Goal: Transaction & Acquisition: Purchase product/service

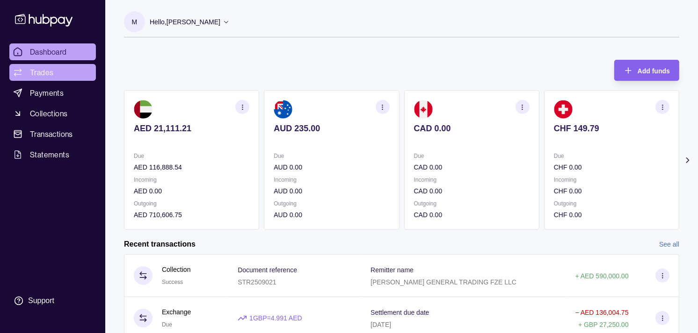
click at [58, 73] on link "Trades" at bounding box center [52, 72] width 86 height 17
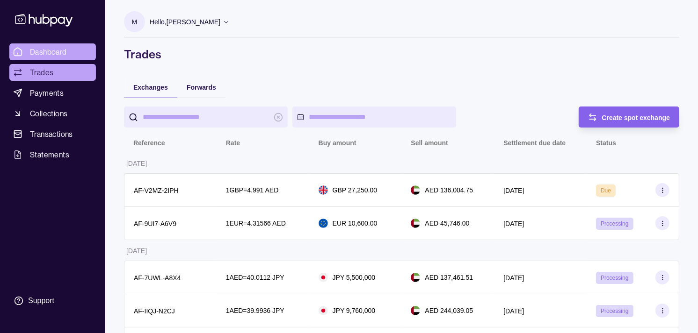
click at [77, 53] on link "Dashboard" at bounding box center [52, 51] width 86 height 17
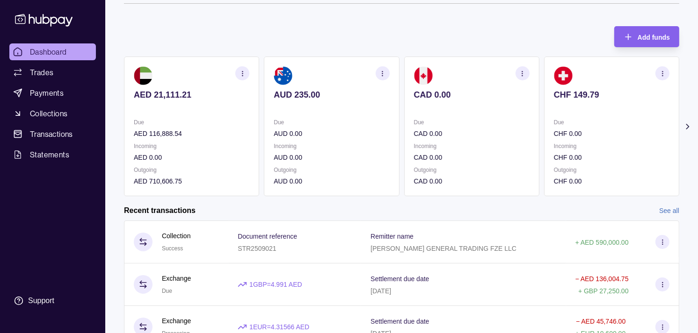
scroll to position [52, 0]
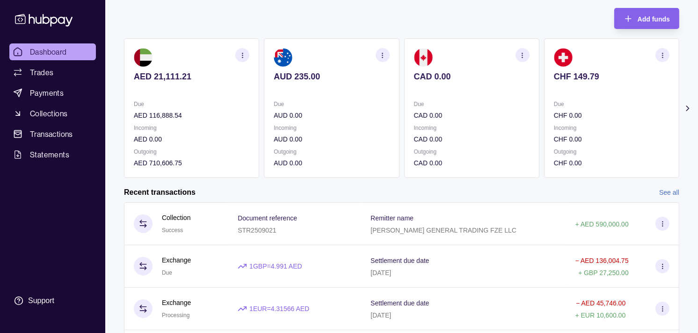
click at [554, 100] on p "Due" at bounding box center [611, 104] width 115 height 10
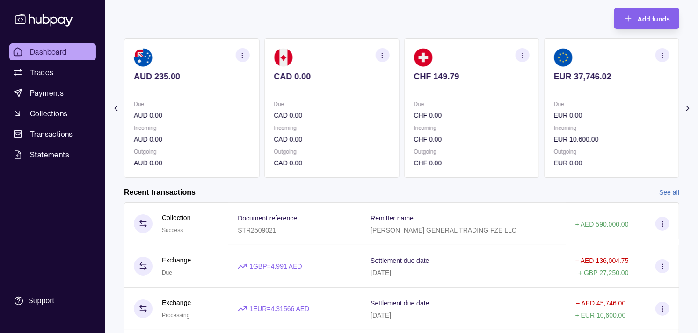
click at [554, 101] on p "Due" at bounding box center [611, 104] width 115 height 10
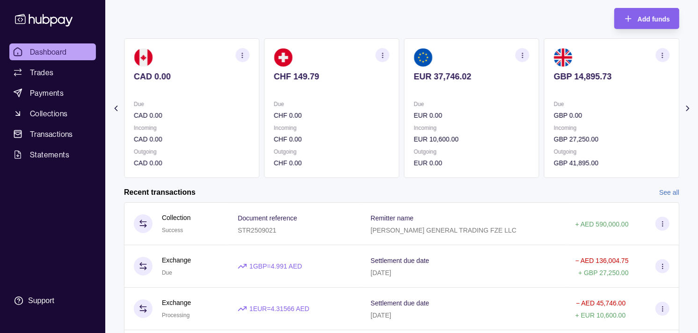
click at [559, 110] on p "GBP 0.00" at bounding box center [611, 115] width 115 height 10
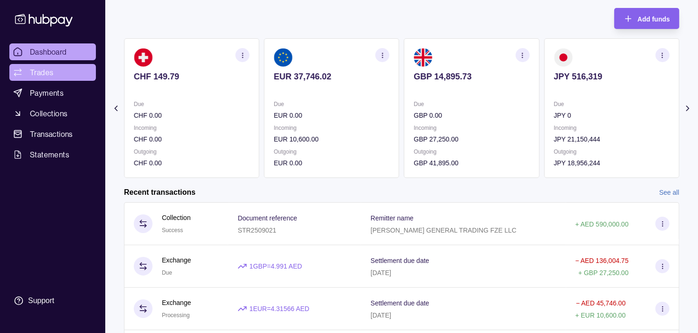
click at [44, 70] on span "Trades" at bounding box center [41, 72] width 23 height 11
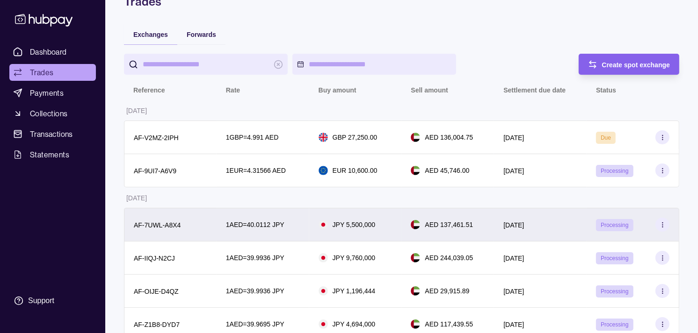
scroll to position [52, 0]
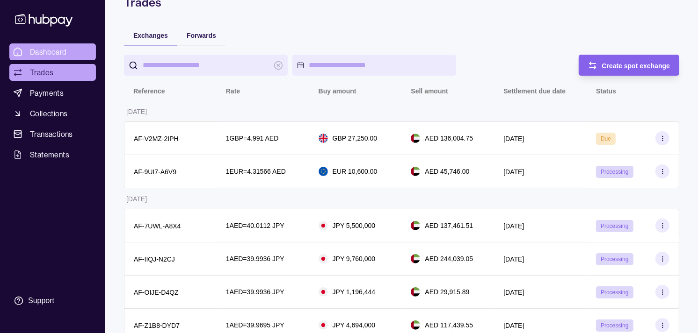
click at [47, 56] on span "Dashboard" at bounding box center [48, 51] width 37 height 11
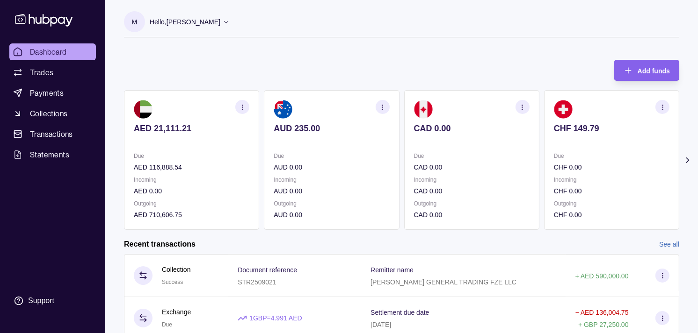
click at [554, 139] on p at bounding box center [611, 141] width 115 height 10
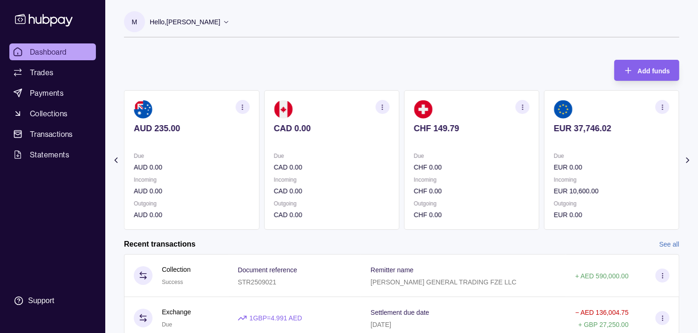
click at [513, 138] on div "AED 21,111.21 Due AED 116,888.54 Incoming AED 0.00 Outgoing AED 710,606.75 AUD …" at bounding box center [401, 160] width 555 height 140
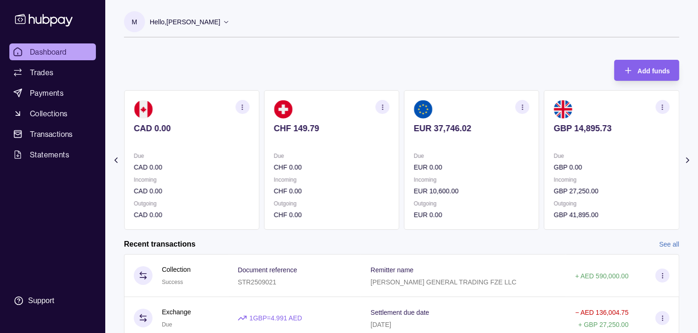
click at [602, 161] on div "Due GBP 0.00" at bounding box center [611, 162] width 115 height 22
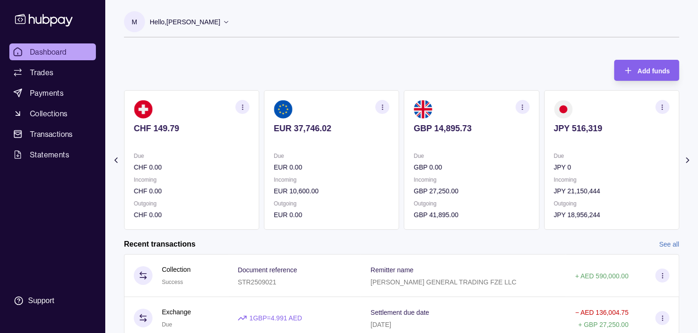
click at [599, 161] on div "Due JPY 0" at bounding box center [611, 162] width 115 height 22
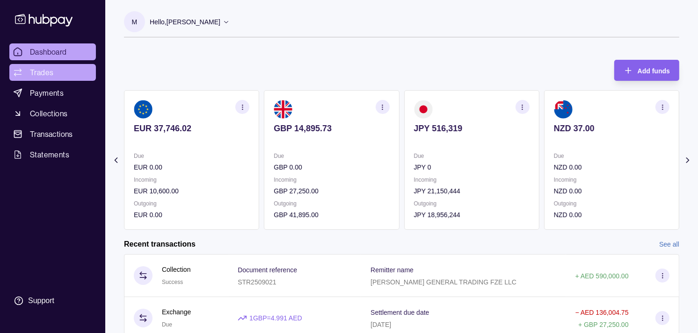
click at [64, 75] on link "Trades" at bounding box center [52, 72] width 86 height 17
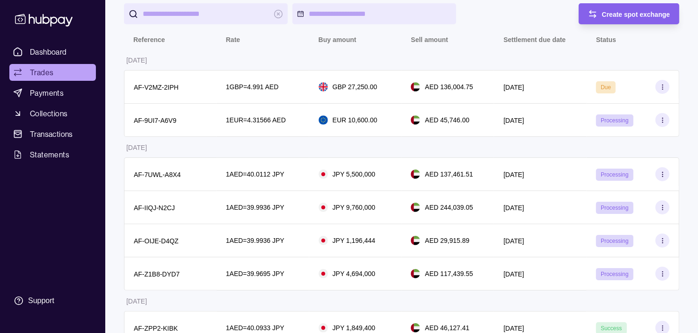
scroll to position [104, 0]
click at [55, 52] on span "Dashboard" at bounding box center [48, 51] width 37 height 11
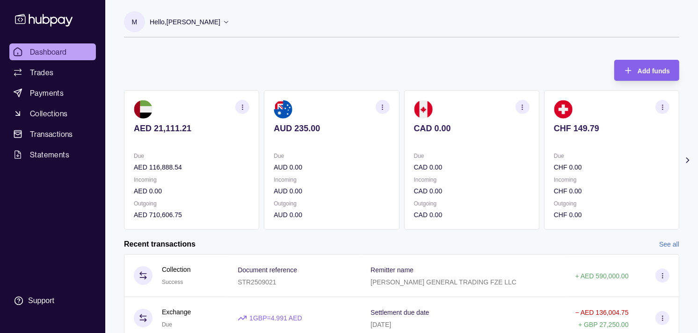
click at [455, 150] on section "CAD 0.00 Due CAD 0.00 Incoming CAD 0.00 Outgoing CAD 0.00" at bounding box center [471, 160] width 135 height 140
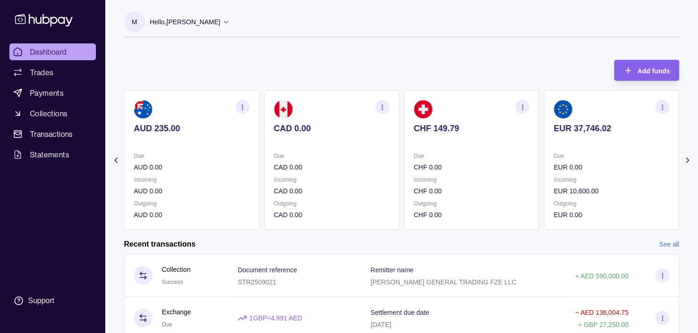
click at [468, 146] on section "CHF 149.79 Due CHF 0.00 Incoming CHF 0.00 Outgoing CHF 0.00" at bounding box center [471, 160] width 135 height 140
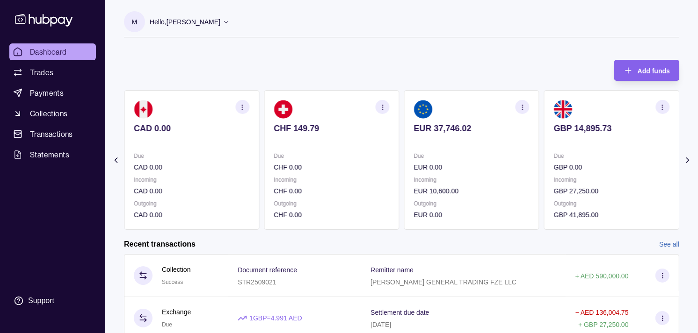
click at [482, 144] on p at bounding box center [471, 141] width 115 height 10
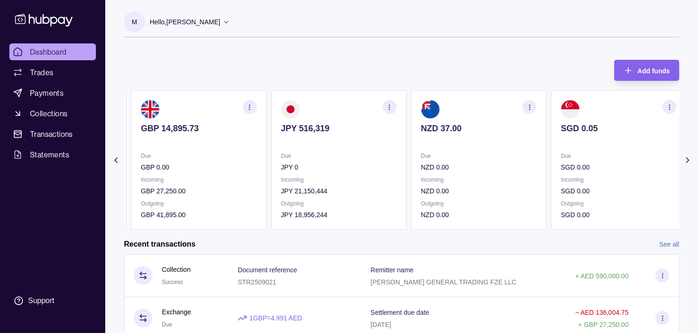
click at [256, 199] on div "Due GBP 0.00 Incoming GBP 27,250.00 Outgoing GBP 41,895.00" at bounding box center [198, 185] width 115 height 69
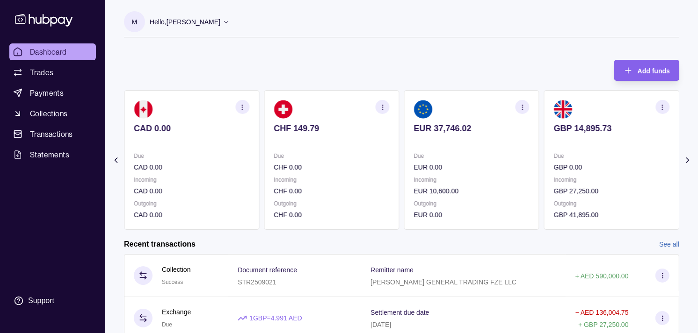
click at [249, 177] on div "Due CAD 0.00 Incoming CAD 0.00 Outgoing CAD 0.00" at bounding box center [191, 185] width 115 height 69
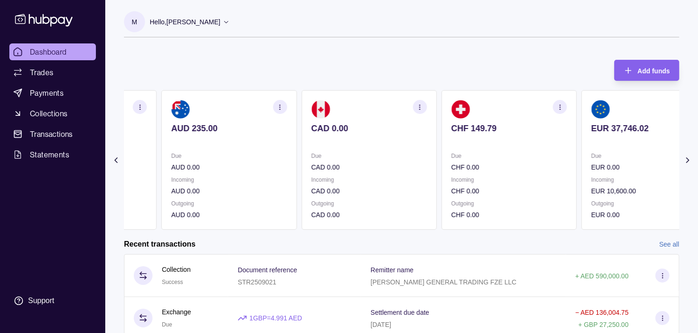
click at [281, 159] on div "Due AUD 0.00" at bounding box center [228, 162] width 115 height 22
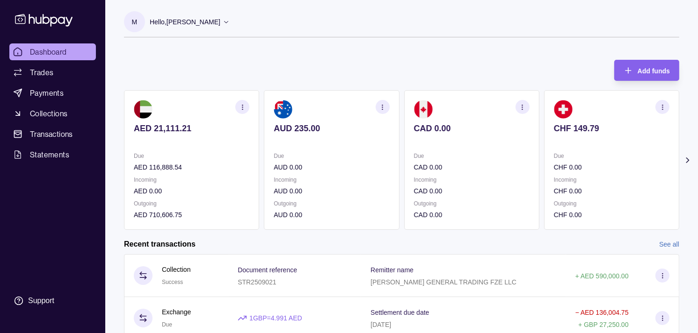
click at [267, 166] on div "AED 21,111.21 Due AED 116,888.54 Incoming AED 0.00 Outgoing AED 710,606.75 AUD …" at bounding box center [401, 160] width 555 height 140
click at [479, 151] on p "Due" at bounding box center [471, 156] width 115 height 10
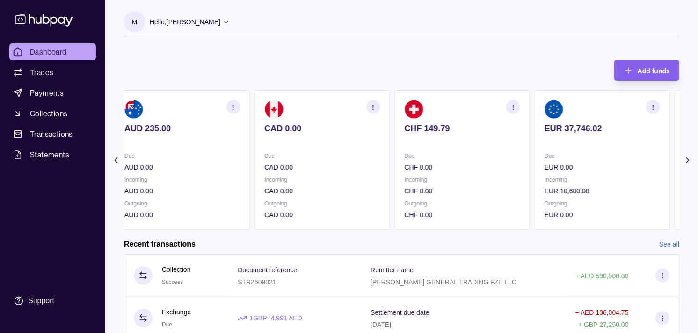
click at [534, 159] on section "EUR 37,746.02 Due EUR 0.00 Incoming EUR 10,600.00 Outgoing EUR 0.00" at bounding box center [601, 160] width 135 height 140
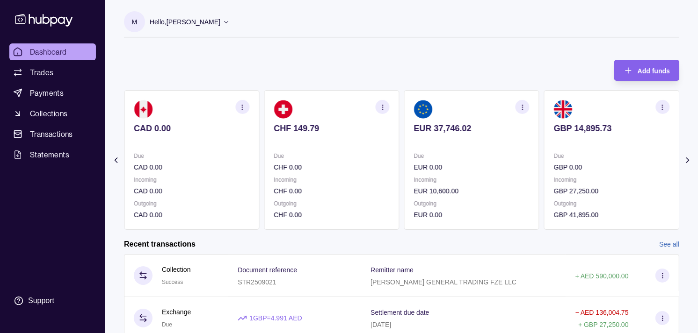
click at [554, 143] on p at bounding box center [611, 141] width 115 height 10
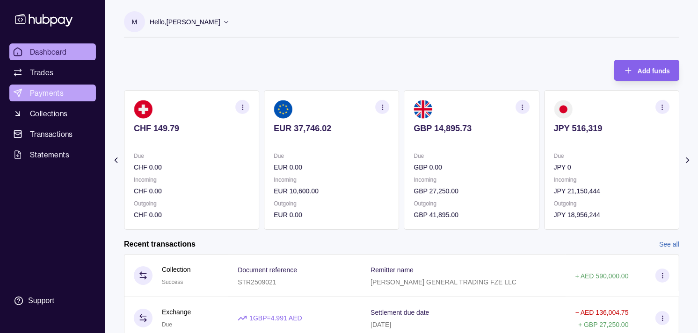
click at [53, 99] on link "Payments" at bounding box center [52, 93] width 86 height 17
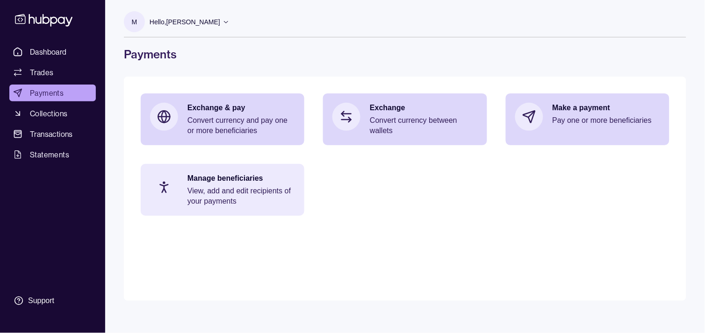
click at [232, 181] on p "Manage beneficiaries" at bounding box center [241, 178] width 108 height 10
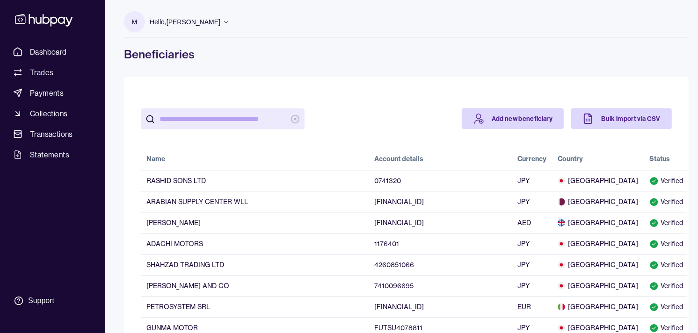
click at [199, 121] on input "search" at bounding box center [222, 118] width 126 height 21
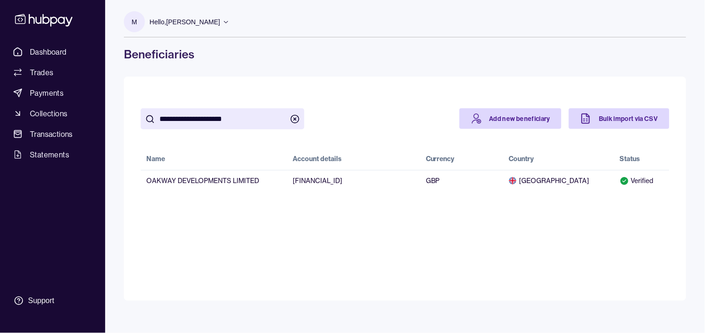
type input "**********"
click at [294, 122] on icon "button" at bounding box center [294, 119] width 9 height 9
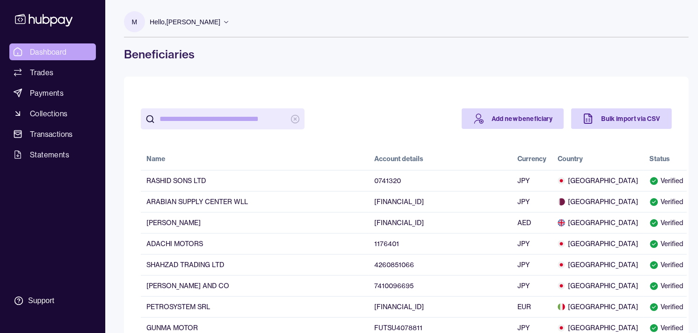
click at [68, 52] on link "Dashboard" at bounding box center [52, 51] width 86 height 17
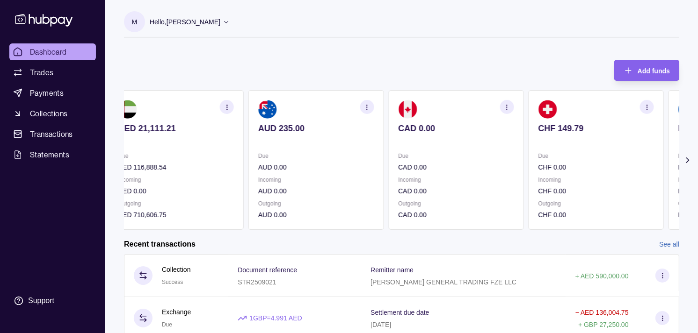
click at [519, 165] on section "CAD 0.00 Due CAD 0.00 Incoming CAD 0.00 Outgoing CAD 0.00" at bounding box center [455, 160] width 135 height 140
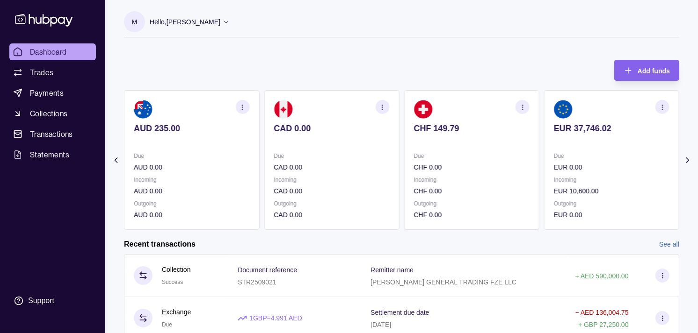
click at [531, 165] on section "CHF 149.79 Due CHF 0.00 Incoming CHF 0.00 Outgoing CHF 0.00" at bounding box center [471, 160] width 135 height 140
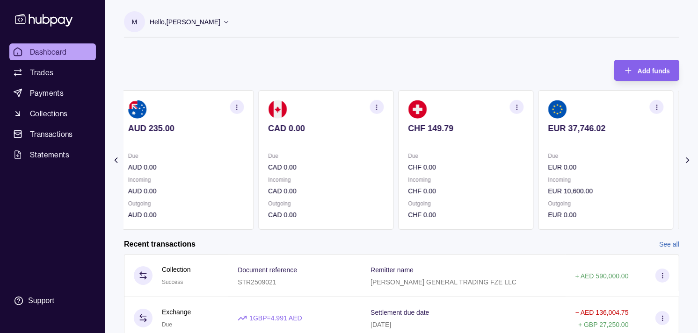
click at [498, 158] on div "Due CHF 0.00" at bounding box center [465, 162] width 115 height 22
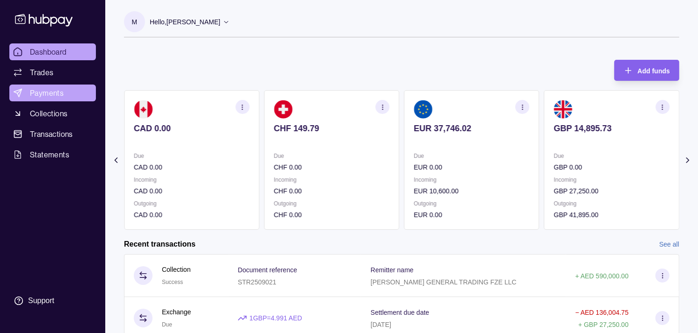
click at [49, 95] on span "Payments" at bounding box center [47, 92] width 34 height 11
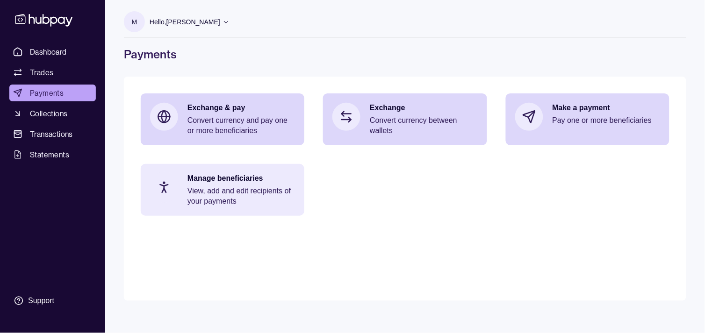
click at [242, 194] on p "View, add and edit recipients of your payments" at bounding box center [241, 196] width 108 height 21
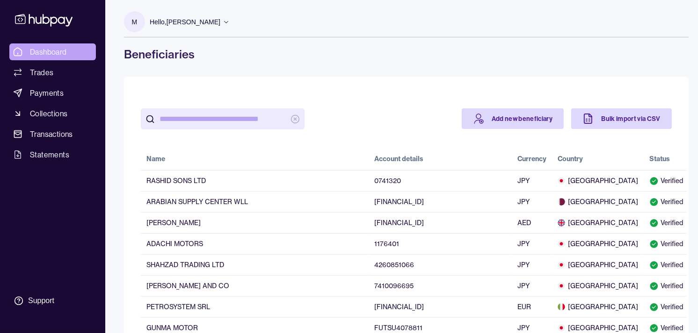
click at [58, 55] on span "Dashboard" at bounding box center [48, 51] width 37 height 11
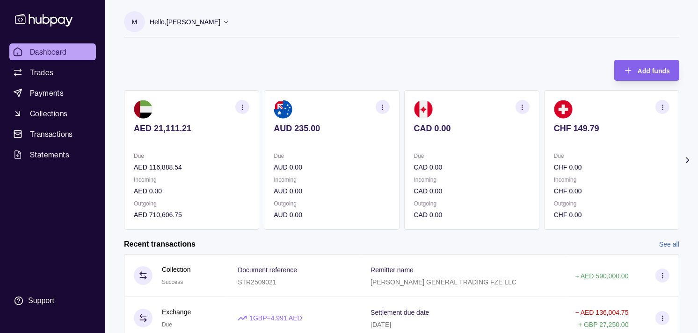
click at [437, 156] on p "Due" at bounding box center [471, 156] width 115 height 10
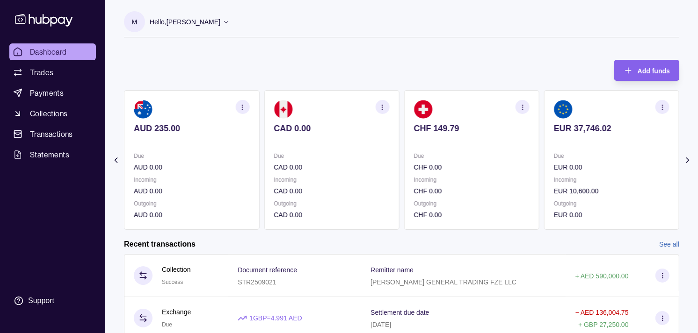
click at [437, 155] on p "Due" at bounding box center [471, 156] width 115 height 10
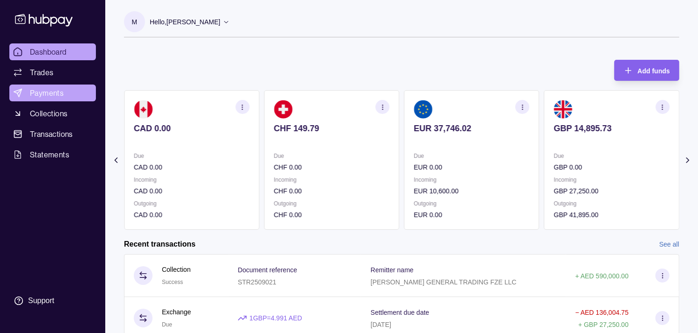
click at [45, 89] on span "Payments" at bounding box center [47, 92] width 34 height 11
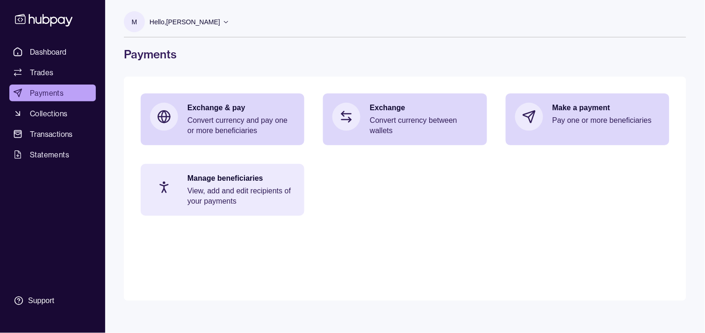
click at [256, 188] on p "View, add and edit recipients of your payments" at bounding box center [241, 196] width 108 height 21
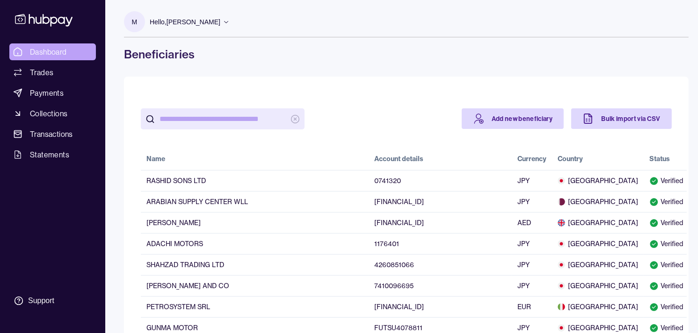
click at [45, 50] on span "Dashboard" at bounding box center [48, 51] width 37 height 11
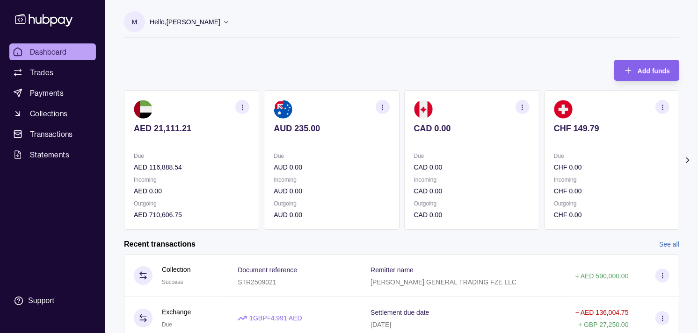
click at [555, 151] on p "Due" at bounding box center [611, 156] width 115 height 10
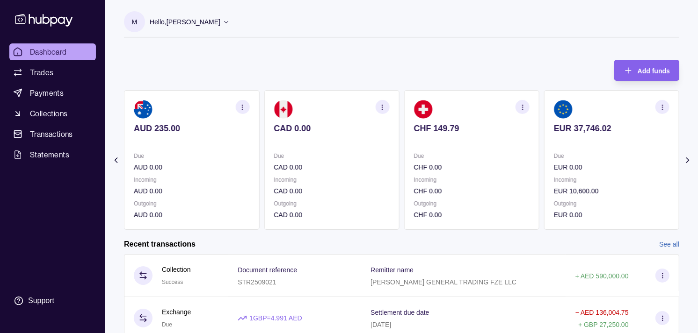
click at [554, 143] on p at bounding box center [611, 141] width 115 height 10
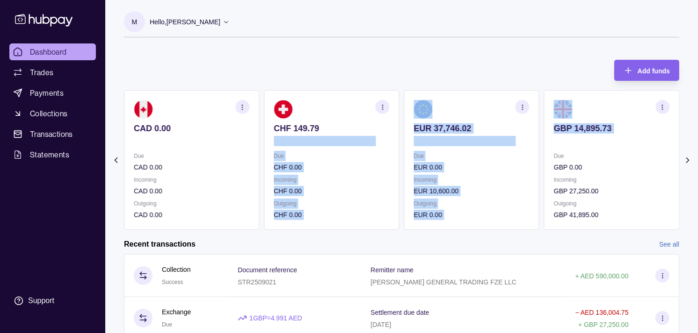
drag, startPoint x: 555, startPoint y: 141, endPoint x: 536, endPoint y: 139, distance: 19.8
click at [536, 139] on div "AED 21,111.21 Due AED 116,888.54 Incoming AED 0.00 Outgoing AED 710,606.75 AUD …" at bounding box center [401, 160] width 555 height 140
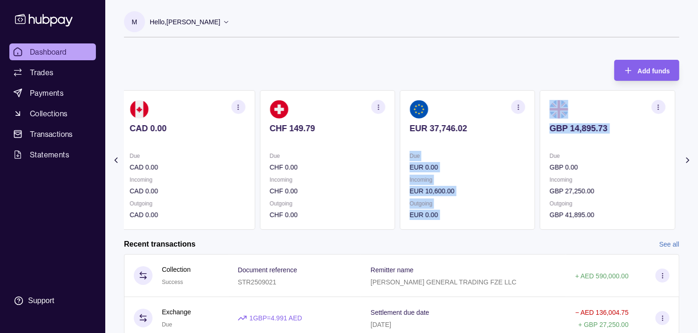
click at [540, 137] on section "GBP 14,895.73 Due GBP 0.00 Incoming GBP 27,250.00 Outgoing GBP 41,895.00" at bounding box center [607, 160] width 135 height 140
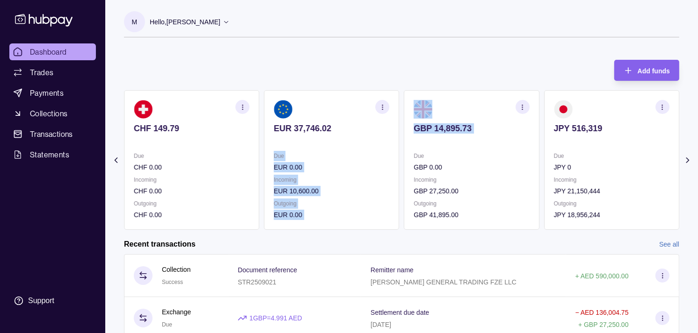
click at [522, 157] on p "Due" at bounding box center [471, 156] width 115 height 10
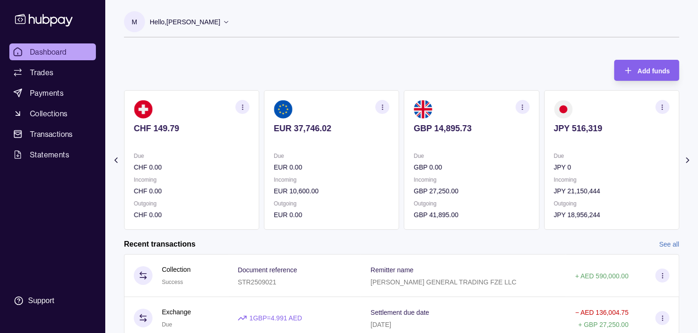
click at [480, 59] on div "Add funds AED 21,111.21 Due AED 116,888.54 Incoming AED 0.00 Outgoing AED 710,6…" at bounding box center [401, 140] width 555 height 180
click at [664, 111] on section "button" at bounding box center [662, 107] width 14 height 14
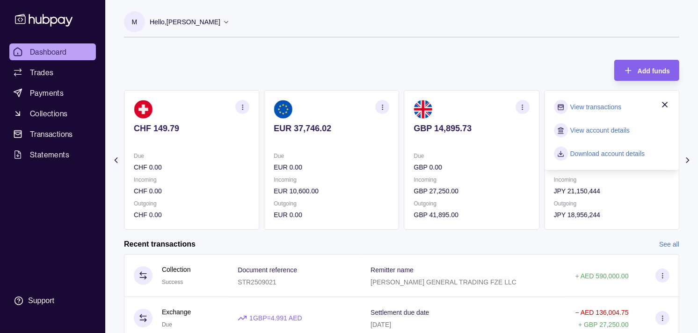
click at [581, 107] on link "View transactions" at bounding box center [595, 107] width 51 height 10
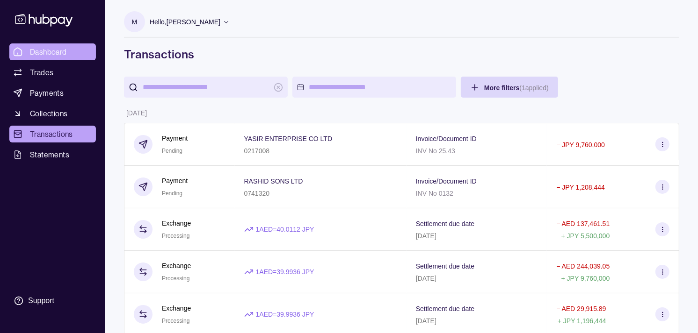
click at [47, 50] on span "Dashboard" at bounding box center [48, 51] width 37 height 11
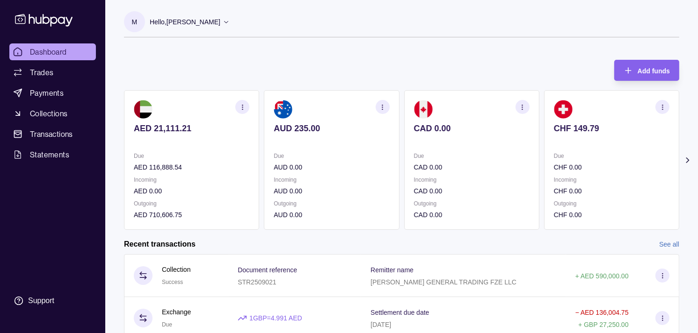
click at [491, 129] on p "CAD 0.00" at bounding box center [471, 128] width 115 height 10
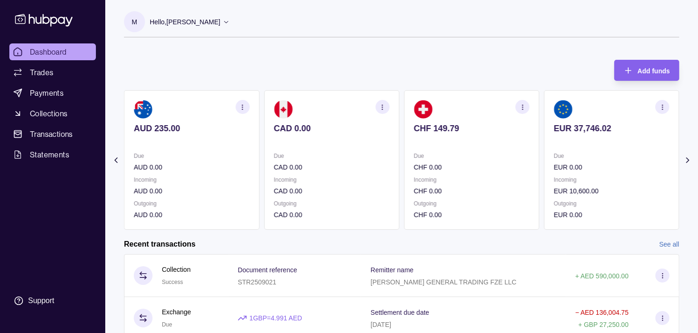
click at [488, 127] on p "CHF 149.79" at bounding box center [471, 128] width 115 height 10
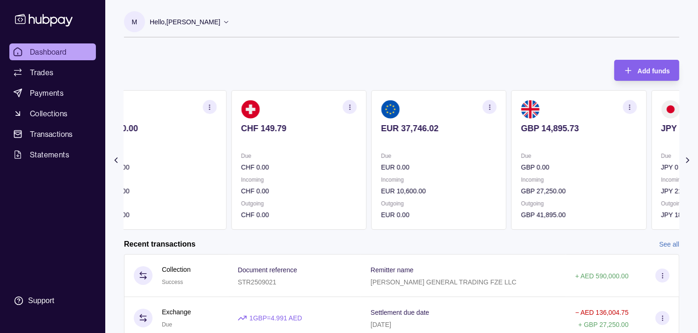
click at [443, 145] on section "EUR 37,746.02 Due EUR 0.00 Incoming EUR 10,600.00 Outgoing EUR 0.00" at bounding box center [438, 160] width 135 height 140
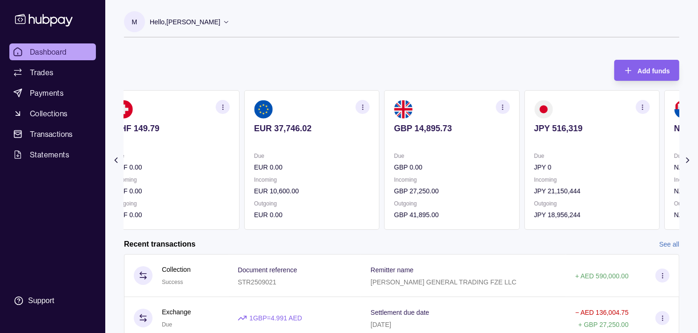
click at [534, 175] on div "Due JPY 0 Incoming JPY 21,150,444 Outgoing JPY 18,956,244" at bounding box center [591, 185] width 115 height 69
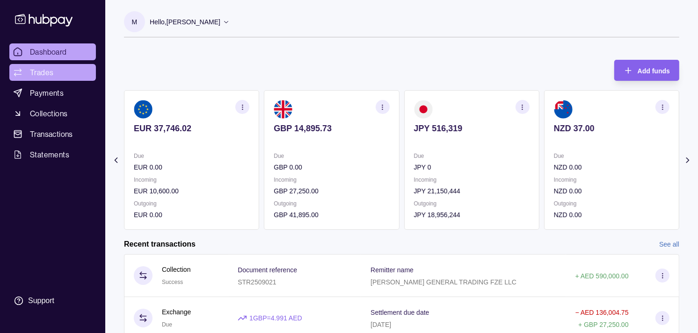
click at [65, 78] on link "Trades" at bounding box center [52, 72] width 86 height 17
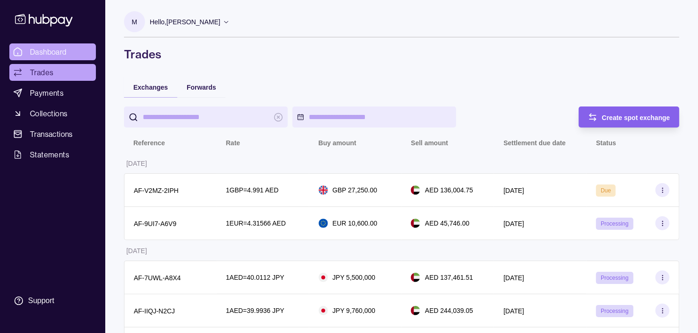
click at [67, 52] on link "Dashboard" at bounding box center [52, 51] width 86 height 17
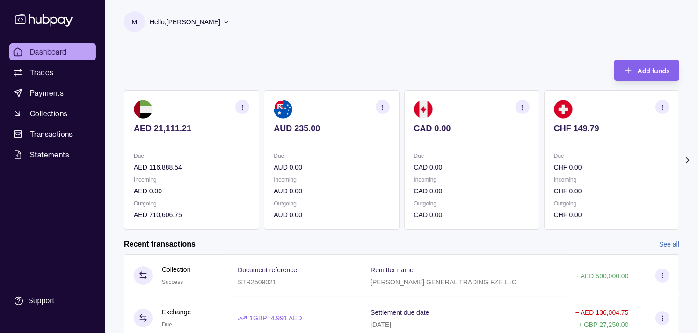
click at [544, 147] on section "CHF 149.79 Due CHF 0.00 Incoming CHF 0.00 Outgoing CHF 0.00" at bounding box center [611, 160] width 135 height 140
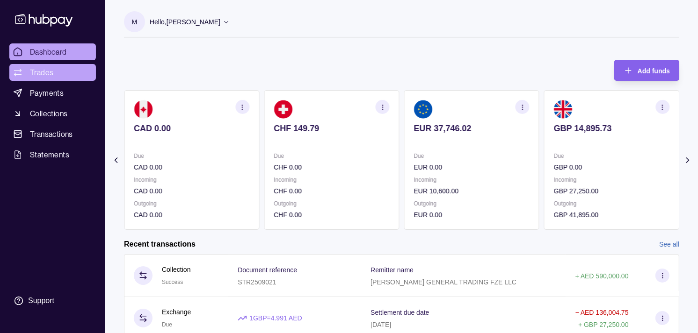
click at [47, 75] on span "Trades" at bounding box center [41, 72] width 23 height 11
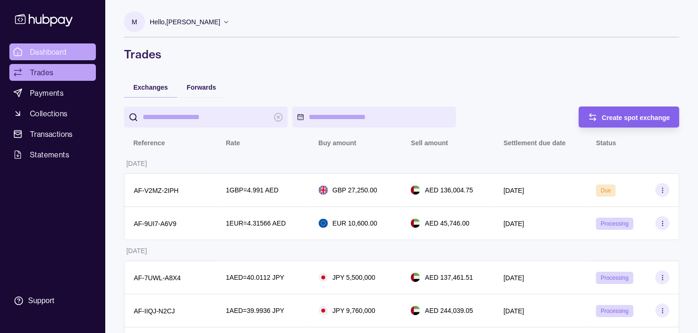
click at [57, 52] on span "Dashboard" at bounding box center [48, 51] width 37 height 11
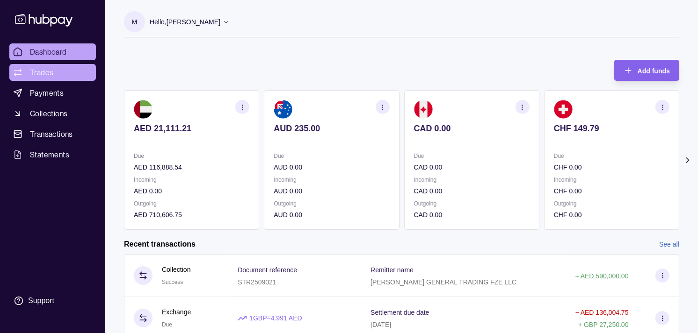
click at [31, 72] on span "Trades" at bounding box center [41, 72] width 23 height 11
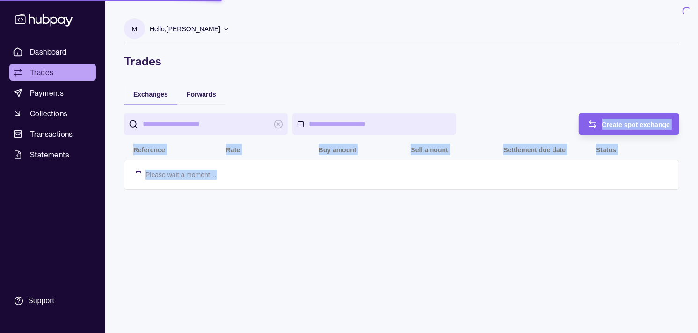
click at [550, 166] on div "Create spot exchange Reference Rate Buy amount Sell amount Settlement due date …" at bounding box center [401, 151] width 555 height 95
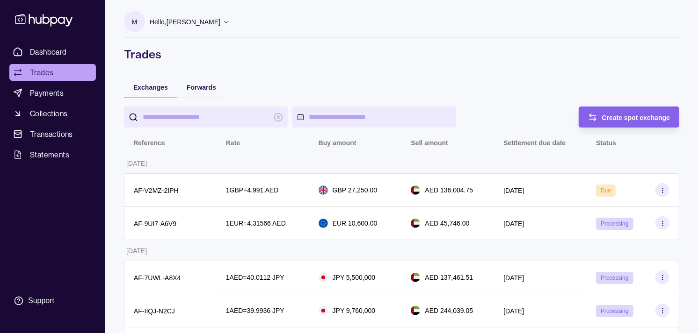
click at [72, 54] on link "Dashboard" at bounding box center [52, 51] width 86 height 17
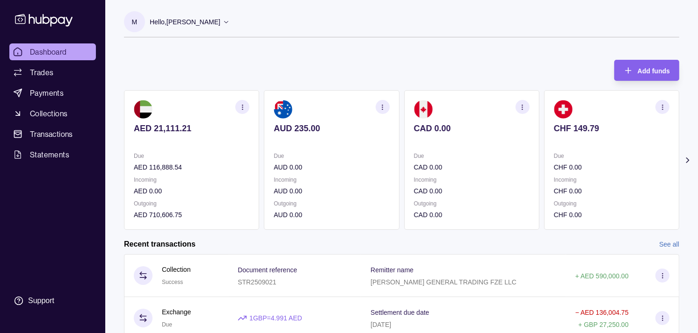
click at [350, 131] on div "AUD 235.00" at bounding box center [331, 134] width 115 height 23
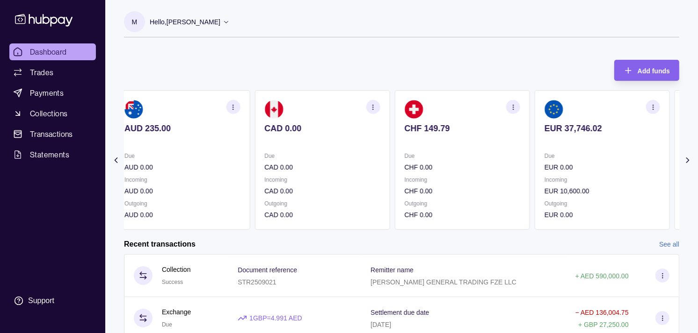
click at [401, 133] on section "CHF 149.79 Due CHF 0.00 Incoming CHF 0.00 Outgoing CHF 0.00" at bounding box center [462, 160] width 135 height 140
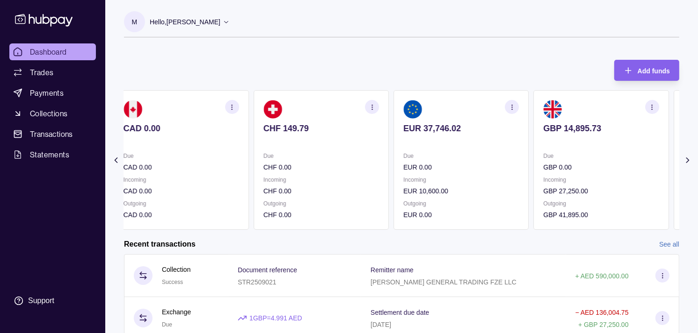
click at [426, 137] on p at bounding box center [460, 141] width 115 height 10
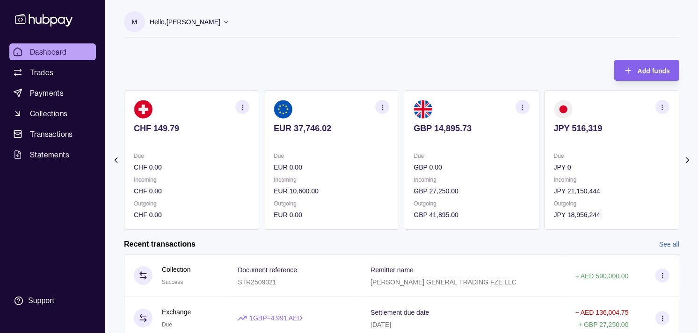
click at [505, 157] on div "Due GBP 0.00" at bounding box center [471, 162] width 115 height 22
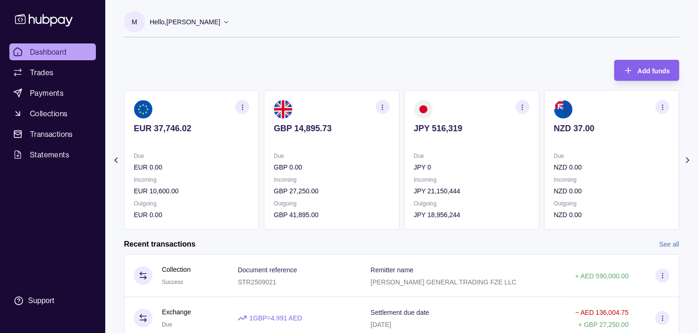
click at [544, 144] on section "NZD 37.00 Due NZD 0.00 Incoming NZD 0.00 Outgoing NZD 0.00" at bounding box center [611, 160] width 135 height 140
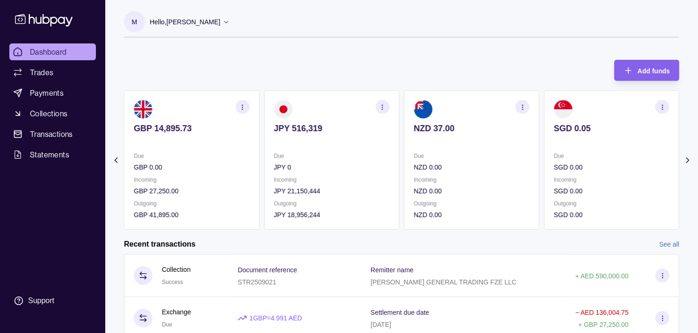
click at [470, 175] on p "Incoming" at bounding box center [471, 180] width 115 height 10
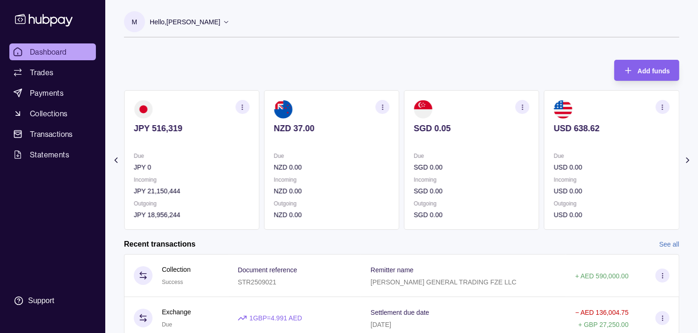
click at [480, 162] on p "SGD 0.00" at bounding box center [471, 167] width 115 height 10
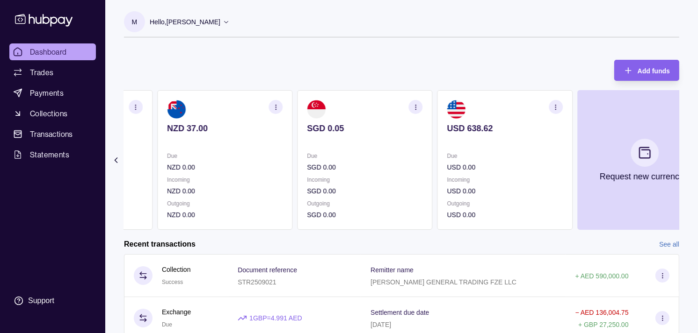
click at [401, 152] on section "SGD 0.05 Due SGD 0.00 Incoming SGD 0.00 Outgoing SGD 0.00" at bounding box center [364, 160] width 135 height 140
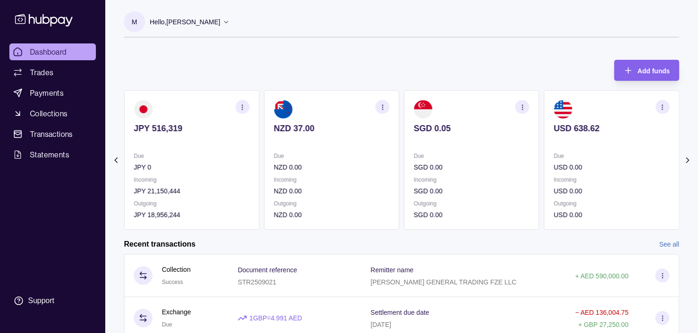
click at [389, 157] on p "Due" at bounding box center [331, 156] width 115 height 10
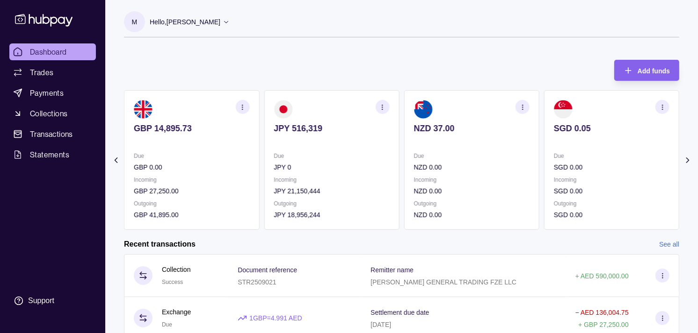
click at [381, 109] on icon "button" at bounding box center [382, 107] width 7 height 7
click at [316, 109] on link "View transactions" at bounding box center [315, 107] width 51 height 10
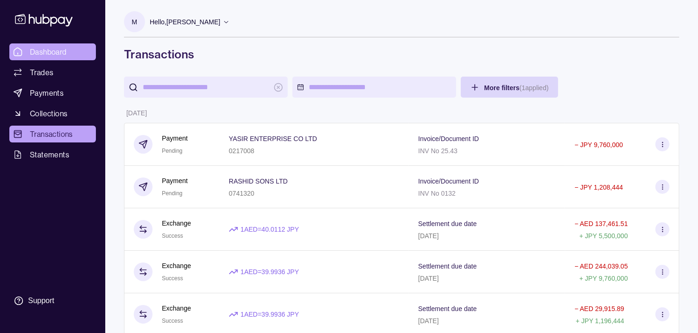
click at [62, 52] on span "Dashboard" at bounding box center [48, 51] width 37 height 11
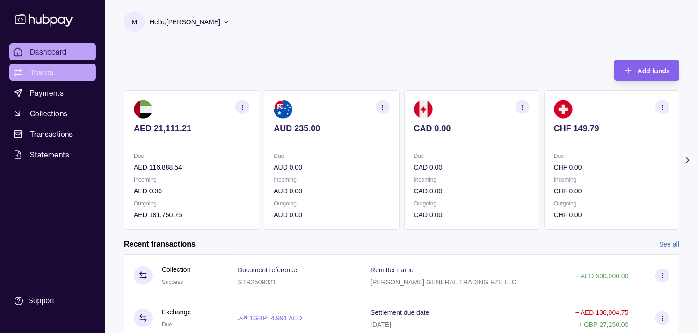
click at [57, 76] on link "Trades" at bounding box center [52, 72] width 86 height 17
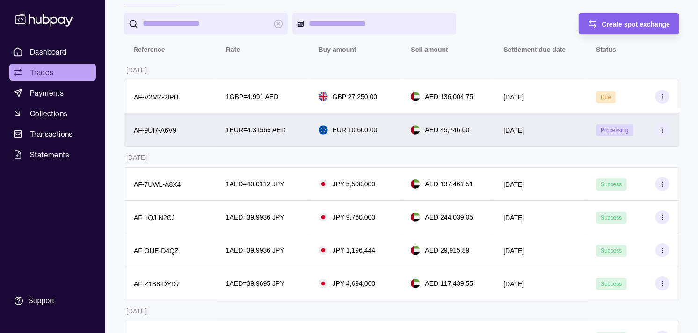
scroll to position [104, 0]
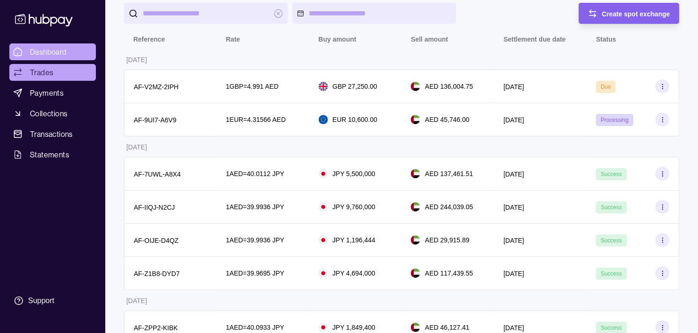
click at [54, 56] on span "Dashboard" at bounding box center [48, 51] width 37 height 11
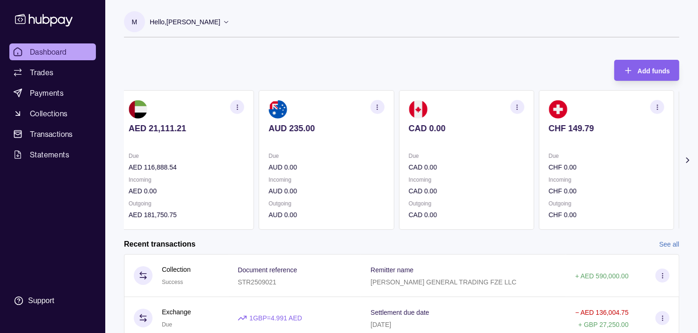
click at [408, 132] on div "CAD 0.00" at bounding box center [465, 134] width 115 height 23
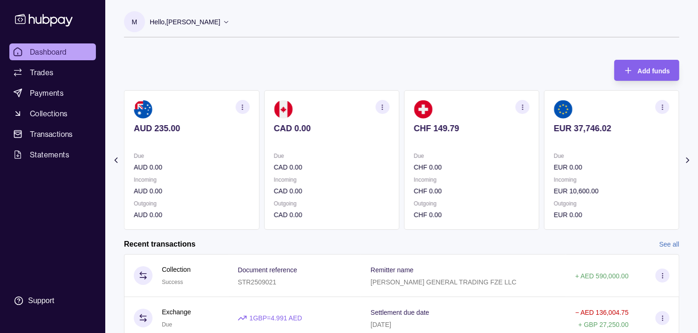
click at [440, 129] on p "CHF 149.79" at bounding box center [471, 128] width 115 height 10
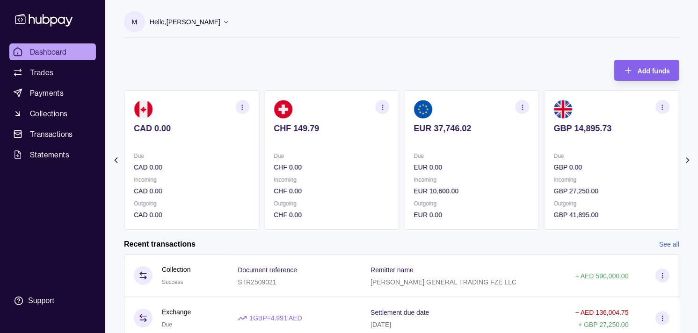
click at [437, 127] on p "EUR 37,746.02" at bounding box center [471, 128] width 115 height 10
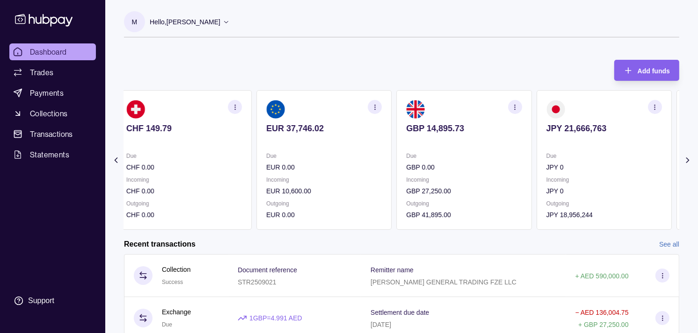
click at [432, 122] on section "GBP 14,895.73 Due GBP 0.00 Incoming GBP 27,250.00 Outgoing GBP 41,895.00" at bounding box center [463, 160] width 135 height 140
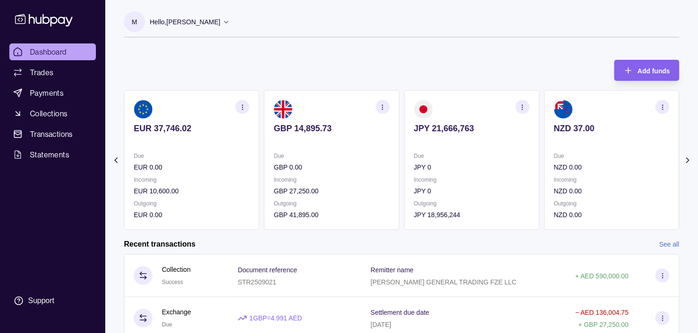
click at [518, 109] on icon "button" at bounding box center [521, 107] width 7 height 7
click at [460, 106] on link "View transactions" at bounding box center [455, 107] width 51 height 10
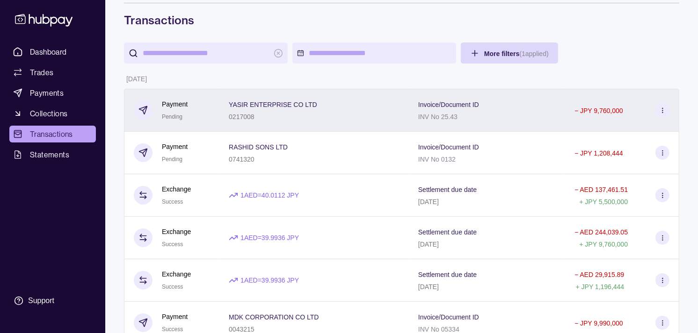
scroll to position [52, 0]
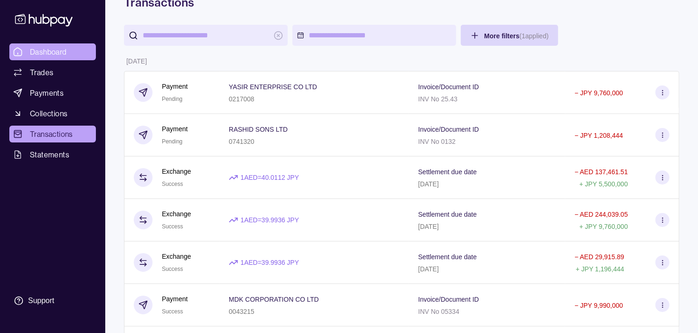
click at [54, 49] on span "Dashboard" at bounding box center [48, 51] width 37 height 11
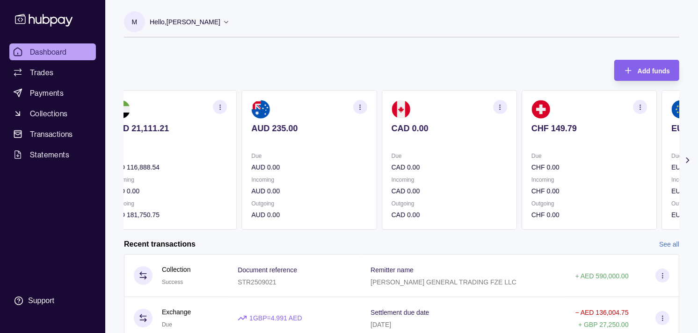
click at [524, 141] on section "CHF 149.79 Due CHF 0.00 Incoming CHF 0.00 Outgoing CHF 0.00" at bounding box center [588, 160] width 135 height 140
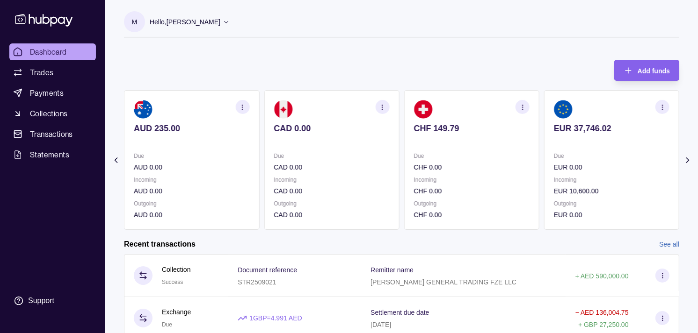
click at [554, 142] on p at bounding box center [611, 141] width 115 height 10
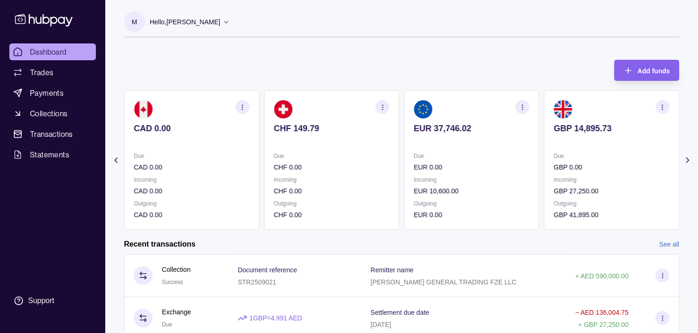
click at [544, 138] on section "GBP 14,895.73 Due GBP 0.00 Incoming GBP 27,250.00 Outgoing GBP 41,895.00" at bounding box center [611, 160] width 135 height 140
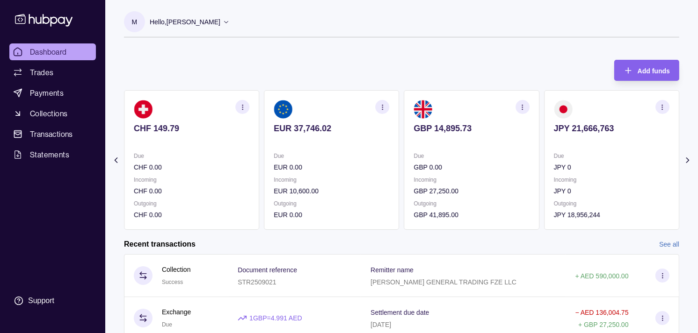
click at [658, 101] on section "button" at bounding box center [662, 107] width 14 height 14
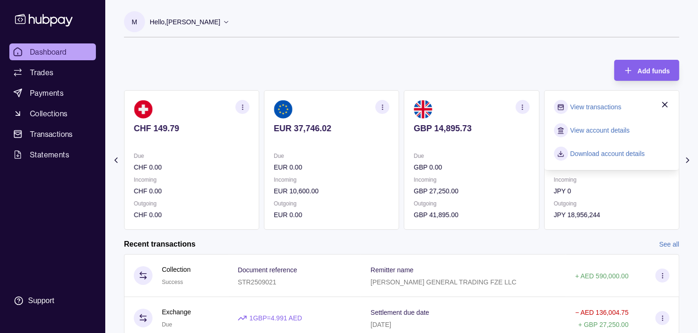
click at [578, 108] on link "View transactions" at bounding box center [595, 107] width 51 height 10
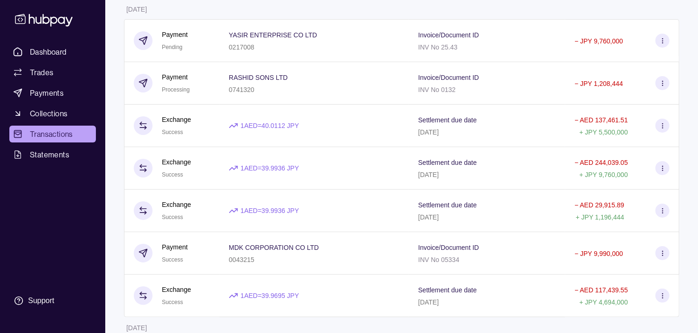
scroll to position [52, 0]
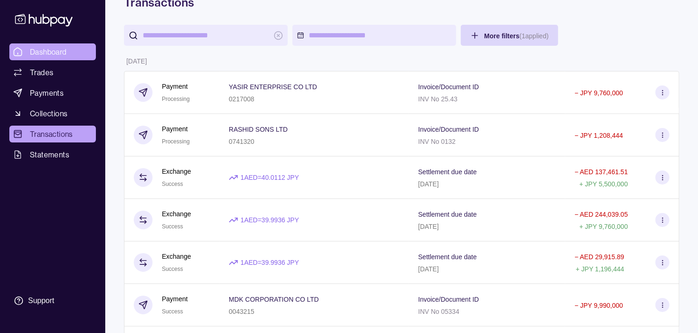
click at [60, 49] on span "Dashboard" at bounding box center [48, 51] width 37 height 11
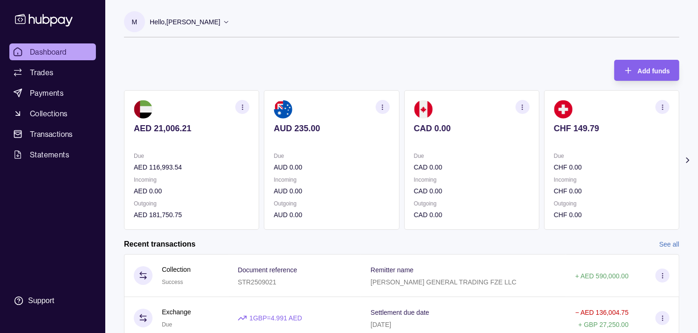
click at [585, 155] on p "Due" at bounding box center [611, 156] width 115 height 10
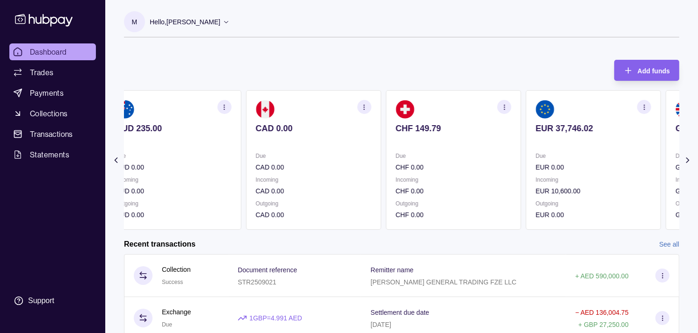
click at [582, 147] on section "EUR 37,746.02 Due EUR 0.00 Incoming EUR 10,600.00 Outgoing EUR 0.00" at bounding box center [592, 160] width 135 height 140
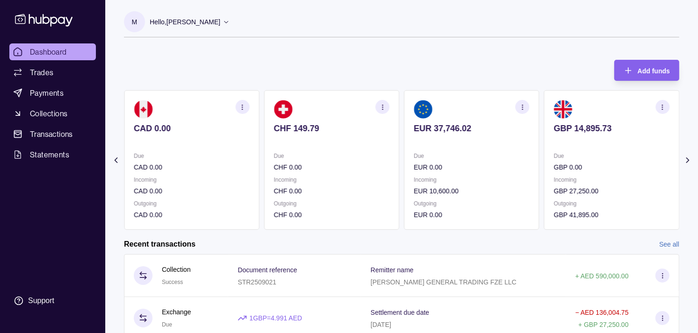
click at [569, 146] on section "GBP 14,895.73 Due GBP 0.00 Incoming GBP 27,250.00 Outgoing GBP 41,895.00" at bounding box center [611, 160] width 135 height 140
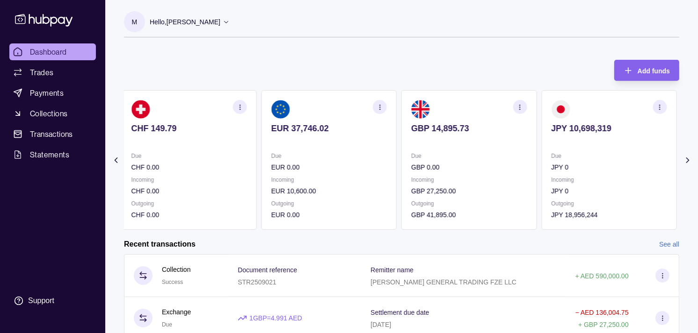
click at [581, 147] on section "JPY 10,698,319 Due JPY 0 Incoming JPY 0 Outgoing JPY 18,956,244" at bounding box center [608, 160] width 135 height 140
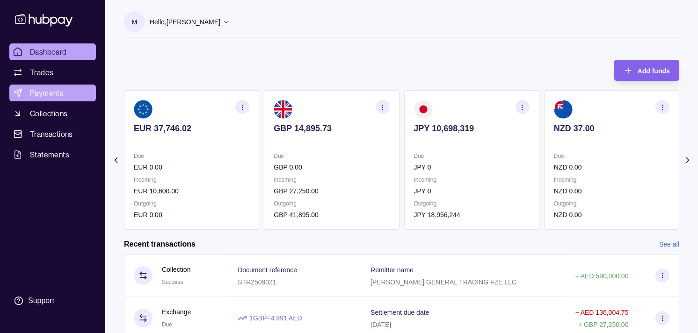
click at [62, 94] on span "Payments" at bounding box center [47, 92] width 34 height 11
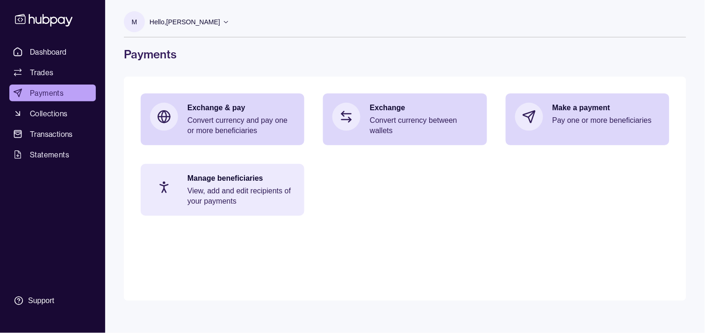
click at [241, 202] on p "View, add and edit recipients of your payments" at bounding box center [241, 196] width 108 height 21
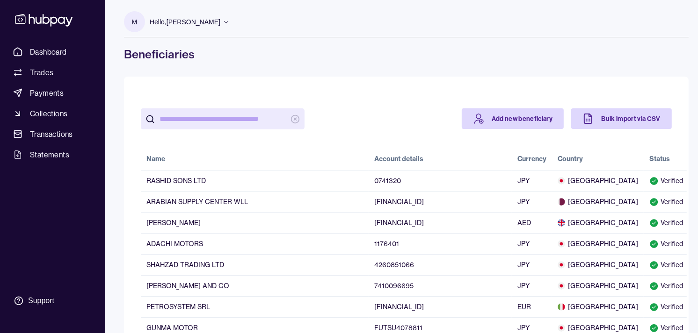
click at [223, 117] on input "search" at bounding box center [222, 118] width 126 height 21
paste input "**********"
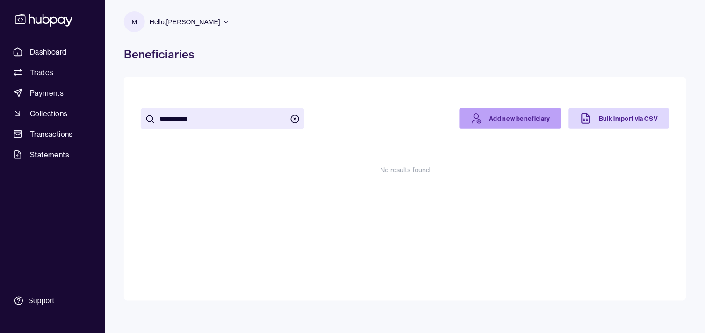
type input "**********"
click at [518, 114] on link "Add new beneficiary" at bounding box center [511, 118] width 102 height 21
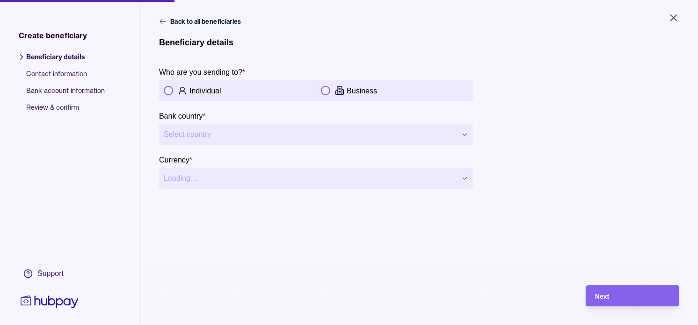
click at [352, 89] on p "Business" at bounding box center [361, 91] width 30 height 8
click at [435, 135] on html "**********" at bounding box center [349, 162] width 698 height 325
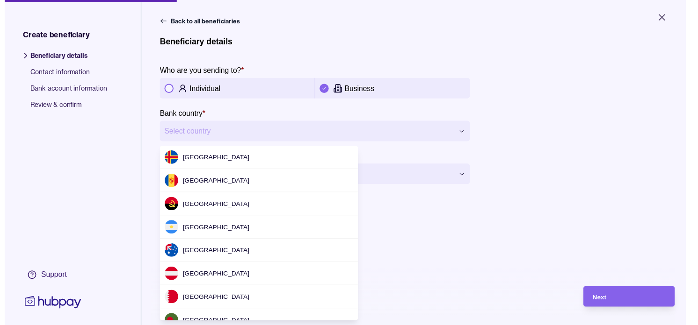
scroll to position [1260, 0]
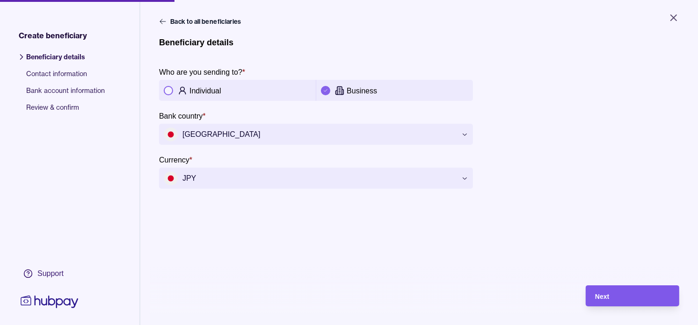
click at [619, 302] on div "Next" at bounding box center [632, 296] width 75 height 11
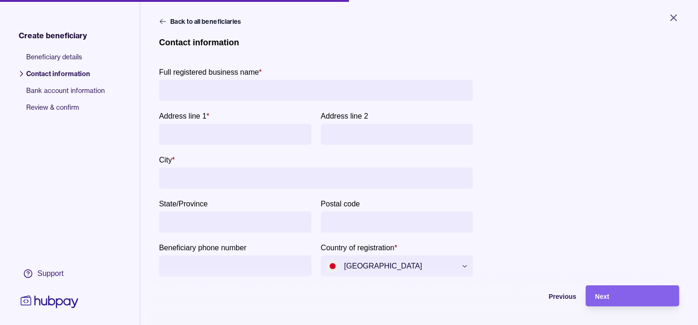
click at [239, 89] on input "Full registered business name *" at bounding box center [316, 90] width 304 height 21
paste input "**********"
click at [173, 90] on input "**********" at bounding box center [316, 90] width 304 height 21
type input "**********"
paste input "**********"
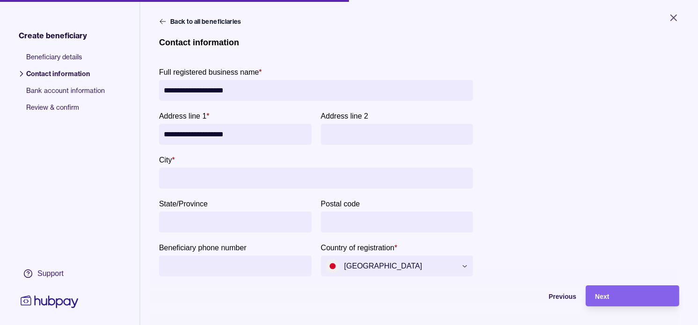
drag, startPoint x: 178, startPoint y: 133, endPoint x: 183, endPoint y: 143, distance: 10.9
click at [178, 133] on input "**********" at bounding box center [235, 134] width 143 height 21
type input "**********"
paste input "*******"
type input "*******"
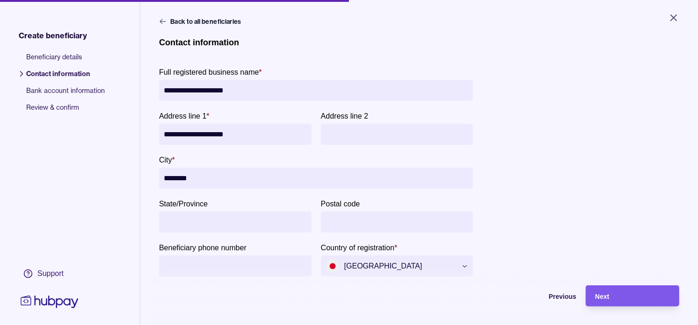
drag, startPoint x: 629, startPoint y: 296, endPoint x: 620, endPoint y: 297, distance: 9.4
click at [629, 297] on div "Next" at bounding box center [625, 296] width 89 height 21
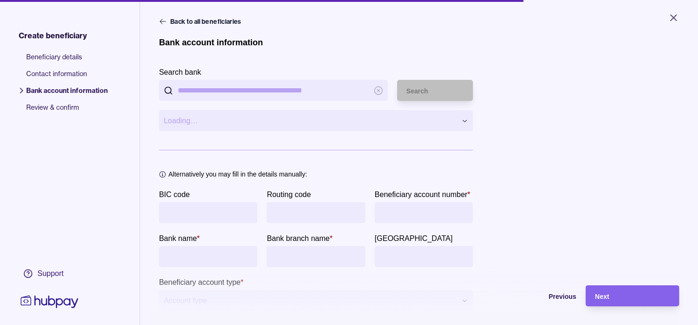
click at [202, 214] on input "BIC code" at bounding box center [208, 212] width 89 height 21
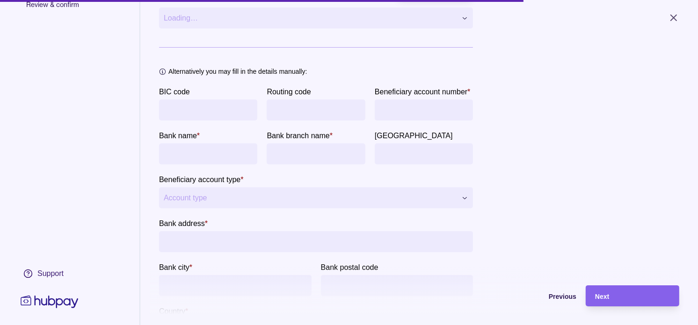
scroll to position [104, 0]
paste input "********"
type input "********"
paste input "**********"
type input "**********"
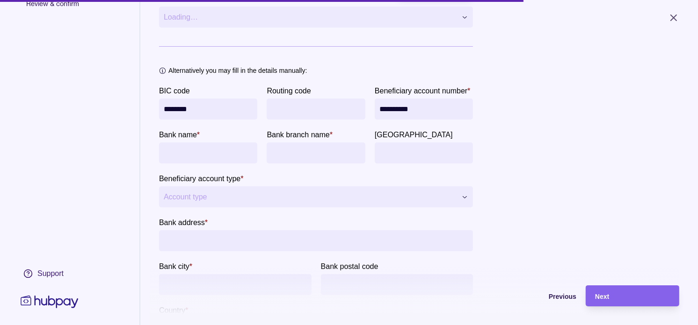
paste input "**********"
click at [227, 164] on input "**********" at bounding box center [208, 153] width 89 height 21
type input "**********"
paste input "**********"
type input "**********"
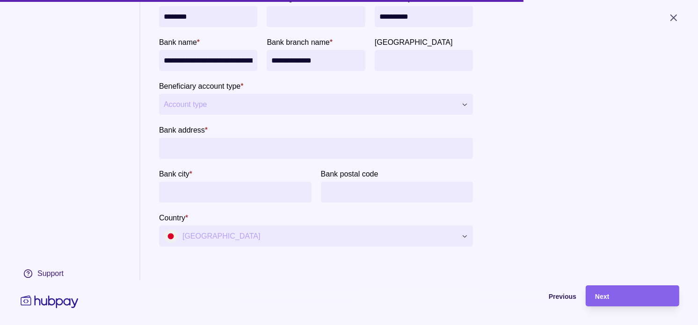
scroll to position [208, 0]
click at [399, 137] on html "**********" at bounding box center [349, 162] width 698 height 325
click at [292, 159] on input "Bank address *" at bounding box center [316, 148] width 304 height 21
paste input "**********"
type input "**********"
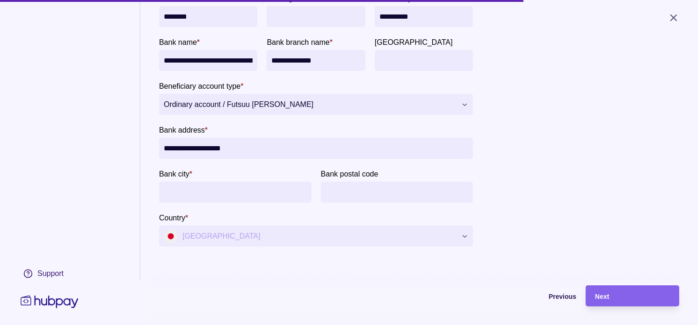
click at [175, 159] on input "**********" at bounding box center [316, 148] width 304 height 21
click at [187, 203] on input "Bank city *" at bounding box center [235, 192] width 143 height 21
paste input "*******"
type input "*******"
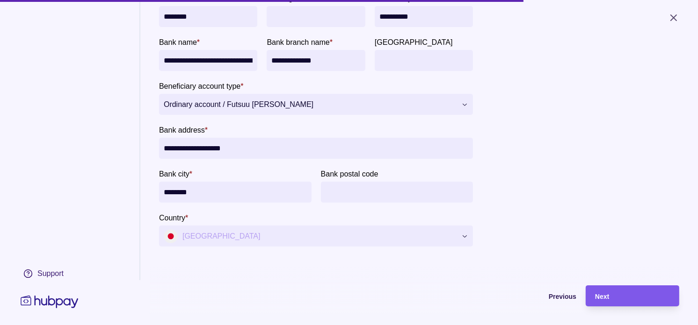
click at [625, 302] on div "Next" at bounding box center [632, 296] width 75 height 11
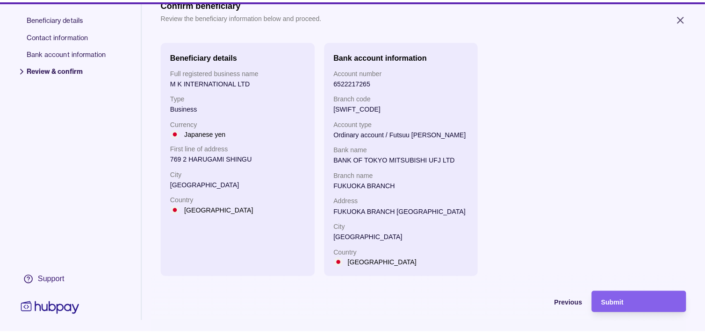
scroll to position [21, 0]
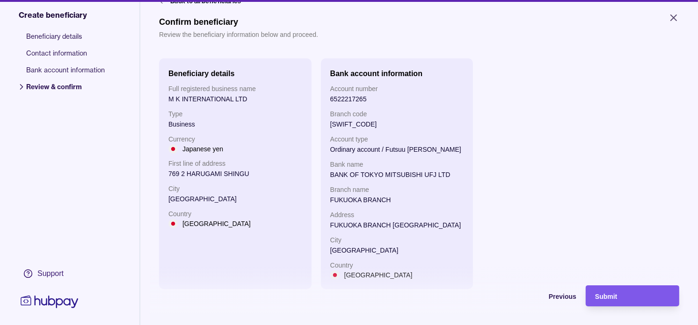
click at [617, 301] on span "Submit" at bounding box center [606, 296] width 22 height 7
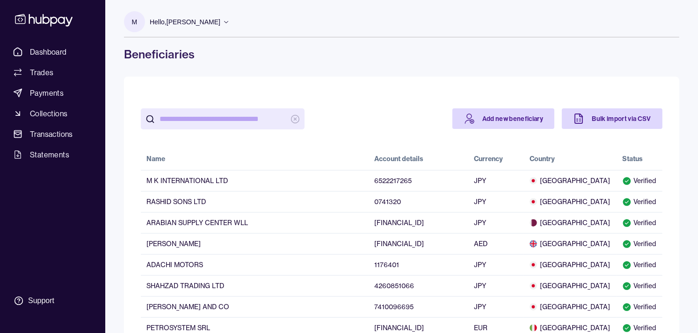
click at [184, 113] on input "search" at bounding box center [222, 118] width 126 height 21
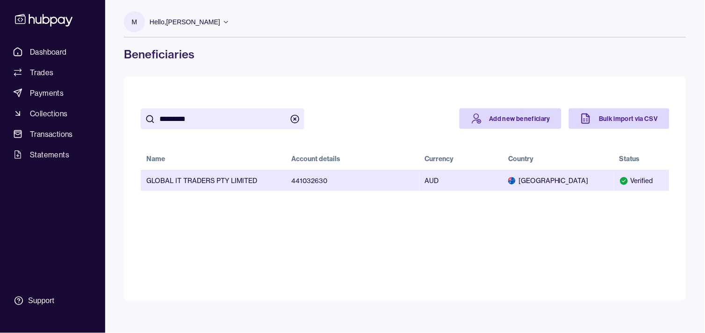
type input "*********"
click at [254, 182] on td "GLOBAL IT TRADERS PTY LIMITED" at bounding box center [213, 180] width 145 height 21
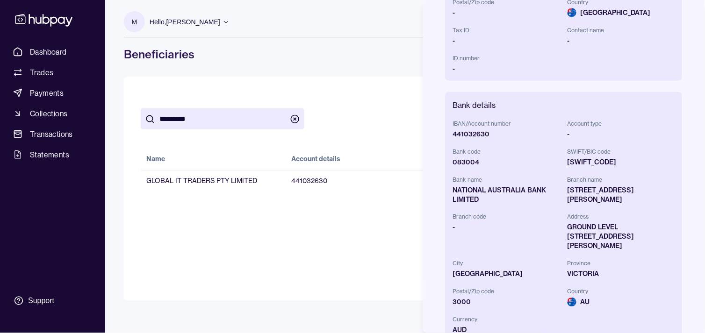
scroll to position [208, 0]
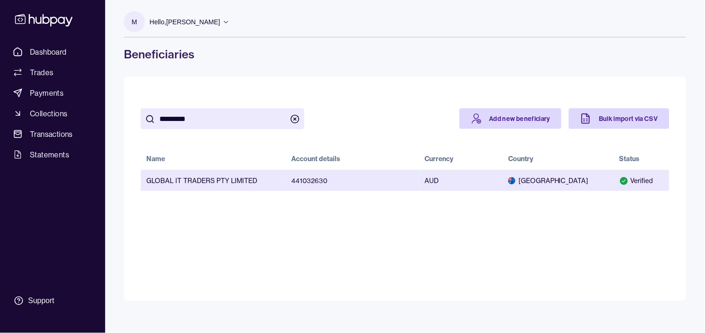
click at [404, 181] on td "441032630" at bounding box center [352, 180] width 133 height 21
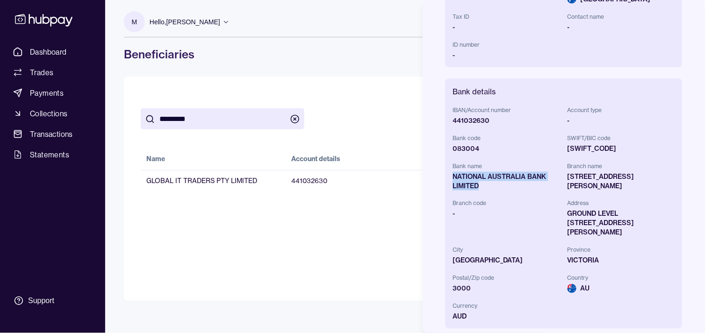
drag, startPoint x: 454, startPoint y: 175, endPoint x: 478, endPoint y: 185, distance: 25.4
click at [478, 185] on div "NATIONAL AUSTRALIA BANK LIMITED" at bounding box center [507, 181] width 108 height 19
copy div "NATIONAL AUSTRALIA BANK LIMITED"
drag, startPoint x: 356, startPoint y: 125, endPoint x: 329, endPoint y: 122, distance: 27.3
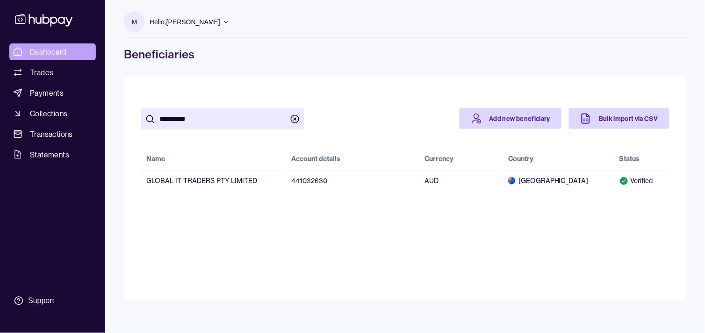
click at [51, 46] on span "Dashboard" at bounding box center [48, 51] width 37 height 11
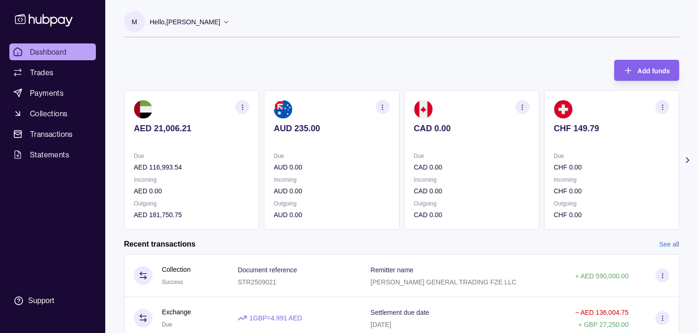
click at [597, 152] on p "Due" at bounding box center [611, 156] width 115 height 10
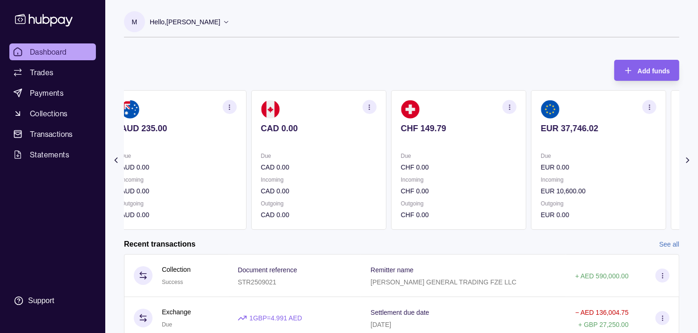
click at [552, 153] on p "Due" at bounding box center [597, 156] width 115 height 10
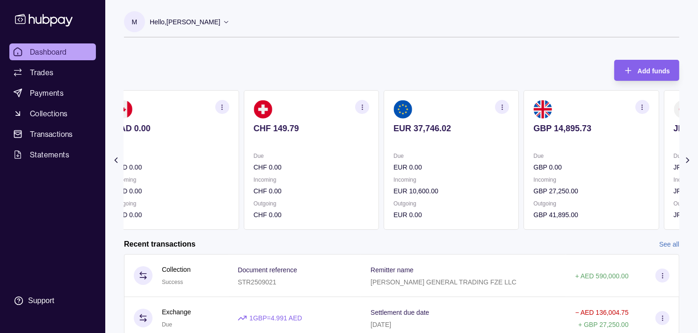
click at [564, 138] on section "GBP 14,895.73 Due GBP 0.00 Incoming GBP 27,250.00 Outgoing GBP 41,895.00" at bounding box center [590, 160] width 135 height 140
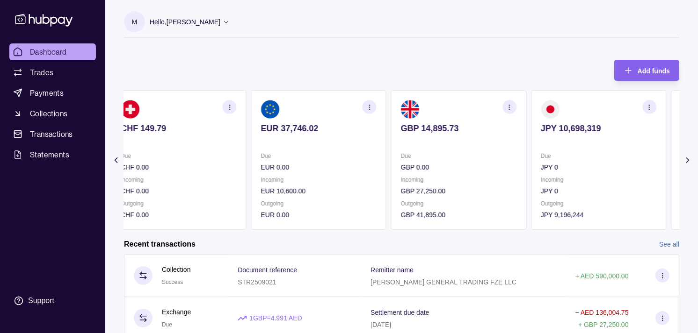
click at [498, 160] on div "Due GBP 0.00" at bounding box center [458, 162] width 115 height 22
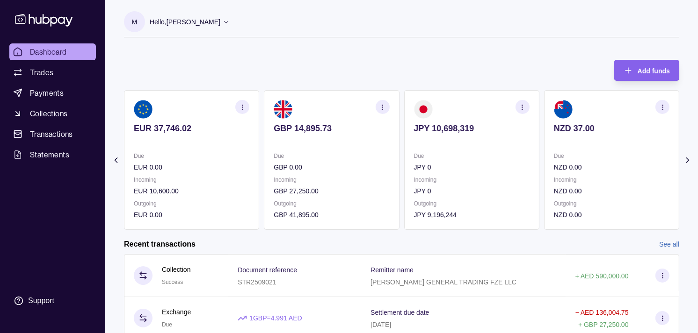
click at [484, 144] on p at bounding box center [471, 141] width 115 height 10
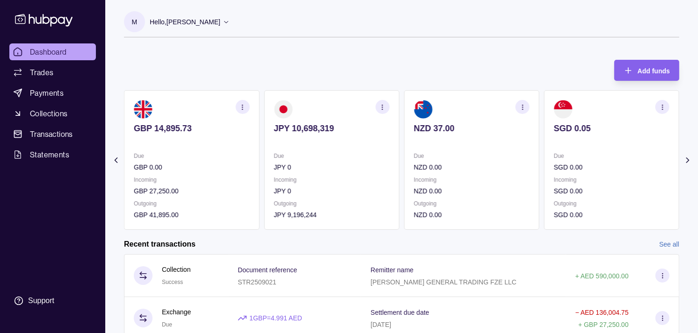
click at [382, 108] on icon "button" at bounding box center [382, 107] width 7 height 7
click at [324, 108] on link "View transactions" at bounding box center [315, 107] width 51 height 10
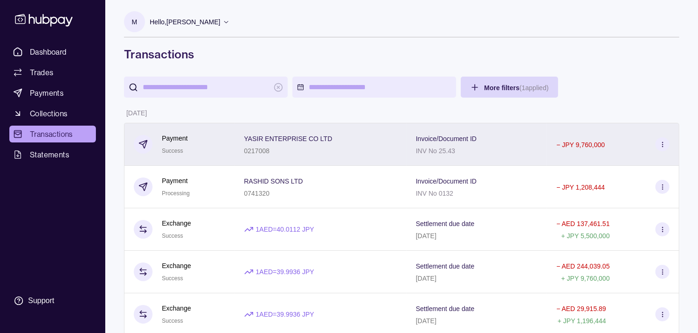
click at [235, 135] on div "YASIR ENTERPRISE CO LTD 0217008" at bounding box center [321, 144] width 172 height 43
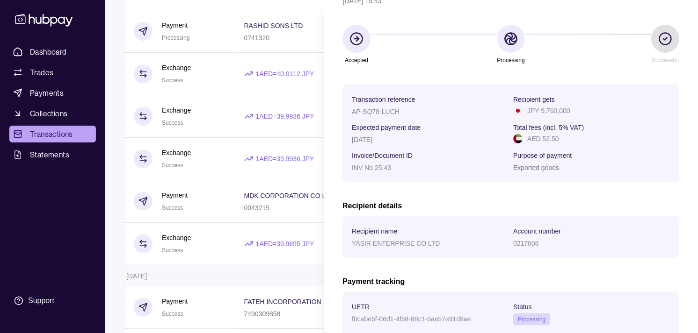
scroll to position [156, 0]
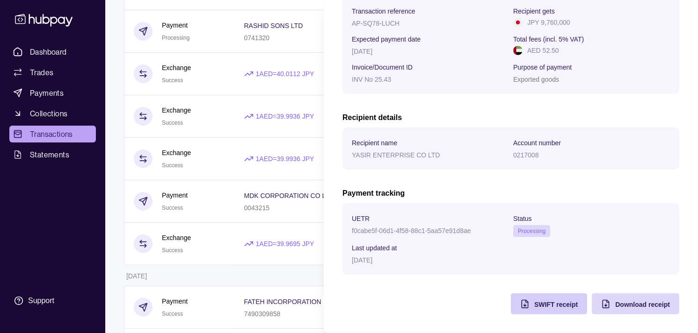
click at [534, 301] on span "SWIFT receipt" at bounding box center [555, 304] width 43 height 7
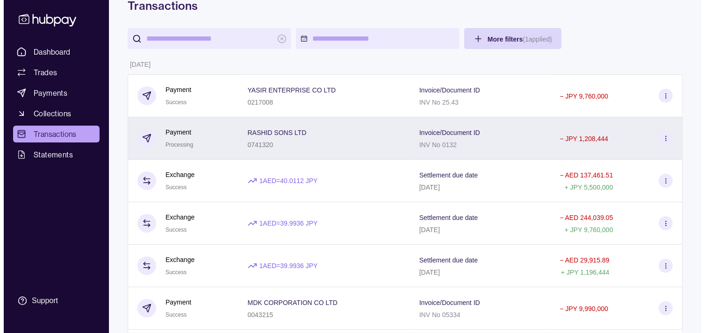
scroll to position [0, 0]
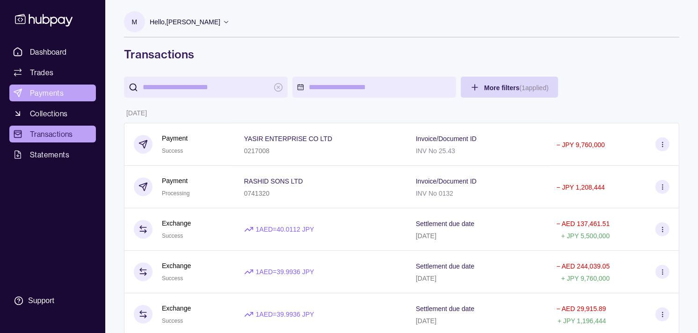
click at [65, 95] on link "Payments" at bounding box center [52, 93] width 86 height 17
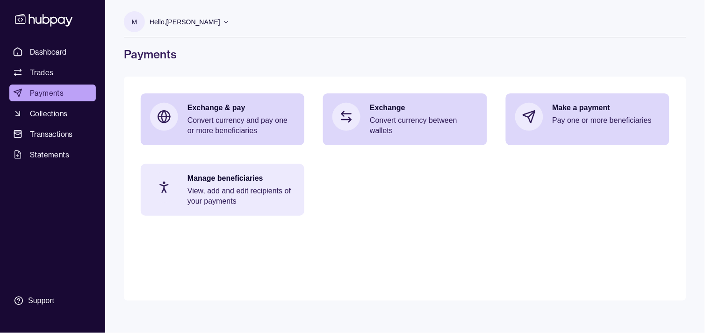
click at [226, 175] on p "Manage beneficiaries" at bounding box center [241, 178] width 108 height 10
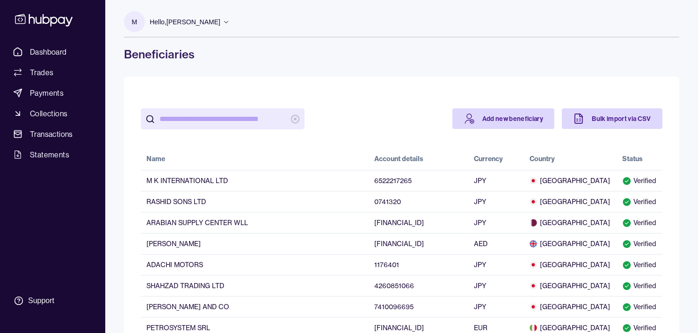
click at [218, 120] on input "search" at bounding box center [222, 118] width 126 height 21
paste input "*******"
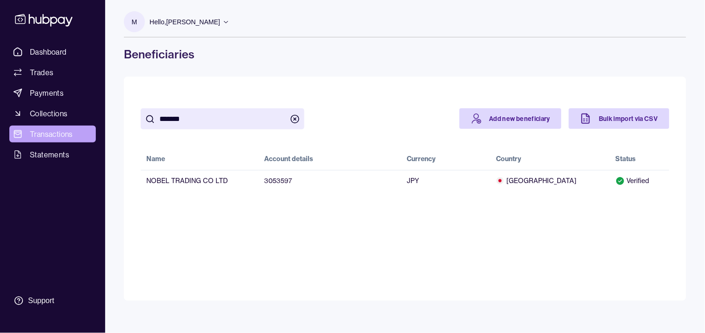
type input "*******"
click at [50, 137] on span "Transactions" at bounding box center [51, 134] width 43 height 11
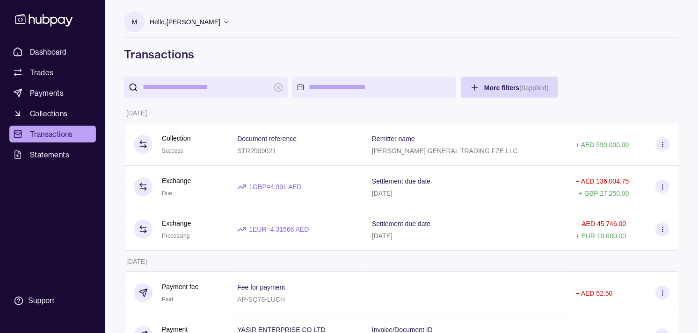
click at [223, 92] on input "search" at bounding box center [206, 87] width 126 height 21
paste input "*******"
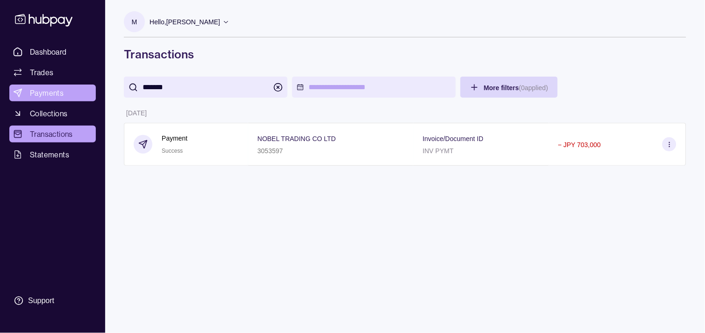
type input "*******"
click at [45, 91] on span "Payments" at bounding box center [47, 92] width 34 height 11
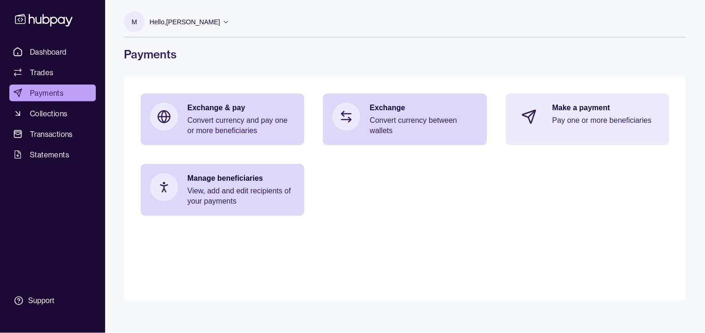
click at [597, 114] on div "Make a payment Pay one or more beneficiaries" at bounding box center [607, 117] width 108 height 28
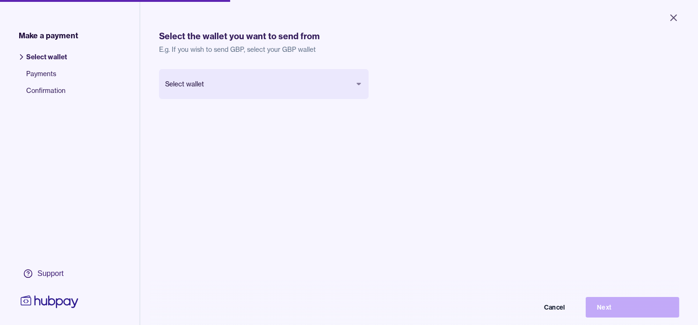
click at [293, 87] on body "Close Make a payment Select wallet Payments Confirmation Support Select the wal…" at bounding box center [349, 162] width 698 height 325
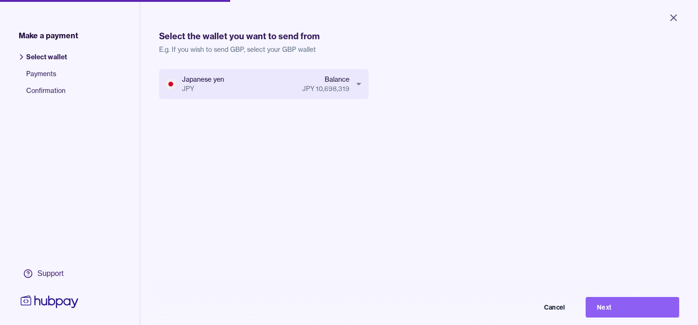
drag, startPoint x: 658, startPoint y: 308, endPoint x: 652, endPoint y: 308, distance: 6.5
click at [658, 308] on button "Next" at bounding box center [632, 307] width 94 height 21
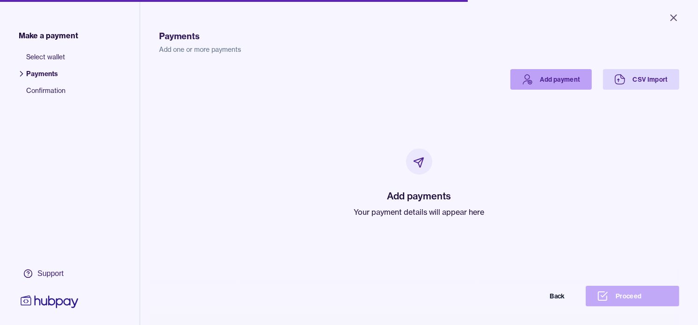
click at [535, 84] on link "Add payment" at bounding box center [550, 79] width 81 height 21
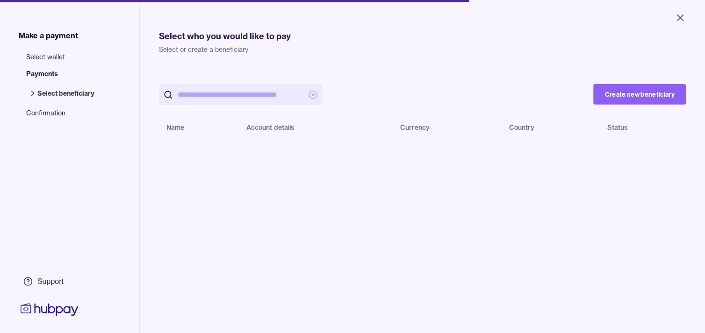
click at [227, 97] on input "search" at bounding box center [241, 94] width 126 height 21
paste input "*******"
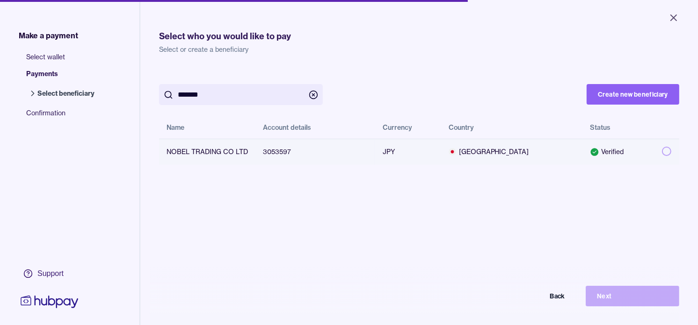
type input "*******"
click at [662, 148] on button "button" at bounding box center [666, 151] width 9 height 9
click at [631, 304] on button "Next" at bounding box center [632, 296] width 94 height 21
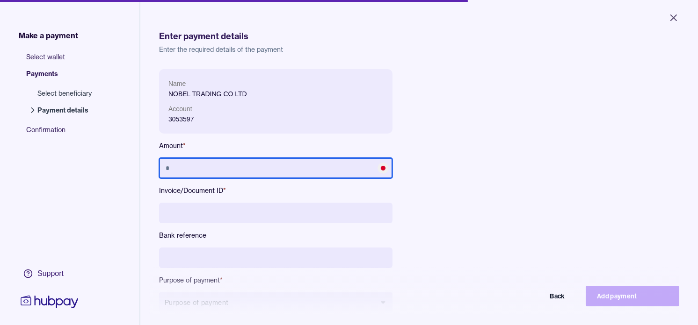
click at [250, 162] on input "text" at bounding box center [275, 168] width 233 height 21
type input "*******"
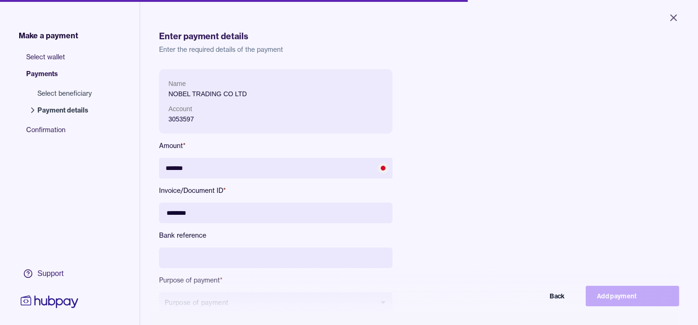
type input "********"
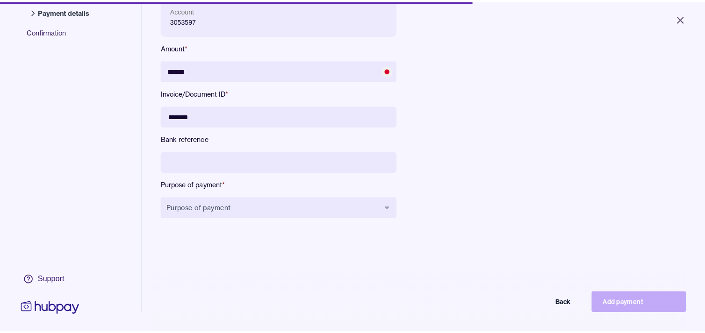
scroll to position [104, 0]
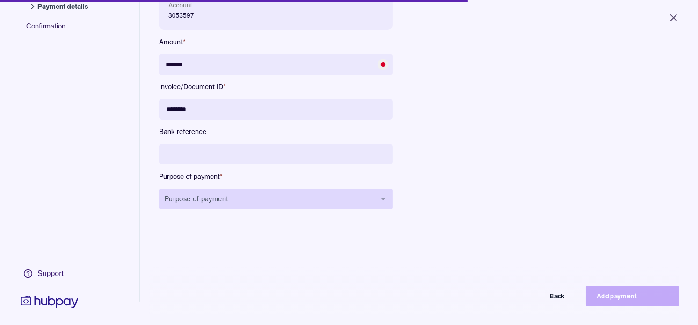
click at [311, 206] on button "Purpose of payment" at bounding box center [275, 199] width 233 height 21
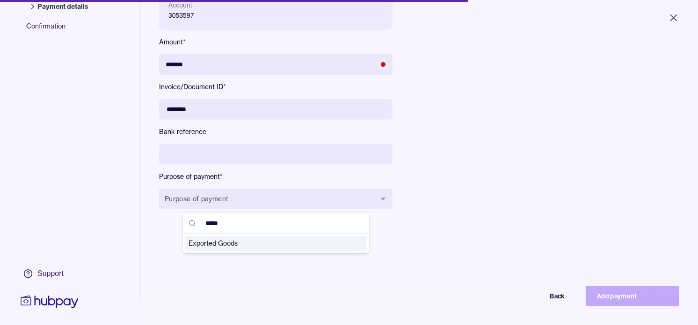
type input "*****"
click at [232, 245] on span "Exported Goods" at bounding box center [270, 243] width 164 height 9
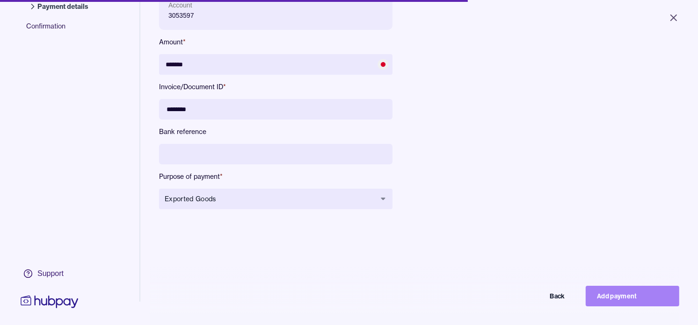
click at [632, 305] on button "Add payment" at bounding box center [632, 296] width 94 height 21
type input "******"
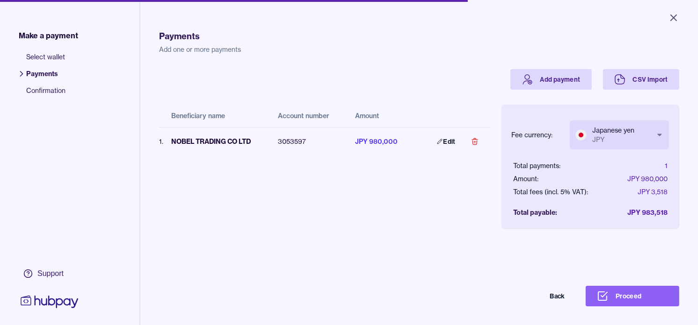
click at [608, 125] on body "Close Make a payment Select wallet Payments Confirmation Support Payments Add o…" at bounding box center [349, 162] width 698 height 325
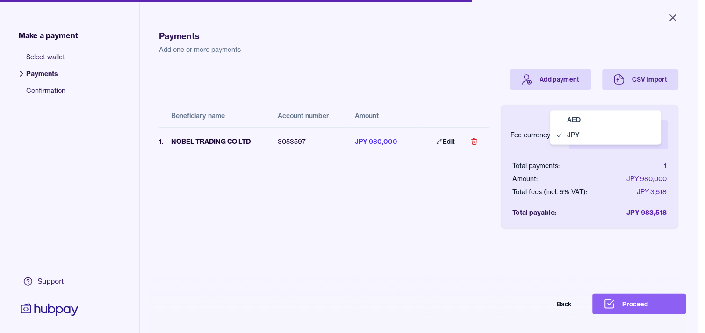
select select "***"
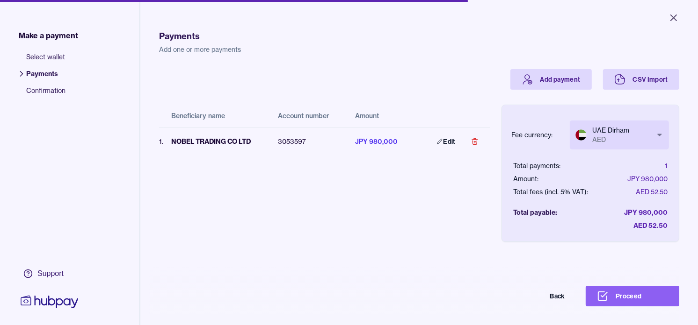
click at [630, 291] on div "Payments Add one or more payments Add payment CSV Import Beneficiary name Accou…" at bounding box center [419, 179] width 520 height 325
click at [632, 304] on button "Proceed" at bounding box center [632, 296] width 94 height 21
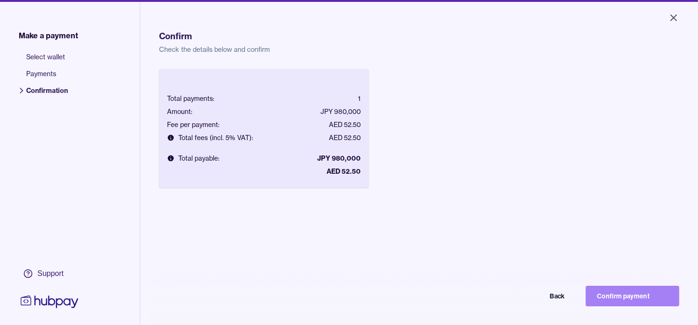
click at [652, 300] on button "Confirm payment" at bounding box center [632, 296] width 94 height 21
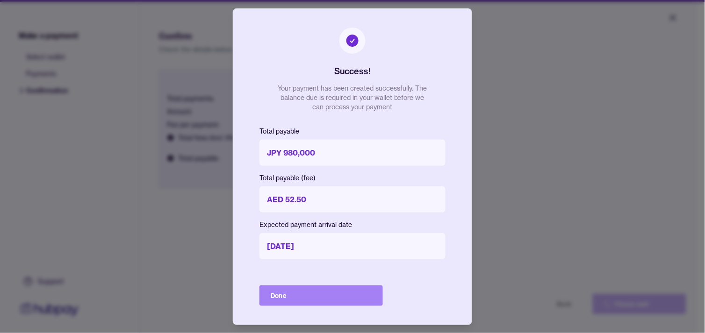
click at [328, 291] on button "Done" at bounding box center [320, 296] width 123 height 21
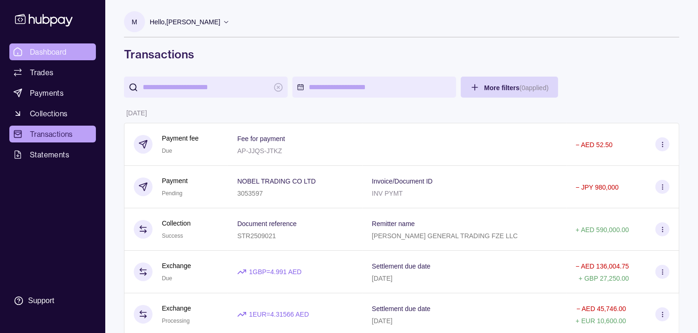
click at [68, 55] on link "Dashboard" at bounding box center [52, 51] width 86 height 17
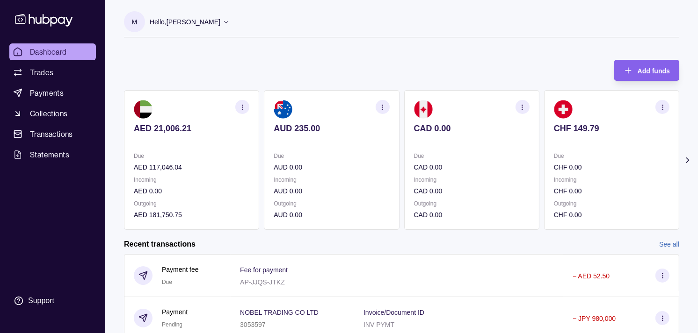
click at [473, 166] on p "CAD 0.00" at bounding box center [471, 167] width 115 height 10
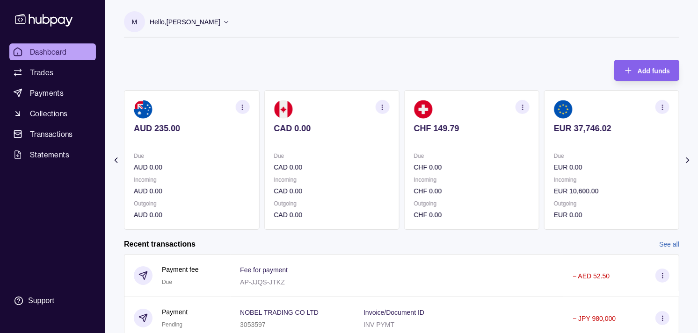
click at [468, 165] on p "CHF 0.00" at bounding box center [471, 167] width 115 height 10
click at [477, 163] on p "CHF 0.00" at bounding box center [471, 167] width 115 height 10
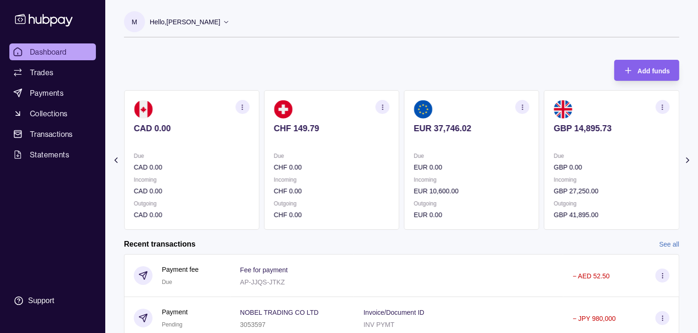
click at [470, 161] on p "Due" at bounding box center [471, 156] width 115 height 10
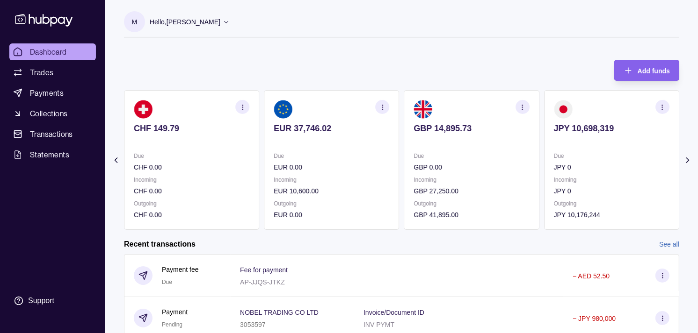
click at [481, 161] on div "Due GBP 0.00" at bounding box center [471, 162] width 115 height 22
click at [484, 165] on p "GBP 0.00" at bounding box center [471, 167] width 115 height 10
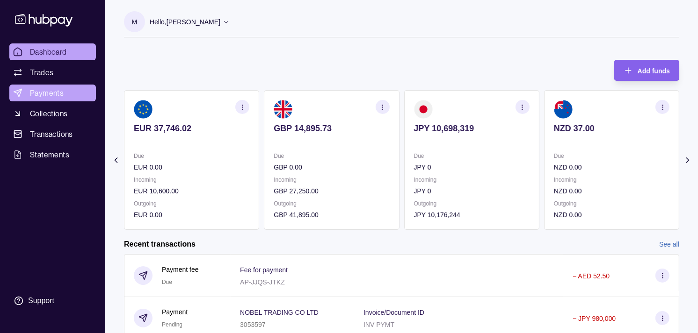
click at [47, 91] on span "Payments" at bounding box center [47, 92] width 34 height 11
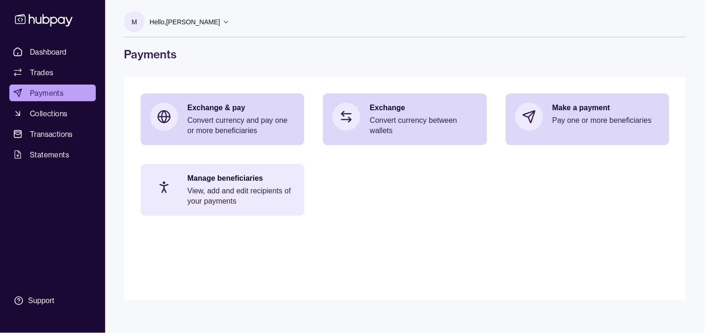
click at [246, 181] on p "Manage beneficiaries" at bounding box center [241, 178] width 108 height 10
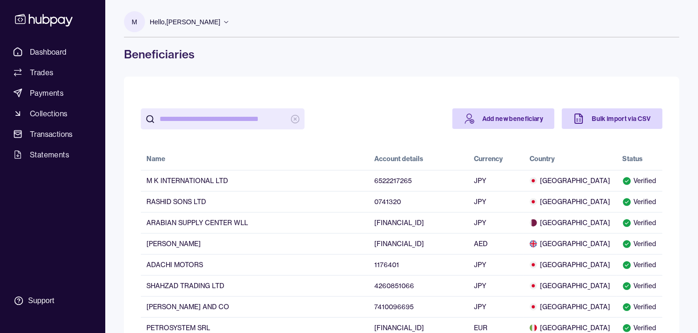
click at [235, 122] on input "search" at bounding box center [222, 118] width 126 height 21
paste input "**********"
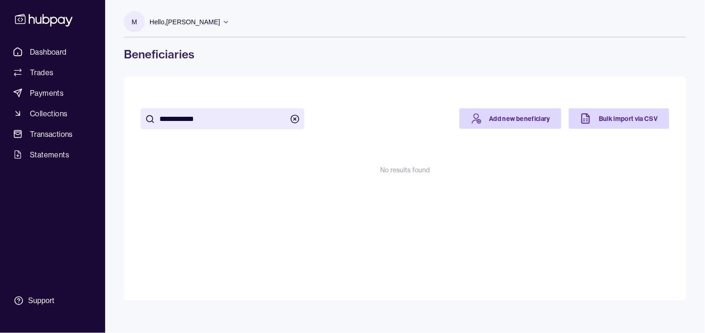
click at [184, 118] on input "**********" at bounding box center [222, 118] width 126 height 21
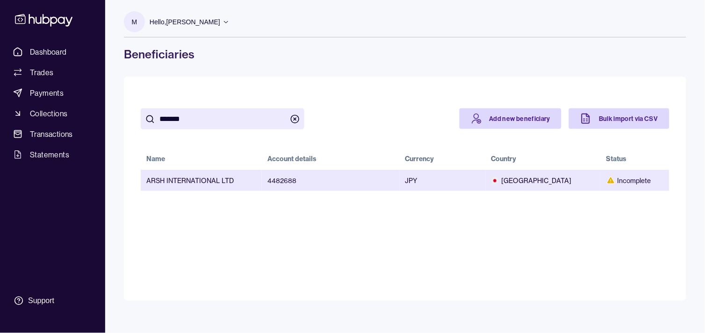
type input "*******"
click at [239, 183] on td "ARSH INTERNATIONAL LTD" at bounding box center [201, 180] width 121 height 21
click at [312, 181] on td "4482688" at bounding box center [331, 180] width 138 height 21
click at [296, 185] on td "4482688" at bounding box center [331, 180] width 138 height 21
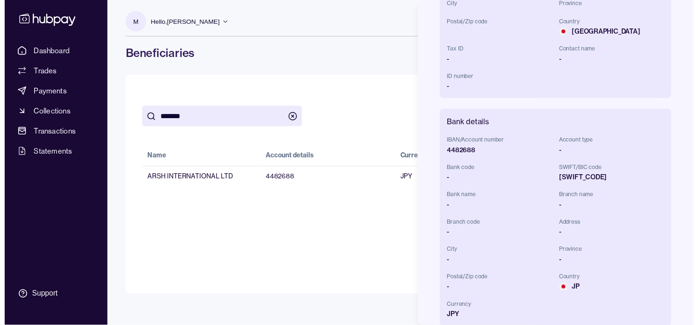
scroll to position [281, 0]
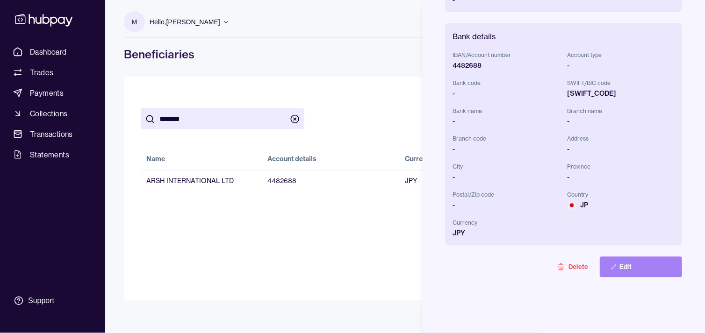
click at [626, 260] on button "Edit" at bounding box center [641, 267] width 82 height 21
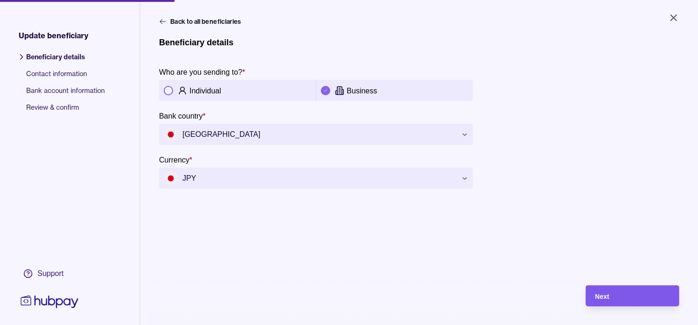
click at [623, 298] on div "Next" at bounding box center [632, 296] width 75 height 11
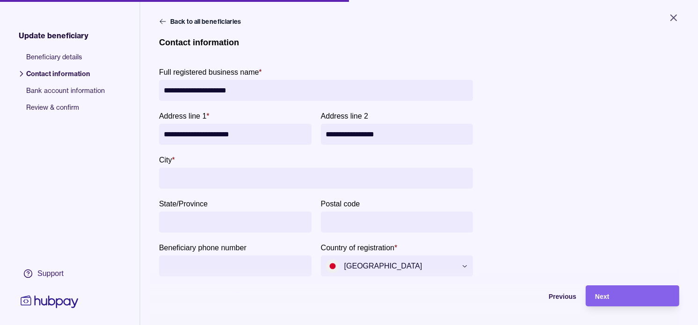
click at [173, 138] on input "**********" at bounding box center [235, 134] width 143 height 21
drag, startPoint x: 173, startPoint y: 138, endPoint x: 197, endPoint y: 134, distance: 24.6
click at [197, 134] on input "**********" at bounding box center [235, 134] width 143 height 21
click at [190, 181] on input "City *" at bounding box center [316, 178] width 304 height 21
paste input "**********"
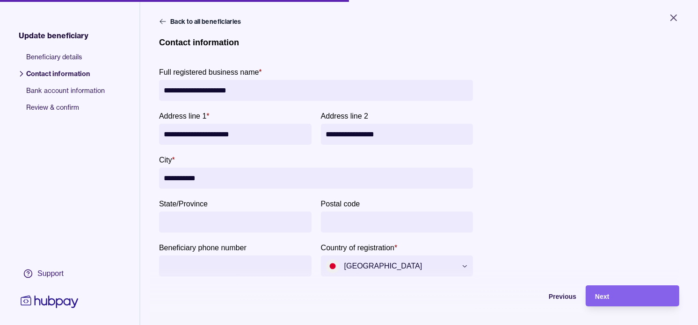
type input "**********"
click at [180, 176] on input "**********" at bounding box center [316, 178] width 304 height 21
drag, startPoint x: 180, startPoint y: 176, endPoint x: 223, endPoint y: 177, distance: 43.0
click at [223, 177] on input "**********" at bounding box center [316, 178] width 304 height 21
click at [178, 134] on input "**********" at bounding box center [235, 134] width 143 height 21
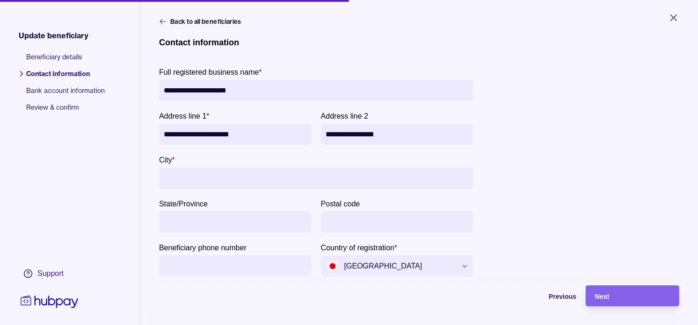
drag, startPoint x: 178, startPoint y: 134, endPoint x: 197, endPoint y: 134, distance: 19.2
click at [197, 134] on input "**********" at bounding box center [235, 134] width 143 height 21
click at [194, 178] on input "City *" at bounding box center [316, 178] width 304 height 21
paste input "**********"
type input "**********"
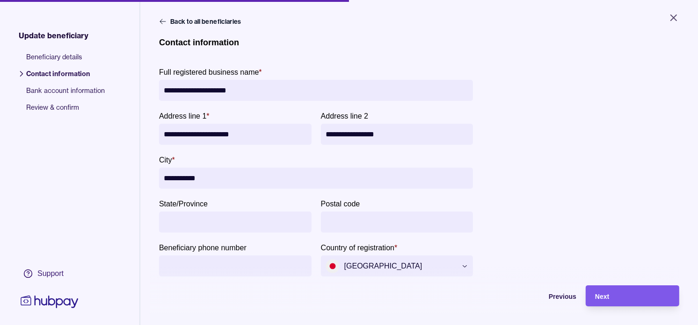
click at [623, 302] on div "Next" at bounding box center [632, 296] width 75 height 11
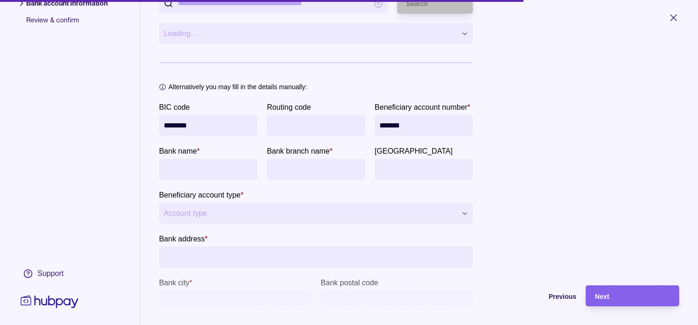
scroll to position [104, 0]
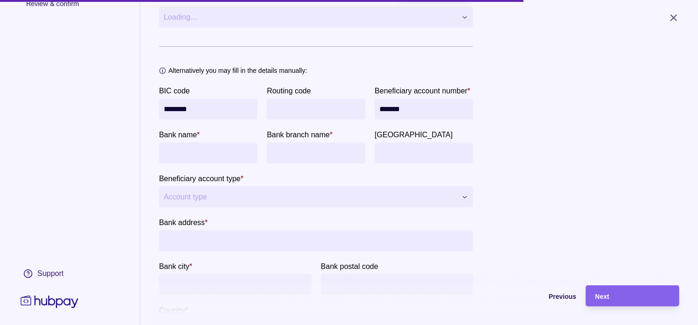
click at [379, 120] on input "*******" at bounding box center [423, 109] width 89 height 21
paste input "*****"
type input "**********"
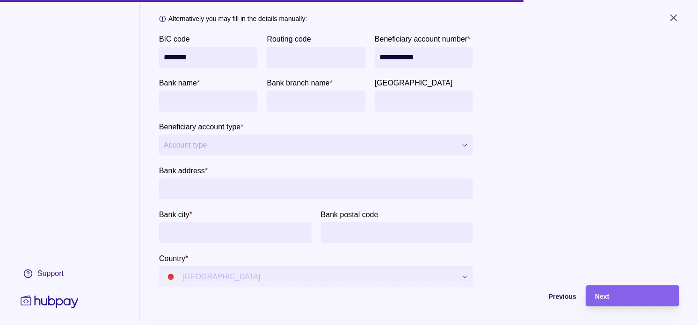
paste input "**********"
type input "**********"
click at [370, 185] on html "**********" at bounding box center [349, 162] width 698 height 325
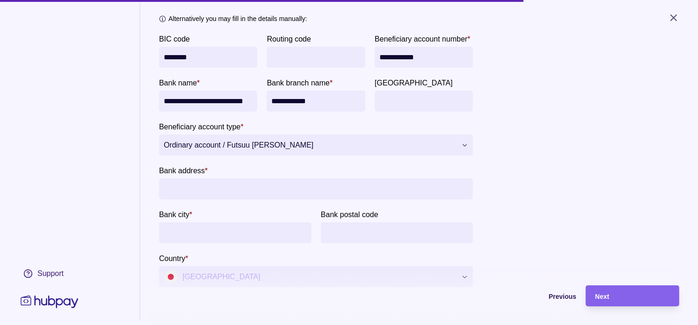
click at [330, 200] on input "Bank address *" at bounding box center [316, 189] width 304 height 21
paste input "**********"
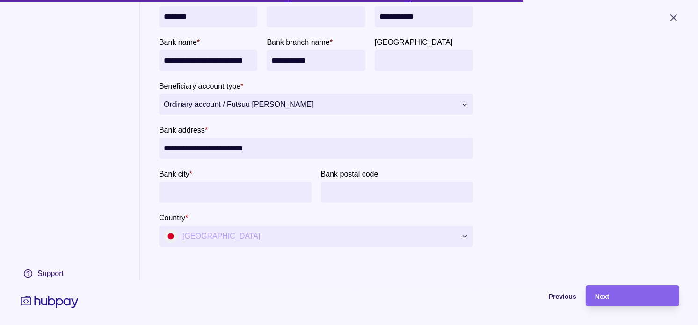
scroll to position [232, 0]
click at [266, 152] on input "**********" at bounding box center [316, 148] width 304 height 21
type input "**********"
click at [217, 198] on input "Bank city *" at bounding box center [235, 192] width 143 height 21
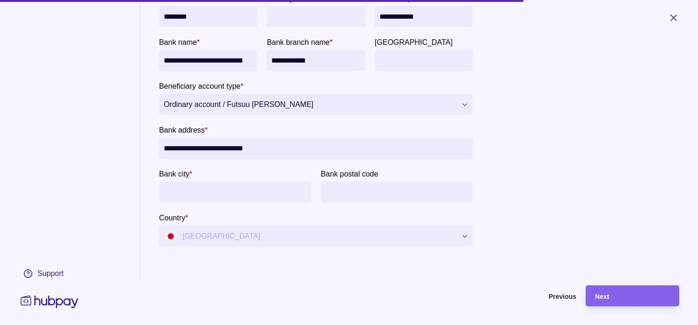
paste input "*******"
type input "*******"
click at [274, 154] on input "**********" at bounding box center [316, 148] width 304 height 21
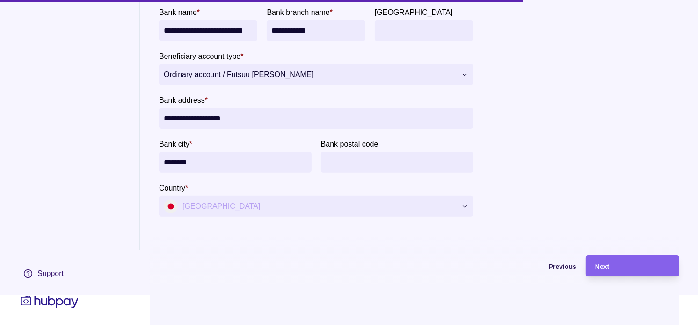
scroll to position [45, 0]
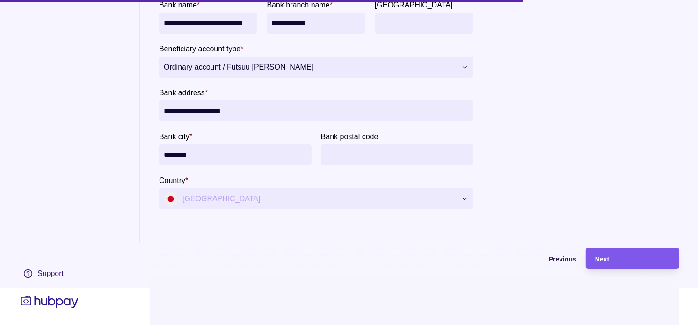
type input "**********"
click at [631, 253] on div "Next" at bounding box center [632, 258] width 75 height 11
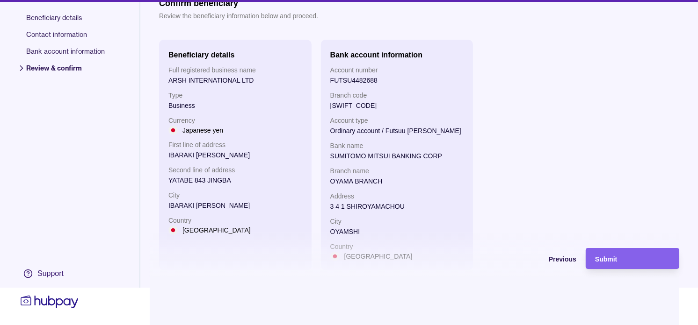
scroll to position [0, 0]
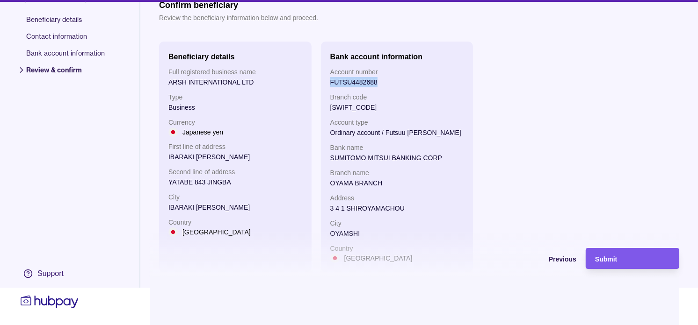
click at [642, 254] on div "Submit" at bounding box center [632, 258] width 75 height 11
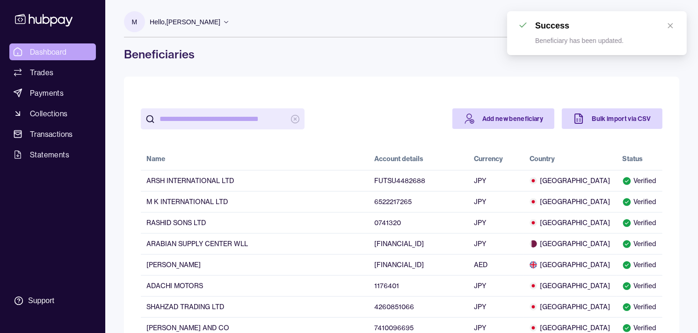
click at [58, 43] on link "Dashboard" at bounding box center [52, 51] width 86 height 17
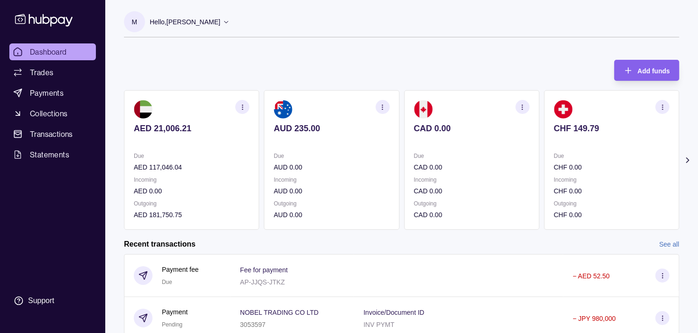
click at [554, 152] on p "Due" at bounding box center [611, 156] width 115 height 10
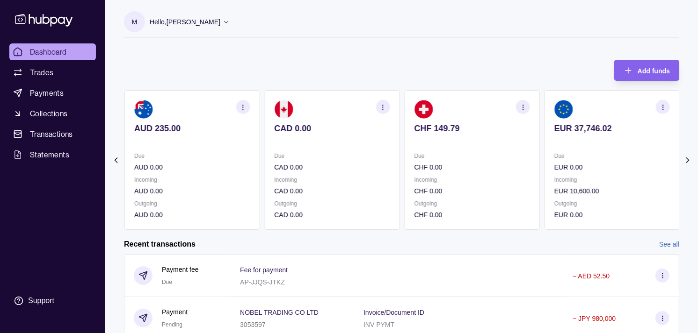
click at [560, 146] on section "EUR 37,746.02 Due EUR 0.00 Incoming EUR 10,600.00 Outgoing EUR 0.00" at bounding box center [611, 160] width 135 height 140
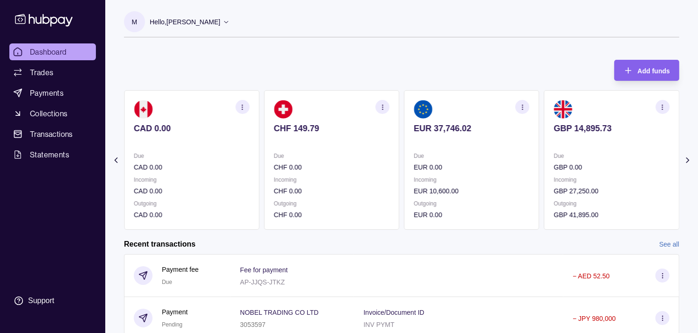
click at [559, 142] on p at bounding box center [611, 141] width 115 height 10
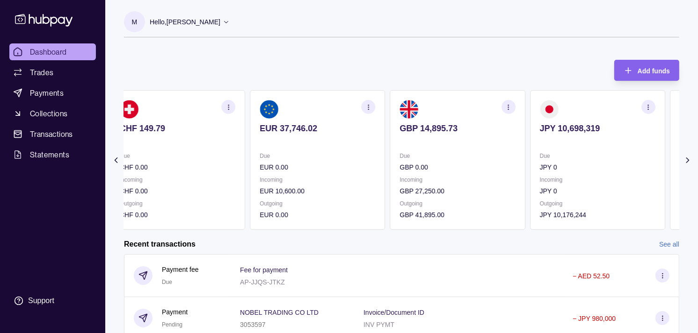
click at [540, 142] on p at bounding box center [597, 141] width 115 height 10
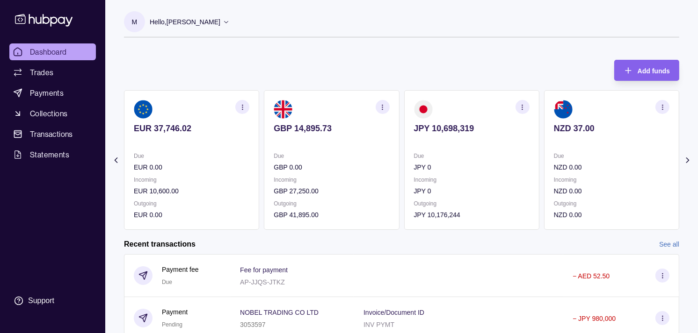
click at [522, 105] on circle "button" at bounding box center [522, 105] width 0 height 0
click at [473, 105] on link "View transactions" at bounding box center [455, 107] width 51 height 10
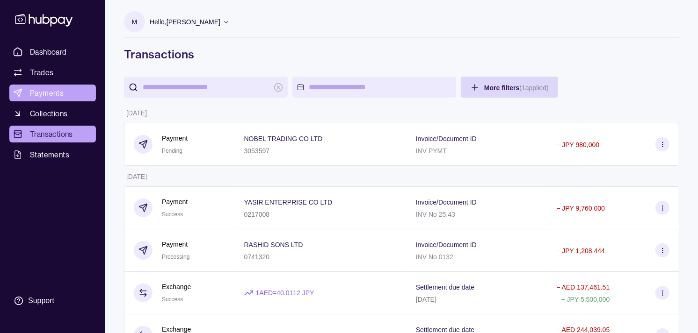
click at [60, 87] on span "Payments" at bounding box center [47, 92] width 34 height 11
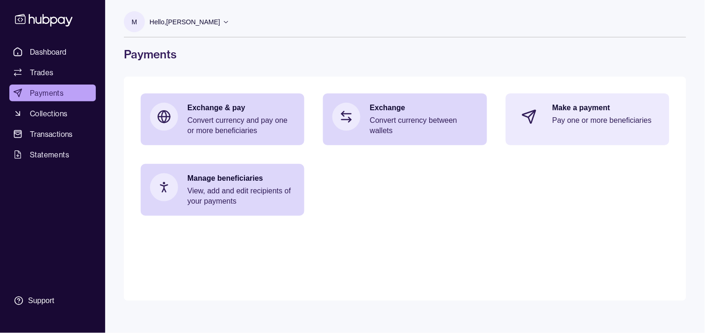
click at [566, 118] on p "Pay one or more beneficiaries" at bounding box center [607, 120] width 108 height 10
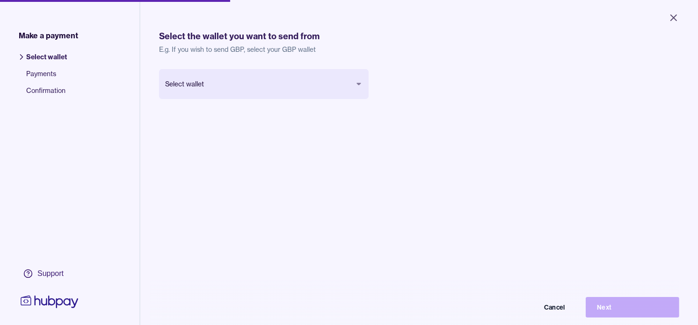
click at [316, 92] on body "Close Make a payment Select wallet Payments Confirmation Support Select the wal…" at bounding box center [349, 162] width 698 height 325
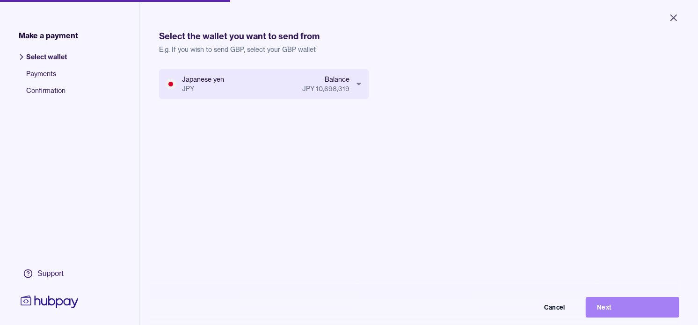
click at [622, 313] on button "Next" at bounding box center [632, 307] width 94 height 21
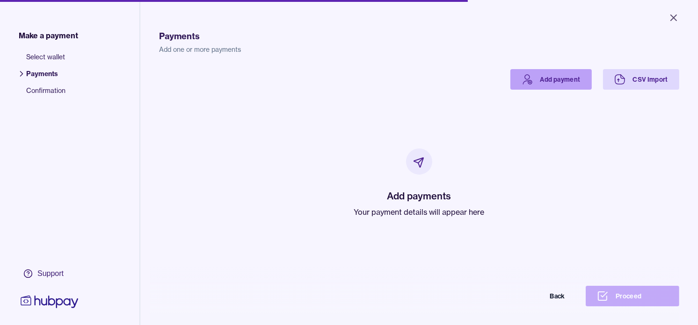
click at [525, 79] on icon at bounding box center [527, 77] width 5 height 5
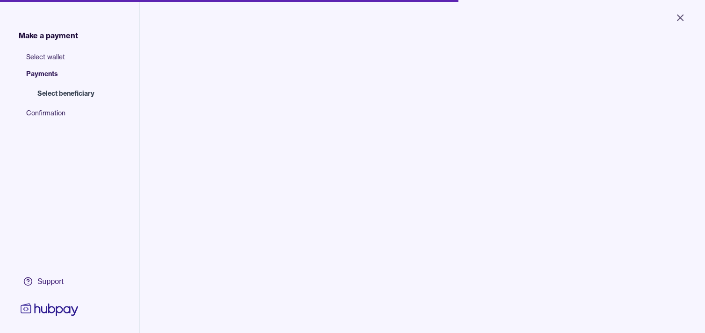
click at [243, 95] on input "search" at bounding box center [241, 94] width 126 height 21
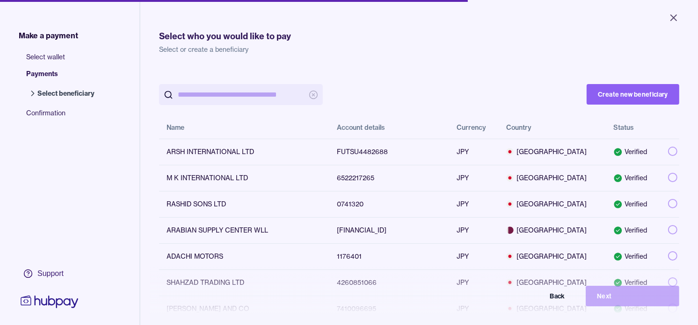
paste input "**********"
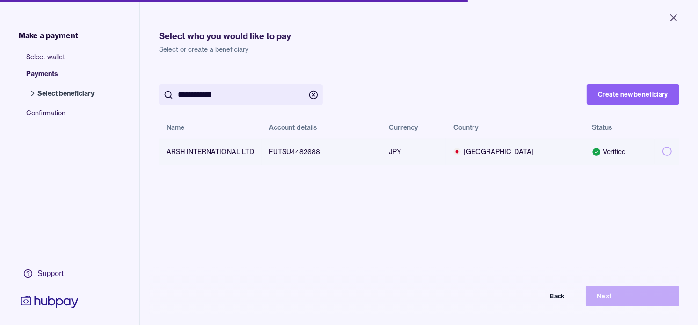
type input "**********"
click at [662, 151] on button "button" at bounding box center [666, 151] width 9 height 9
click at [659, 307] on button "Next" at bounding box center [632, 296] width 94 height 21
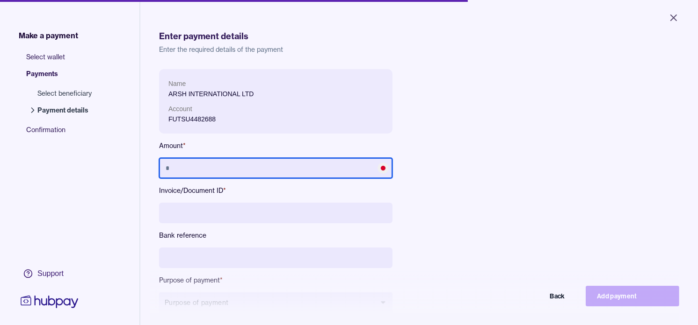
click at [250, 171] on input "text" at bounding box center [275, 168] width 233 height 21
type input "*********"
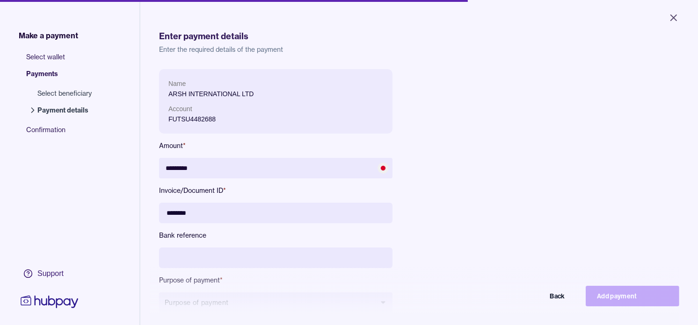
type input "********"
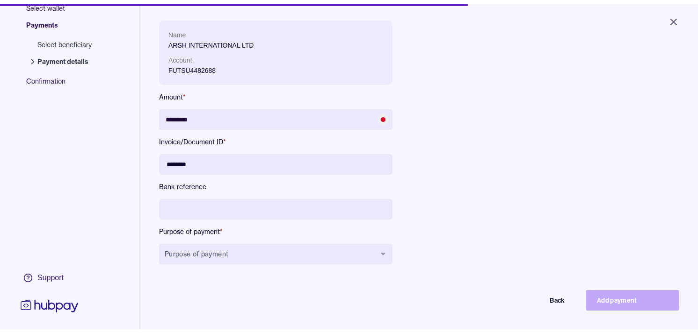
scroll to position [125, 0]
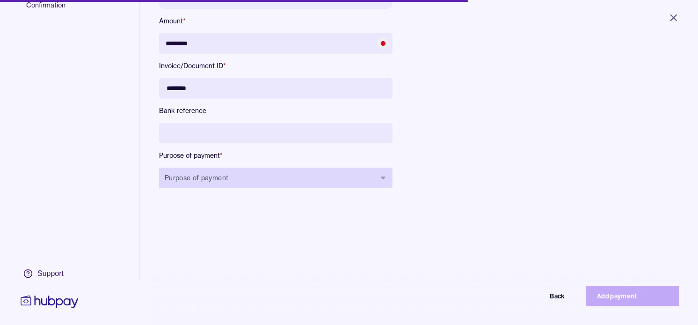
click at [298, 177] on button "Purpose of payment" at bounding box center [275, 178] width 233 height 21
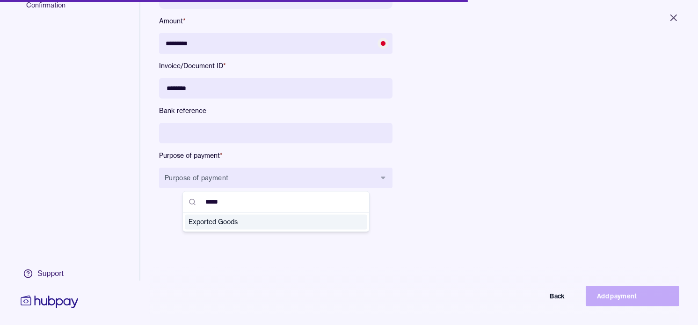
type input "*****"
click at [266, 222] on span "Exported Goods" at bounding box center [270, 222] width 164 height 9
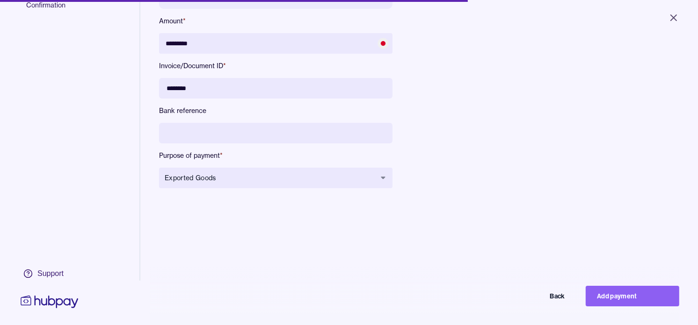
click at [654, 306] on button "Add payment" at bounding box center [632, 296] width 94 height 21
type input "*******"
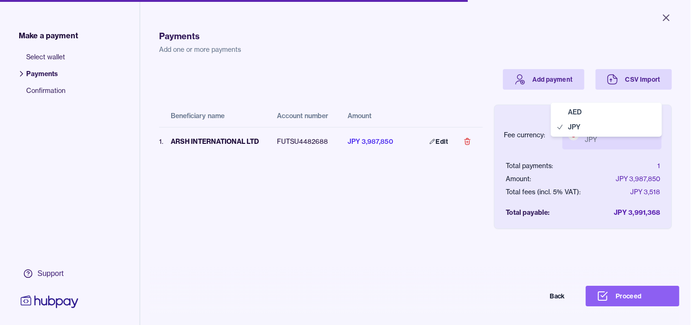
click at [598, 126] on body "Close Make a payment Select wallet Payments Confirmation Support Payments Add o…" at bounding box center [345, 162] width 690 height 325
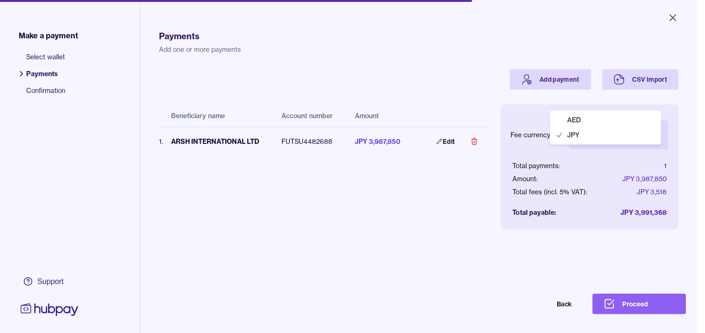
select select "***"
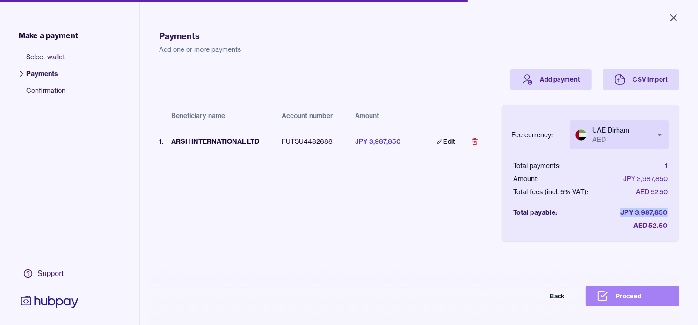
click at [636, 299] on button "Proceed" at bounding box center [632, 296] width 94 height 21
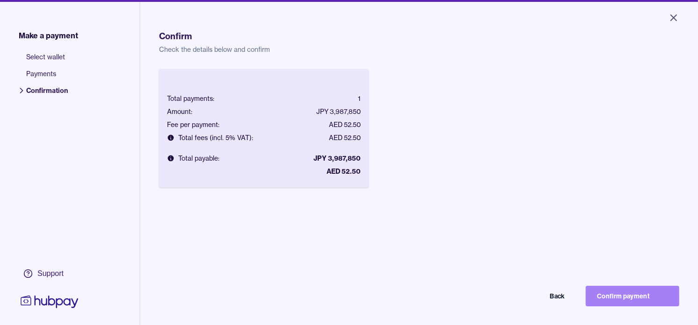
click at [620, 301] on button "Confirm payment" at bounding box center [632, 296] width 94 height 21
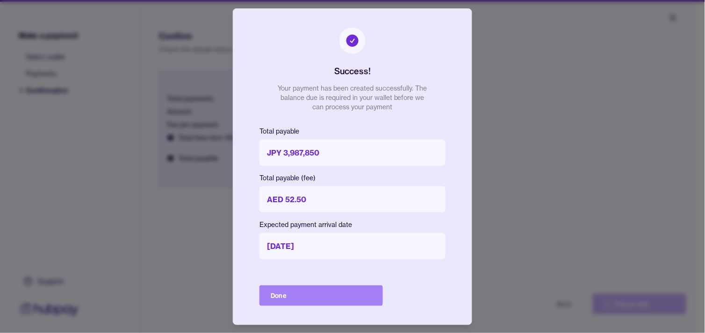
click at [328, 295] on button "Done" at bounding box center [320, 296] width 123 height 21
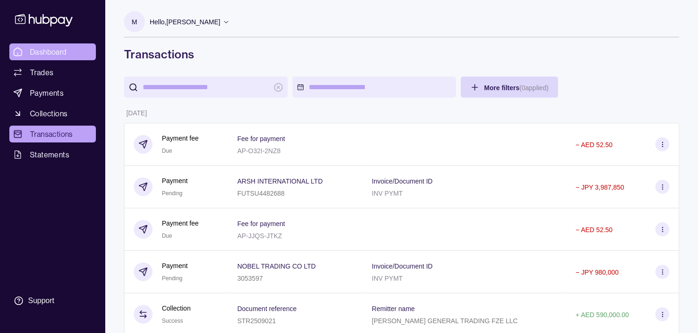
click at [64, 50] on span "Dashboard" at bounding box center [48, 51] width 37 height 11
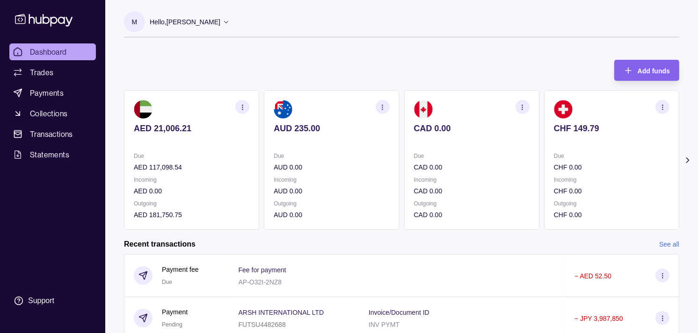
click at [465, 158] on div "Due CAD 0.00" at bounding box center [471, 162] width 115 height 22
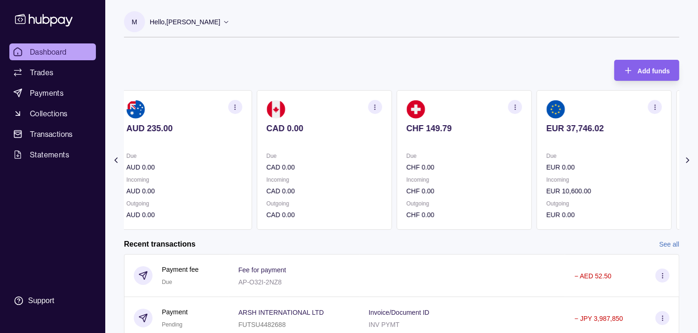
click at [453, 145] on section "CHF 149.79 Due CHF 0.00 Incoming CHF 0.00 Outgoing CHF 0.00" at bounding box center [463, 160] width 135 height 140
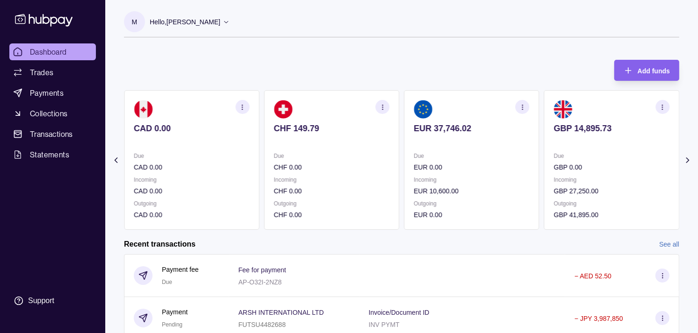
click at [450, 145] on section "EUR 37,746.02 Due EUR 0.00 Incoming EUR 10,600.00 Outgoing EUR 0.00" at bounding box center [471, 160] width 135 height 140
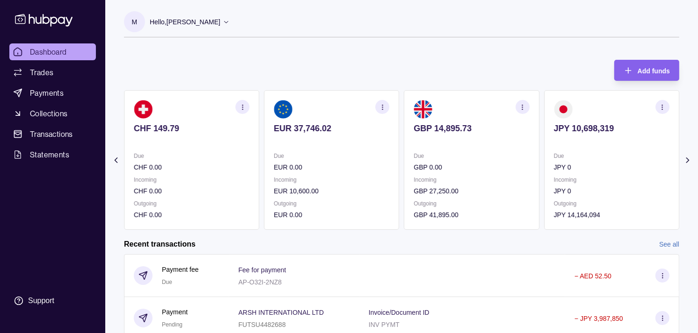
click at [452, 143] on p at bounding box center [471, 141] width 115 height 10
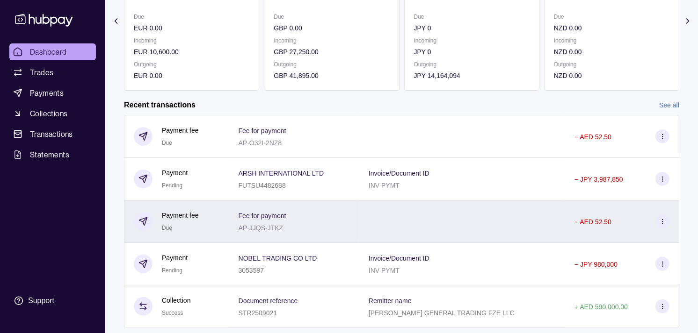
scroll to position [156, 0]
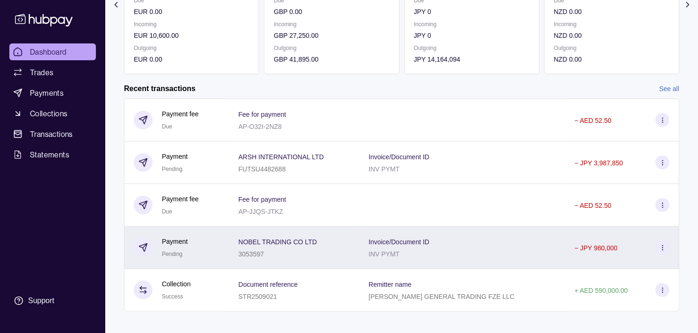
click at [211, 242] on div "Payment Pending" at bounding box center [177, 248] width 86 height 23
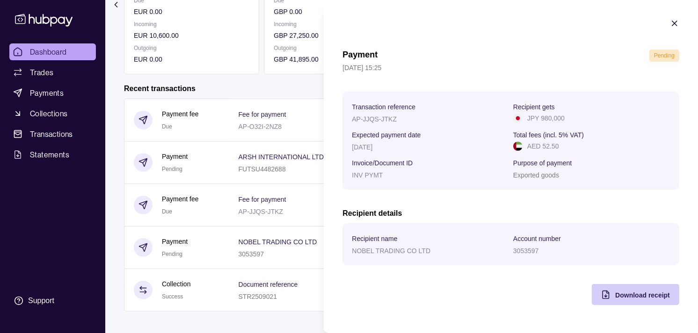
click at [623, 296] on span "Download receipt" at bounding box center [642, 295] width 55 height 7
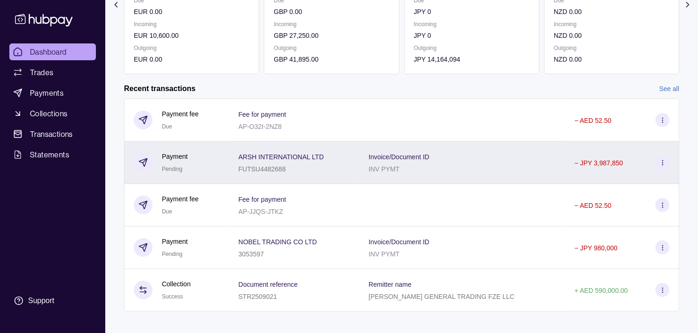
click at [208, 169] on html "Dashboard Trades Payments Collections Transactions Statements Support M Hello, …" at bounding box center [349, 92] width 698 height 497
click at [208, 169] on div "Payment Pending" at bounding box center [177, 162] width 86 height 23
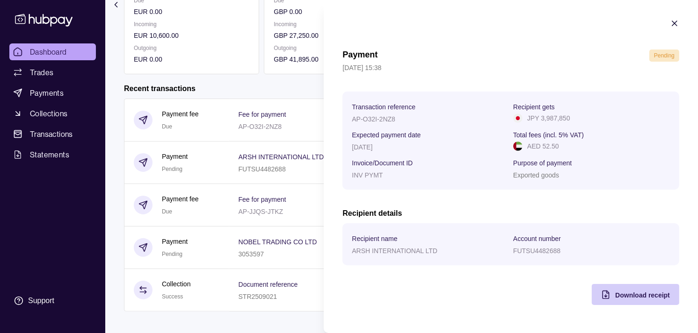
click at [658, 298] on span "Download receipt" at bounding box center [642, 295] width 55 height 7
click at [114, 87] on html "Dashboard Trades Payments Collections Transactions Statements Support M Hello, …" at bounding box center [349, 92] width 698 height 497
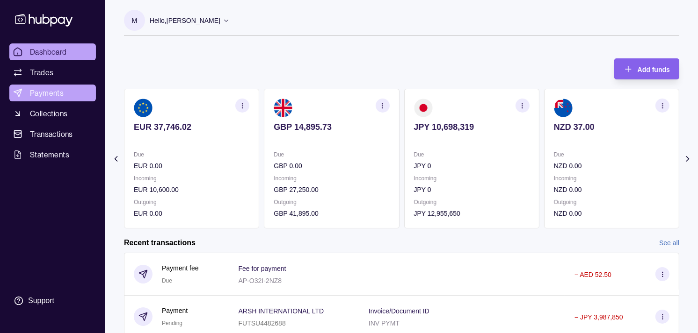
scroll to position [0, 0]
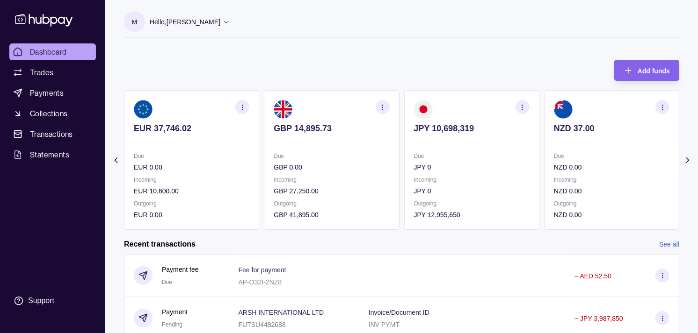
click at [39, 52] on span "Dashboard" at bounding box center [48, 51] width 37 height 11
click at [249, 165] on p "EUR 0.00" at bounding box center [191, 167] width 115 height 10
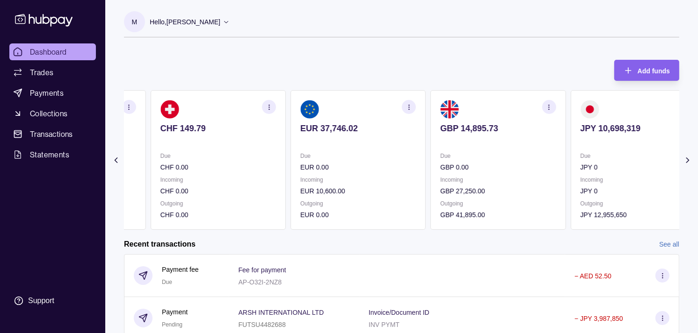
click at [254, 165] on p "CHF 0.00" at bounding box center [217, 167] width 115 height 10
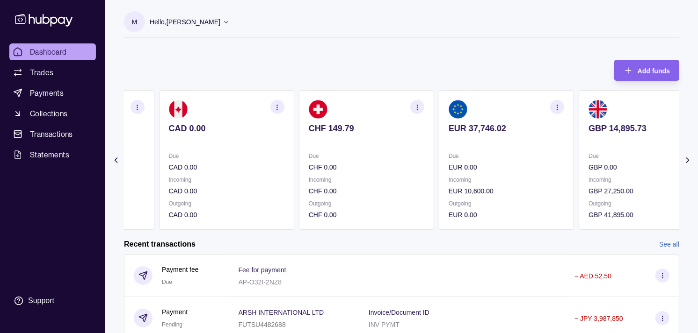
click at [249, 164] on p "CAD 0.00" at bounding box center [225, 167] width 115 height 10
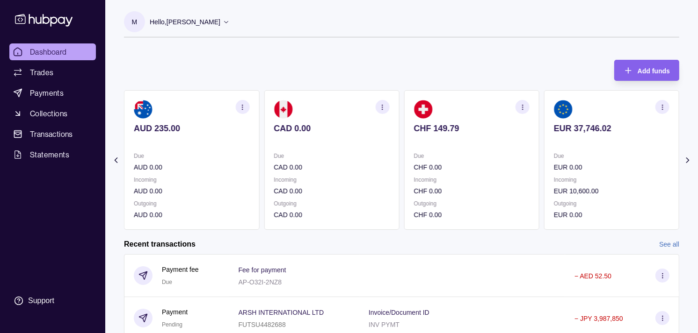
click at [241, 169] on p "AUD 0.00" at bounding box center [191, 167] width 115 height 10
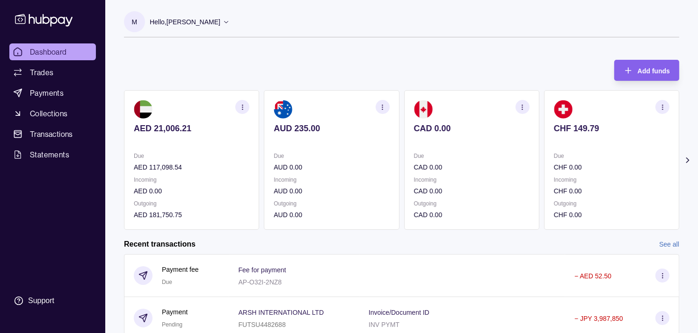
click at [242, 163] on p "AED 117,098.54" at bounding box center [191, 167] width 115 height 10
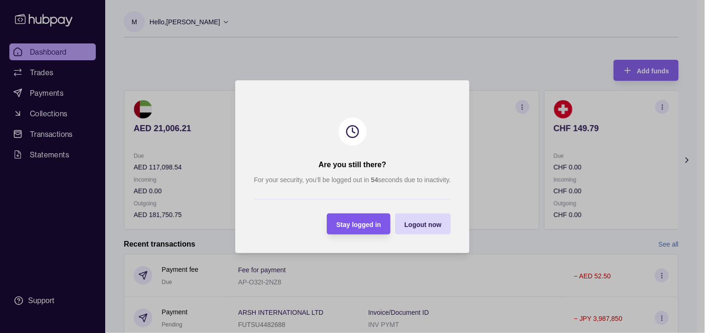
click at [366, 217] on div "Stay logged in" at bounding box center [352, 224] width 59 height 21
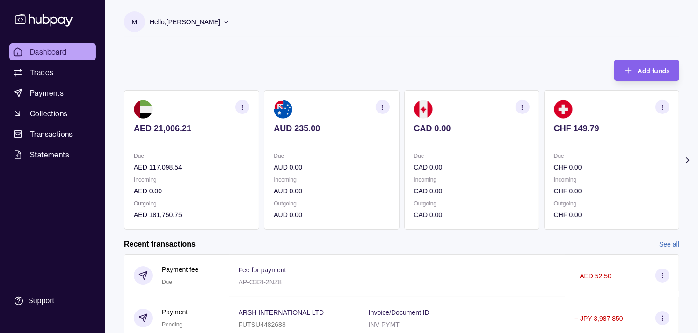
click at [556, 153] on p "Due" at bounding box center [611, 156] width 115 height 10
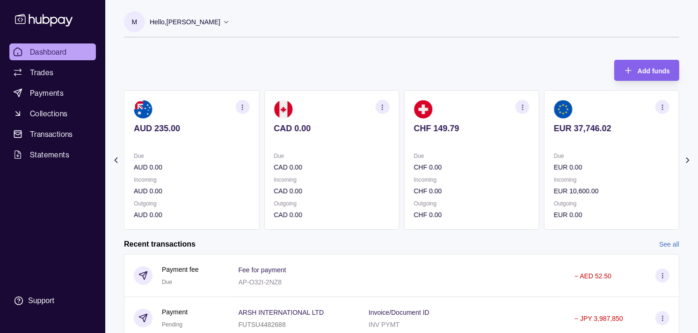
click at [554, 154] on p "Due" at bounding box center [611, 156] width 115 height 10
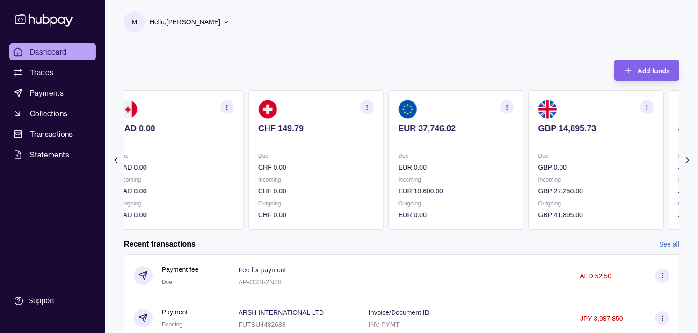
click at [538, 153] on p "Due" at bounding box center [595, 156] width 115 height 10
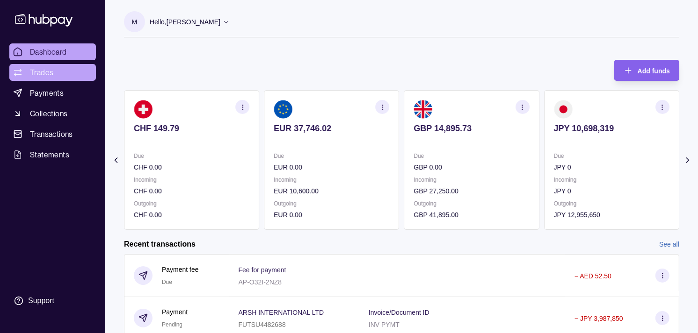
click at [46, 71] on span "Trades" at bounding box center [41, 72] width 23 height 11
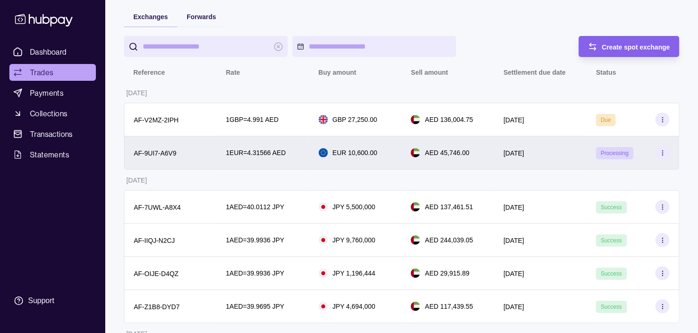
scroll to position [52, 0]
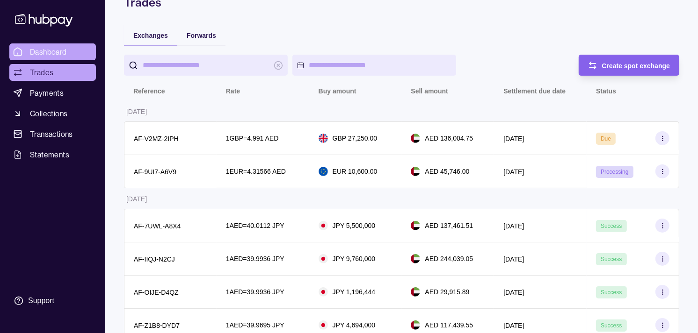
click at [60, 48] on span "Dashboard" at bounding box center [48, 51] width 37 height 11
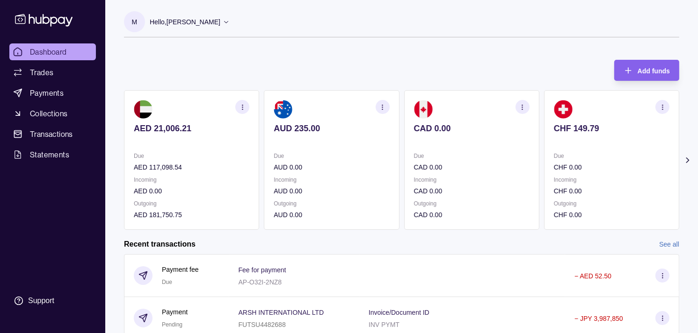
click at [439, 148] on section "CAD 0.00 Due CAD 0.00 Incoming CAD 0.00 Outgoing CAD 0.00" at bounding box center [471, 160] width 135 height 140
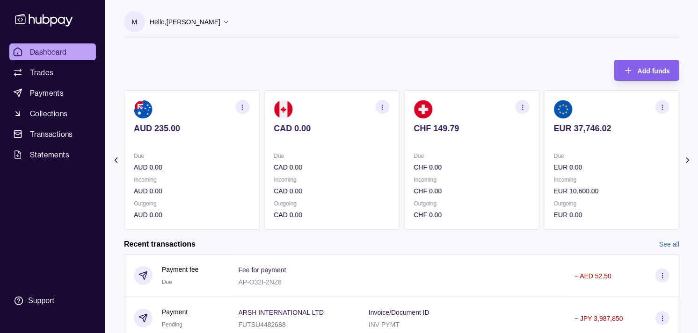
click at [439, 150] on section "CHF 149.79 Due CHF 0.00 Incoming CHF 0.00 Outgoing CHF 0.00" at bounding box center [471, 160] width 135 height 140
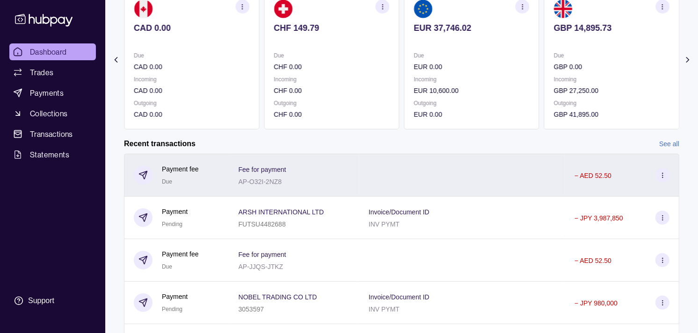
scroll to position [104, 0]
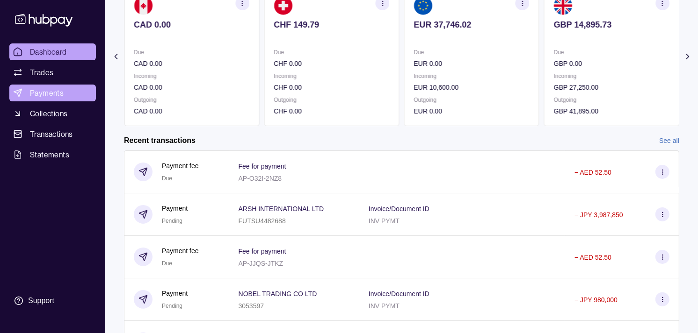
click at [64, 89] on link "Payments" at bounding box center [52, 93] width 86 height 17
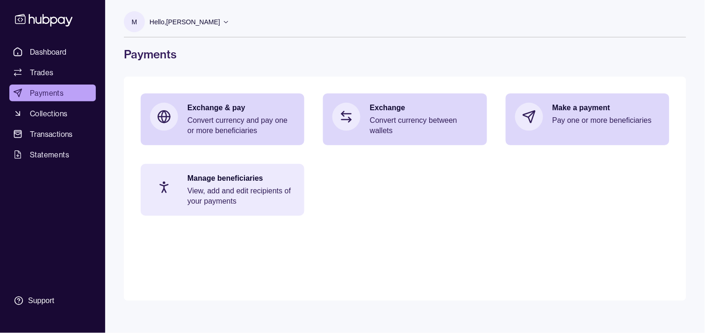
click at [234, 186] on p "View, add and edit recipients of your payments" at bounding box center [241, 196] width 108 height 21
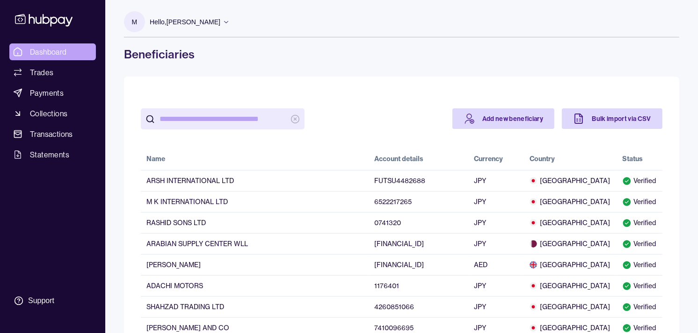
click at [66, 53] on span "Dashboard" at bounding box center [48, 51] width 37 height 11
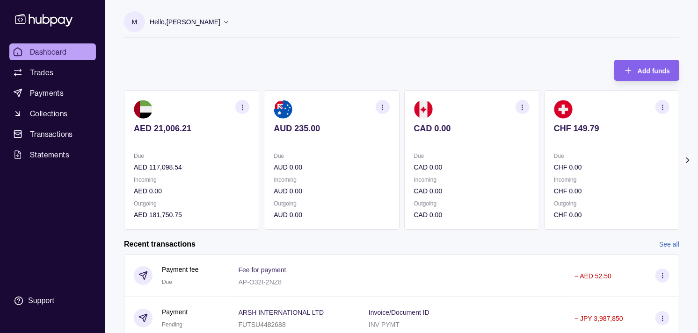
click at [544, 186] on section "CHF 149.79 Due CHF 0.00 Incoming CHF 0.00 Outgoing CHF 0.00" at bounding box center [611, 160] width 135 height 140
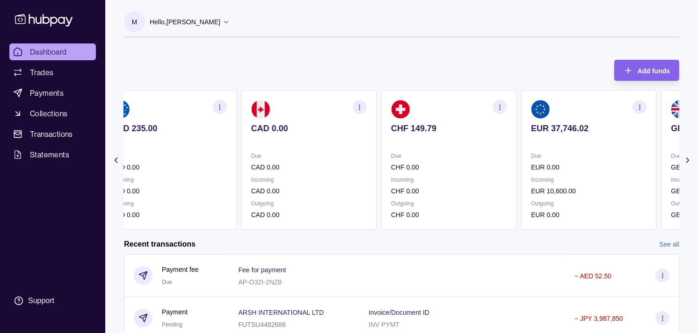
click at [491, 178] on section "CHF 149.79 Due CHF 0.00 Incoming CHF 0.00 Outgoing CHF 0.00" at bounding box center [448, 160] width 135 height 140
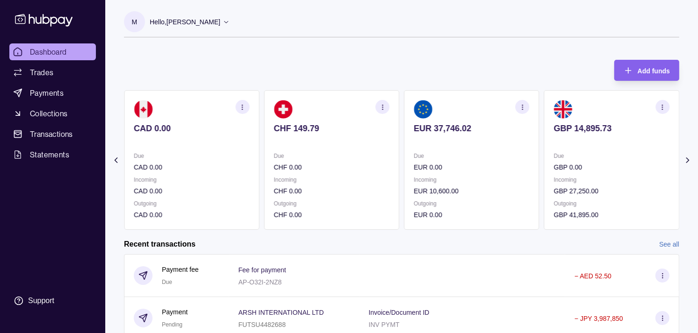
click at [487, 174] on div "Due EUR 0.00 Incoming EUR 10,600.00 Outgoing EUR 0.00" at bounding box center [471, 185] width 115 height 69
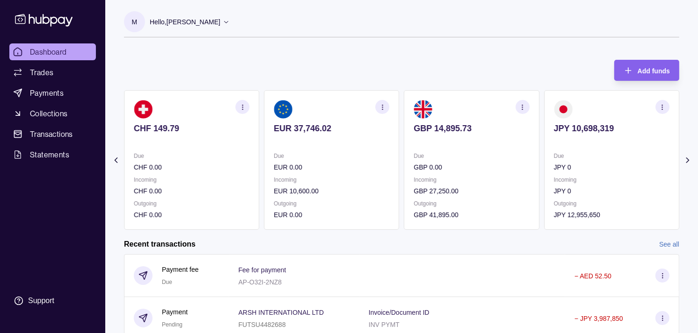
click at [661, 109] on icon "button" at bounding box center [662, 107] width 7 height 7
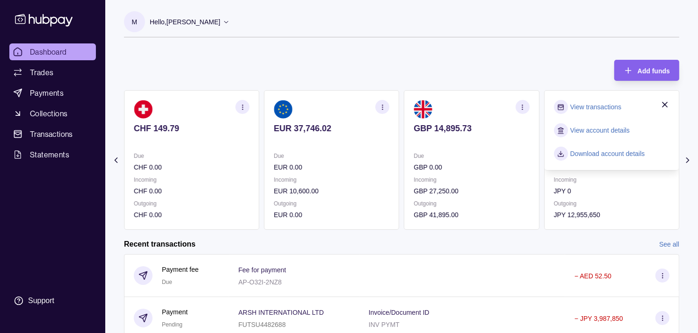
click at [594, 108] on link "View transactions" at bounding box center [595, 107] width 51 height 10
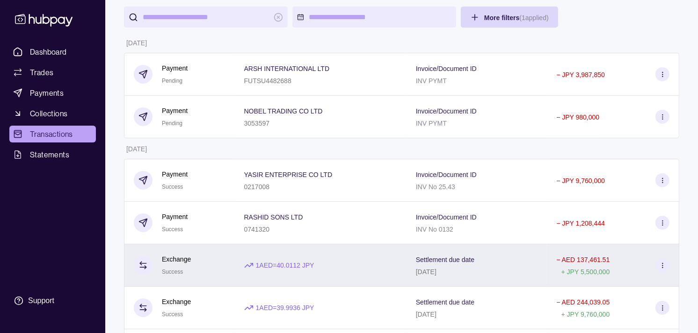
scroll to position [52, 0]
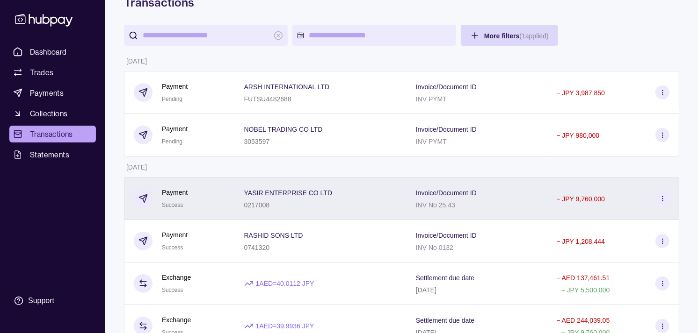
click at [235, 207] on div "YASIR ENTERPRISE CO LTD 0217008" at bounding box center [321, 198] width 172 height 43
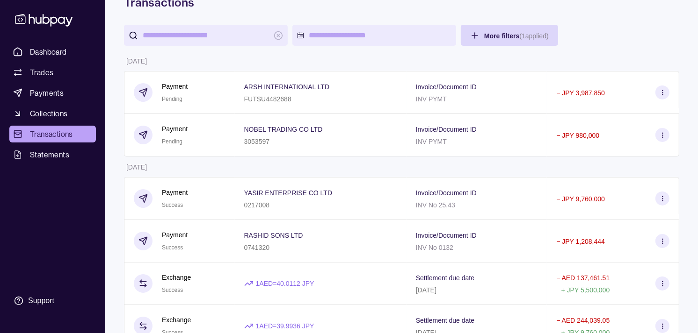
click at [223, 240] on div "Payment Success" at bounding box center [179, 241] width 111 height 43
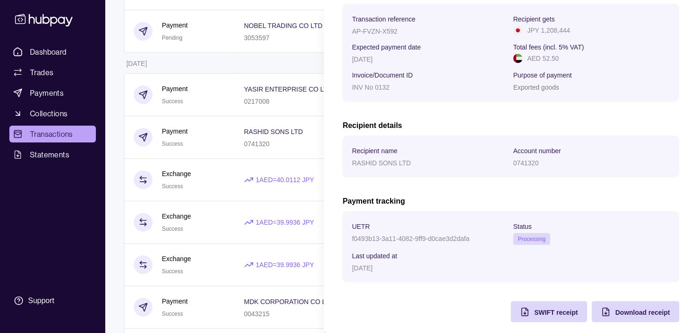
scroll to position [156, 0]
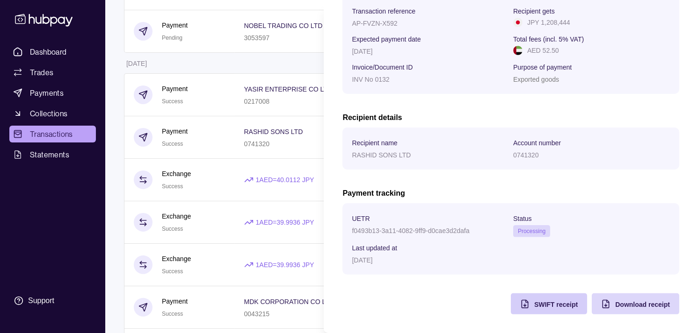
click at [540, 306] on span "SWIFT receipt" at bounding box center [555, 304] width 43 height 7
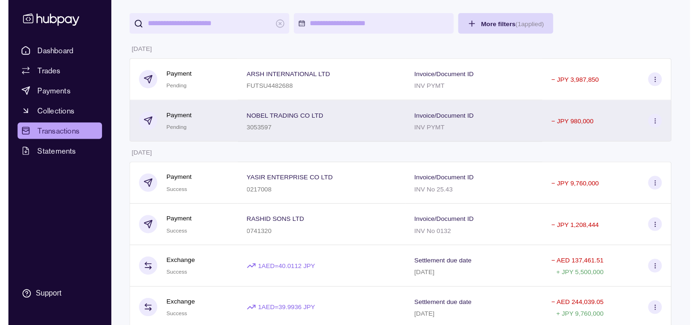
scroll to position [0, 0]
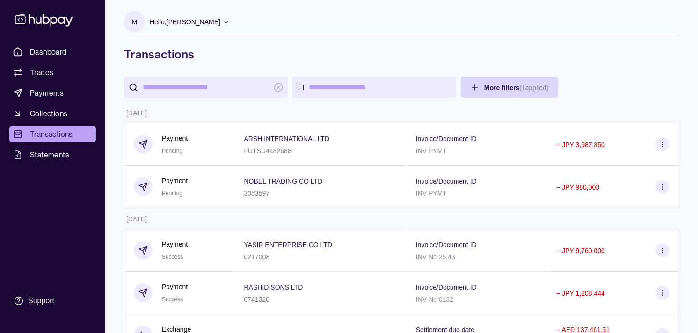
click at [226, 89] on input "search" at bounding box center [206, 87] width 126 height 21
paste input "**********"
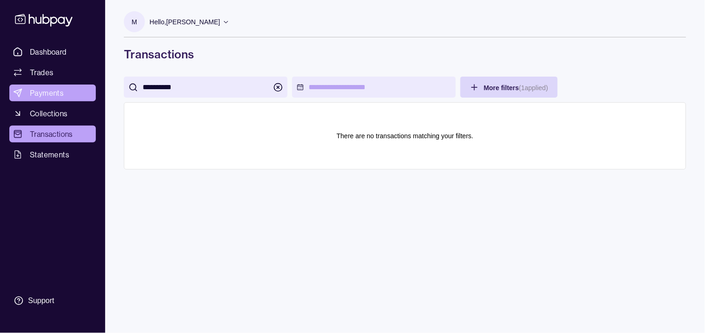
type input "**********"
click at [52, 96] on span "Payments" at bounding box center [47, 92] width 34 height 11
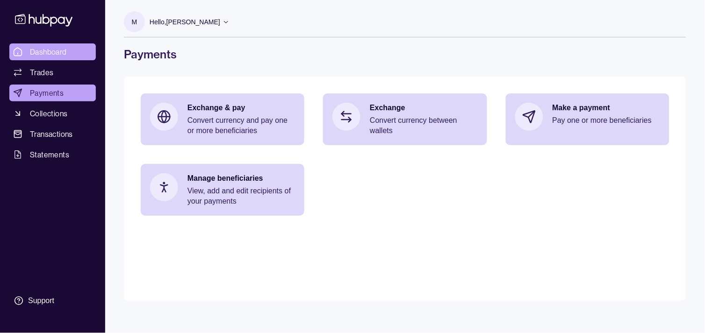
click at [43, 51] on span "Dashboard" at bounding box center [48, 51] width 37 height 11
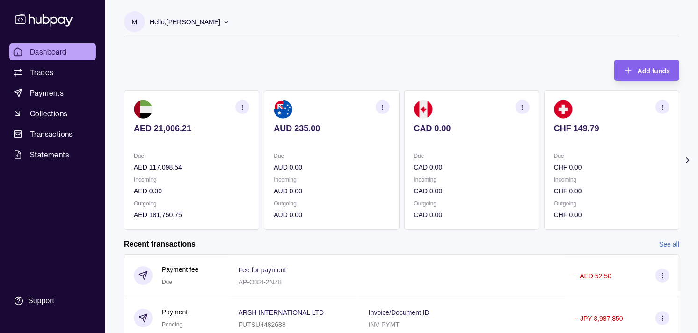
click at [554, 138] on p at bounding box center [611, 141] width 115 height 10
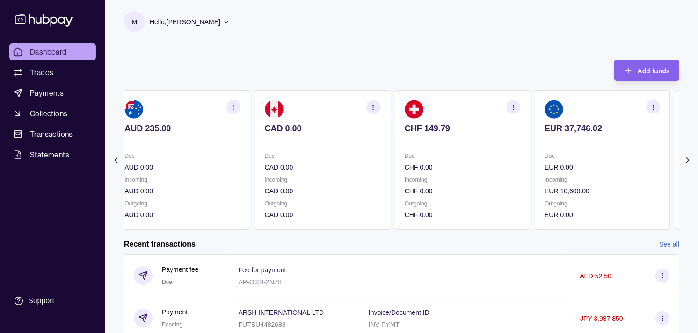
click at [544, 137] on p at bounding box center [601, 141] width 115 height 10
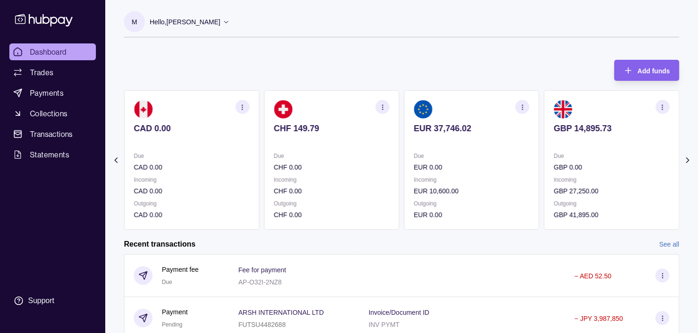
click at [554, 137] on p at bounding box center [611, 141] width 115 height 10
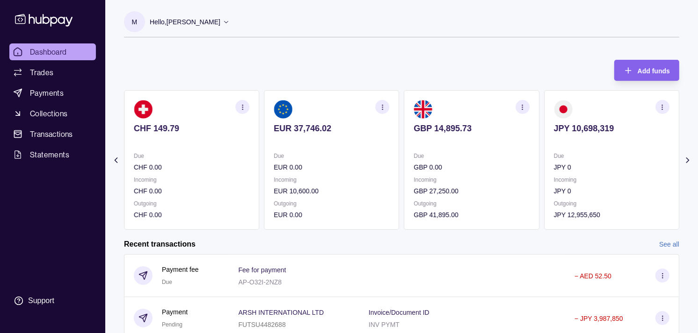
click at [513, 139] on section "GBP 14,895.73 Due GBP 0.00 Incoming GBP 27,250.00 Outgoing GBP 41,895.00" at bounding box center [471, 160] width 135 height 140
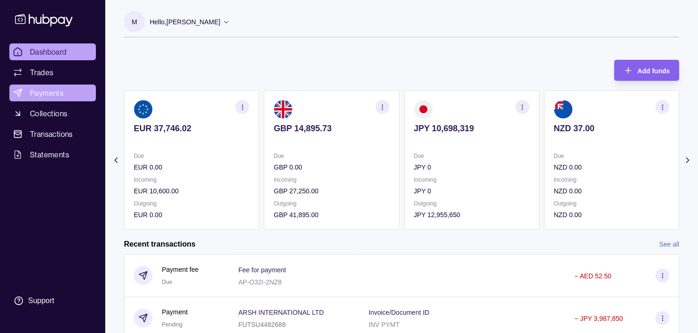
click at [34, 96] on span "Payments" at bounding box center [47, 92] width 34 height 11
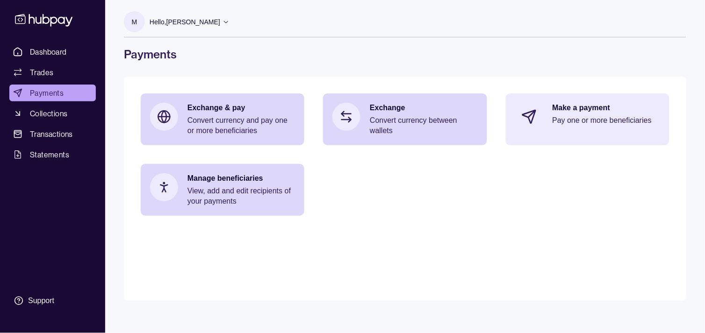
click at [605, 123] on p "Pay one or more beneficiaries" at bounding box center [607, 120] width 108 height 10
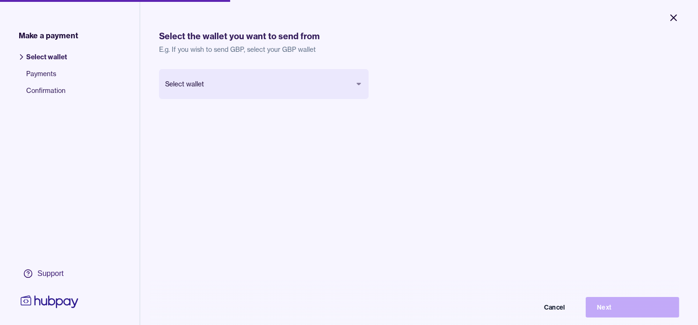
click at [669, 19] on icon "Close" at bounding box center [673, 17] width 11 height 11
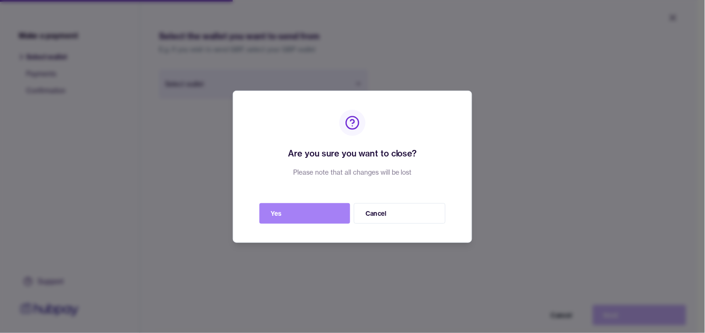
click at [320, 210] on button "Yes" at bounding box center [304, 213] width 91 height 21
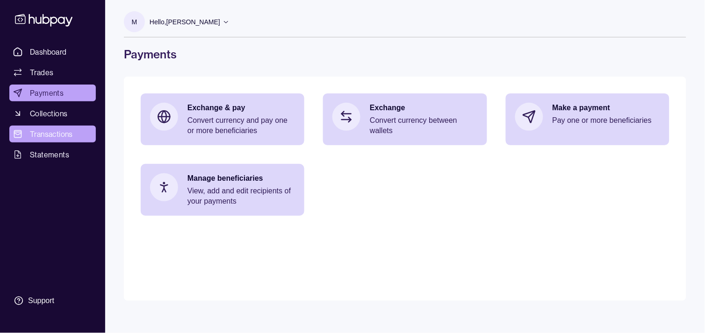
click at [50, 135] on span "Transactions" at bounding box center [51, 134] width 43 height 11
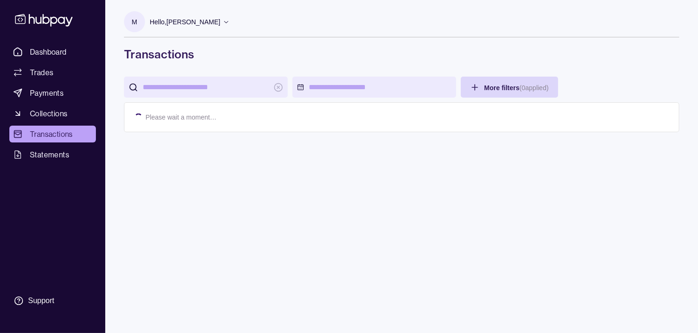
click at [223, 92] on input "search" at bounding box center [206, 87] width 126 height 21
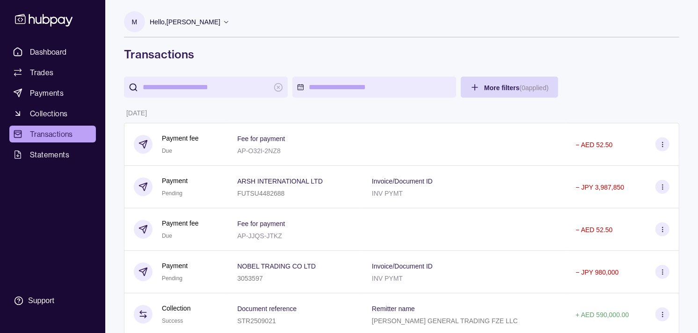
paste input "**********"
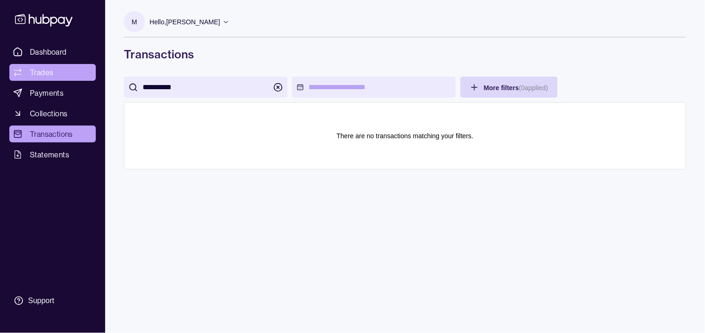
type input "**********"
click at [47, 75] on span "Trades" at bounding box center [41, 72] width 23 height 11
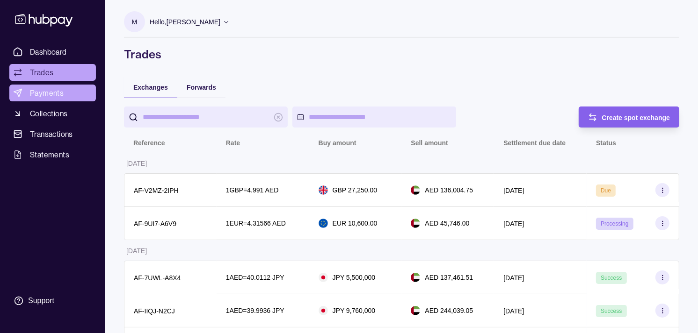
click at [50, 94] on span "Payments" at bounding box center [47, 92] width 34 height 11
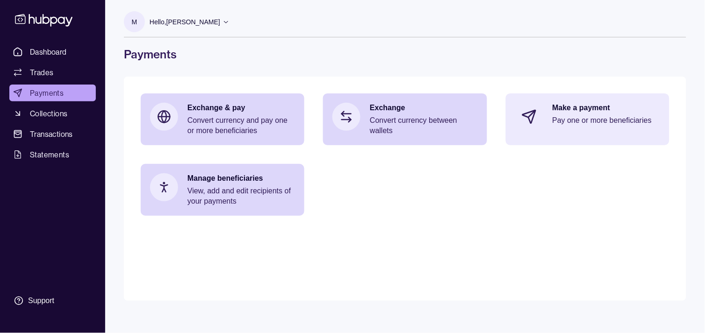
click at [594, 115] on p "Pay one or more beneficiaries" at bounding box center [607, 120] width 108 height 10
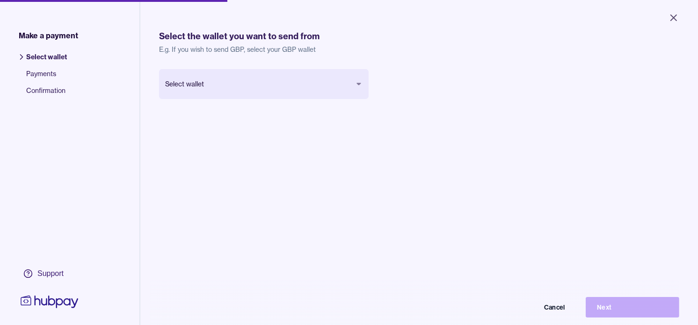
click at [284, 81] on body "Close Make a payment Select wallet Payments Confirmation Support Select the wal…" at bounding box center [349, 162] width 698 height 325
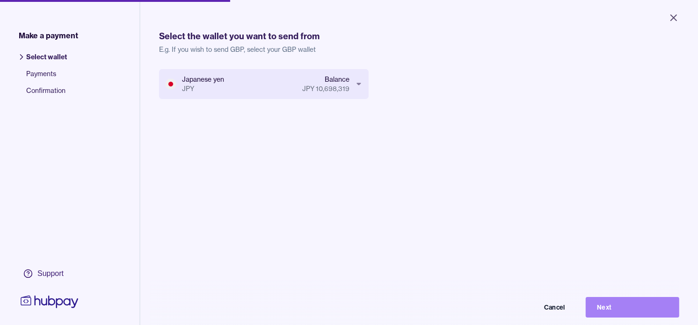
click at [641, 318] on button "Next" at bounding box center [632, 307] width 94 height 21
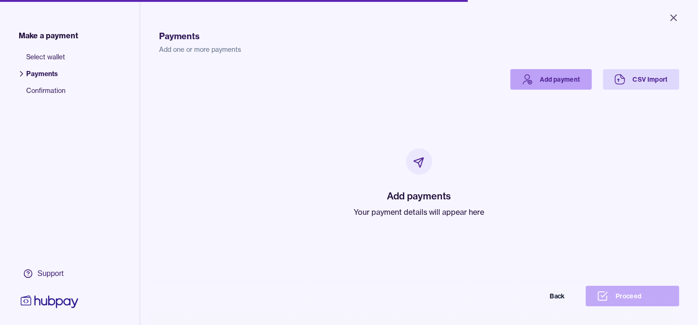
click at [539, 77] on link "Add payment" at bounding box center [550, 79] width 81 height 21
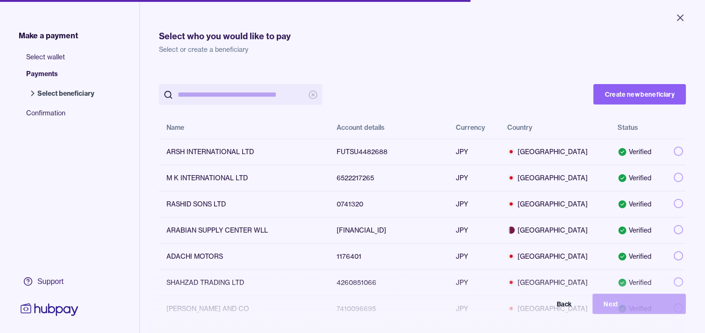
click at [248, 94] on input "search" at bounding box center [241, 94] width 126 height 21
paste input "**********"
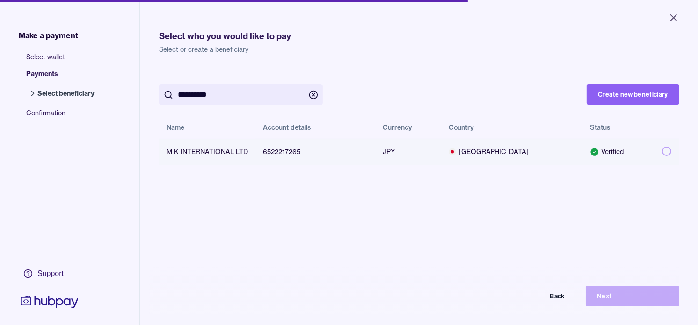
type input "**********"
click at [662, 151] on button "button" at bounding box center [666, 151] width 9 height 9
click at [627, 302] on button "Next" at bounding box center [632, 296] width 94 height 21
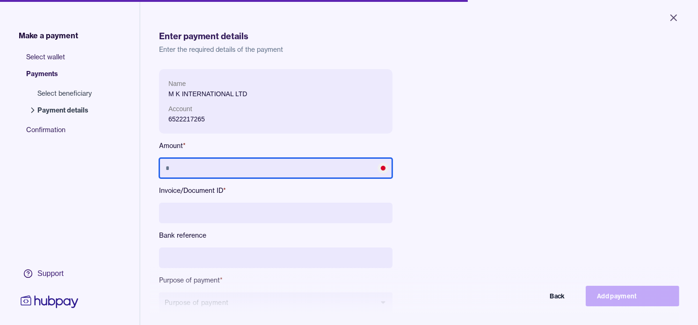
click at [274, 168] on input "text" at bounding box center [275, 168] width 233 height 21
type input "*********"
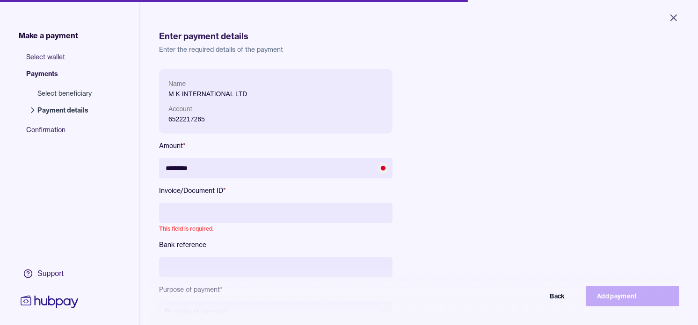
paste input "**********"
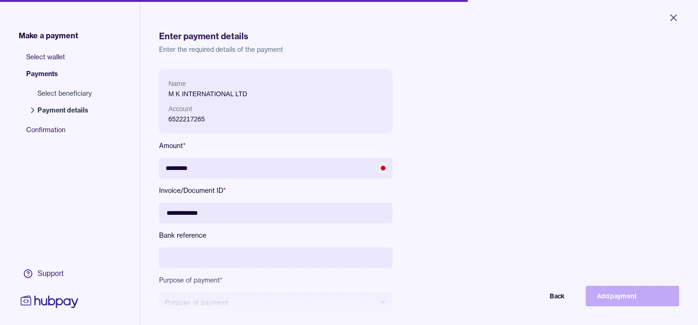
click at [183, 212] on input "**********" at bounding box center [275, 213] width 233 height 21
click at [208, 212] on input "**********" at bounding box center [275, 213] width 233 height 21
type input "**********"
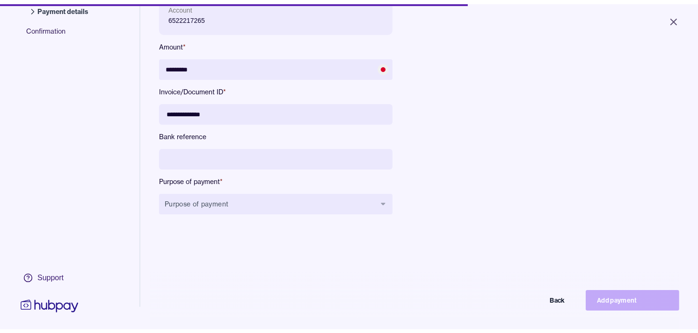
scroll to position [104, 0]
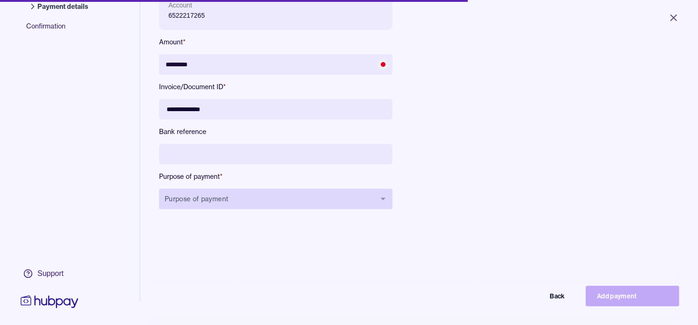
click at [275, 203] on button "Purpose of payment" at bounding box center [275, 199] width 233 height 21
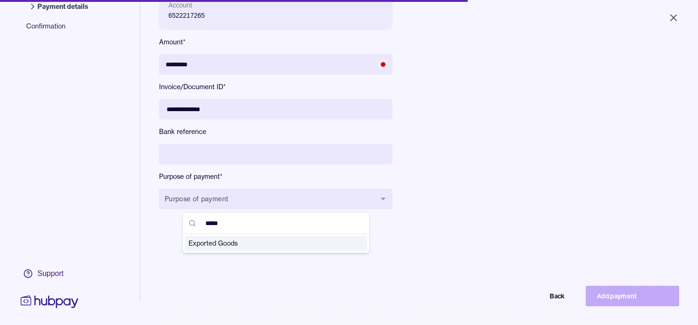
type input "*****"
click at [243, 240] on span "Exported Goods" at bounding box center [270, 243] width 164 height 9
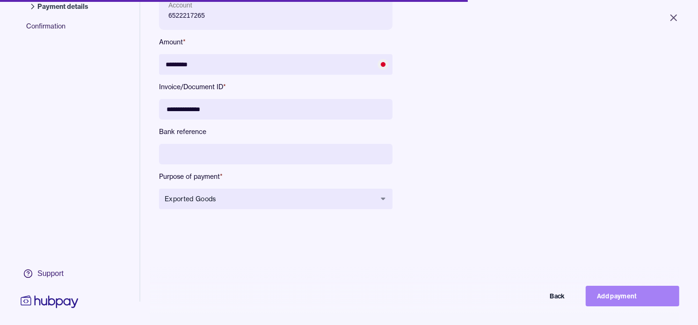
click at [636, 302] on button "Add payment" at bounding box center [632, 296] width 94 height 21
type input "*******"
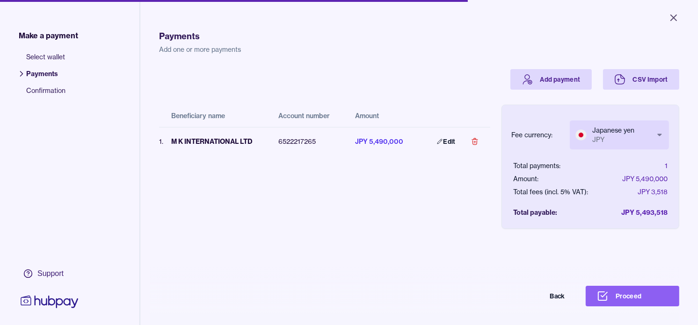
click at [622, 130] on body "Close Make a payment Select wallet Payments Confirmation Support Payments Add o…" at bounding box center [349, 162] width 698 height 325
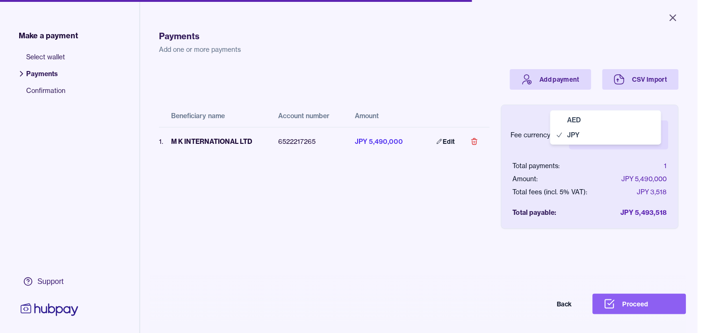
select select "***"
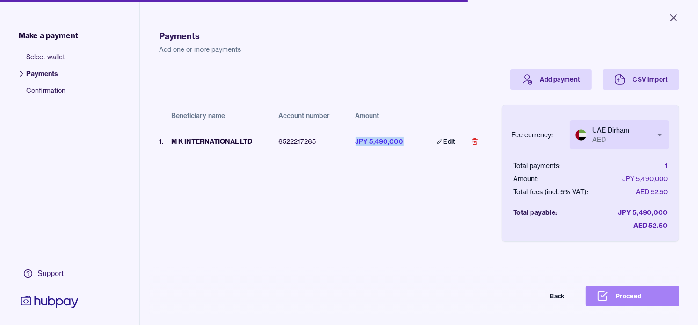
click at [645, 297] on button "Proceed" at bounding box center [632, 296] width 94 height 21
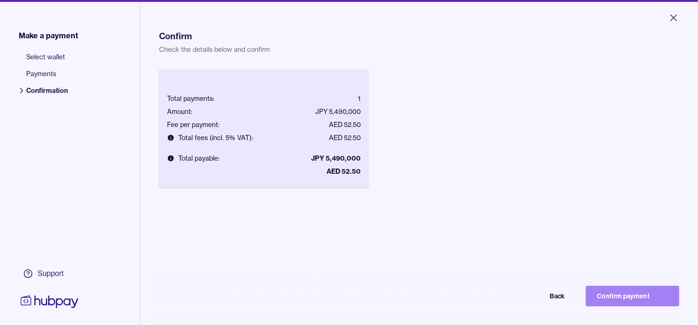
click at [632, 296] on button "Confirm payment" at bounding box center [632, 296] width 94 height 21
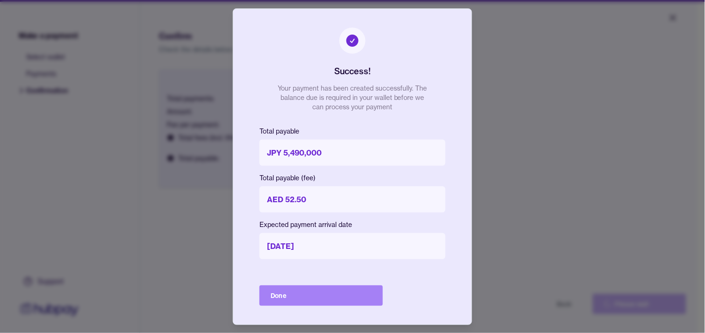
click at [357, 290] on button "Done" at bounding box center [320, 296] width 123 height 21
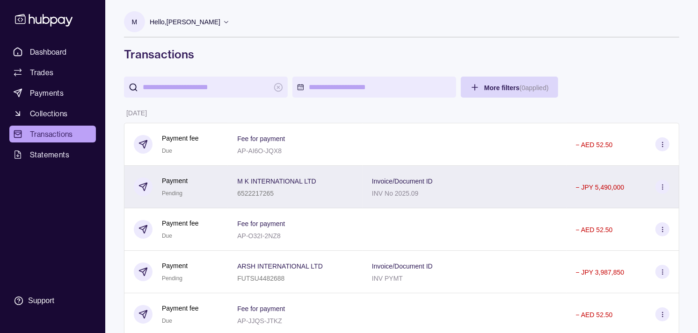
click at [218, 189] on div "Payment Pending" at bounding box center [176, 187] width 85 height 23
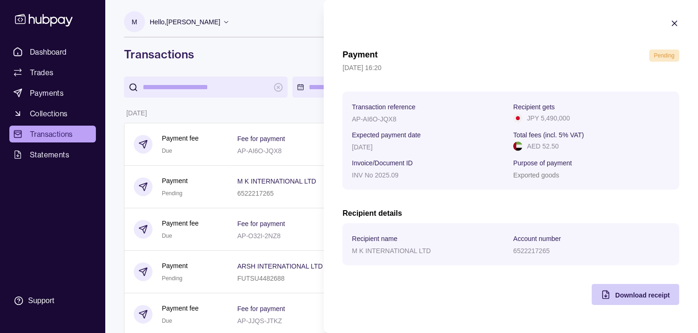
click at [620, 291] on div "Download receipt" at bounding box center [642, 294] width 55 height 11
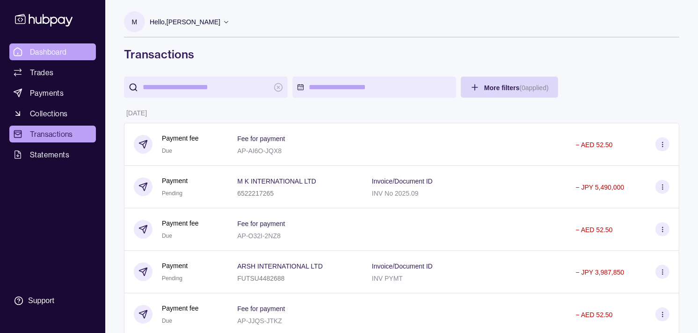
click at [49, 50] on span "Dashboard" at bounding box center [48, 51] width 37 height 11
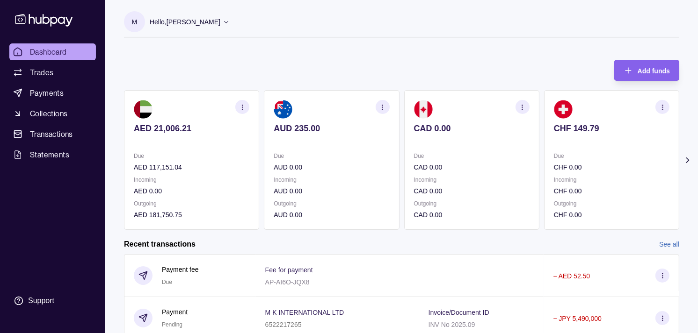
click at [554, 156] on p "Due" at bounding box center [611, 156] width 115 height 10
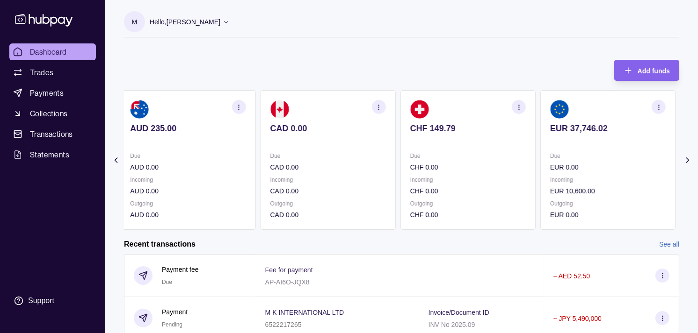
click at [540, 150] on section "EUR 37,746.02 Due EUR 0.00 Incoming EUR 10,600.00 Outgoing EUR 0.00" at bounding box center [607, 160] width 135 height 140
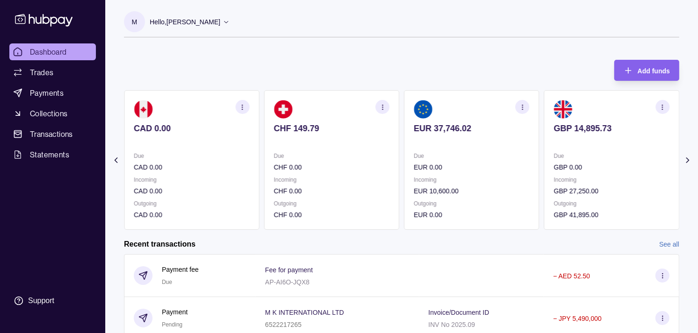
click at [544, 137] on section "GBP 14,895.73 Due GBP 0.00 Incoming GBP 27,250.00 Outgoing GBP 41,895.00" at bounding box center [611, 160] width 135 height 140
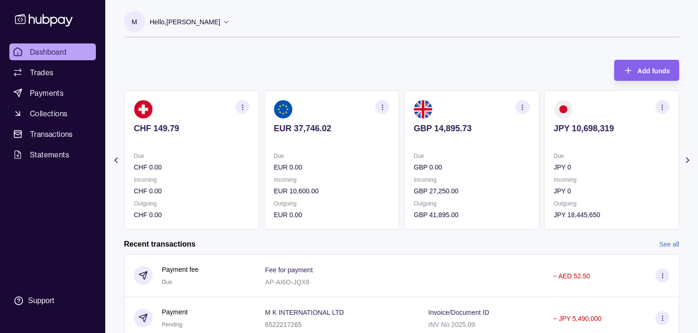
click at [659, 104] on icon "button" at bounding box center [662, 107] width 7 height 7
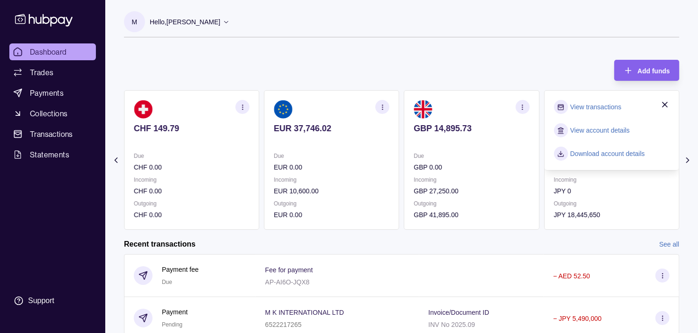
click at [577, 105] on link "View transactions" at bounding box center [595, 107] width 51 height 10
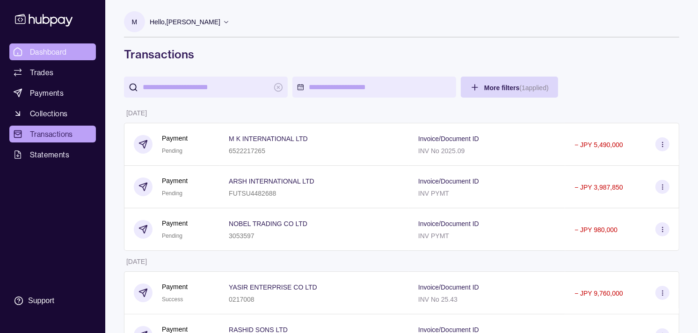
click at [54, 54] on span "Dashboard" at bounding box center [48, 51] width 37 height 11
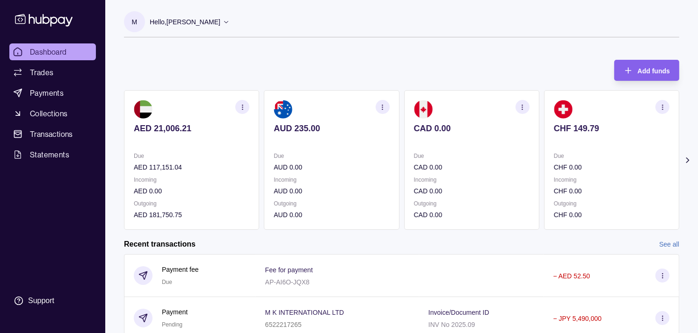
click at [554, 129] on p "CHF 149.79" at bounding box center [611, 128] width 115 height 10
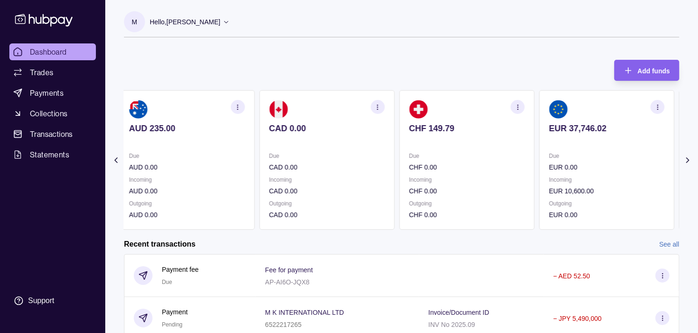
click at [549, 131] on p "EUR 37,746.02" at bounding box center [606, 128] width 115 height 10
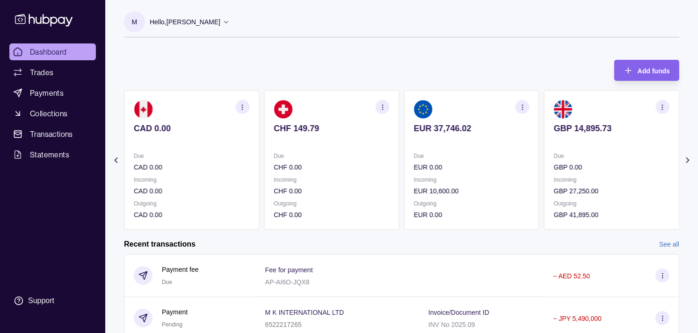
click at [544, 128] on section "GBP 14,895.73 Due GBP 0.00 Incoming GBP 27,250.00 Outgoing GBP 41,895.00" at bounding box center [611, 160] width 135 height 140
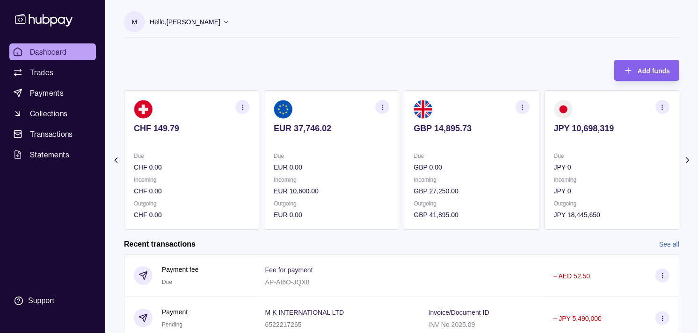
click at [660, 106] on icon "button" at bounding box center [662, 107] width 7 height 7
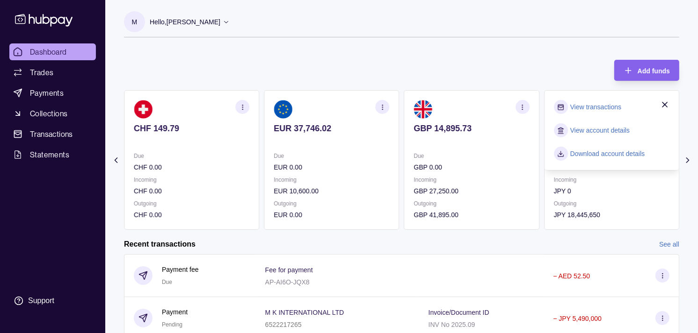
click at [605, 104] on link "View transactions" at bounding box center [595, 107] width 51 height 10
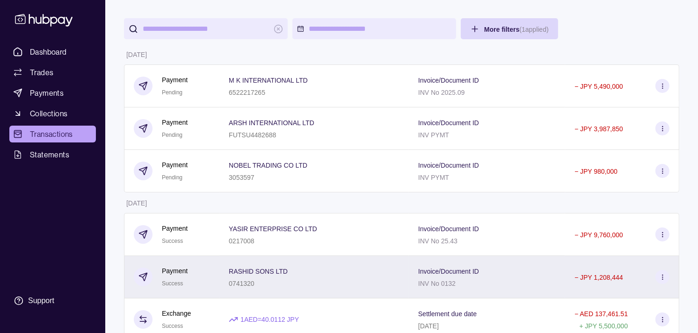
scroll to position [104, 0]
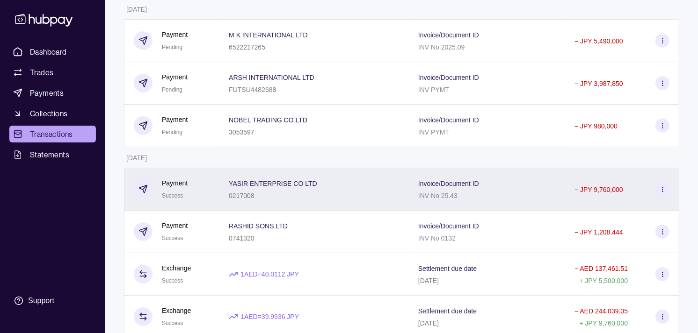
click at [205, 193] on div "Payment Success" at bounding box center [172, 189] width 76 height 23
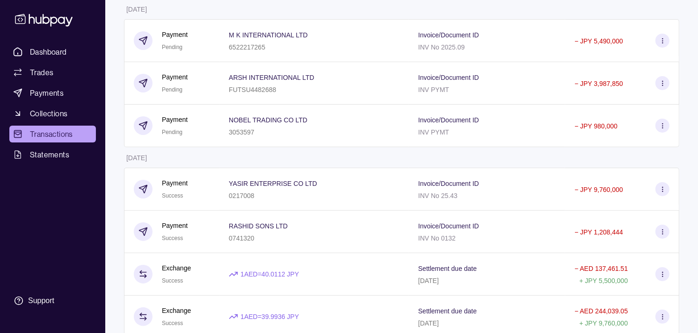
drag, startPoint x: 190, startPoint y: 153, endPoint x: 194, endPoint y: 150, distance: 5.1
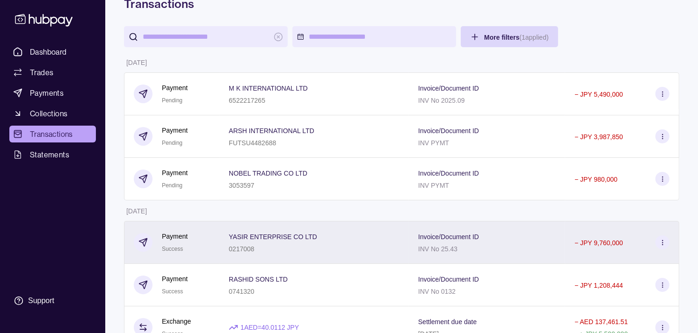
scroll to position [0, 0]
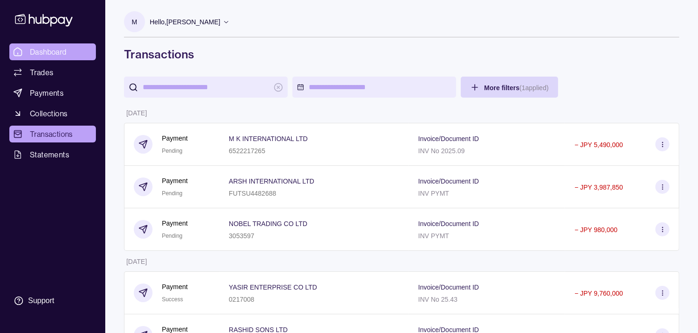
click at [75, 52] on link "Dashboard" at bounding box center [52, 51] width 86 height 17
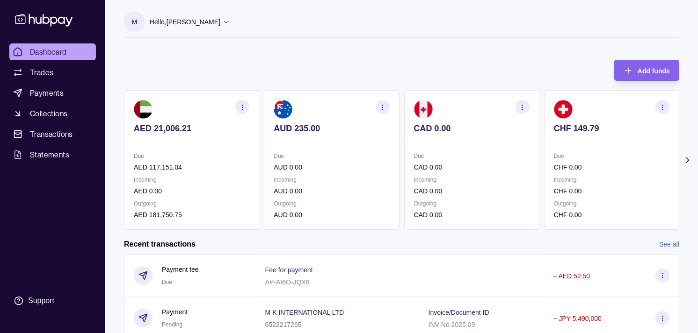
click at [571, 148] on section "CHF 149.79 Due CHF 0.00 Incoming CHF 0.00 Outgoing CHF 0.00" at bounding box center [611, 160] width 135 height 140
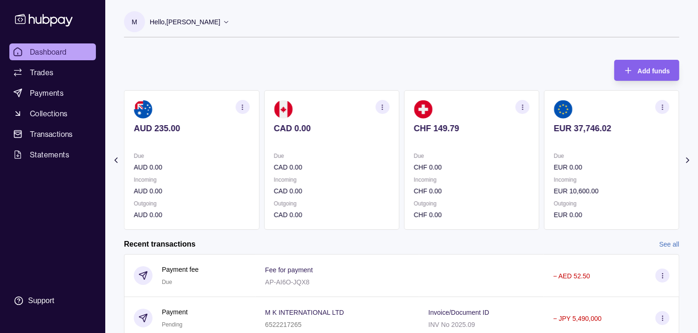
click at [554, 133] on p "EUR 37,746.02" at bounding box center [611, 128] width 115 height 10
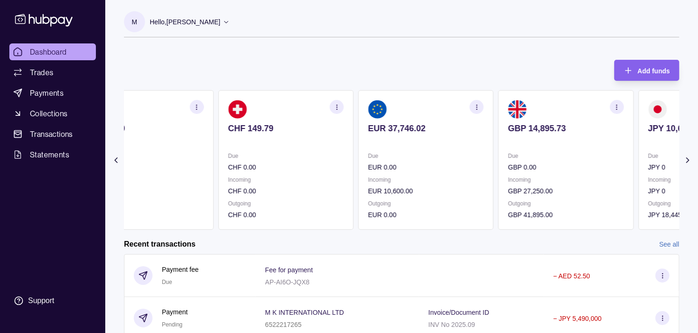
click at [541, 151] on p "Due" at bounding box center [565, 156] width 115 height 10
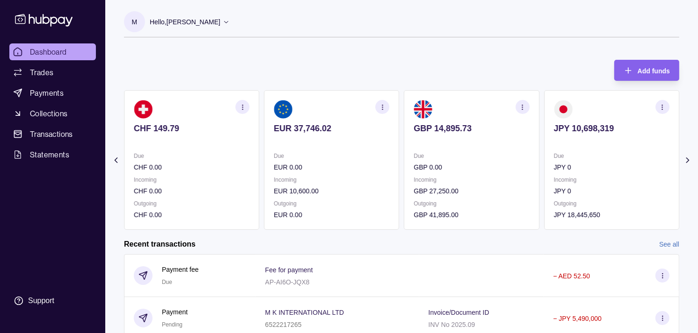
click at [338, 180] on p "Incoming" at bounding box center [331, 180] width 115 height 10
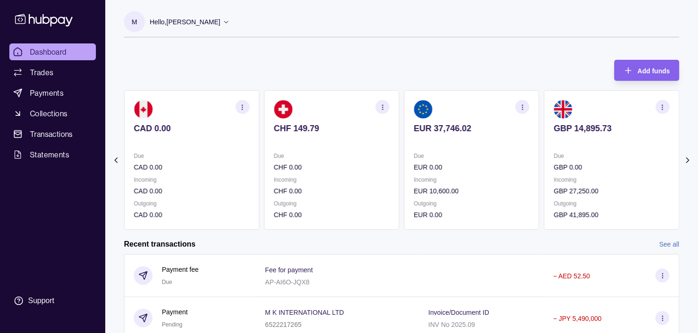
click at [333, 174] on div "Due CHF 0.00 Incoming CHF 0.00 Outgoing CHF 0.00" at bounding box center [331, 185] width 115 height 69
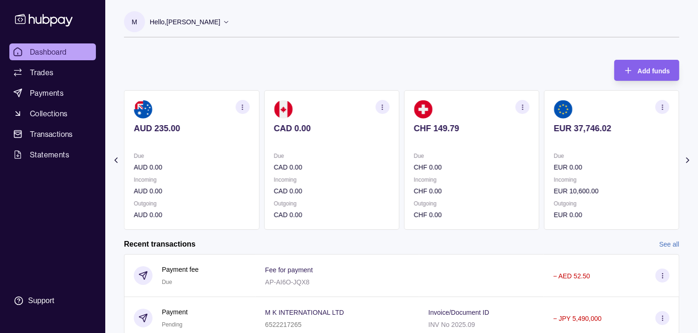
click at [325, 162] on p "CAD 0.00" at bounding box center [331, 167] width 115 height 10
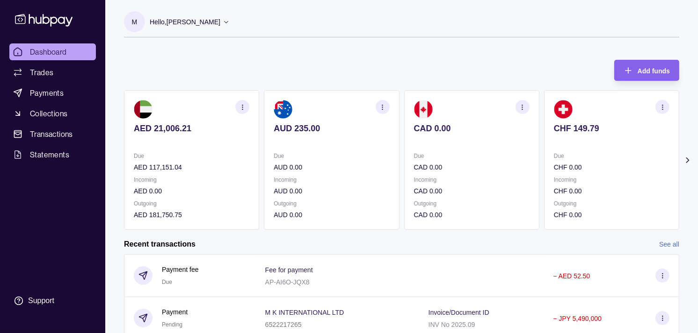
click at [311, 164] on p "AUD 0.00" at bounding box center [331, 167] width 115 height 10
click at [52, 75] on span "Trades" at bounding box center [41, 72] width 23 height 11
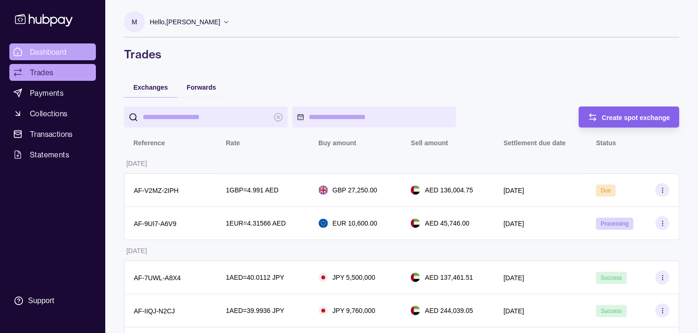
click at [57, 50] on span "Dashboard" at bounding box center [48, 51] width 37 height 11
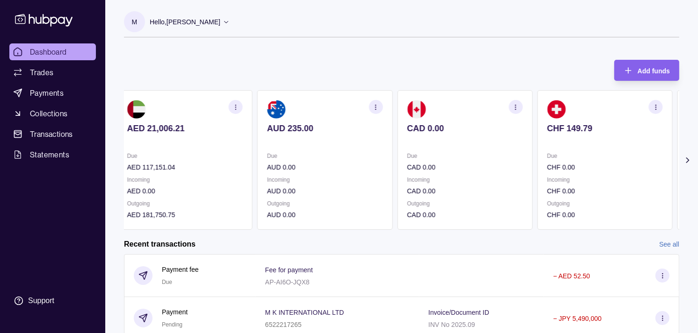
click at [564, 163] on p "CHF 0.00" at bounding box center [604, 167] width 115 height 10
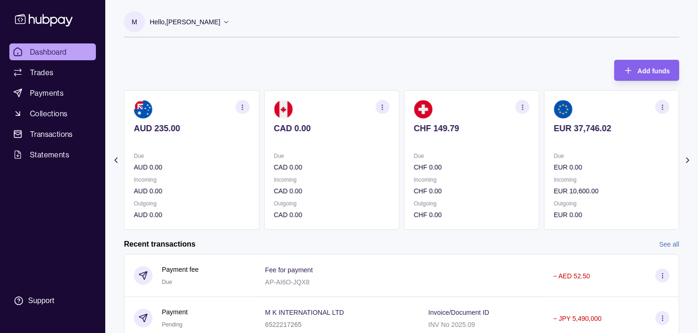
click at [555, 166] on p "EUR 0.00" at bounding box center [611, 167] width 115 height 10
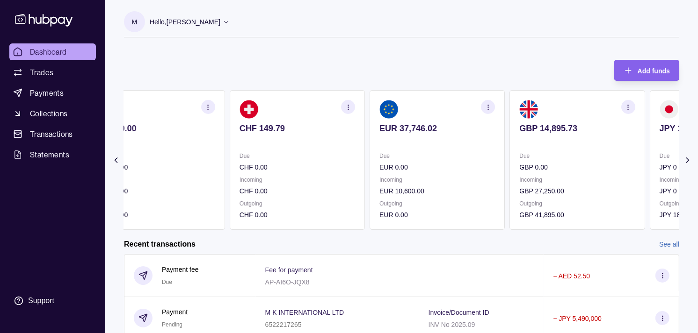
click at [529, 168] on p "GBP 0.00" at bounding box center [576, 167] width 115 height 10
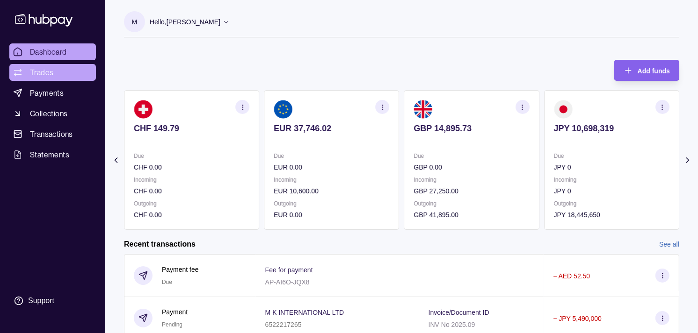
click at [33, 72] on span "Trades" at bounding box center [41, 72] width 23 height 11
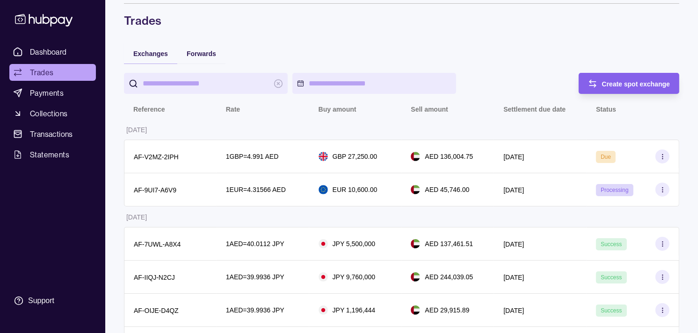
scroll to position [52, 0]
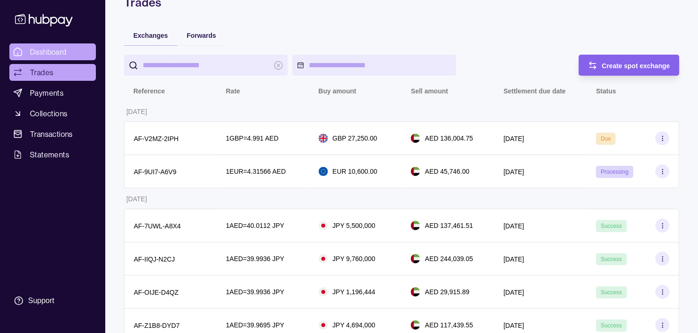
click at [56, 52] on span "Dashboard" at bounding box center [48, 51] width 37 height 11
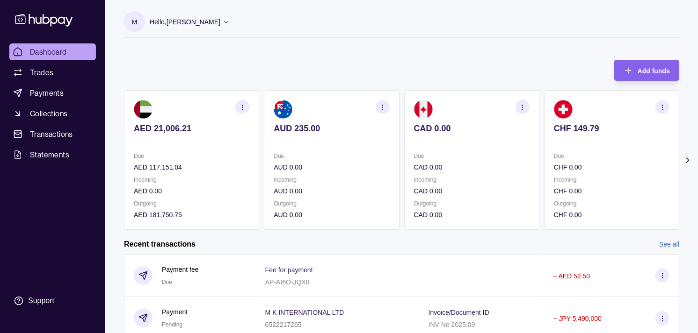
click at [554, 180] on p "Incoming" at bounding box center [611, 180] width 115 height 10
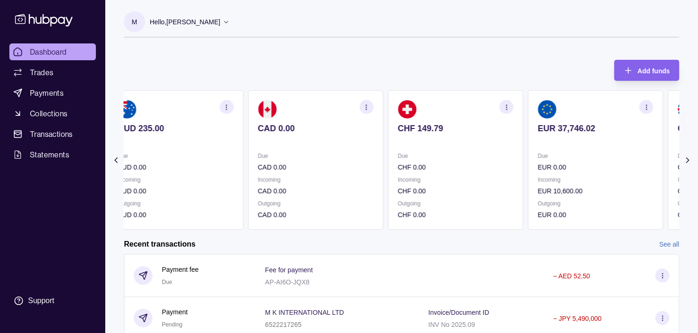
click at [544, 172] on p "EUR 0.00" at bounding box center [595, 167] width 115 height 10
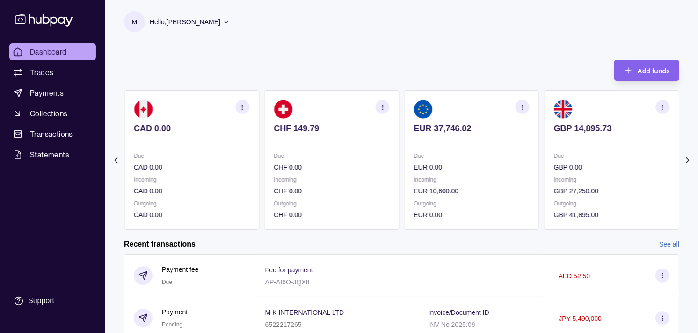
click at [525, 108] on icon "button" at bounding box center [521, 107] width 7 height 7
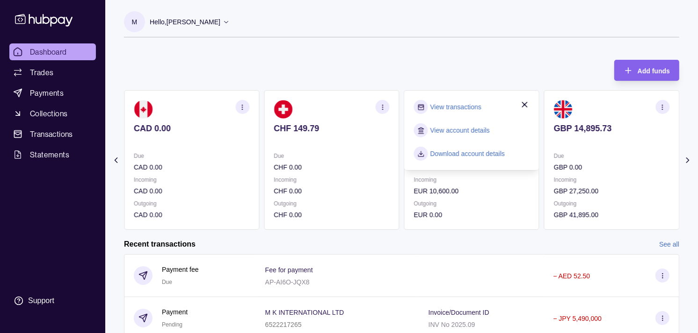
click at [463, 109] on link "View transactions" at bounding box center [455, 107] width 51 height 10
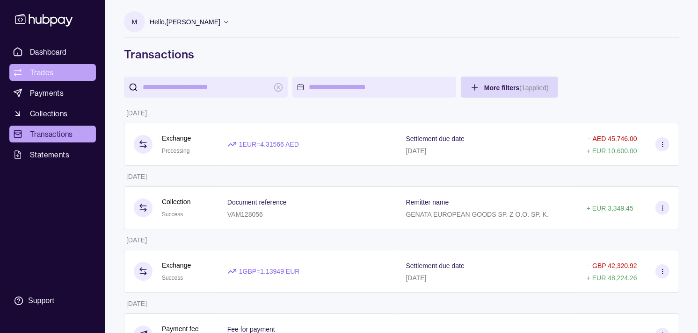
click at [50, 74] on span "Trades" at bounding box center [41, 72] width 23 height 11
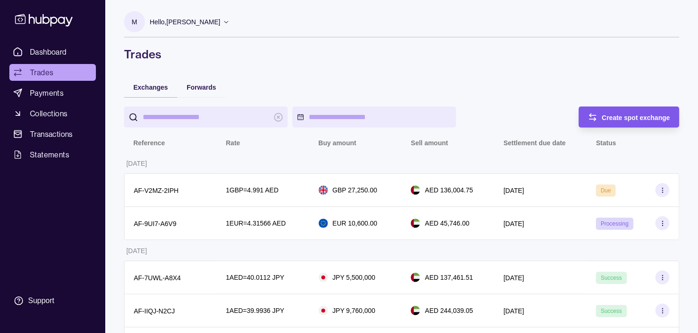
click at [623, 116] on span "Create spot exchange" at bounding box center [636, 117] width 68 height 7
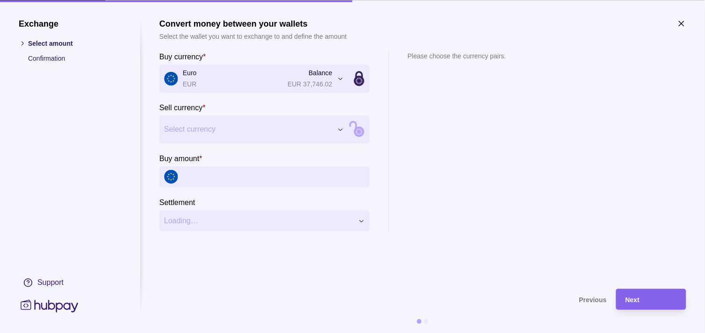
click at [220, 167] on input "Buy amount *" at bounding box center [274, 176] width 182 height 21
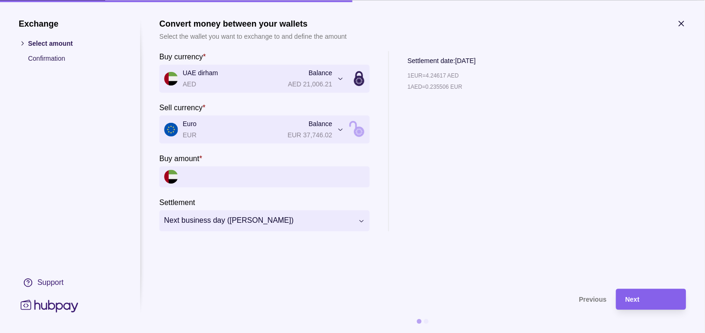
click at [245, 180] on input "Buy amount *" at bounding box center [274, 176] width 182 height 21
click at [286, 180] on input "******" at bounding box center [274, 176] width 182 height 21
type input "******"
click at [684, 23] on icon "button" at bounding box center [681, 23] width 9 height 9
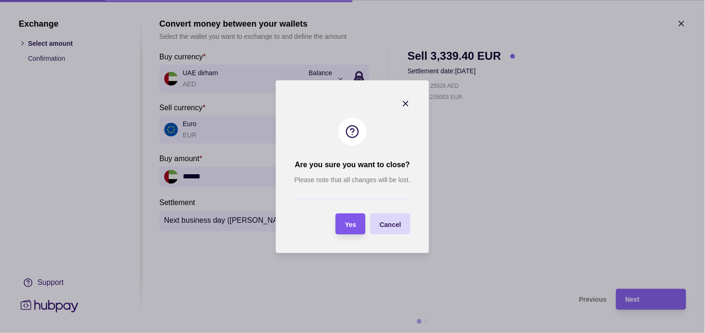
click at [352, 222] on span "Yes" at bounding box center [350, 224] width 11 height 7
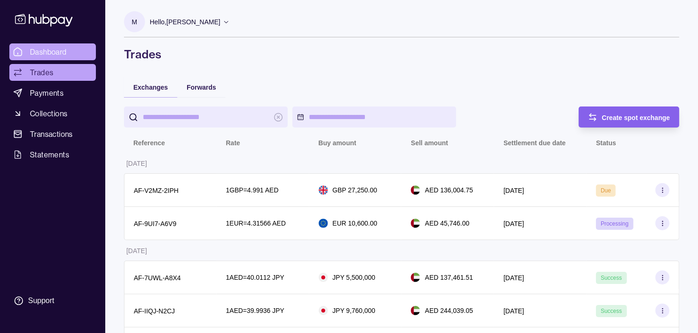
click at [66, 48] on span "Dashboard" at bounding box center [48, 51] width 37 height 11
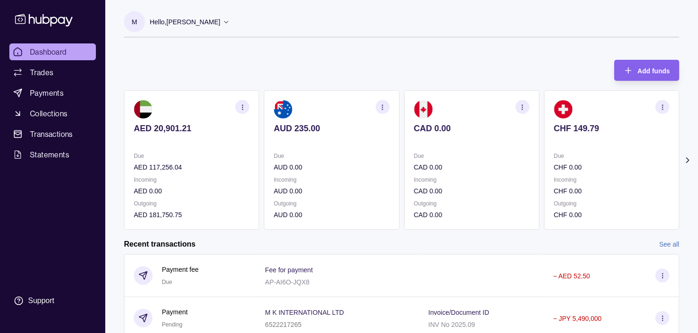
click at [554, 164] on p "CHF 0.00" at bounding box center [611, 167] width 115 height 10
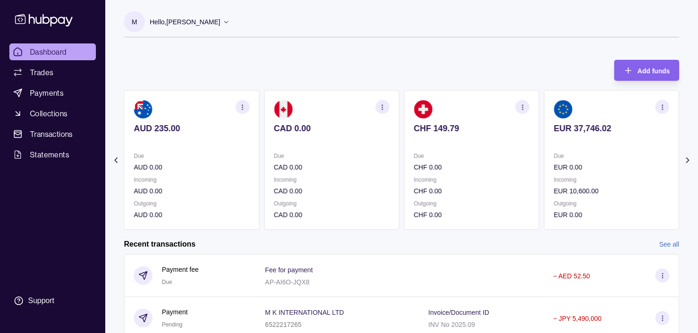
click at [554, 159] on p "Due" at bounding box center [611, 156] width 115 height 10
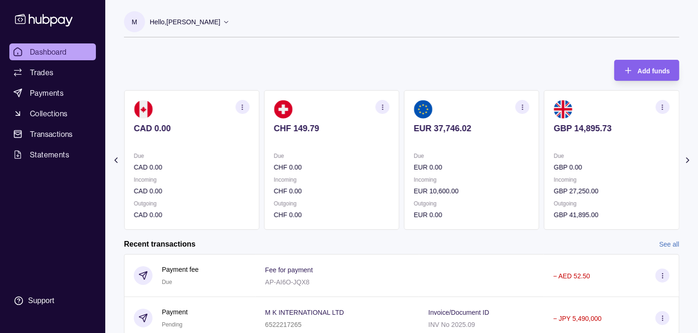
click at [554, 155] on p "Due" at bounding box center [611, 156] width 115 height 10
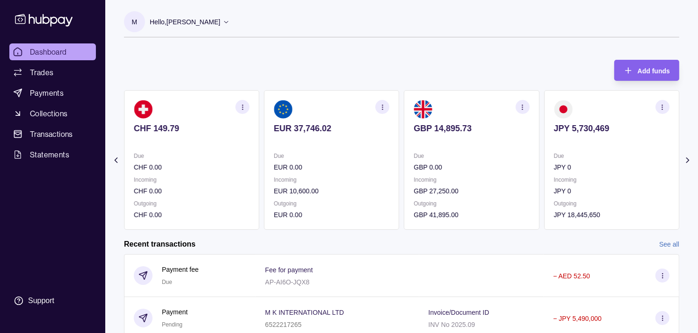
click at [504, 146] on section "GBP 14,895.73 Due GBP 0.00 Incoming GBP 27,250.00 Outgoing GBP 41,895.00" at bounding box center [471, 160] width 135 height 140
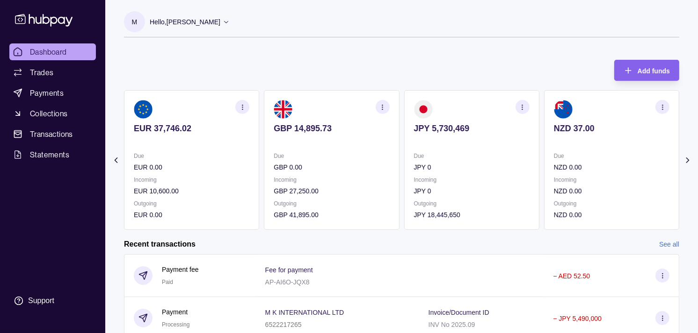
click at [544, 123] on section "NZD 37.00 Due NZD 0.00 Incoming NZD 0.00 Outgoing NZD 0.00" at bounding box center [611, 160] width 135 height 140
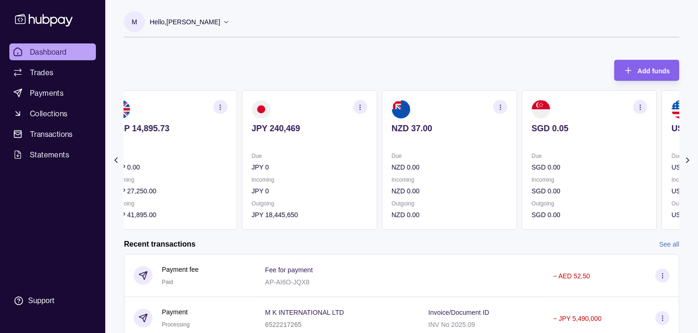
click at [521, 122] on section "SGD 0.05 Due SGD 0.00 Incoming SGD 0.00 Outgoing SGD 0.00" at bounding box center [588, 160] width 135 height 140
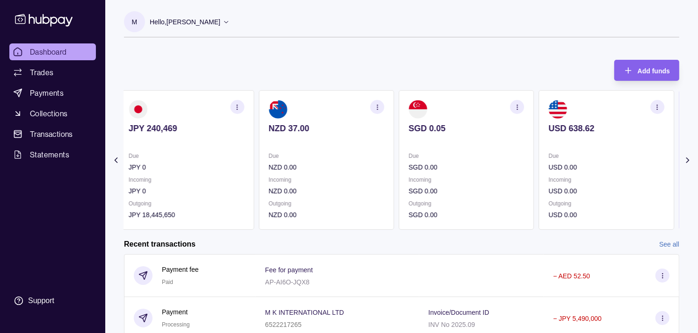
click at [495, 120] on section "SGD 0.05 Due SGD 0.00 Incoming SGD 0.00 Outgoing SGD 0.00" at bounding box center [465, 160] width 135 height 140
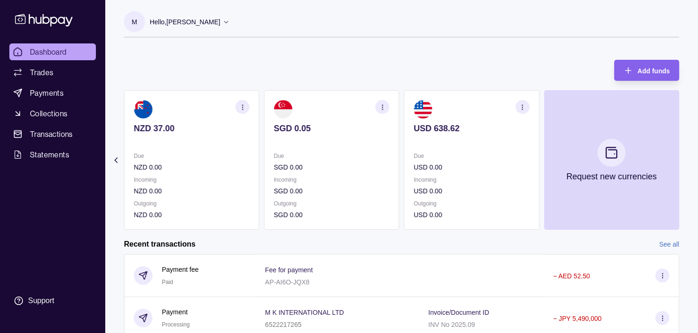
click at [429, 143] on div "AED 20,848.71 Due AED 117,308.54 Incoming AED 0.00 Outgoing AED 181,750.75 AUD …" at bounding box center [401, 160] width 555 height 140
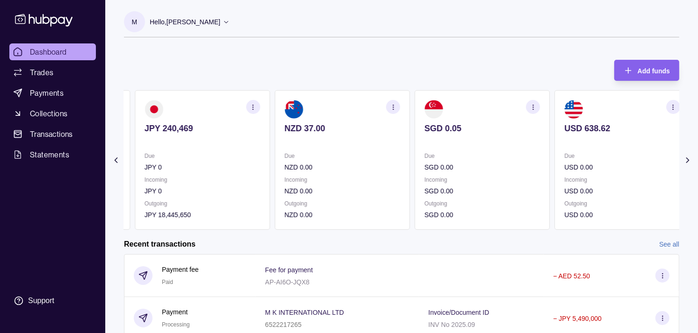
click at [427, 139] on section "SGD 0.05 Due SGD 0.00 Incoming SGD 0.00 Outgoing SGD 0.00" at bounding box center [481, 160] width 135 height 140
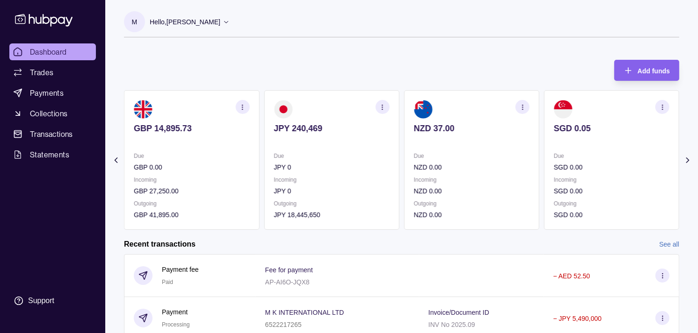
click at [305, 152] on section "JPY 240,469 Due JPY 0 Incoming JPY 0 Outgoing JPY 18,445,650" at bounding box center [331, 160] width 135 height 140
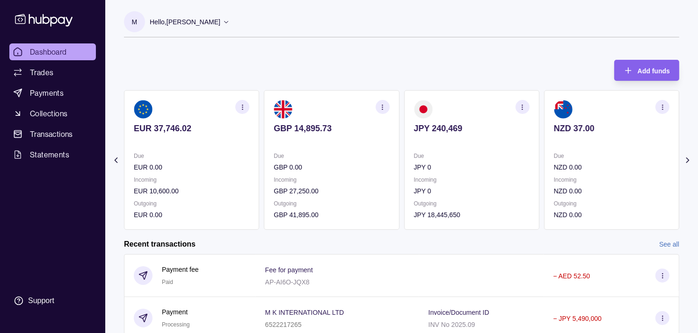
click at [317, 151] on p "Due" at bounding box center [331, 156] width 115 height 10
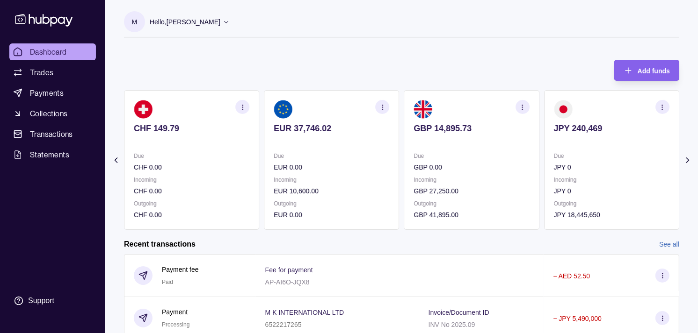
click at [319, 150] on section "EUR 37,746.02 Due EUR 0.00 Incoming EUR 10,600.00 Outgoing EUR 0.00" at bounding box center [331, 160] width 135 height 140
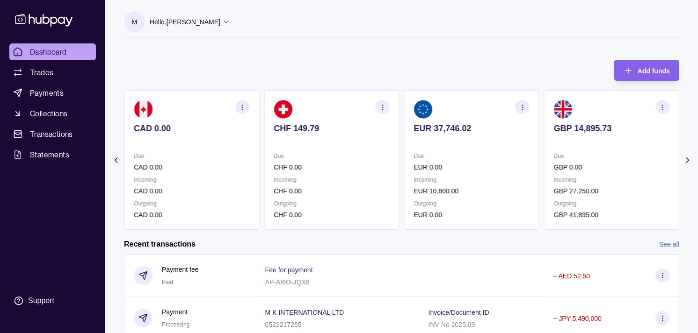
click at [501, 165] on section "EUR 37,746.02 Due EUR 0.00 Incoming EUR 10,600.00 Outgoing EUR 0.00" at bounding box center [471, 160] width 135 height 140
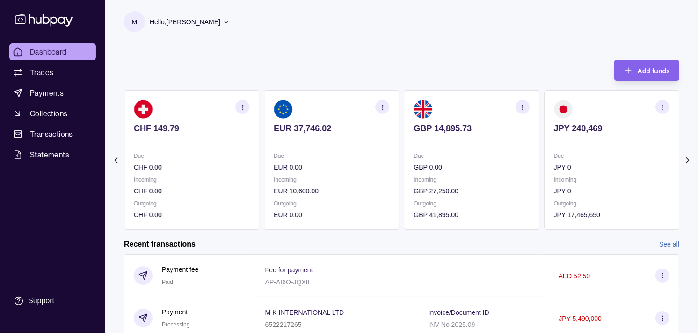
click at [482, 162] on p "GBP 0.00" at bounding box center [471, 167] width 115 height 10
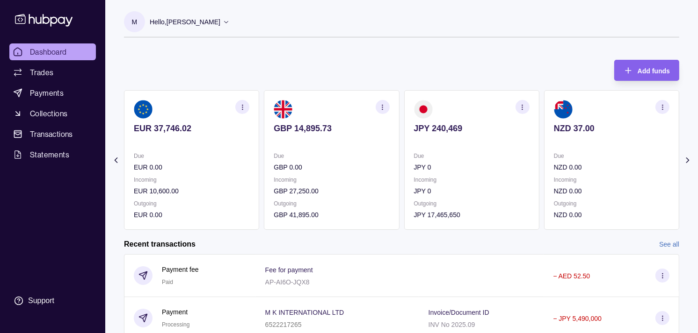
click at [521, 108] on icon "button" at bounding box center [521, 107] width 7 height 7
click at [467, 106] on link "View transactions" at bounding box center [455, 107] width 51 height 10
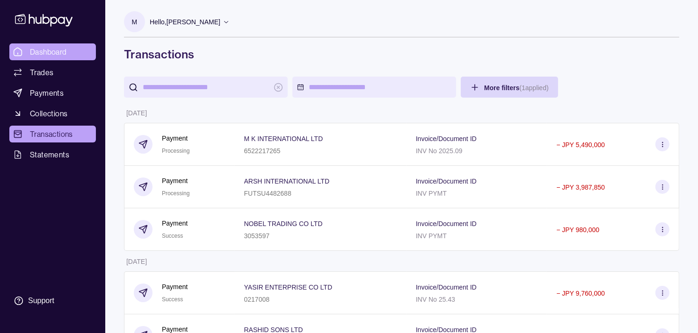
click at [62, 54] on span "Dashboard" at bounding box center [48, 51] width 37 height 11
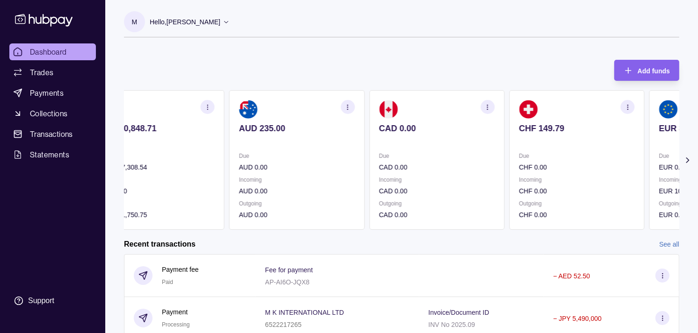
click at [510, 149] on section "CHF 149.79 Due CHF 0.00 Incoming CHF 0.00 Outgoing CHF 0.00" at bounding box center [576, 160] width 135 height 140
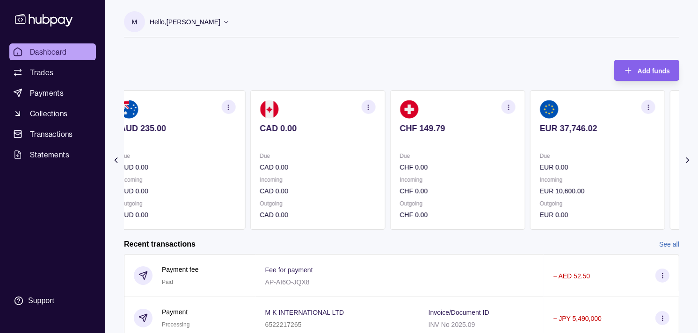
click at [530, 147] on section "EUR 37,746.02 Due EUR 0.00 Incoming EUR 10,600.00 Outgoing EUR 0.00" at bounding box center [597, 160] width 135 height 140
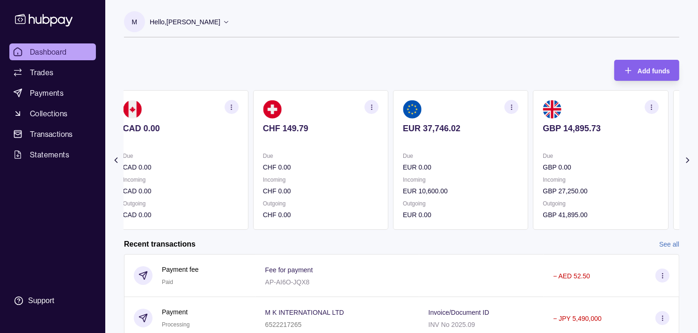
click at [520, 147] on section "EUR 37,746.02 Due EUR 0.00 Incoming EUR 10,600.00 Outgoing EUR 0.00" at bounding box center [460, 160] width 135 height 140
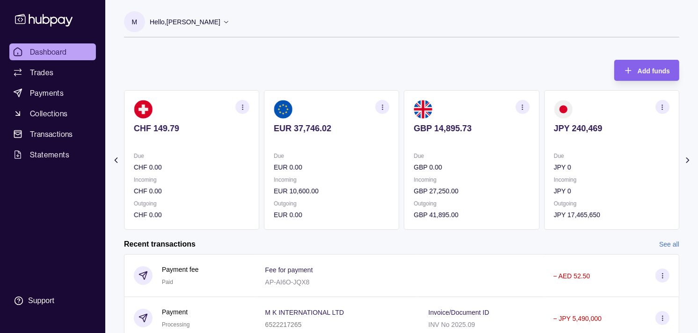
click at [544, 146] on section "JPY 240,469 Due JPY 0 Incoming JPY 0 Outgoing JPY 17,465,650" at bounding box center [611, 160] width 135 height 140
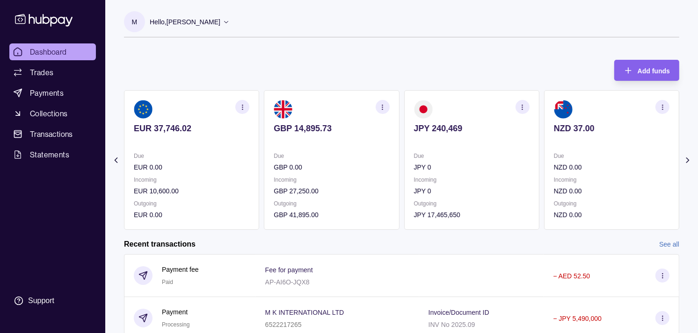
click at [544, 148] on section "NZD 37.00 Due NZD 0.00 Incoming NZD 0.00 Outgoing NZD 0.00" at bounding box center [611, 160] width 135 height 140
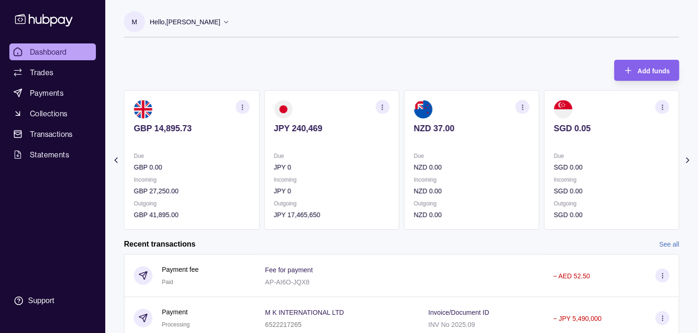
click at [544, 157] on div "SGD 0.05 Due SGD 0.00 Incoming SGD 0.00 Outgoing SGD 0.00" at bounding box center [611, 160] width 135 height 140
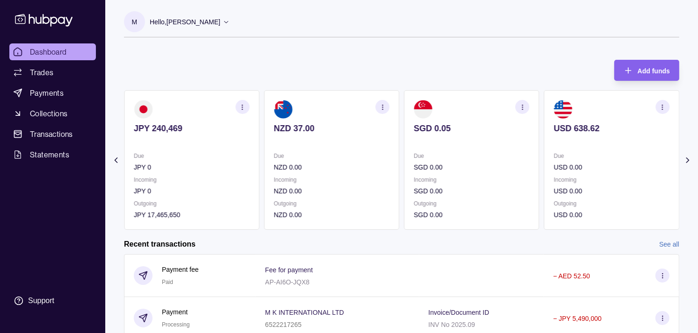
drag, startPoint x: 540, startPoint y: 156, endPoint x: 527, endPoint y: 154, distance: 12.8
click at [527, 155] on div "AED 20,848.71 Due AED 117,308.54 Incoming AED 0.00 Outgoing AED 181,750.75 AUD …" at bounding box center [401, 160] width 555 height 140
drag, startPoint x: 527, startPoint y: 154, endPoint x: 445, endPoint y: 65, distance: 121.8
click at [445, 65] on div "Add funds AED 20,848.71 Due AED 117,308.54 Incoming AED 0.00 Outgoing AED 181,7…" at bounding box center [401, 140] width 555 height 180
click at [558, 162] on p "USD 0.00" at bounding box center [611, 167] width 115 height 10
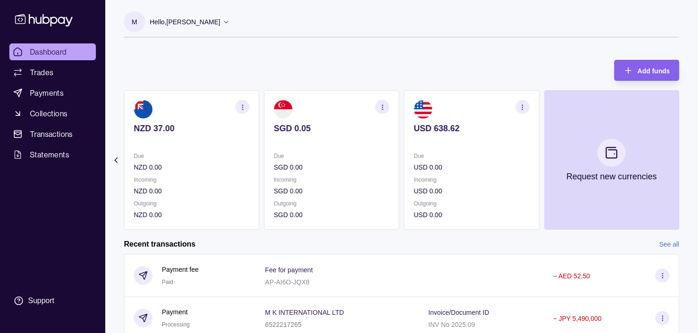
click at [510, 167] on p "USD 0.00" at bounding box center [471, 167] width 115 height 10
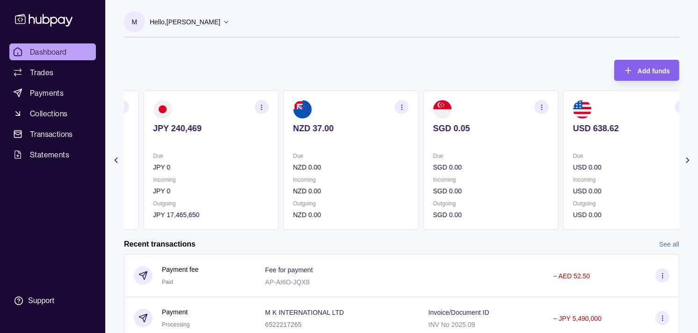
click at [493, 172] on p "SGD 0.00" at bounding box center [490, 167] width 115 height 10
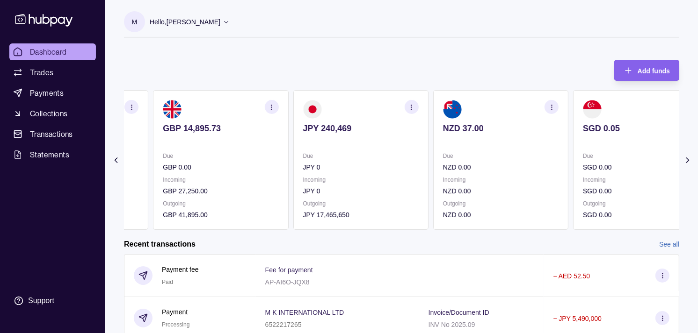
click at [465, 173] on div "Due NZD 0.00 Incoming NZD 0.00 Outgoing NZD 0.00" at bounding box center [500, 185] width 115 height 69
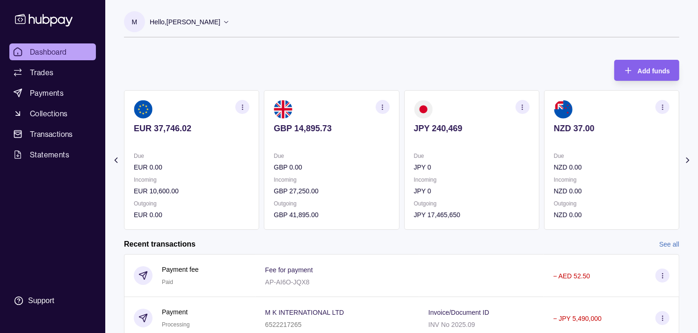
click at [457, 171] on p "JPY 0" at bounding box center [471, 167] width 115 height 10
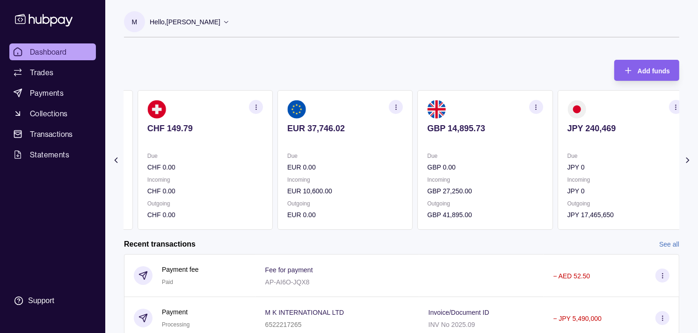
click at [466, 170] on p "GBP 0.00" at bounding box center [484, 167] width 115 height 10
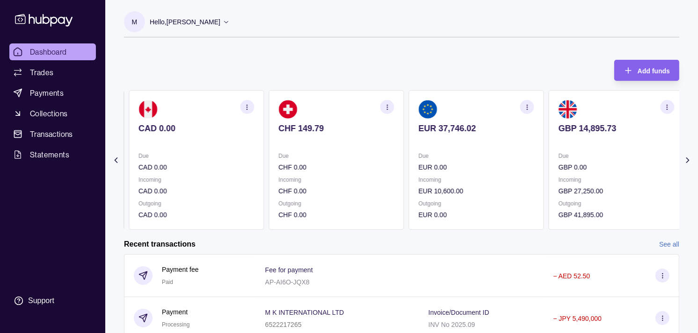
click at [464, 171] on p "EUR 0.00" at bounding box center [475, 167] width 115 height 10
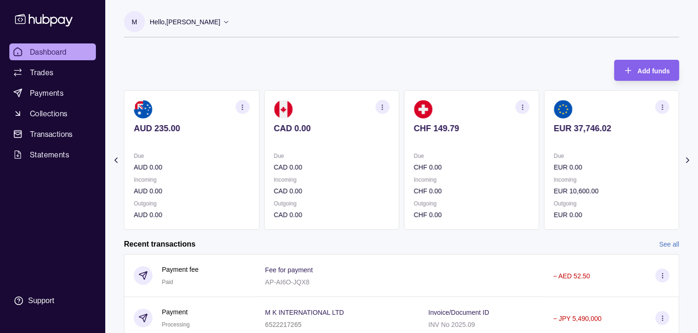
click at [463, 175] on div "Due CHF 0.00 Incoming CHF 0.00 Outgoing CHF 0.00" at bounding box center [471, 185] width 115 height 69
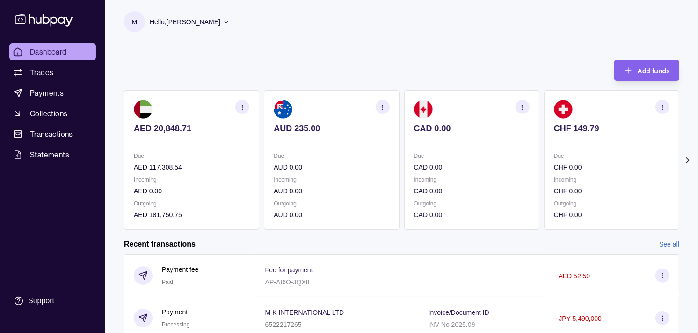
click at [401, 178] on div "AED 20,848.71 Due AED 117,308.54 Incoming AED 0.00 Outgoing AED 181,750.75 AUD …" at bounding box center [401, 160] width 555 height 140
click at [283, 173] on div "AED 20,848.71 Due AED 117,308.54 Incoming AED 0.00 Outgoing AED 181,750.75 AUD …" at bounding box center [401, 160] width 555 height 140
click at [61, 68] on link "Trades" at bounding box center [52, 72] width 86 height 17
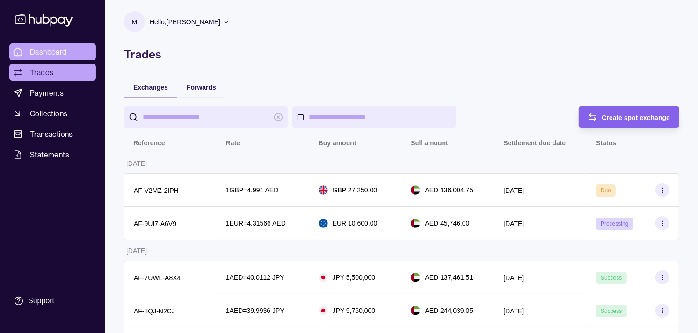
click at [45, 53] on span "Dashboard" at bounding box center [48, 51] width 37 height 11
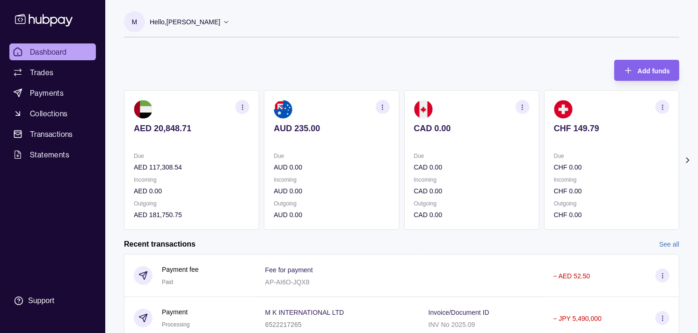
click at [489, 160] on div "Due CAD 0.00" at bounding box center [471, 162] width 115 height 22
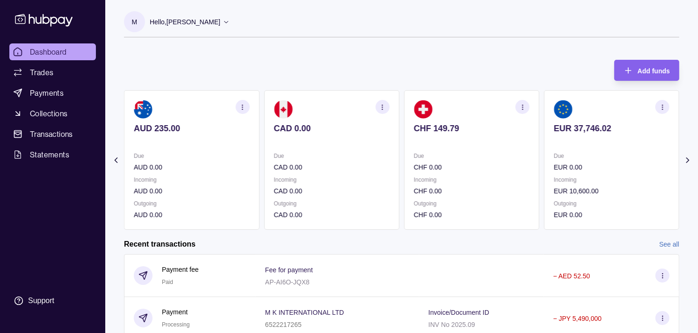
click at [502, 157] on p "Due" at bounding box center [471, 156] width 115 height 10
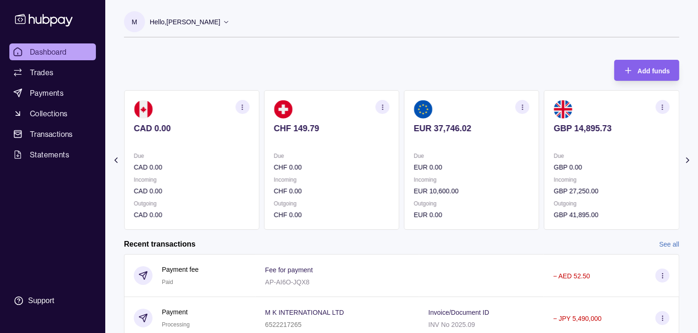
click at [493, 153] on p "Due" at bounding box center [471, 156] width 115 height 10
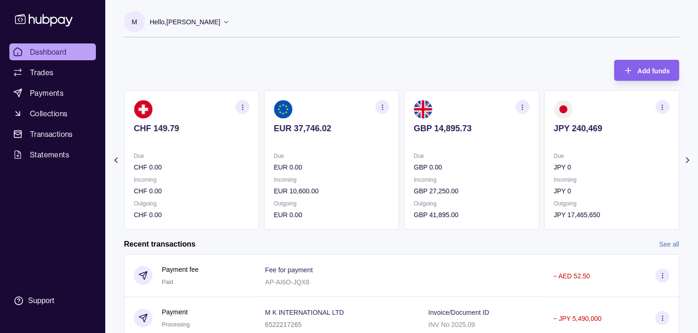
click at [562, 150] on section "JPY 240,469 Due JPY 0 Incoming JPY 0 Outgoing JPY 17,465,650" at bounding box center [611, 160] width 135 height 140
click at [570, 145] on p at bounding box center [611, 141] width 115 height 10
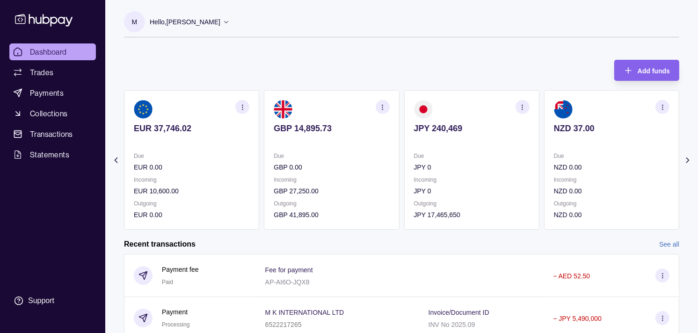
click at [555, 137] on p at bounding box center [611, 141] width 115 height 10
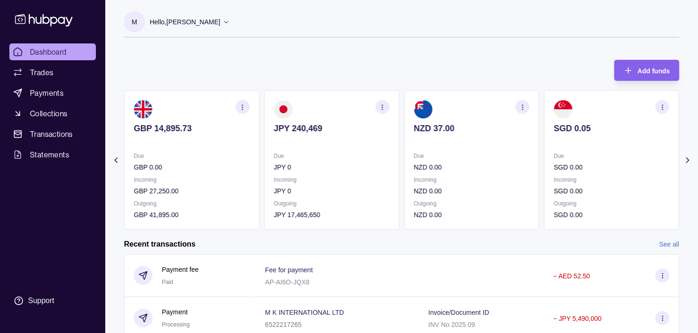
click at [564, 141] on p at bounding box center [611, 141] width 115 height 10
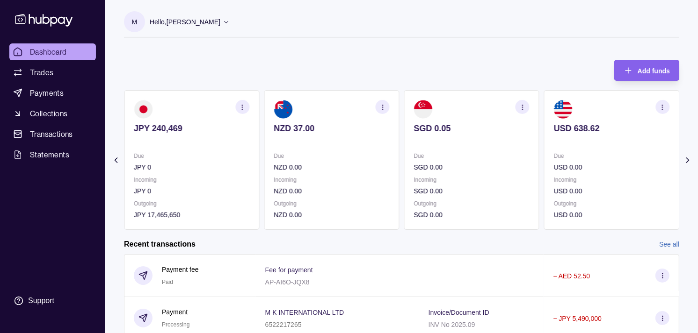
click at [554, 139] on p at bounding box center [611, 141] width 115 height 10
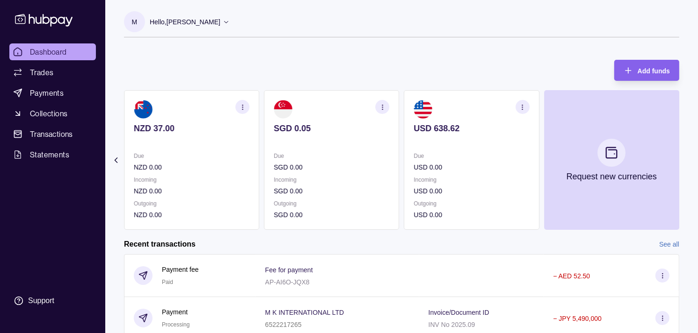
click at [490, 145] on p at bounding box center [471, 141] width 115 height 10
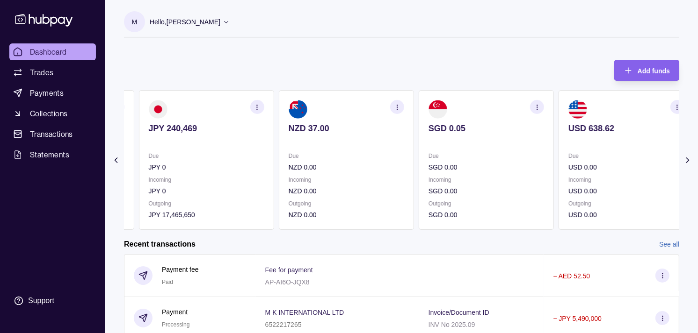
click at [494, 145] on p at bounding box center [485, 141] width 115 height 10
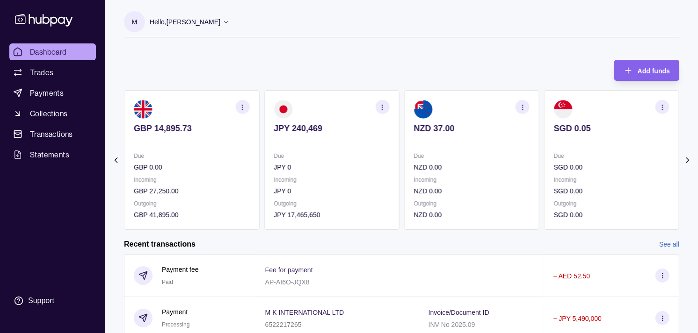
click at [501, 146] on p at bounding box center [471, 141] width 115 height 10
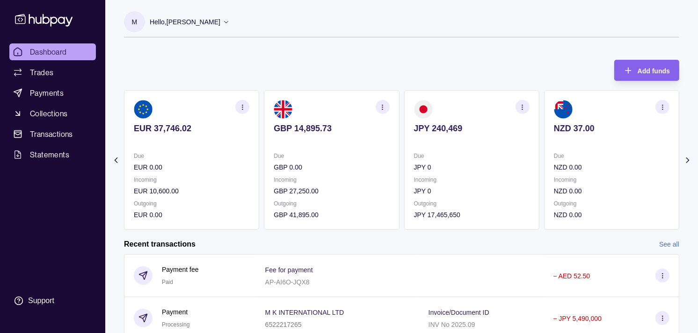
click at [477, 145] on p at bounding box center [471, 141] width 115 height 10
click at [525, 111] on section "button" at bounding box center [522, 107] width 14 height 14
click at [463, 108] on link "View transactions" at bounding box center [455, 107] width 51 height 10
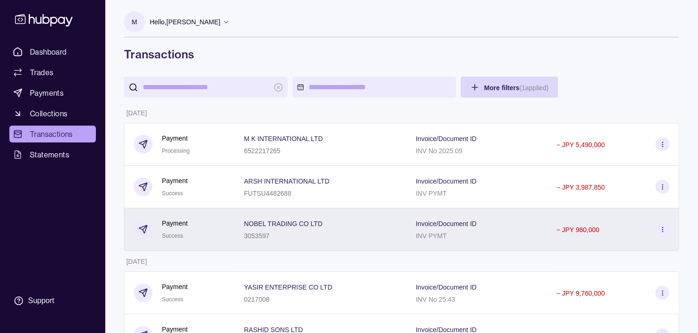
click at [225, 226] on div "Payment Success" at bounding box center [179, 230] width 111 height 43
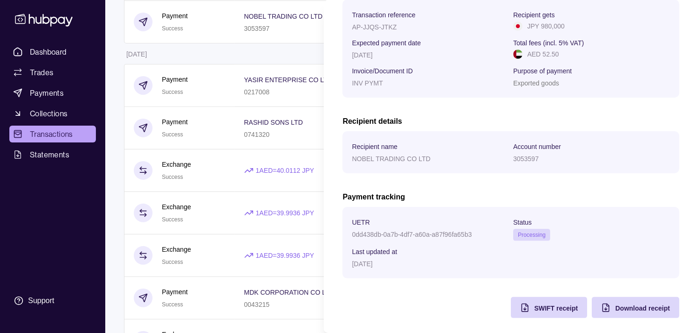
scroll to position [156, 0]
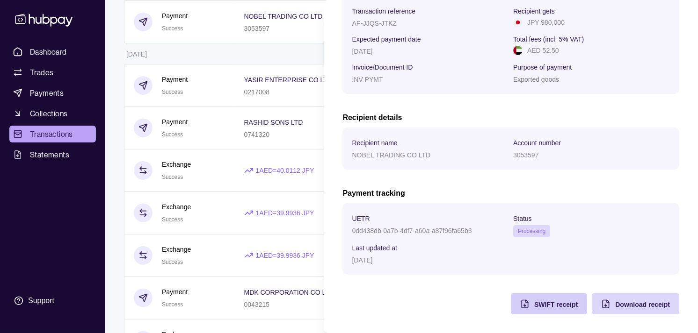
click at [539, 304] on span "SWIFT receipt" at bounding box center [555, 304] width 43 height 7
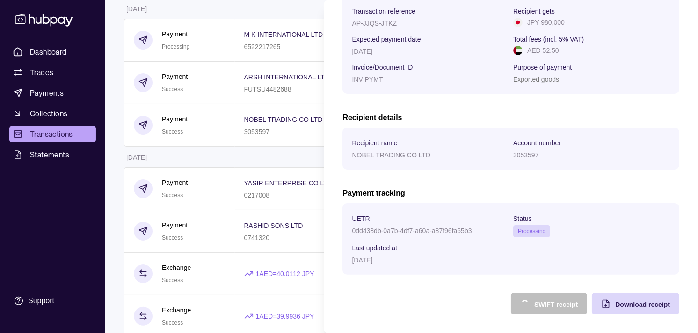
scroll to position [52, 0]
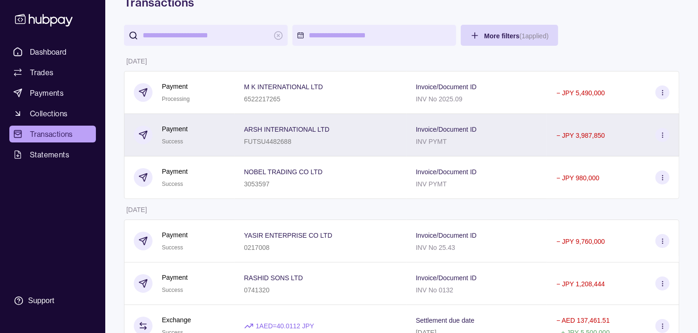
click at [202, 137] on div "Payment Success" at bounding box center [180, 135] width 92 height 23
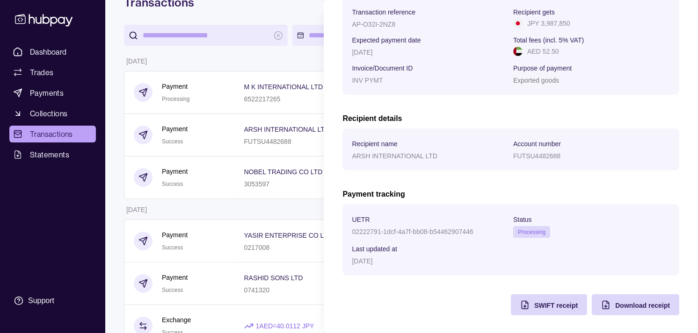
scroll to position [156, 0]
click at [534, 302] on span "SWIFT receipt" at bounding box center [555, 304] width 43 height 7
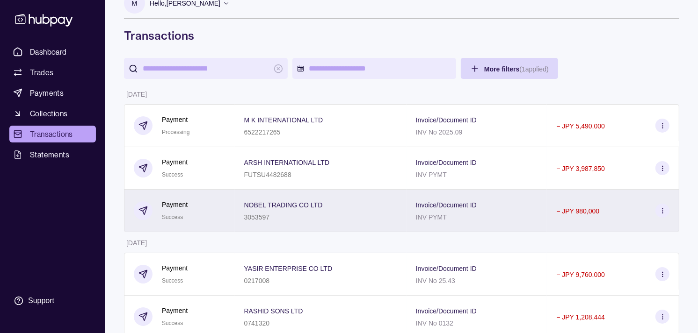
scroll to position [0, 0]
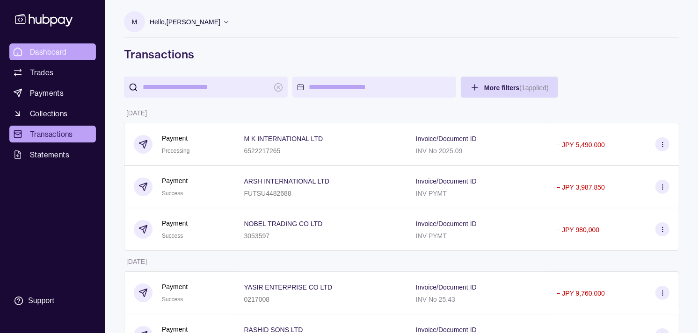
click at [66, 48] on span "Dashboard" at bounding box center [48, 51] width 37 height 11
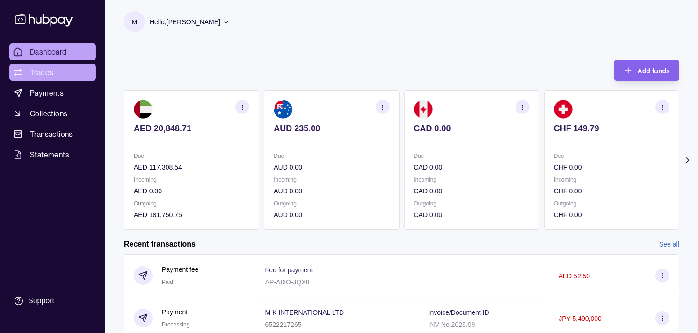
click at [66, 65] on link "Trades" at bounding box center [52, 72] width 86 height 17
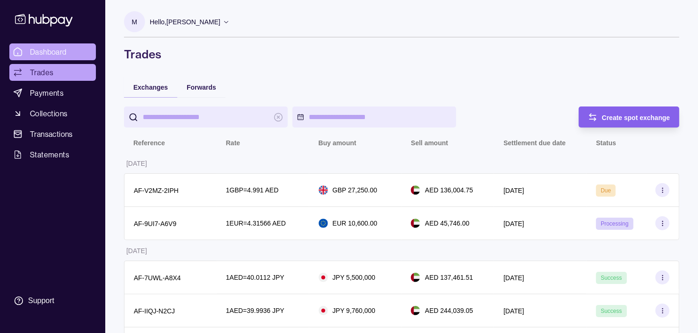
click at [61, 49] on span "Dashboard" at bounding box center [48, 51] width 37 height 11
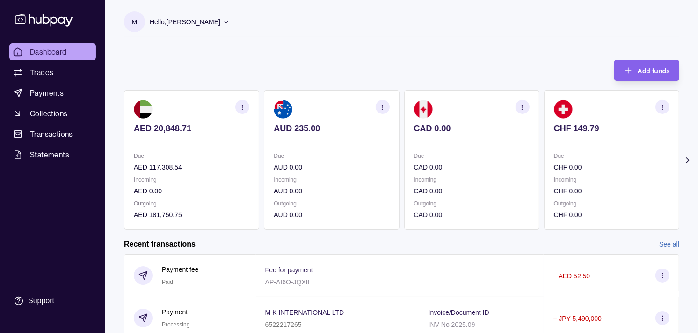
click at [554, 152] on p "Due" at bounding box center [611, 156] width 115 height 10
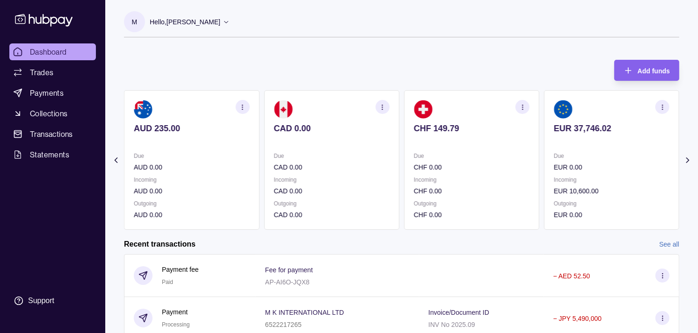
click at [544, 146] on section "EUR 37,746.02 Due EUR 0.00 Incoming EUR 10,600.00 Outgoing EUR 0.00" at bounding box center [611, 160] width 135 height 140
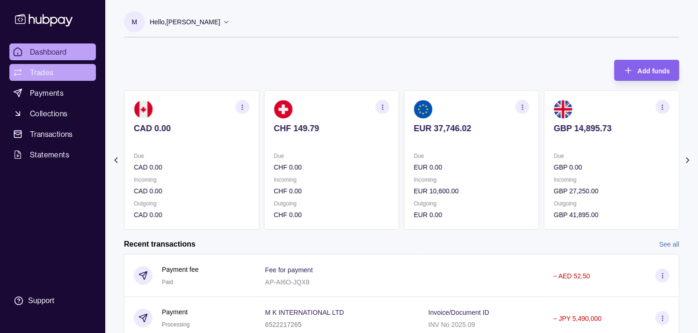
click at [44, 72] on span "Trades" at bounding box center [41, 72] width 23 height 11
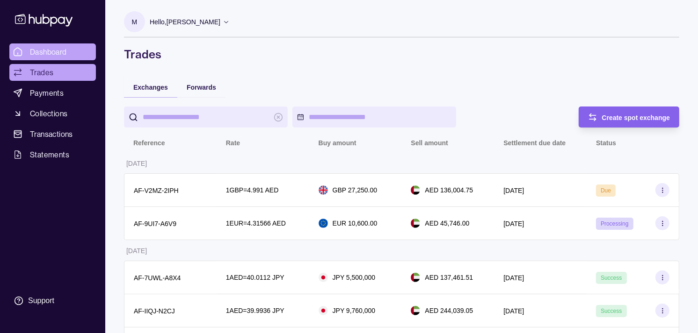
click at [55, 54] on span "Dashboard" at bounding box center [48, 51] width 37 height 11
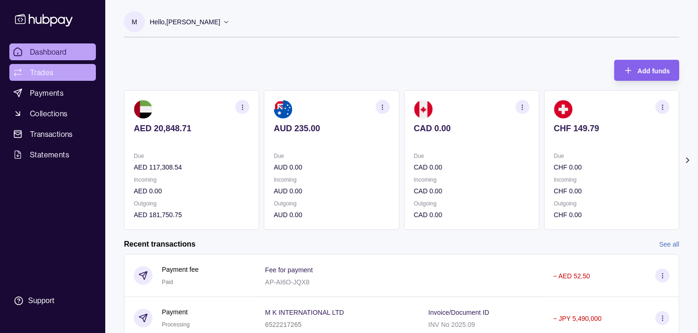
click at [43, 72] on span "Trades" at bounding box center [41, 72] width 23 height 11
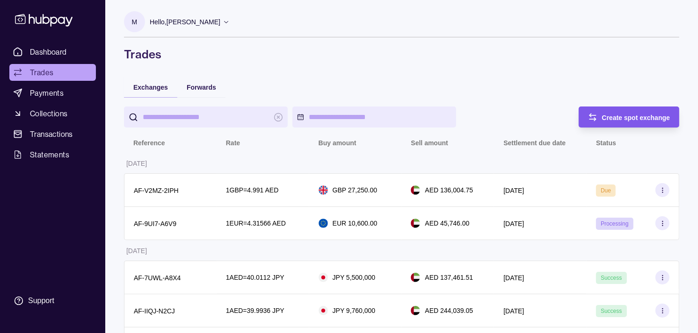
click at [633, 122] on div "Create spot exchange" at bounding box center [636, 117] width 68 height 11
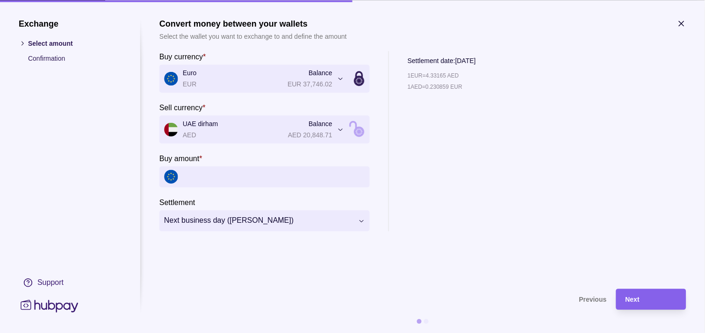
click at [684, 25] on icon "button" at bounding box center [681, 23] width 5 height 5
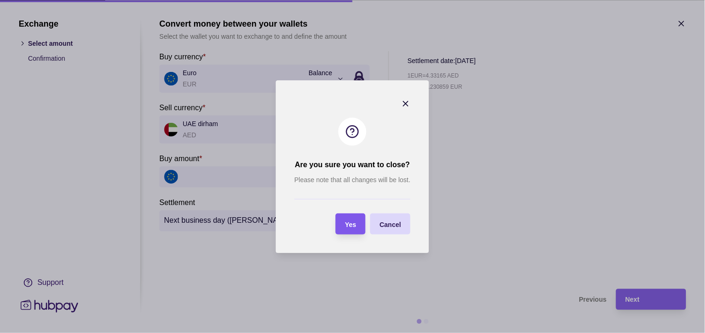
click at [354, 223] on span "Yes" at bounding box center [350, 224] width 11 height 7
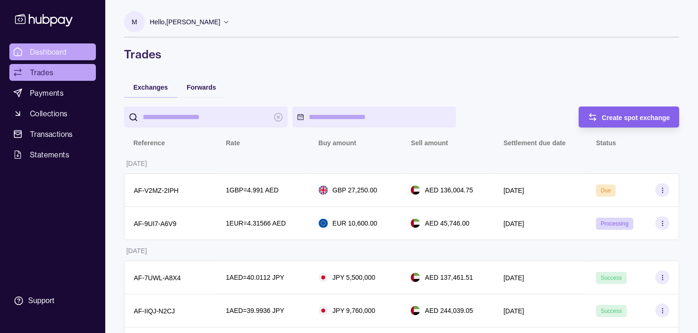
click at [68, 48] on link "Dashboard" at bounding box center [52, 51] width 86 height 17
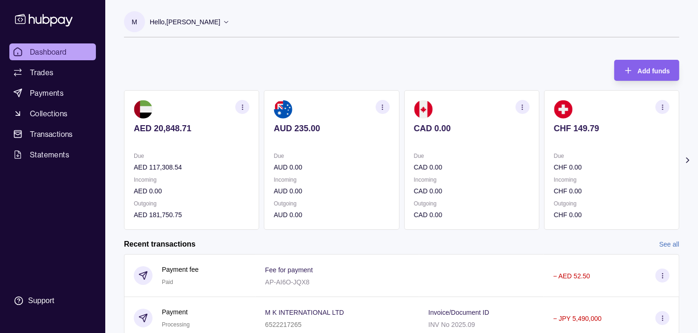
click at [507, 141] on section "CAD 0.00 Due CAD 0.00 Incoming CAD 0.00 Outgoing CAD 0.00" at bounding box center [471, 160] width 135 height 140
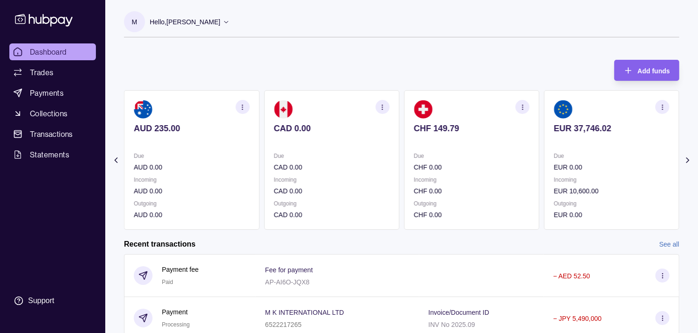
click at [518, 141] on section "CHF 149.79 Due CHF 0.00 Incoming CHF 0.00 Outgoing CHF 0.00" at bounding box center [471, 160] width 135 height 140
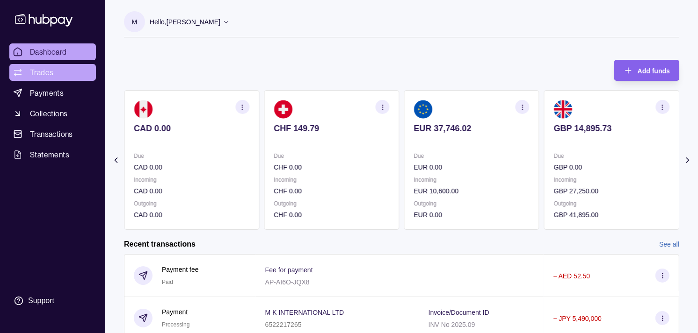
click at [51, 70] on span "Trades" at bounding box center [41, 72] width 23 height 11
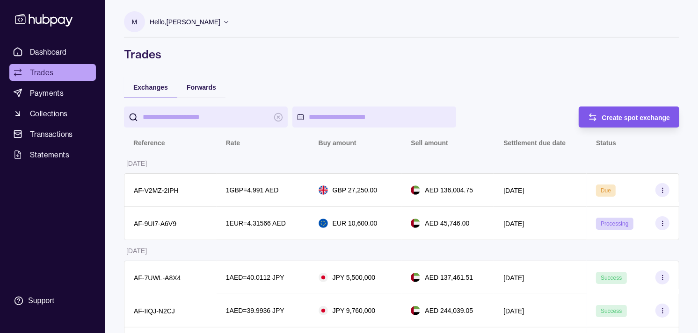
click at [637, 122] on div "Create spot exchange" at bounding box center [636, 117] width 68 height 11
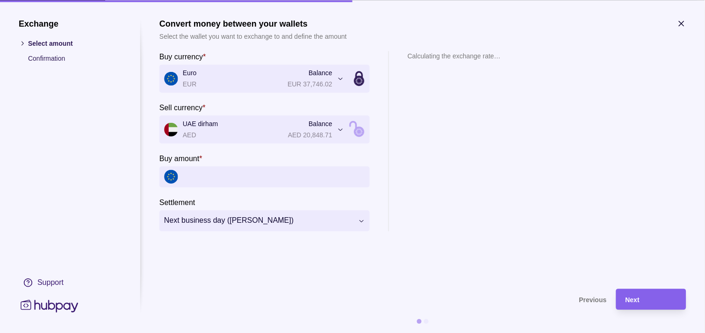
click at [237, 180] on input "Buy amount *" at bounding box center [274, 176] width 182 height 21
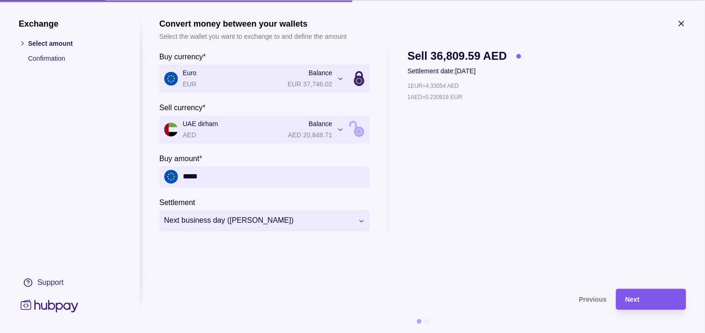
type input "*****"
click at [655, 300] on div "Next" at bounding box center [651, 299] width 51 height 11
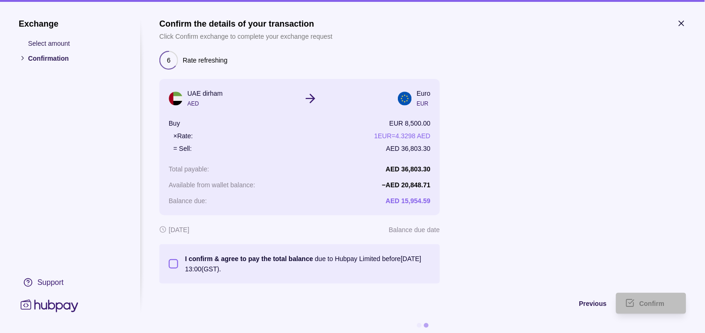
click at [172, 264] on button "I confirm & agree to pay the total balance due to Hubpay Limited before [DATE] …" at bounding box center [173, 263] width 9 height 9
click at [649, 298] on div "Confirm" at bounding box center [658, 303] width 37 height 11
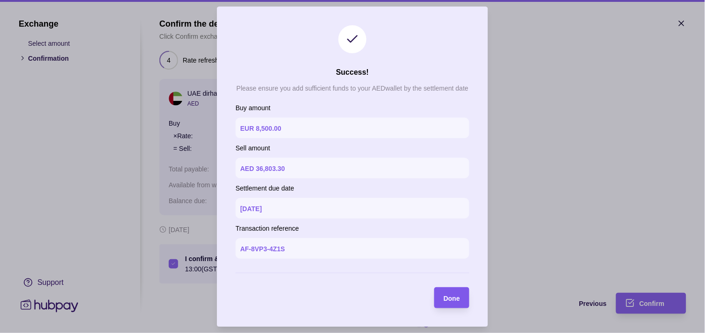
click at [452, 298] on span "Done" at bounding box center [452, 298] width 16 height 7
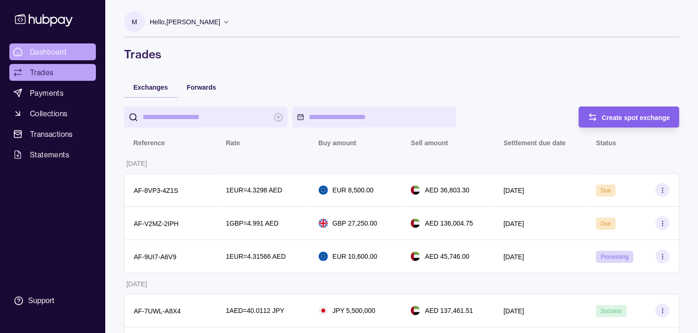
click at [43, 45] on link "Dashboard" at bounding box center [52, 51] width 86 height 17
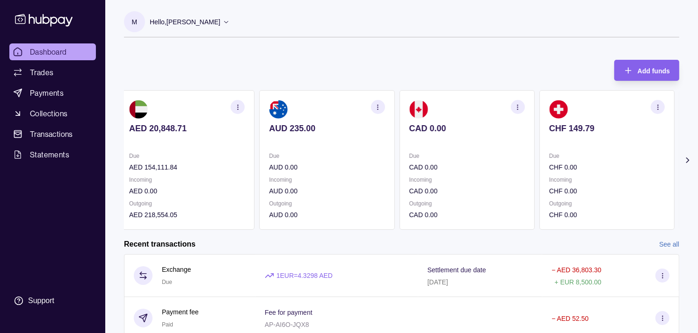
click at [436, 151] on section "CAD 0.00 Due CAD 0.00 Incoming CAD 0.00 Outgoing CAD 0.00" at bounding box center [466, 160] width 135 height 140
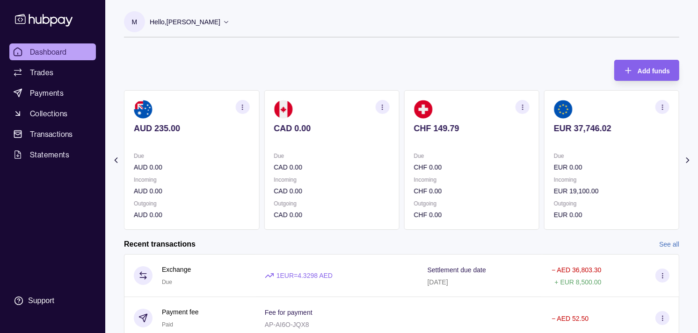
click at [440, 145] on section "CHF 149.79 Due CHF 0.00 Incoming CHF 0.00 Outgoing CHF 0.00" at bounding box center [471, 160] width 135 height 140
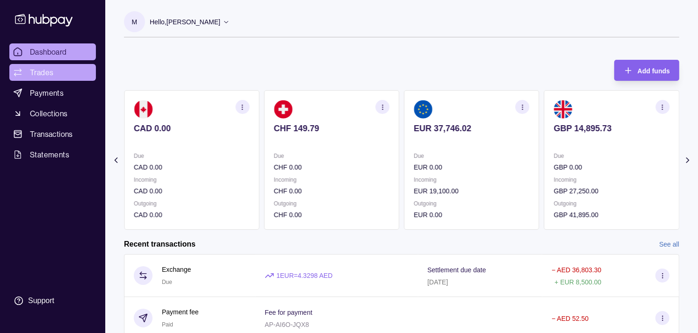
click at [52, 75] on span "Trades" at bounding box center [41, 72] width 23 height 11
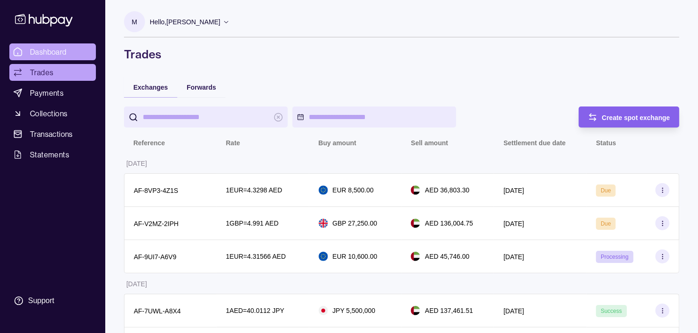
click at [36, 51] on span "Dashboard" at bounding box center [48, 51] width 37 height 11
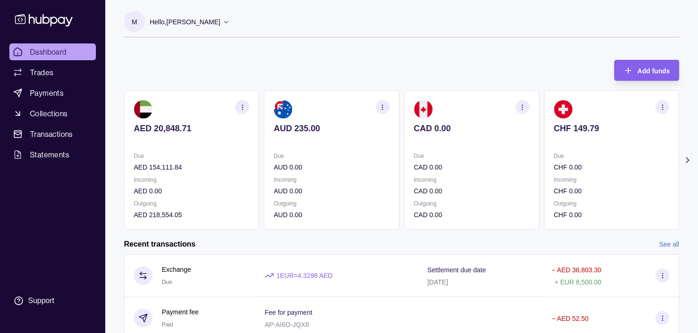
click at [515, 139] on div "AED 20,848.71 Due AED 154,111.84 Incoming AED 0.00 Outgoing AED 218,554.05 AUD …" at bounding box center [401, 160] width 555 height 140
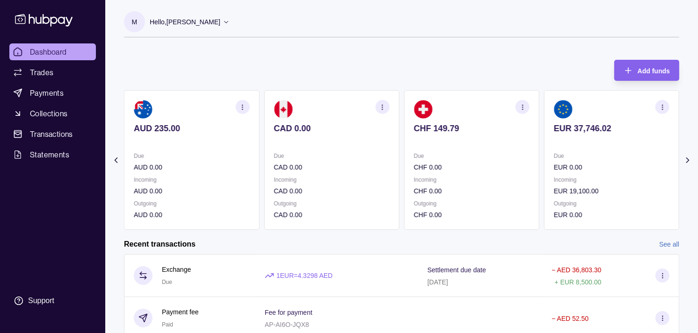
drag, startPoint x: 514, startPoint y: 138, endPoint x: 482, endPoint y: 134, distance: 32.1
click at [484, 134] on div "AED 20,848.71 Due AED 154,111.84 Incoming AED 0.00 Outgoing AED 218,554.05 AUD …" at bounding box center [401, 160] width 555 height 140
click at [471, 129] on div "CHF 149.79" at bounding box center [471, 134] width 115 height 23
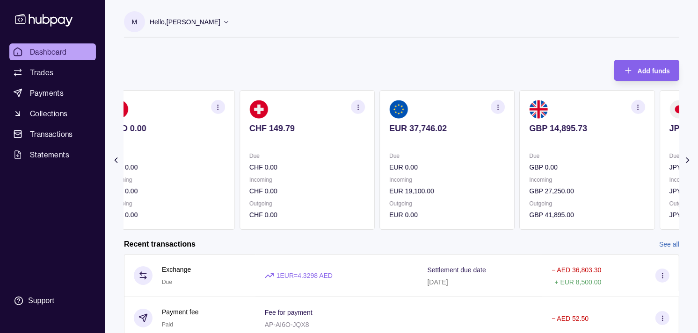
click at [460, 126] on p "EUR 37,746.02" at bounding box center [446, 128] width 115 height 10
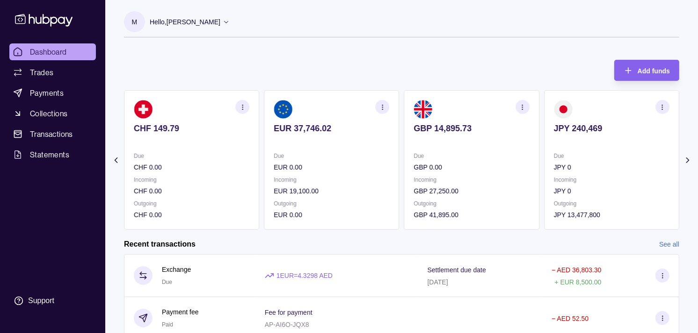
click at [475, 123] on section "GBP 14,895.73 Due GBP 0.00 Incoming GBP 27,250.00 Outgoing GBP 41,895.00" at bounding box center [471, 160] width 135 height 140
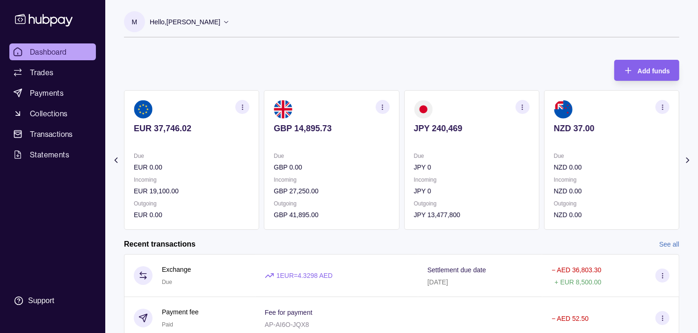
click at [382, 104] on icon "button" at bounding box center [382, 107] width 7 height 7
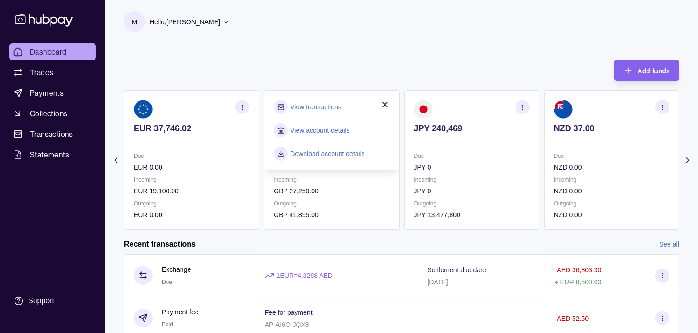
click at [327, 105] on link "View transactions" at bounding box center [315, 107] width 51 height 10
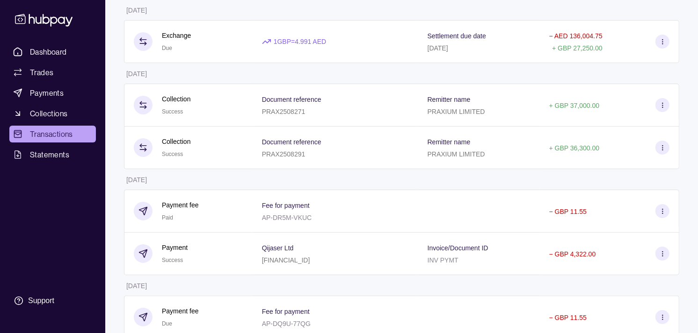
scroll to position [104, 0]
click at [49, 47] on span "Dashboard" at bounding box center [48, 51] width 37 height 11
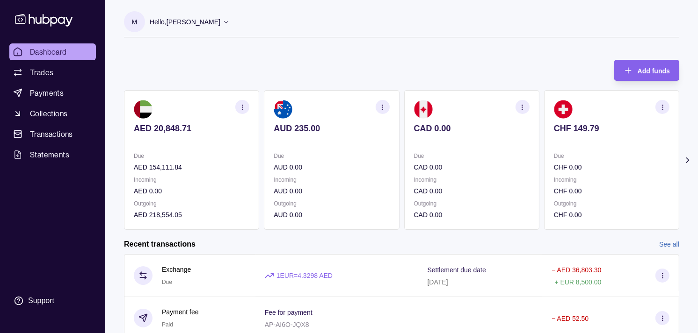
click at [454, 137] on p at bounding box center [471, 141] width 115 height 10
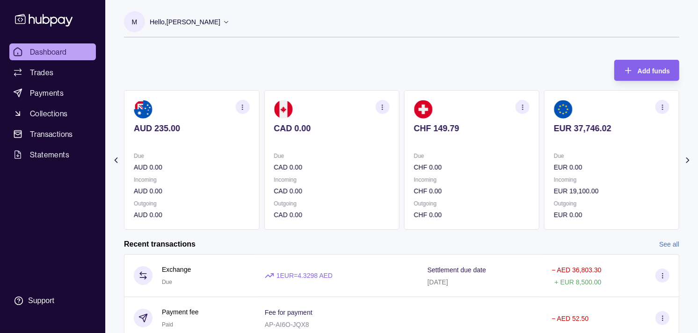
click at [484, 136] on div "CHF 149.79" at bounding box center [471, 134] width 115 height 23
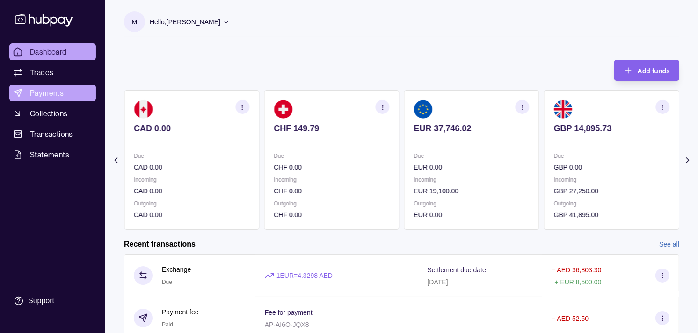
click at [52, 97] on span "Payments" at bounding box center [47, 92] width 34 height 11
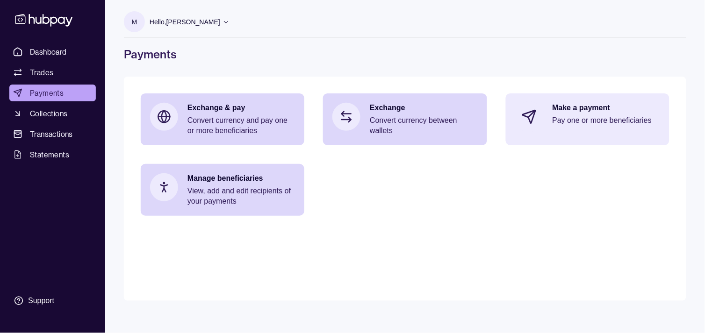
click at [583, 130] on div "Make a payment Pay one or more beneficiaries" at bounding box center [607, 117] width 108 height 28
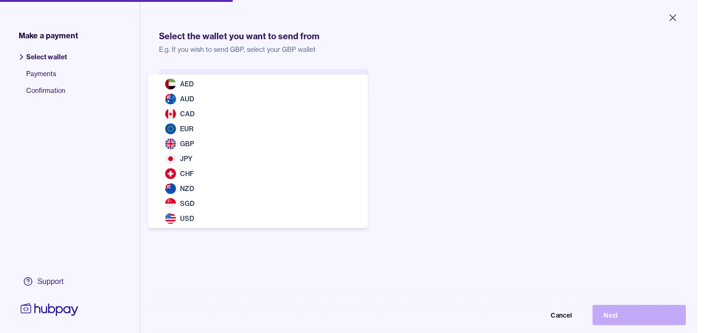
click at [338, 72] on html "Close Make a payment Select wallet Payments Confirmation Support Select the wal…" at bounding box center [352, 166] width 705 height 333
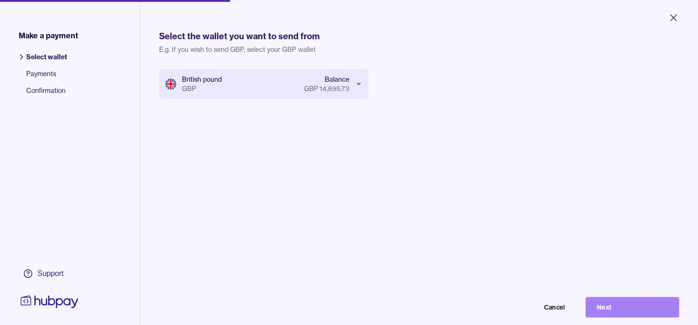
click at [641, 315] on button "Next" at bounding box center [632, 307] width 94 height 21
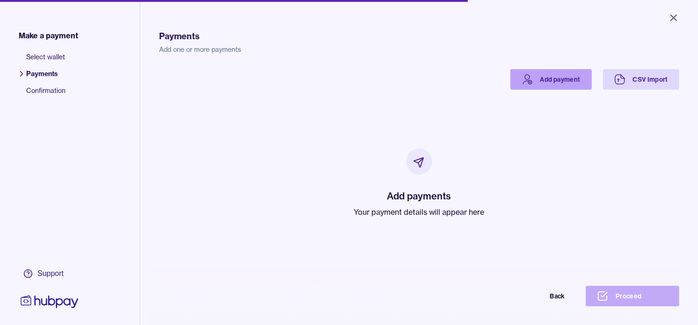
click at [536, 75] on link "Add payment" at bounding box center [550, 79] width 81 height 21
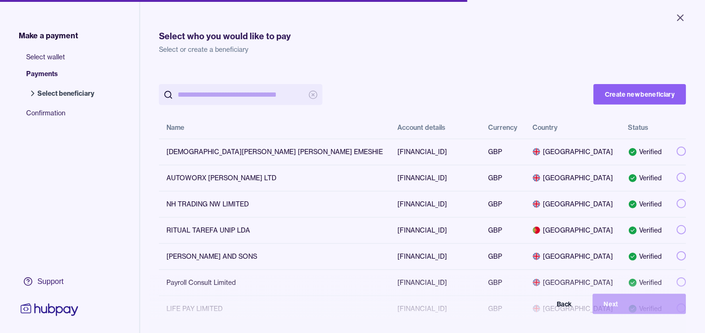
click at [276, 92] on input "search" at bounding box center [241, 94] width 126 height 21
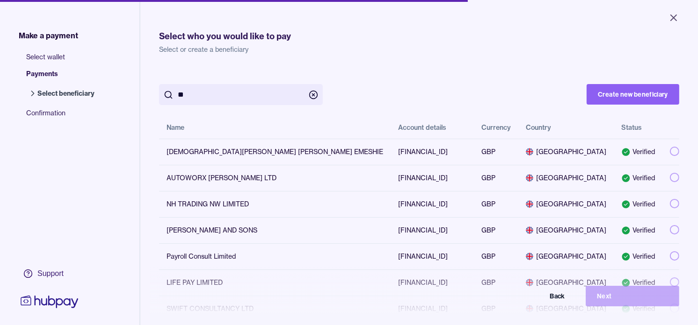
type input "*"
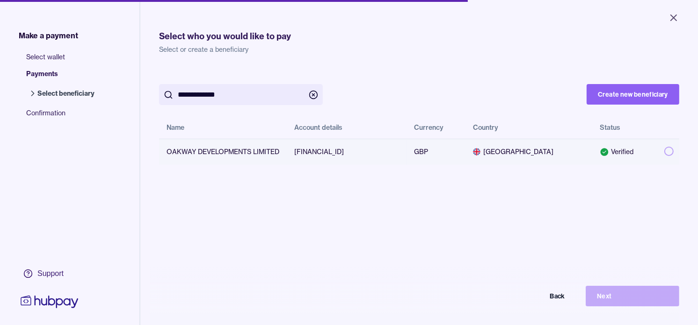
type input "**********"
click at [664, 148] on button "button" at bounding box center [668, 151] width 9 height 9
drag, startPoint x: 642, startPoint y: 301, endPoint x: 637, endPoint y: 297, distance: 6.7
click at [642, 300] on button "Next" at bounding box center [632, 296] width 94 height 21
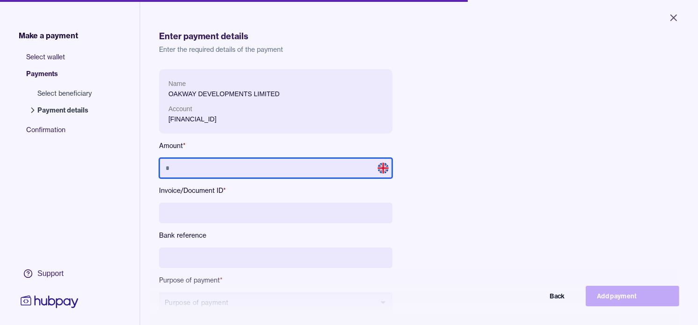
click at [216, 175] on input "text" at bounding box center [275, 168] width 233 height 21
type input "*****"
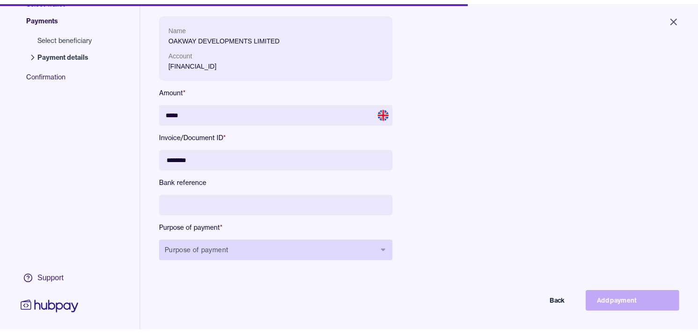
scroll to position [125, 0]
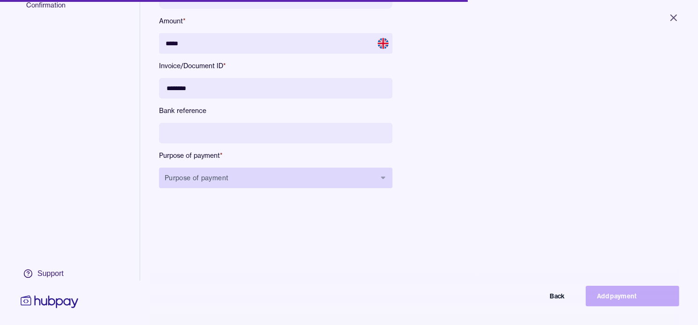
type input "********"
click at [208, 175] on button "Purpose of payment" at bounding box center [275, 178] width 233 height 21
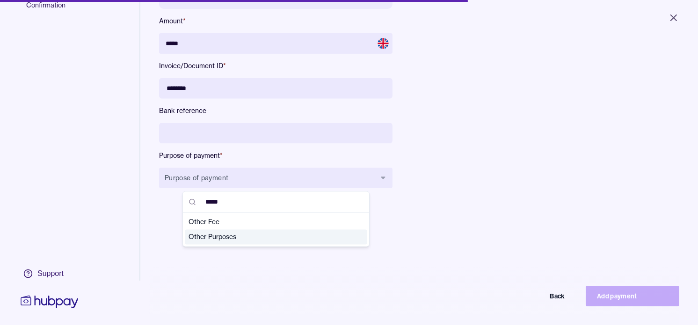
type input "*****"
click at [233, 235] on span "Other Purposes" at bounding box center [270, 237] width 164 height 9
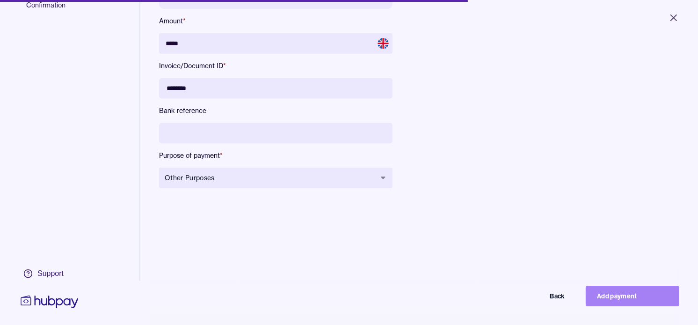
click at [633, 304] on button "Add payment" at bounding box center [632, 296] width 94 height 21
type input "****"
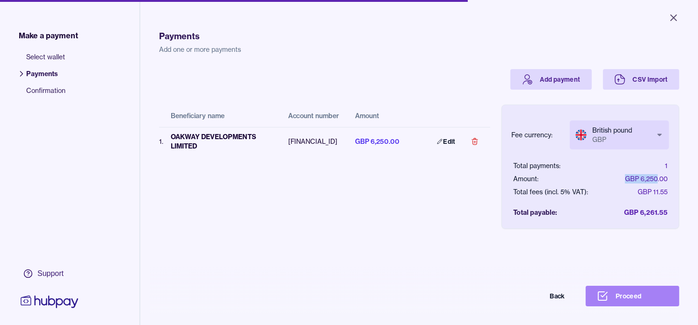
click at [640, 306] on button "Proceed" at bounding box center [632, 296] width 94 height 21
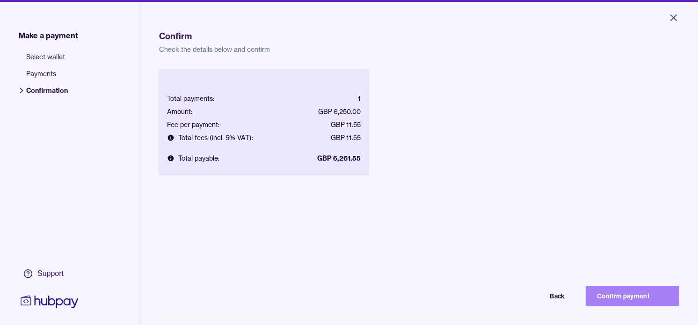
click at [653, 306] on button "Confirm payment" at bounding box center [632, 296] width 94 height 21
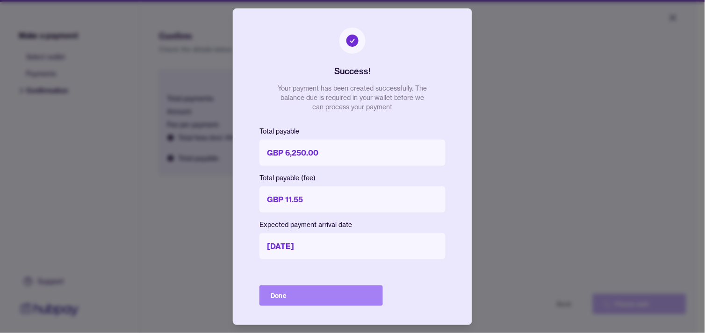
click at [292, 302] on button "Done" at bounding box center [320, 296] width 123 height 21
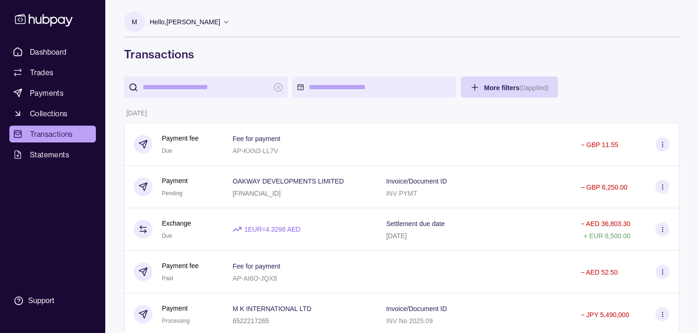
click at [190, 195] on div "Payment Pending" at bounding box center [174, 187] width 80 height 23
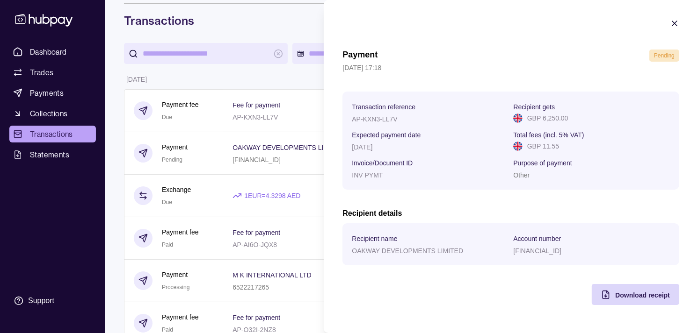
scroll to position [52, 0]
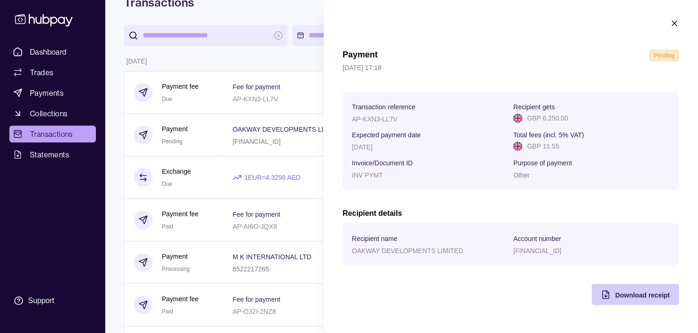
click at [637, 294] on span "Download receipt" at bounding box center [642, 295] width 55 height 7
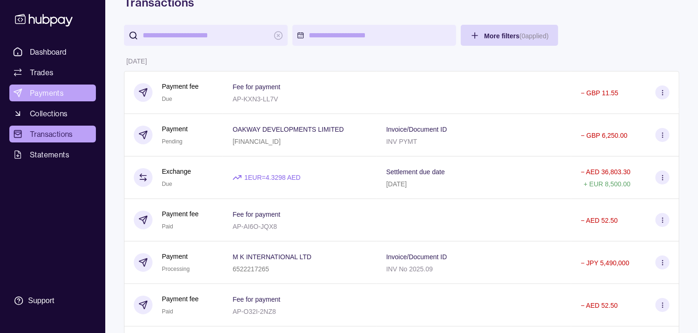
click at [61, 92] on span "Payments" at bounding box center [47, 92] width 34 height 11
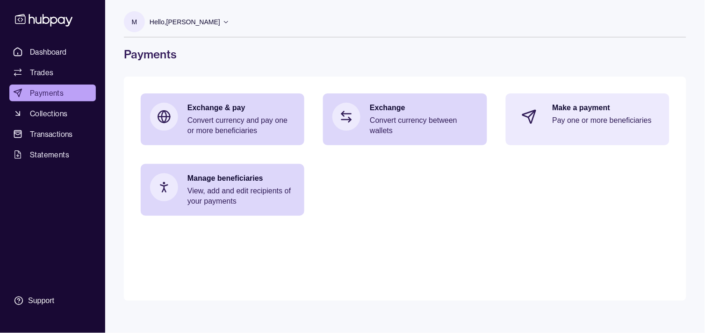
click at [579, 115] on p "Pay one or more beneficiaries" at bounding box center [607, 120] width 108 height 10
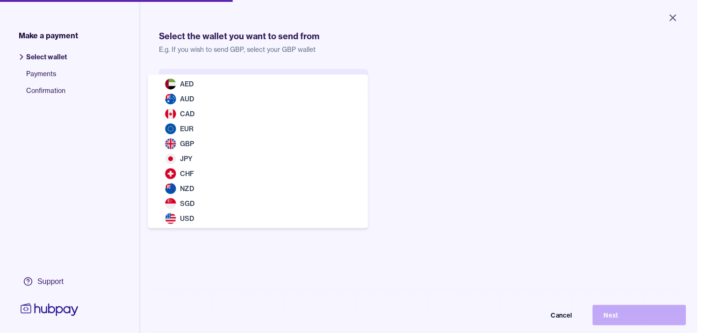
click at [316, 89] on body "Close Make a payment Select wallet Payments Confirmation Support Select the wal…" at bounding box center [349, 166] width 698 height 333
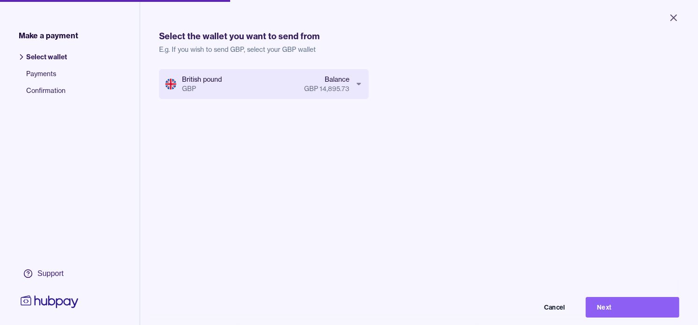
click at [614, 309] on button "Next" at bounding box center [632, 307] width 94 height 21
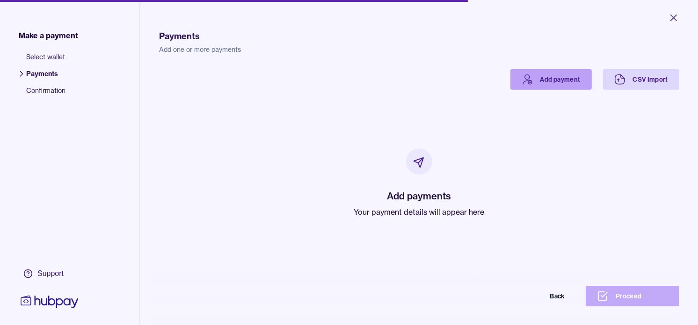
click at [541, 80] on link "Add payment" at bounding box center [550, 79] width 81 height 21
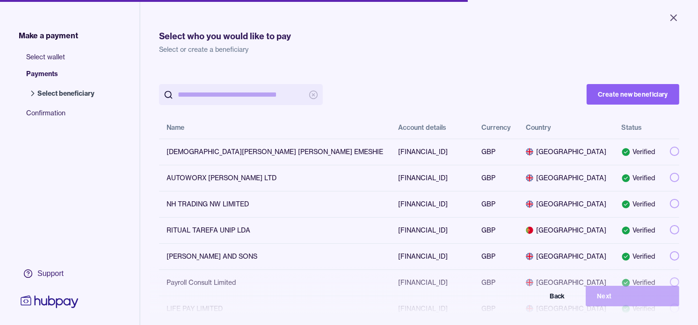
click at [244, 95] on input "search" at bounding box center [241, 94] width 126 height 21
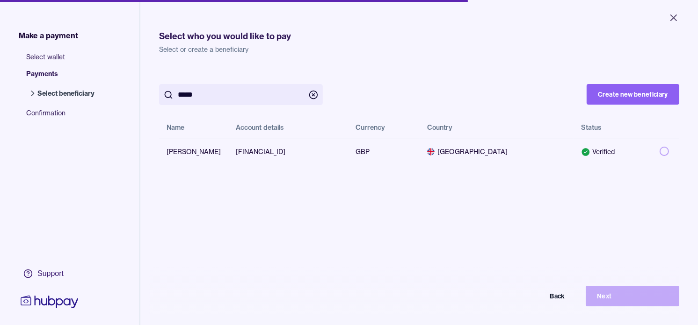
type input "*****"
click at [659, 150] on button "button" at bounding box center [663, 151] width 9 height 9
click at [263, 152] on td "[FINANCIAL_ID]" at bounding box center [288, 152] width 120 height 26
copy td "[FINANCIAL_ID]"
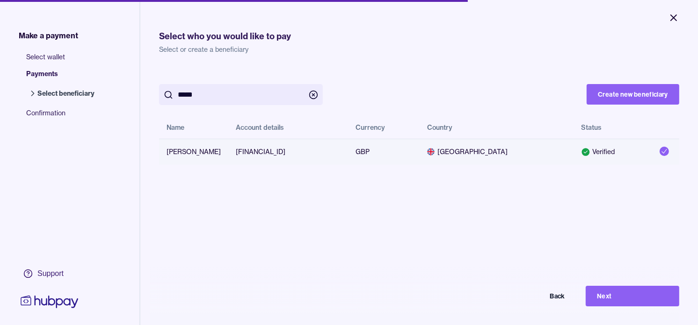
click at [674, 20] on icon "Close" at bounding box center [673, 17] width 11 height 11
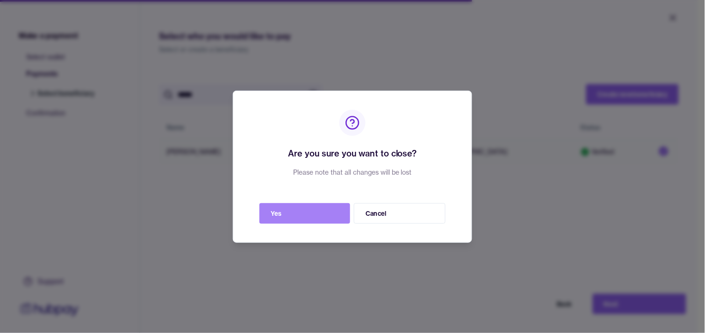
click at [306, 212] on button "Yes" at bounding box center [304, 213] width 91 height 21
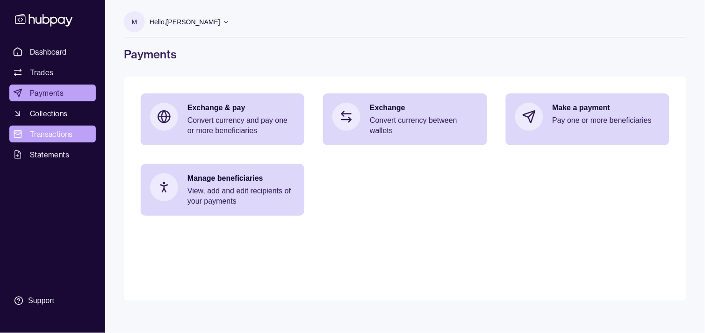
click at [52, 132] on span "Transactions" at bounding box center [51, 134] width 43 height 11
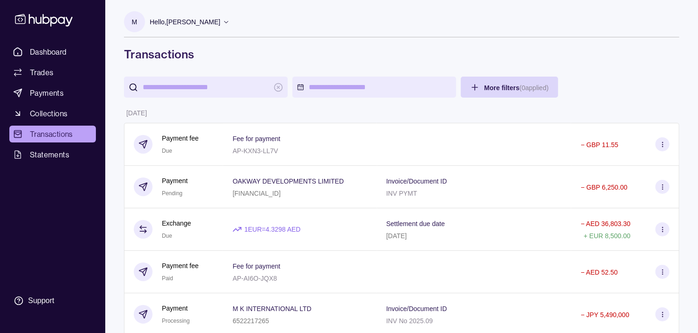
click at [206, 83] on input "search" at bounding box center [206, 87] width 126 height 21
paste input "**********"
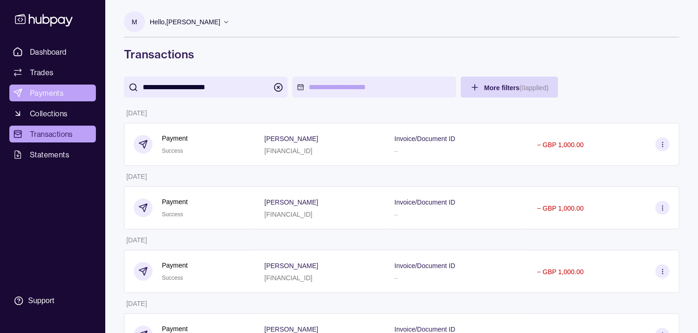
type input "**********"
click at [50, 94] on span "Payments" at bounding box center [47, 92] width 34 height 11
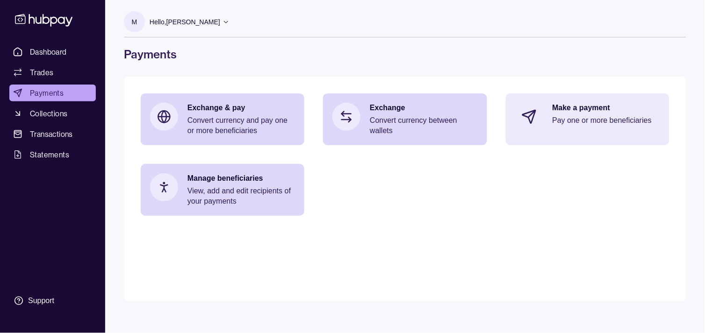
click at [559, 121] on p "Pay one or more beneficiaries" at bounding box center [607, 120] width 108 height 10
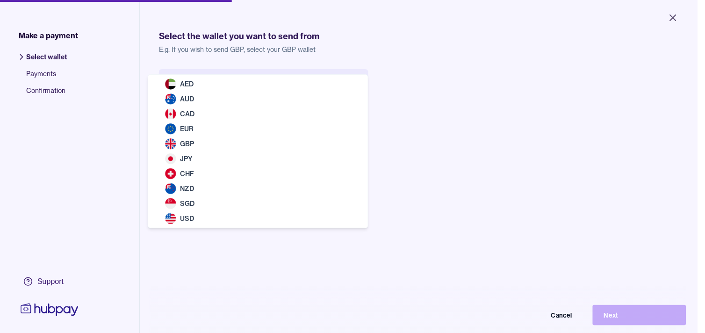
click at [228, 90] on body "Close Make a payment Select wallet Payments Confirmation Support Select the wal…" at bounding box center [349, 166] width 698 height 333
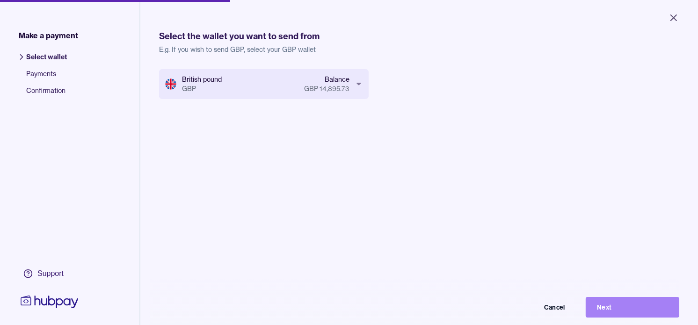
click at [626, 314] on button "Next" at bounding box center [632, 307] width 94 height 21
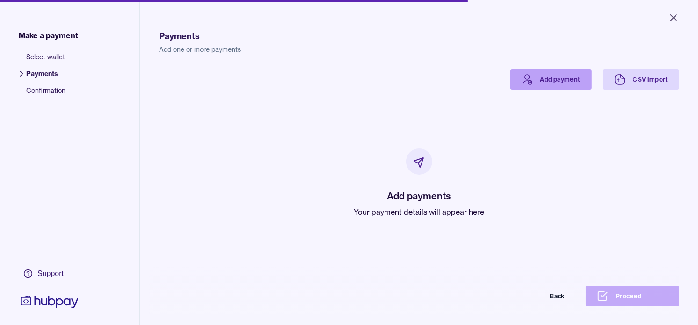
click at [525, 79] on icon at bounding box center [526, 79] width 11 height 11
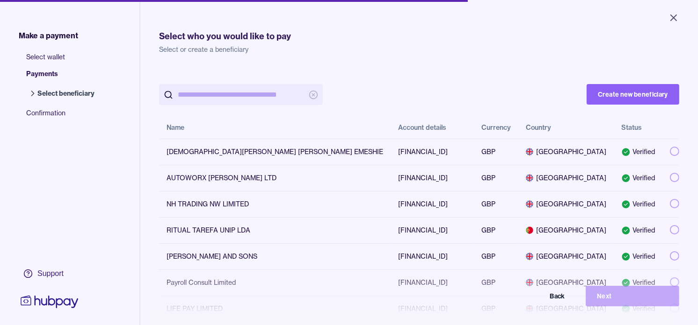
click at [264, 100] on input "search" at bounding box center [241, 94] width 126 height 21
paste input "**********"
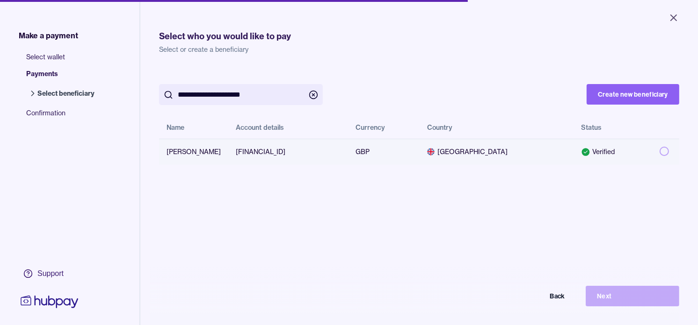
type input "**********"
click at [659, 151] on button "button" at bounding box center [663, 151] width 9 height 9
click at [647, 306] on button "Next" at bounding box center [632, 296] width 94 height 21
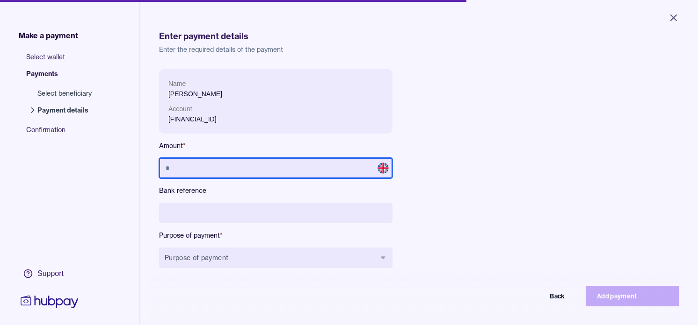
click at [296, 169] on input "text" at bounding box center [275, 168] width 233 height 21
type input "*****"
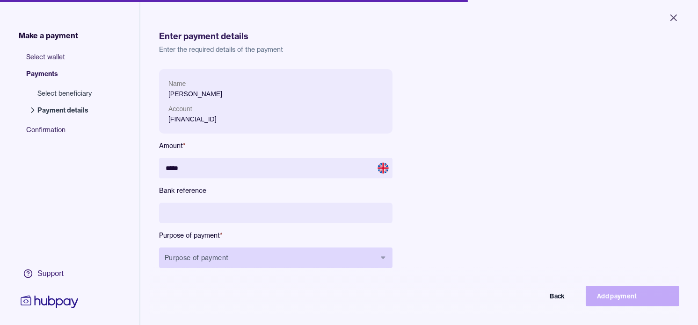
click at [248, 253] on button "Purpose of payment" at bounding box center [275, 258] width 233 height 21
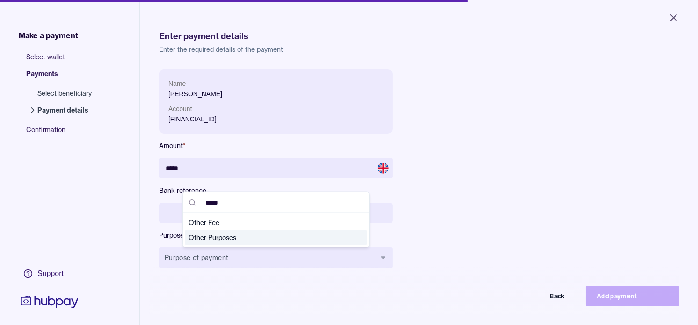
type input "*****"
click at [237, 238] on span "Other Purposes" at bounding box center [270, 237] width 164 height 9
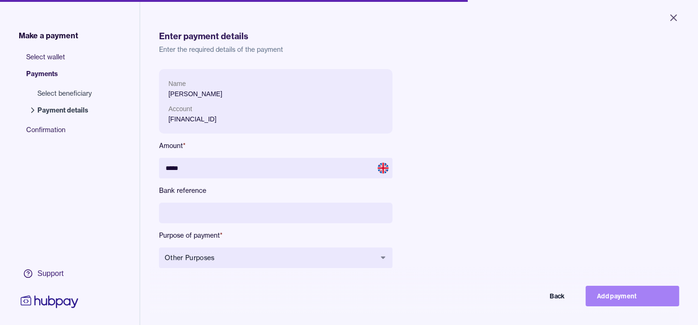
click at [636, 307] on button "Add payment" at bounding box center [632, 296] width 94 height 21
type input "****"
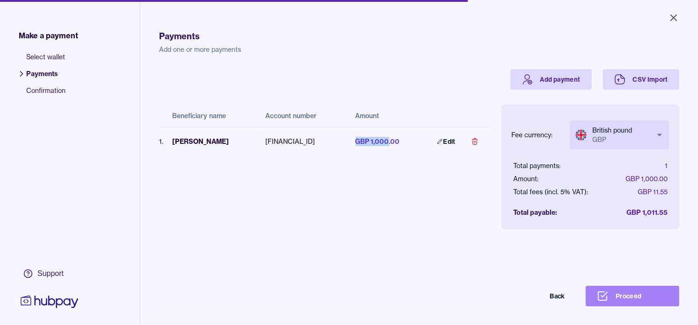
click at [638, 296] on button "Proceed" at bounding box center [632, 296] width 94 height 21
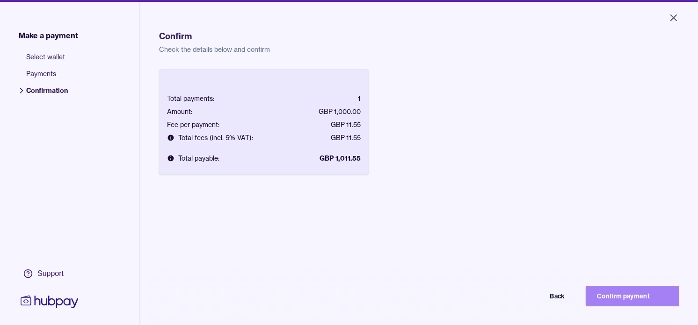
click at [628, 304] on button "Confirm payment" at bounding box center [632, 296] width 94 height 21
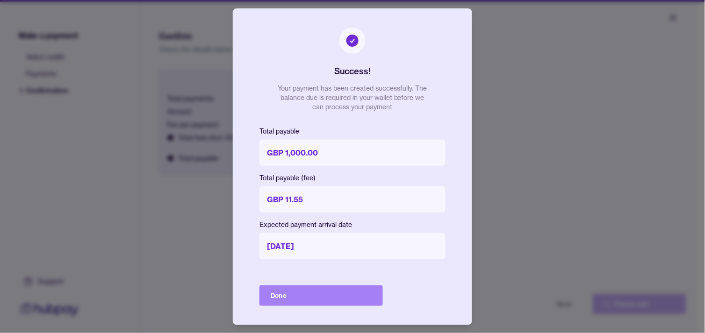
click at [363, 296] on button "Done" at bounding box center [320, 296] width 123 height 21
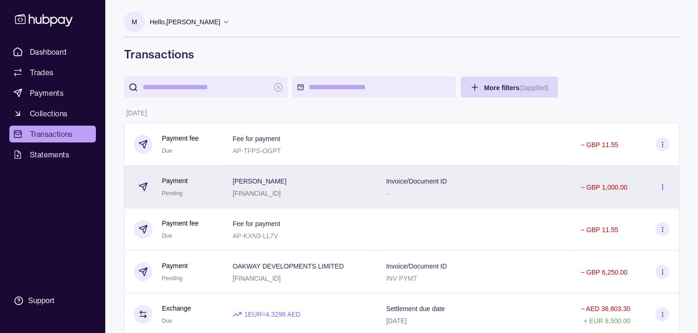
click at [330, 188] on div "[PERSON_NAME] [FINANCIAL_ID]" at bounding box center [299, 186] width 135 height 23
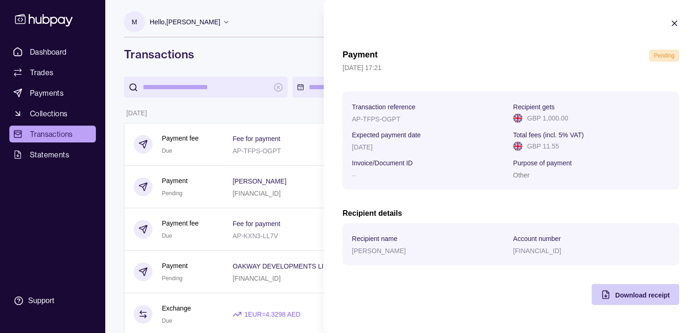
click at [602, 294] on icon "button" at bounding box center [605, 294] width 9 height 9
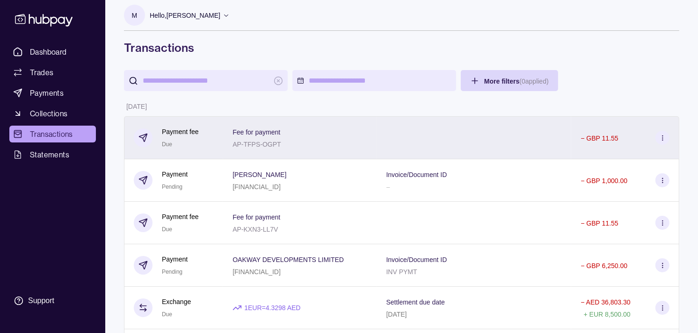
scroll to position [52, 0]
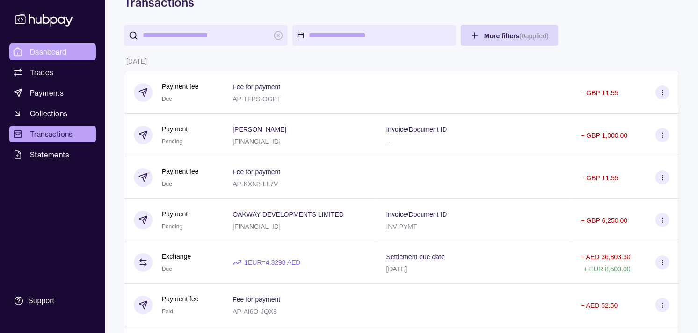
click at [71, 45] on link "Dashboard" at bounding box center [52, 51] width 86 height 17
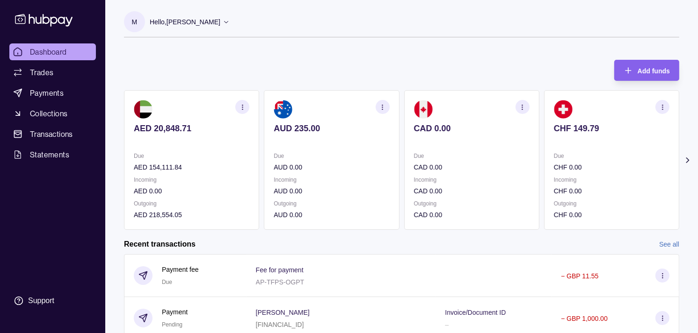
click at [457, 151] on section "CAD 0.00 Due CAD 0.00 Incoming CAD 0.00 Outgoing CAD 0.00" at bounding box center [471, 160] width 135 height 140
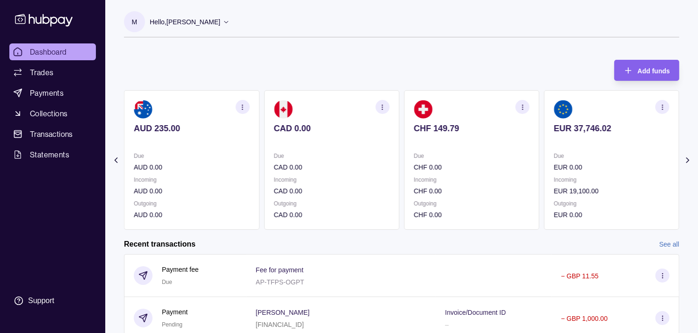
click at [474, 146] on section "CHF 149.79 Due CHF 0.00 Incoming CHF 0.00 Outgoing CHF 0.00" at bounding box center [471, 160] width 135 height 140
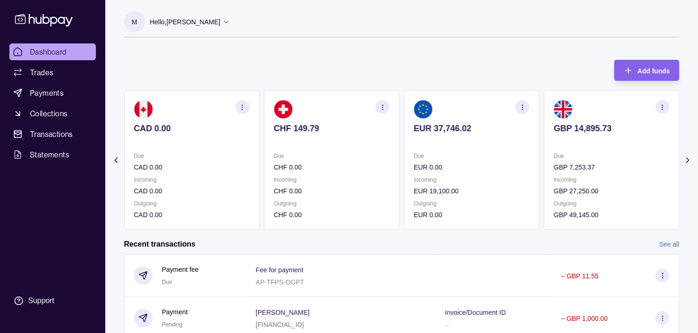
click at [466, 143] on p at bounding box center [471, 141] width 115 height 10
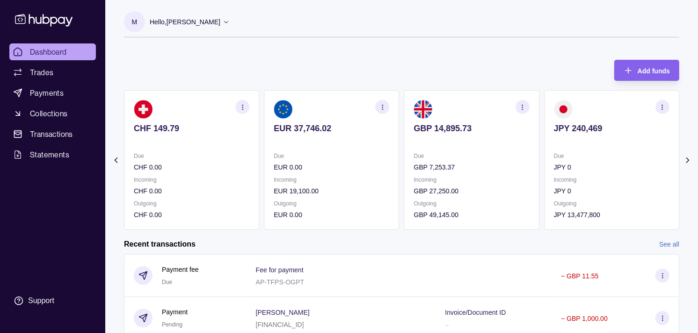
click at [470, 139] on p at bounding box center [471, 141] width 115 height 10
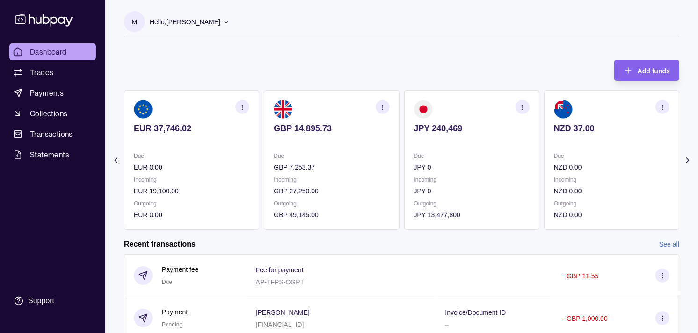
click at [381, 107] on icon "button" at bounding box center [382, 107] width 7 height 7
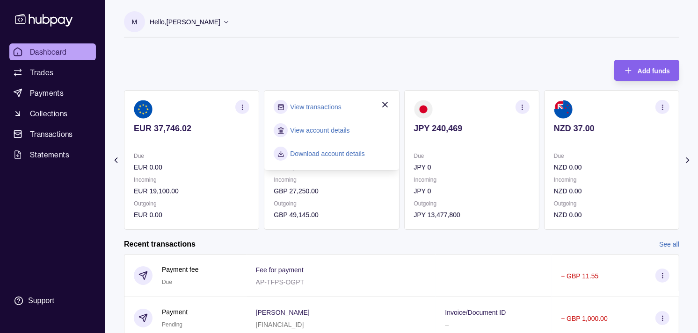
click at [328, 106] on link "View transactions" at bounding box center [315, 107] width 51 height 10
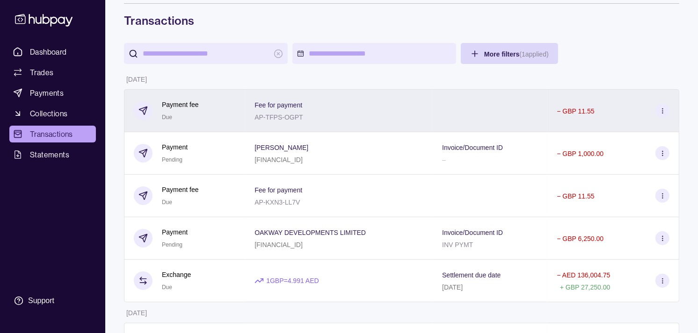
scroll to position [52, 0]
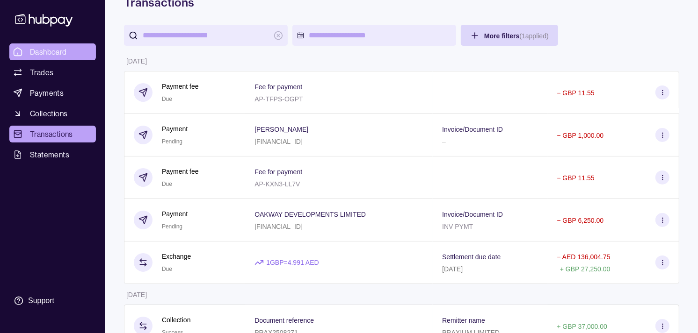
click at [70, 50] on link "Dashboard" at bounding box center [52, 51] width 86 height 17
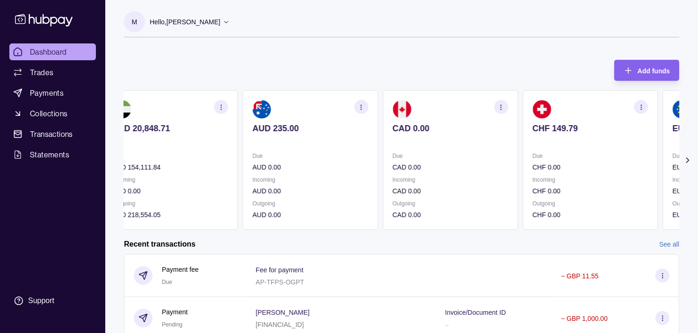
click at [522, 150] on section "CHF 149.79 Due CHF 0.00 Incoming CHF 0.00 Outgoing CHF 0.00" at bounding box center [589, 160] width 135 height 140
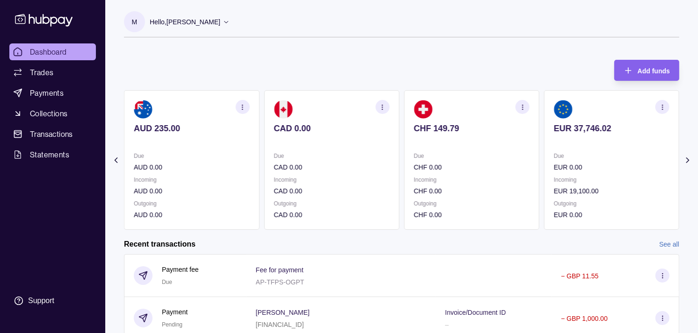
click at [544, 143] on section "EUR 37,746.02 Due EUR 0.00 Incoming EUR 19,100.00 Outgoing EUR 0.00" at bounding box center [611, 160] width 135 height 140
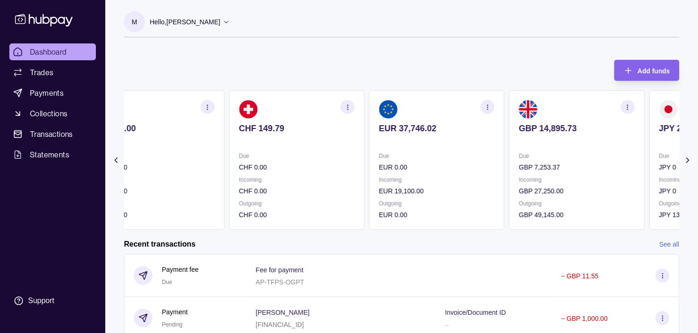
click at [479, 138] on p at bounding box center [436, 141] width 115 height 10
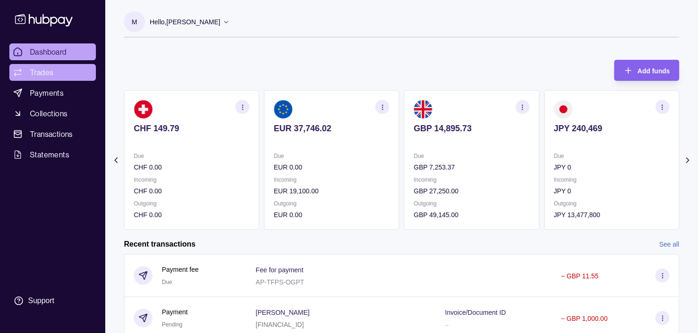
click at [55, 70] on link "Trades" at bounding box center [52, 72] width 86 height 17
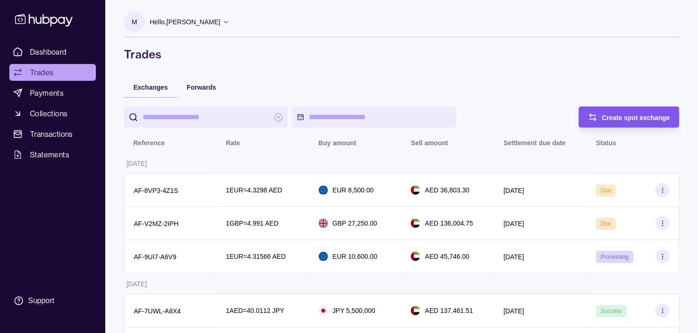
click at [636, 120] on span "Create spot exchange" at bounding box center [636, 117] width 68 height 7
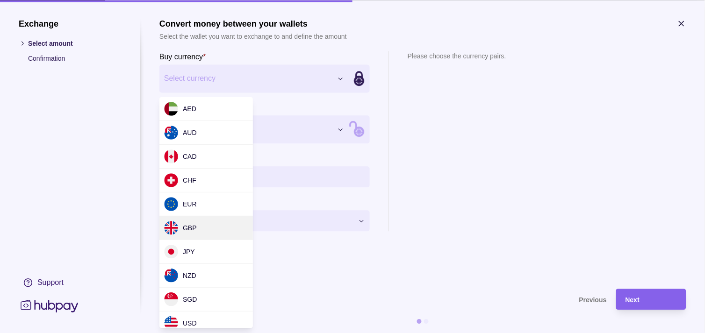
drag, startPoint x: 193, startPoint y: 225, endPoint x: 211, endPoint y: 181, distance: 47.8
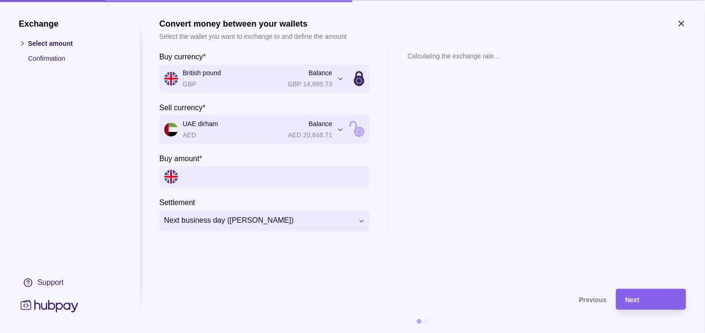
click at [236, 184] on input "Buy amount *" at bounding box center [274, 176] width 182 height 21
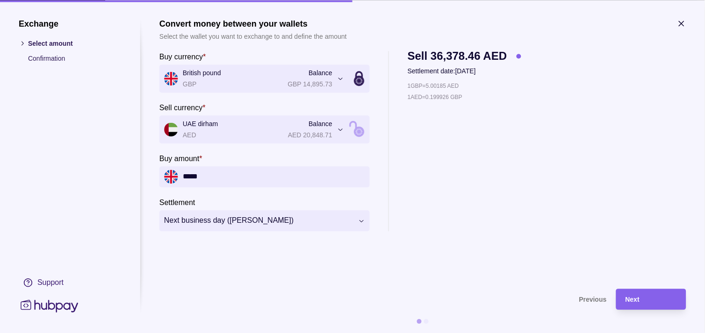
type input "*****"
click at [657, 302] on div "Next" at bounding box center [651, 299] width 51 height 11
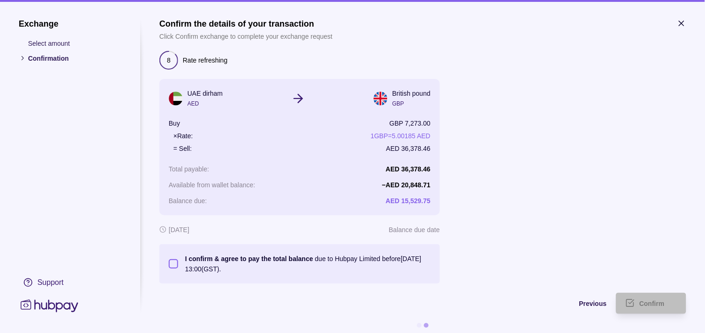
click at [169, 263] on button "I confirm & agree to pay the total balance due to Hubpay Limited before [DATE] …" at bounding box center [173, 263] width 9 height 9
click at [655, 297] on div "Confirm" at bounding box center [644, 303] width 65 height 21
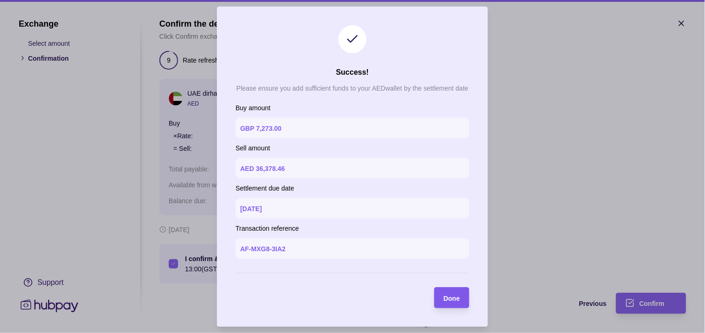
click at [454, 295] on span "Done" at bounding box center [452, 298] width 16 height 7
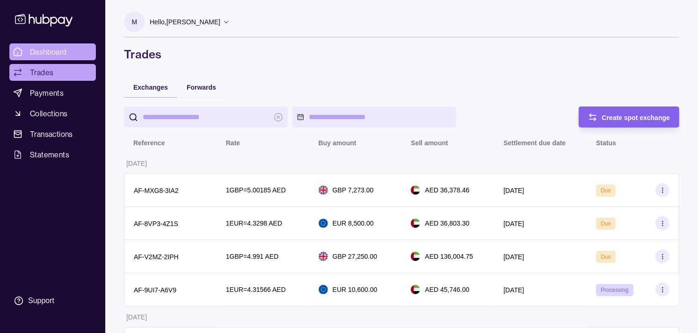
click at [50, 58] on link "Dashboard" at bounding box center [52, 51] width 86 height 17
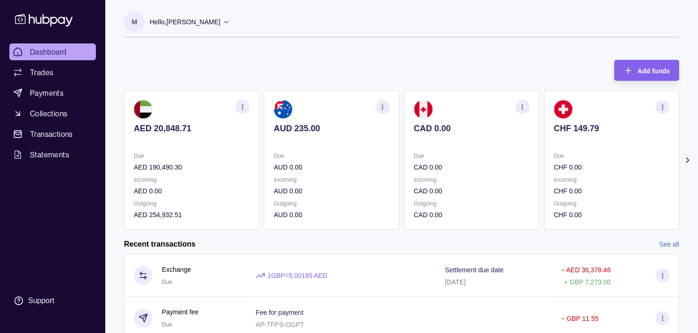
click at [503, 195] on div "AED 20,848.71 Due AED 190,490.30 Incoming AED 0.00 Outgoing AED 254,932.51 AUD …" at bounding box center [401, 160] width 555 height 140
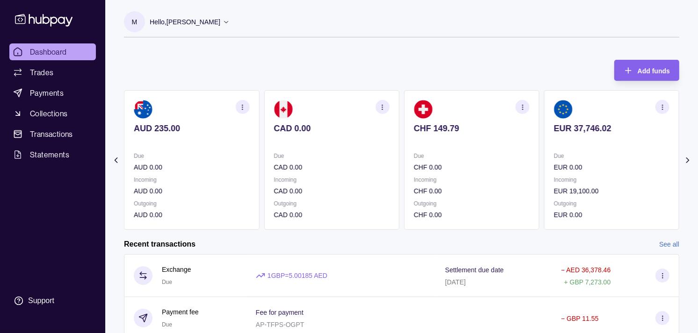
click at [544, 175] on section "EUR 37,746.02 Due EUR 0.00 Incoming EUR 19,100.00 Outgoing EUR 0.00" at bounding box center [611, 160] width 135 height 140
click at [505, 159] on div "Due EUR 0.00" at bounding box center [471, 162] width 115 height 22
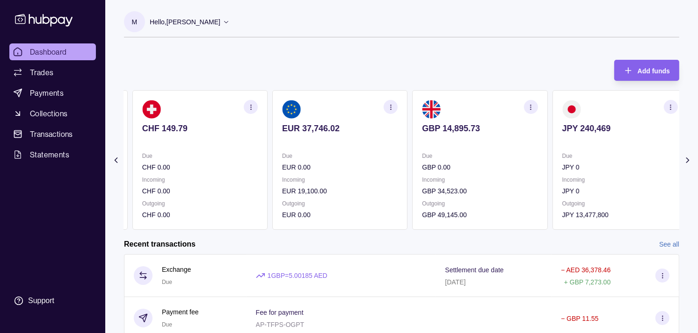
click at [378, 161] on div "Due EUR 0.00" at bounding box center [339, 162] width 115 height 22
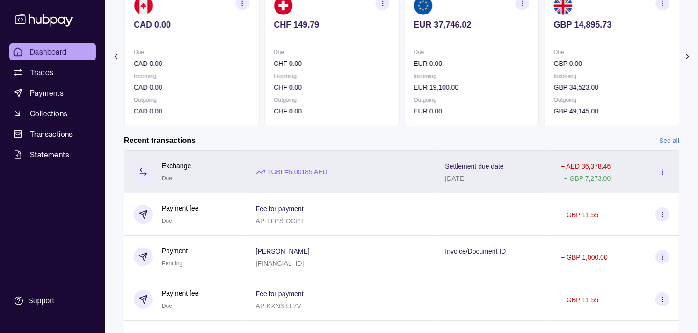
scroll to position [165, 0]
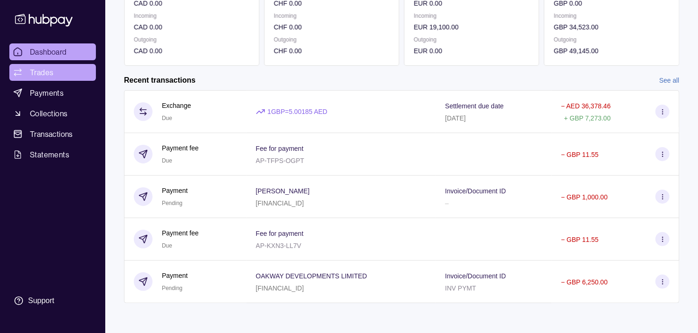
click at [54, 76] on link "Trades" at bounding box center [52, 72] width 86 height 17
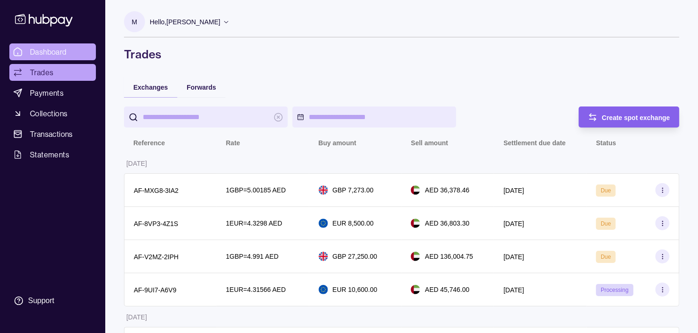
click at [73, 50] on link "Dashboard" at bounding box center [52, 51] width 86 height 17
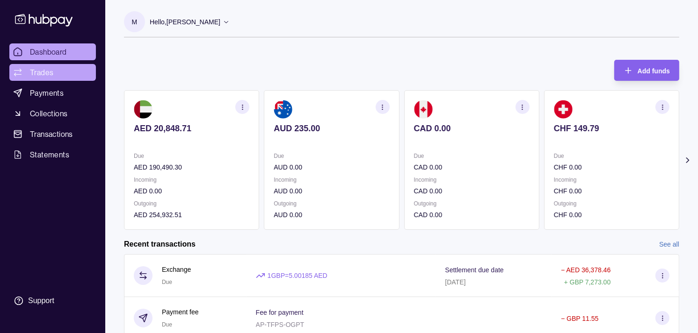
click at [38, 74] on span "Trades" at bounding box center [41, 72] width 23 height 11
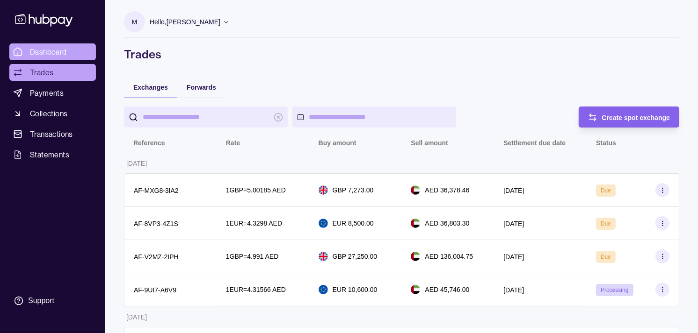
click at [63, 53] on span "Dashboard" at bounding box center [48, 51] width 37 height 11
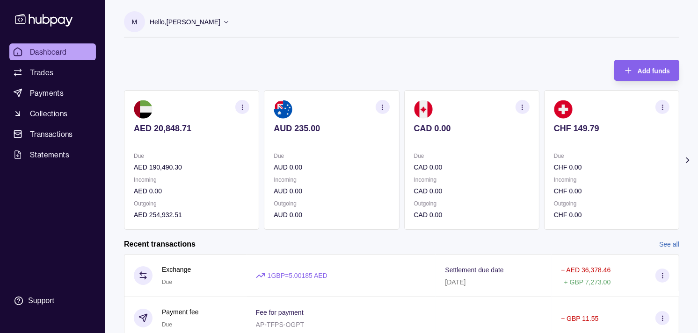
click at [579, 148] on section "CHF 149.79 Due CHF 0.00 Incoming CHF 0.00 Outgoing CHF 0.00" at bounding box center [611, 160] width 135 height 140
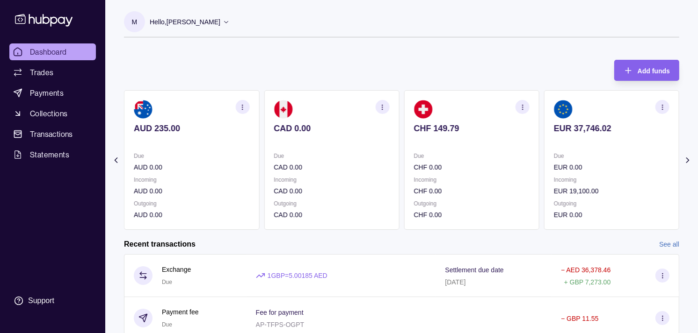
click at [554, 137] on p at bounding box center [611, 141] width 115 height 10
click at [568, 136] on div "GBP 14,895.73" at bounding box center [611, 134] width 115 height 23
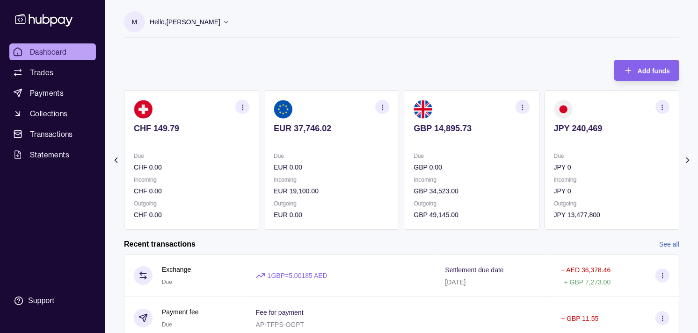
click at [571, 138] on p at bounding box center [611, 141] width 115 height 10
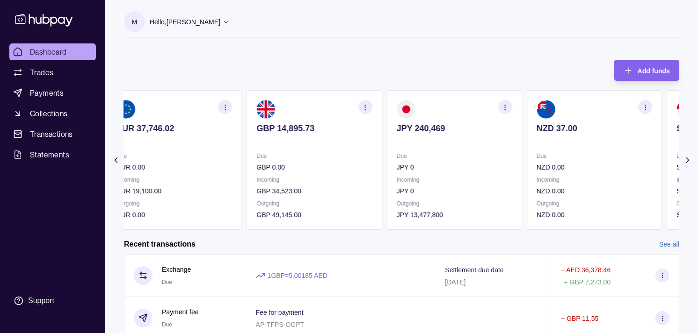
click at [570, 134] on div "NZD 37.00" at bounding box center [593, 134] width 115 height 23
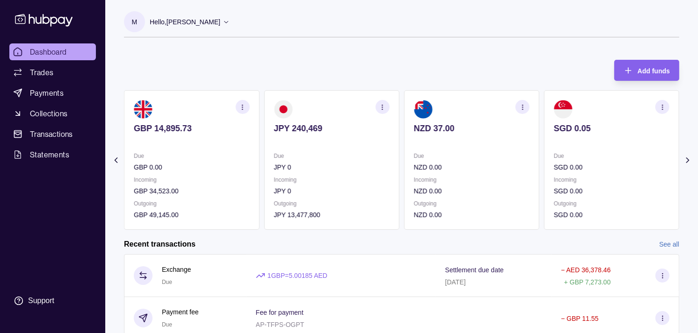
click at [572, 132] on div "SGD 0.05" at bounding box center [611, 134] width 115 height 23
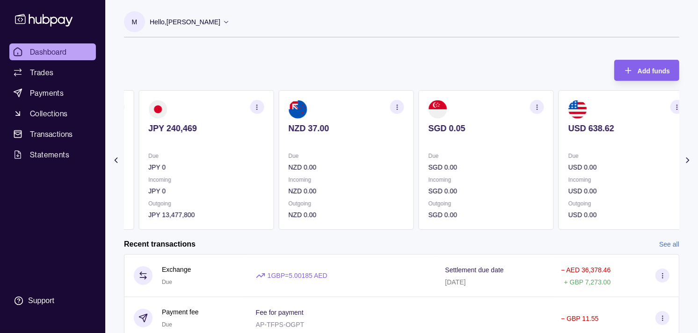
click at [538, 153] on p "Due" at bounding box center [485, 156] width 115 height 10
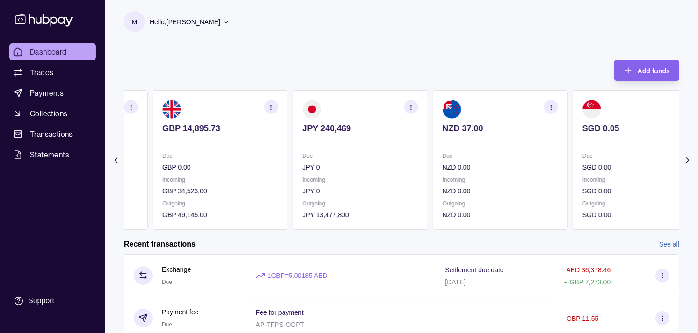
click at [541, 154] on p "Due" at bounding box center [499, 156] width 115 height 10
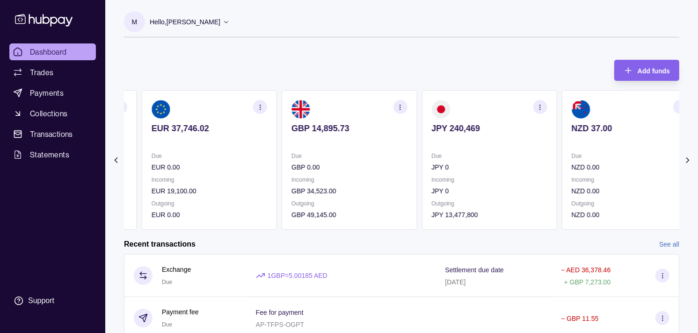
click at [538, 159] on p "Due" at bounding box center [488, 156] width 115 height 10
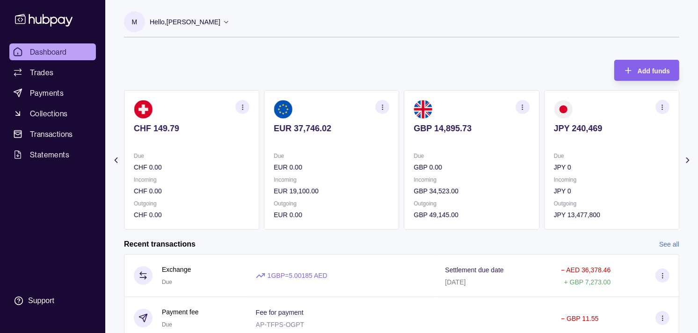
click at [529, 161] on p "Due" at bounding box center [471, 156] width 115 height 10
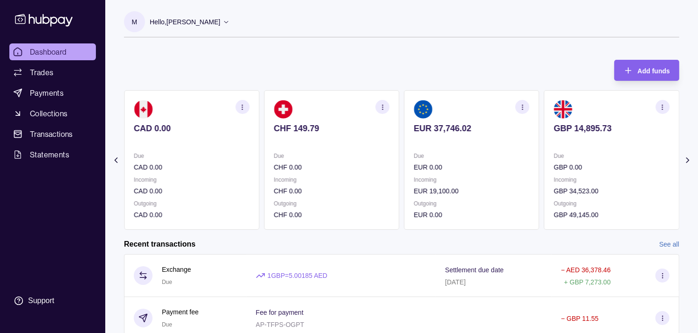
click at [529, 161] on div "Due EUR 0.00" at bounding box center [471, 162] width 115 height 22
click at [529, 167] on p "CHF 0.00" at bounding box center [471, 167] width 115 height 10
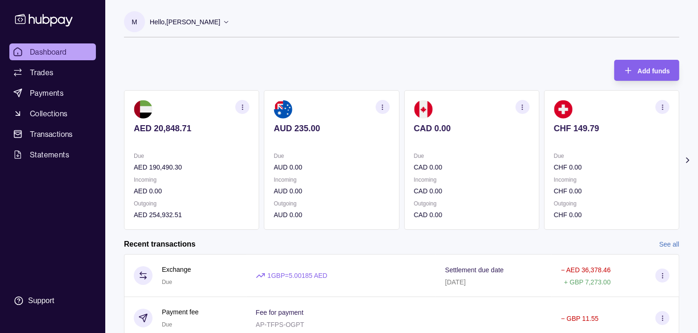
click at [495, 168] on p "CAD 0.00" at bounding box center [471, 167] width 115 height 10
click at [266, 181] on div "AED 20,848.71 Due AED 190,490.30 Incoming AED 0.00 Outgoing AED 254,932.51 AUD …" at bounding box center [401, 160] width 555 height 140
click at [554, 152] on p "Due" at bounding box center [611, 156] width 115 height 10
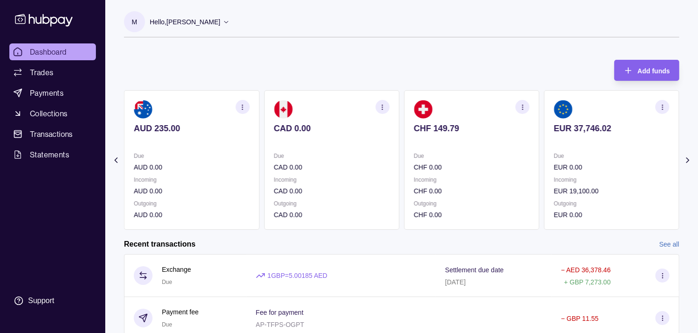
click at [554, 153] on p "Due" at bounding box center [611, 156] width 115 height 10
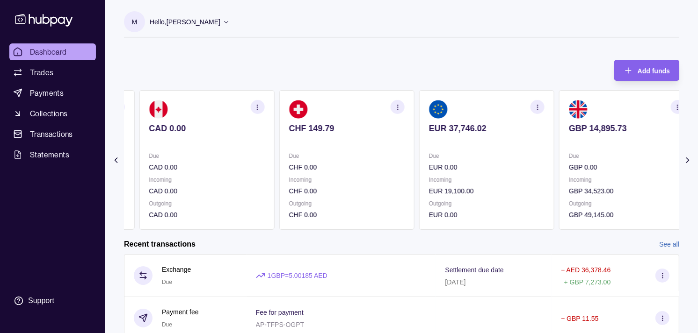
click at [463, 165] on p "EUR 0.00" at bounding box center [486, 167] width 115 height 10
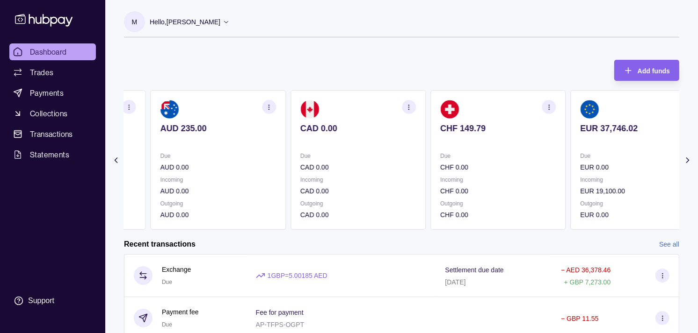
click at [475, 161] on div "Due CHF 0.00" at bounding box center [497, 162] width 115 height 22
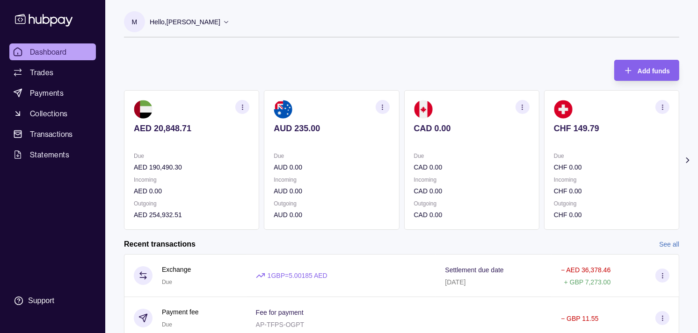
click at [461, 159] on p "Due" at bounding box center [471, 156] width 115 height 10
click at [468, 158] on p "Due" at bounding box center [471, 156] width 115 height 10
click at [404, 146] on section "CAD 0.00 Due CAD 0.00 Incoming CAD 0.00 Outgoing CAD 0.00" at bounding box center [471, 160] width 135 height 140
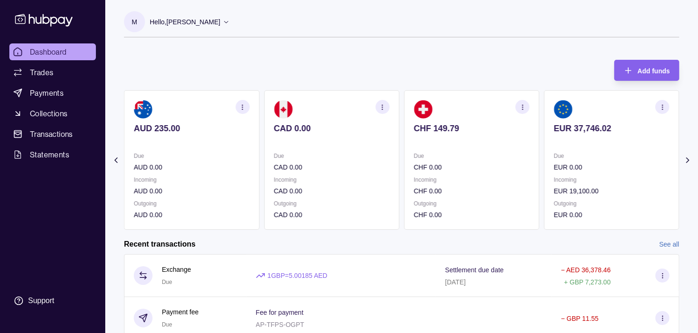
click at [407, 145] on section "CHF 149.79 Due CHF 0.00 Incoming CHF 0.00 Outgoing CHF 0.00" at bounding box center [471, 160] width 135 height 140
click at [414, 145] on p at bounding box center [471, 141] width 115 height 10
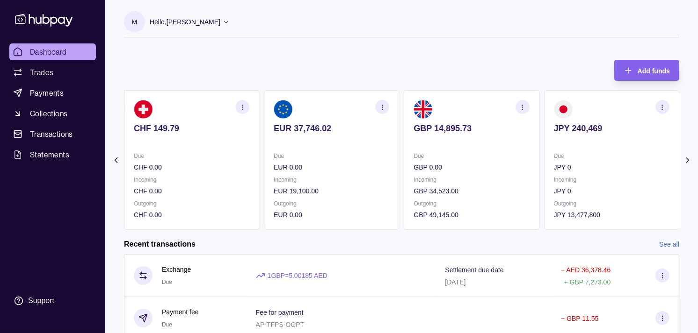
click at [407, 146] on section "GBP 14,895.73 Due GBP 0.00 Incoming GBP 34,523.00 Outgoing GBP 49,145.00" at bounding box center [471, 160] width 135 height 140
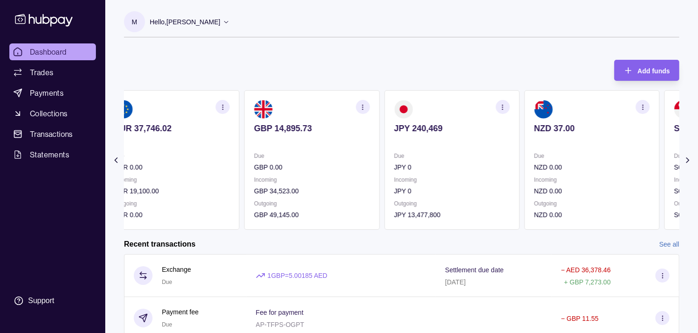
click at [404, 151] on section "JPY 240,469 Due JPY 0 Incoming JPY 0 Outgoing JPY 13,477,800" at bounding box center [451, 160] width 135 height 140
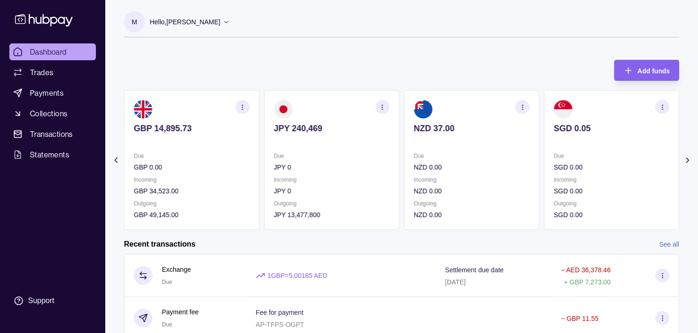
click at [410, 151] on section "NZD 37.00 Due NZD 0.00 Incoming NZD 0.00 Outgoing NZD 0.00" at bounding box center [471, 160] width 135 height 140
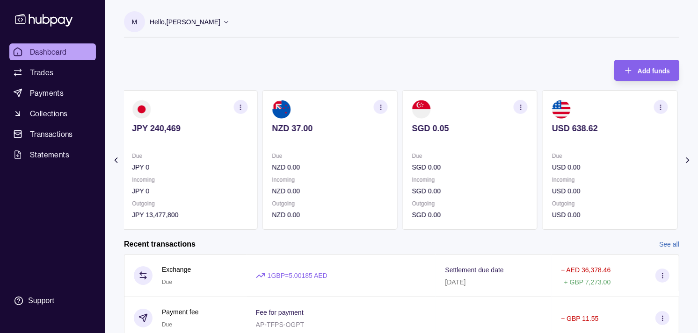
click at [412, 152] on p "Due" at bounding box center [469, 156] width 115 height 10
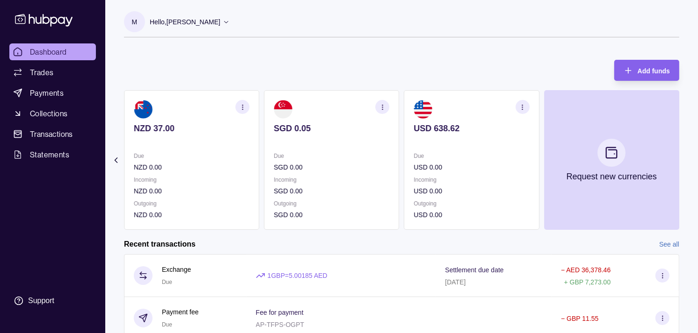
click at [374, 162] on p "SGD 0.00" at bounding box center [331, 167] width 115 height 10
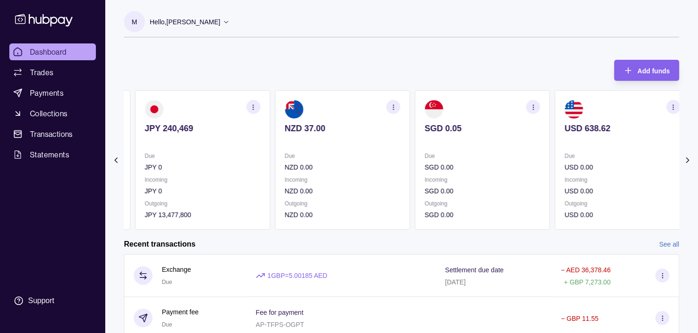
click at [393, 162] on p "NZD 0.00" at bounding box center [341, 167] width 115 height 10
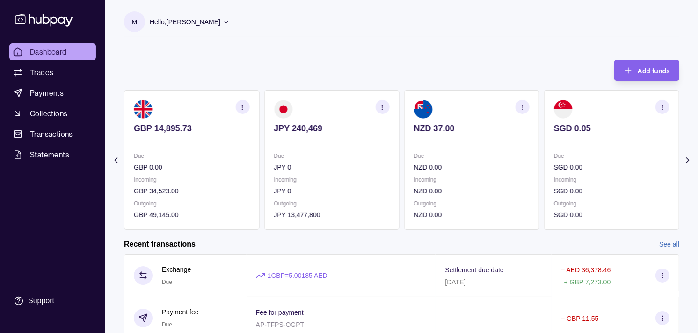
click at [358, 164] on p "JPY 0" at bounding box center [331, 167] width 115 height 10
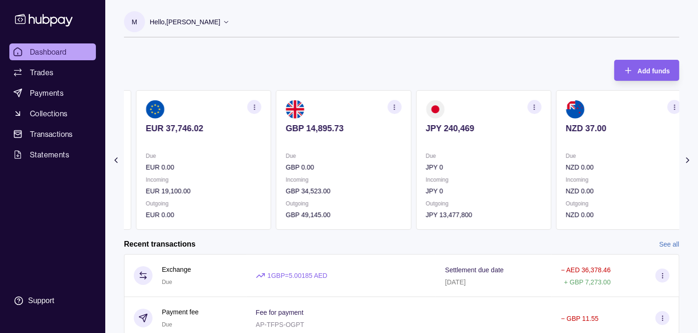
click at [261, 162] on p "EUR 0.00" at bounding box center [203, 167] width 115 height 10
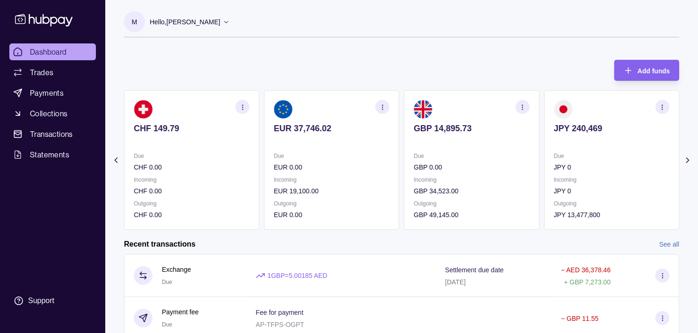
click at [249, 143] on div "CHF 149.79" at bounding box center [191, 134] width 115 height 23
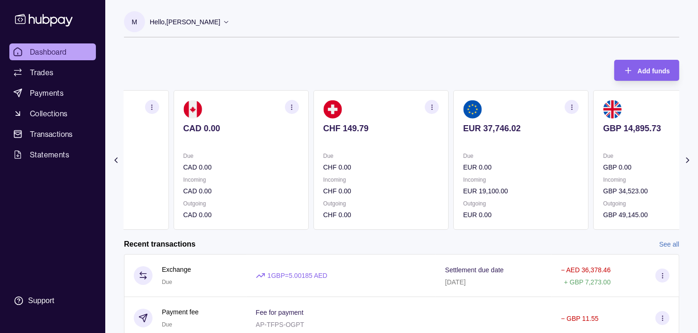
click at [295, 151] on section "CAD 0.00 Due CAD 0.00 Incoming CAD 0.00 Outgoing CAD 0.00" at bounding box center [240, 160] width 135 height 140
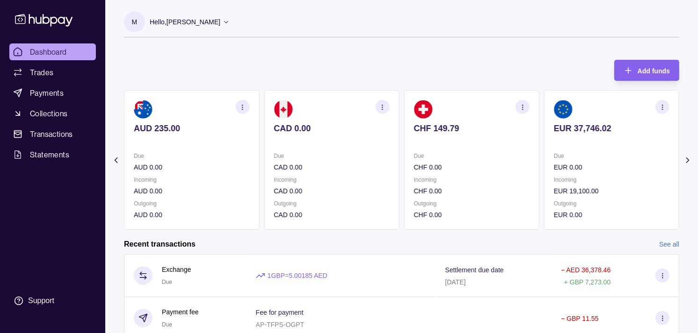
click at [259, 152] on section "AUD 235.00 Due AUD 0.00 Incoming AUD 0.00 Outgoing AUD 0.00" at bounding box center [191, 160] width 135 height 140
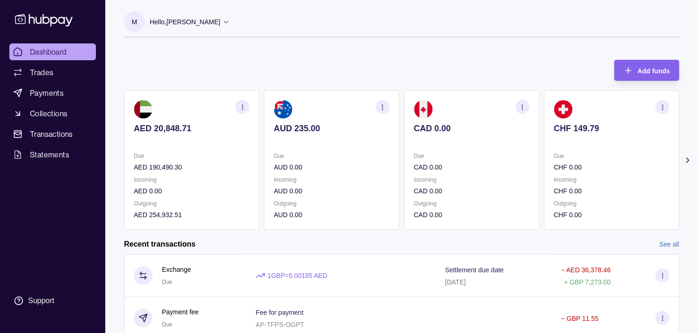
click at [273, 153] on div "AED 20,848.71 Due AED 190,490.30 Incoming AED 0.00 Outgoing AED 254,932.51 AUD …" at bounding box center [401, 160] width 555 height 140
click at [484, 143] on section "CAD 0.00 Due CAD 0.00 Incoming CAD 0.00 Outgoing CAD 0.00" at bounding box center [471, 160] width 135 height 140
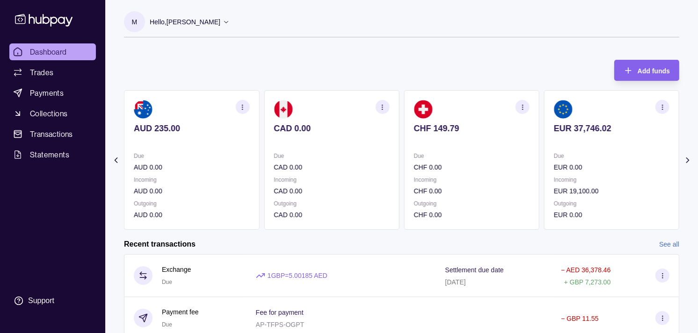
click at [544, 145] on section "EUR 37,746.02 Due EUR 0.00 Incoming EUR 19,100.00 Outgoing EUR 0.00" at bounding box center [611, 160] width 135 height 140
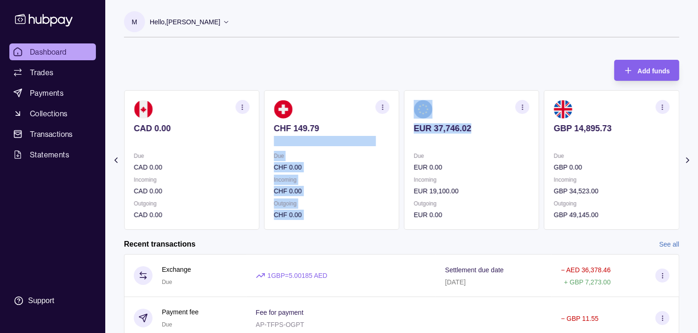
click at [506, 131] on div "AED 20,848.71 Due AED 190,490.30 Incoming AED 0.00 Outgoing AED 254,932.51 AUD …" at bounding box center [401, 160] width 555 height 140
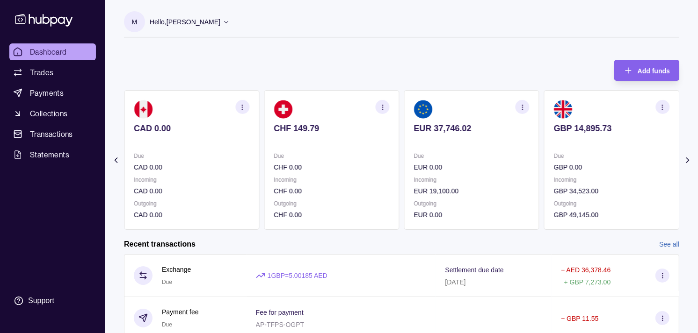
click at [333, 24] on section "M Hello, [PERSON_NAME] Strides Trading LLC Account Terms and conditions Privacy…" at bounding box center [401, 24] width 555 height 26
click at [555, 145] on section "GBP 14,895.73 Due GBP 0.00 Incoming GBP 34,523.00 Outgoing GBP 49,145.00" at bounding box center [611, 160] width 135 height 140
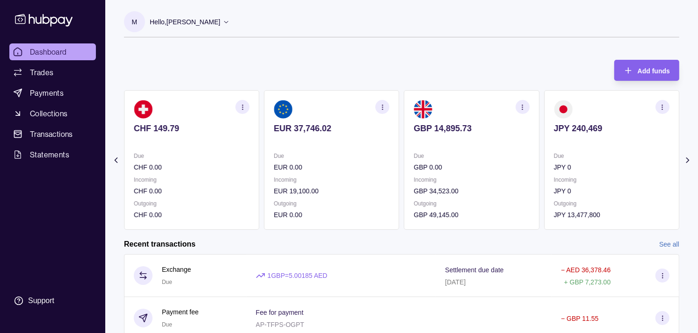
click at [544, 144] on section "JPY 240,469 Due JPY 0 Incoming JPY 0 Outgoing JPY 13,477,800" at bounding box center [611, 160] width 135 height 140
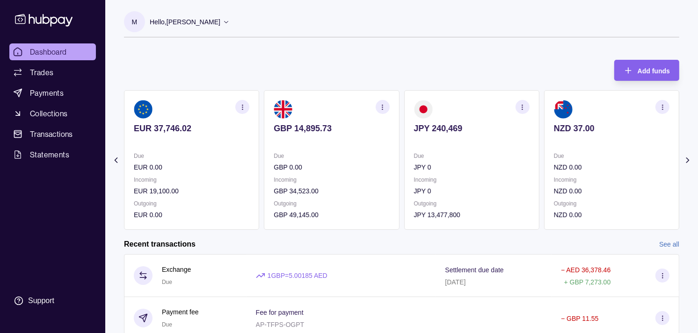
click at [522, 110] on icon "button" at bounding box center [521, 107] width 7 height 7
click at [461, 109] on link "View transactions" at bounding box center [455, 107] width 51 height 10
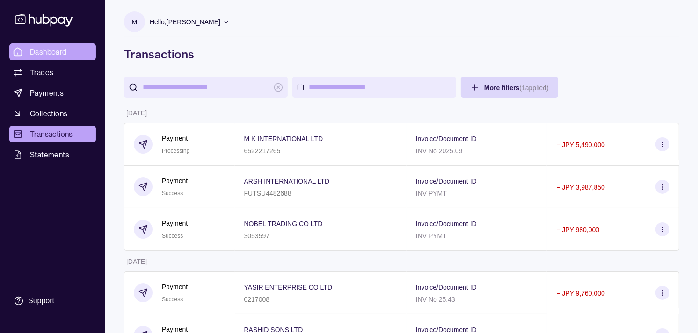
click at [72, 55] on link "Dashboard" at bounding box center [52, 51] width 86 height 17
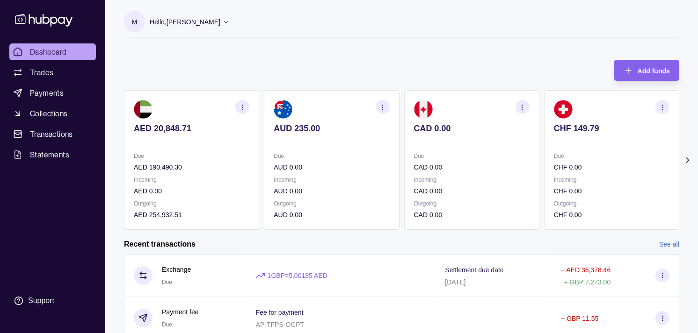
click at [501, 162] on p "CAD 0.00" at bounding box center [471, 167] width 115 height 10
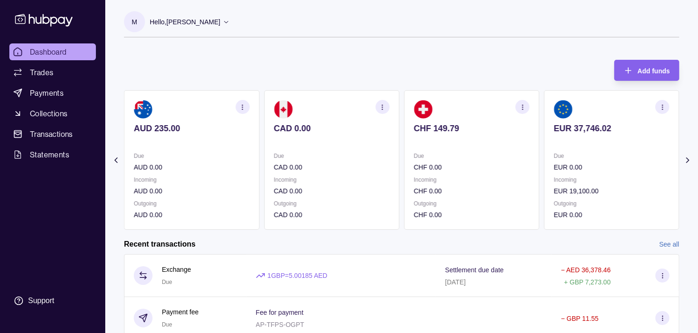
click at [503, 157] on div "Due CHF 0.00" at bounding box center [471, 162] width 115 height 22
click at [496, 152] on p "Due" at bounding box center [471, 156] width 115 height 10
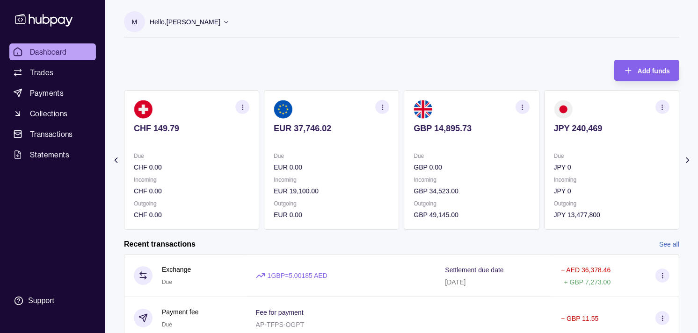
click at [664, 108] on icon "button" at bounding box center [662, 107] width 7 height 7
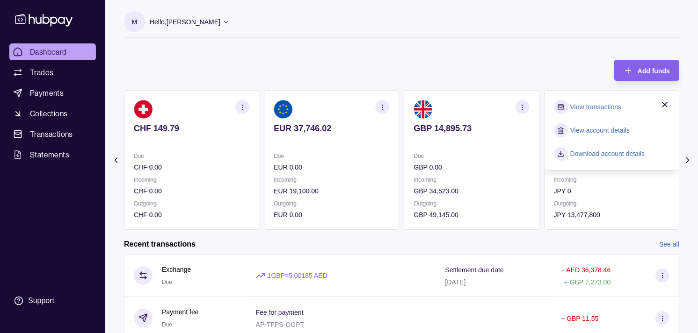
click at [605, 104] on link "View transactions" at bounding box center [595, 107] width 51 height 10
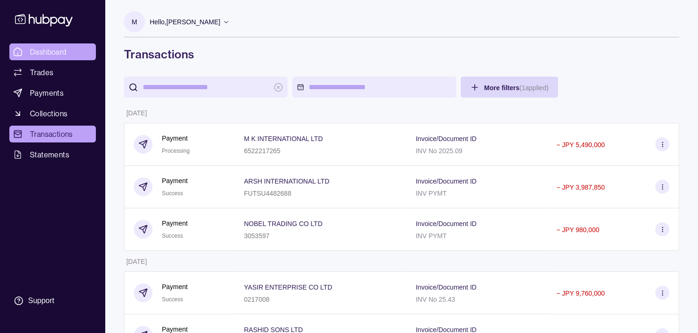
click at [62, 46] on span "Dashboard" at bounding box center [48, 51] width 37 height 11
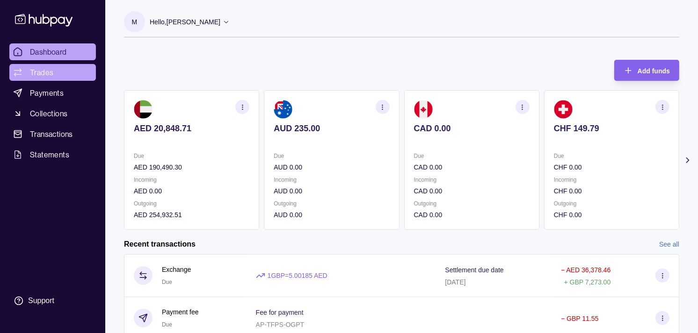
click at [81, 67] on link "Trades" at bounding box center [52, 72] width 86 height 17
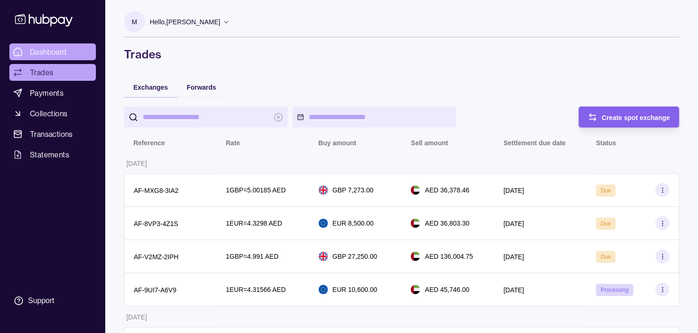
click at [75, 51] on link "Dashboard" at bounding box center [52, 51] width 86 height 17
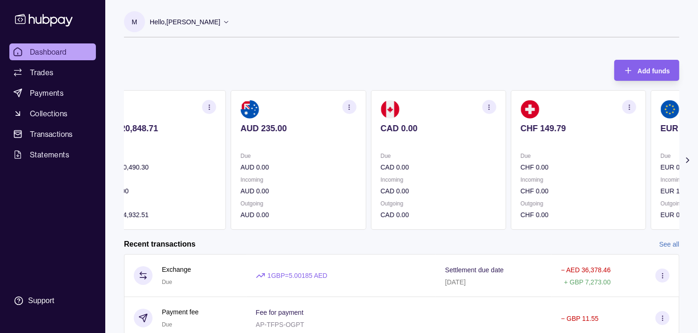
click at [539, 144] on p at bounding box center [577, 141] width 115 height 10
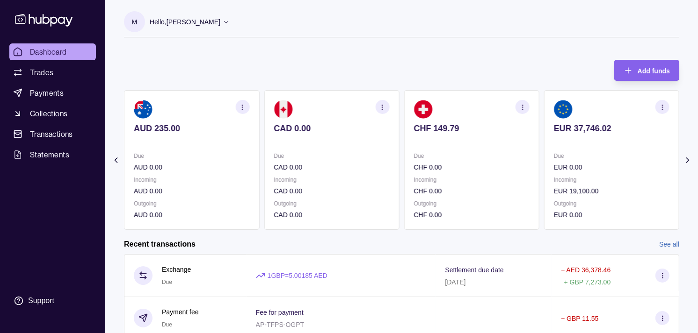
click at [554, 136] on p at bounding box center [611, 141] width 115 height 10
click at [441, 135] on div "EUR 37,746.02" at bounding box center [471, 134] width 115 height 23
click at [443, 136] on div "CHF 149.79" at bounding box center [471, 134] width 115 height 23
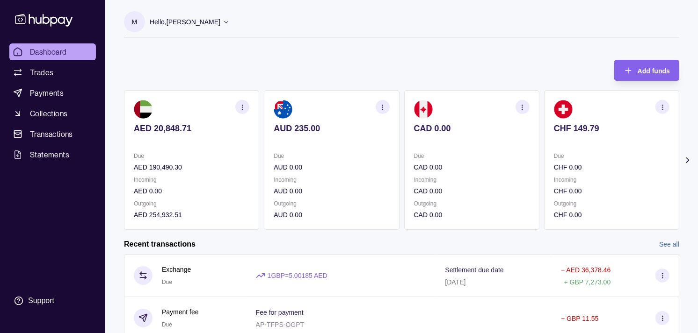
click at [441, 136] on div "CAD 0.00" at bounding box center [471, 134] width 115 height 23
click at [554, 160] on div "Due CHF 0.00" at bounding box center [611, 162] width 115 height 22
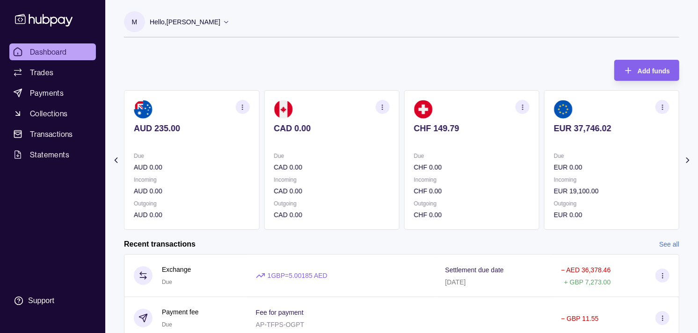
click at [554, 163] on p "EUR 0.00" at bounding box center [611, 167] width 115 height 10
click at [554, 157] on p "Due" at bounding box center [611, 156] width 115 height 10
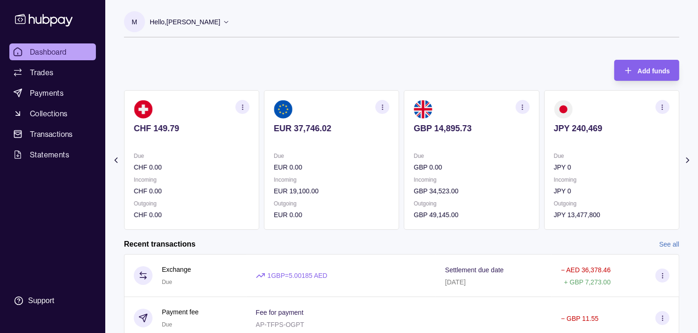
click at [656, 104] on section "button" at bounding box center [662, 107] width 14 height 14
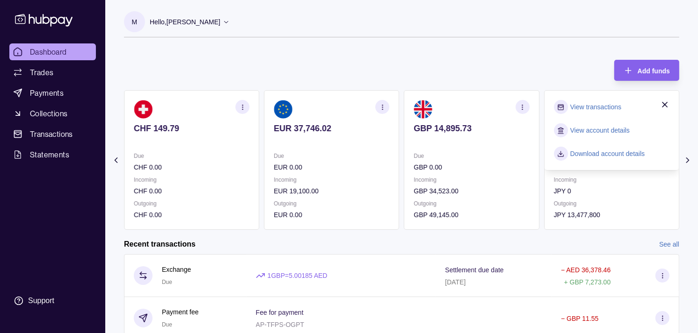
click at [609, 108] on link "View transactions" at bounding box center [595, 107] width 51 height 10
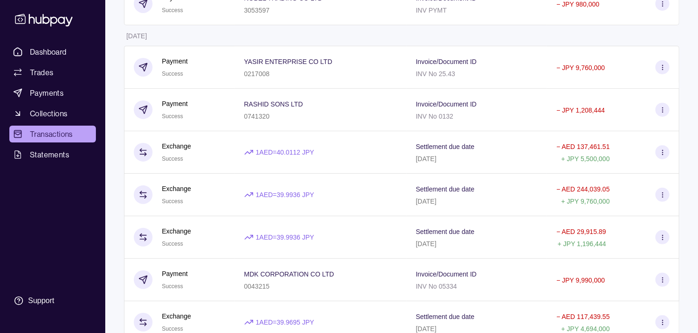
scroll to position [208, 0]
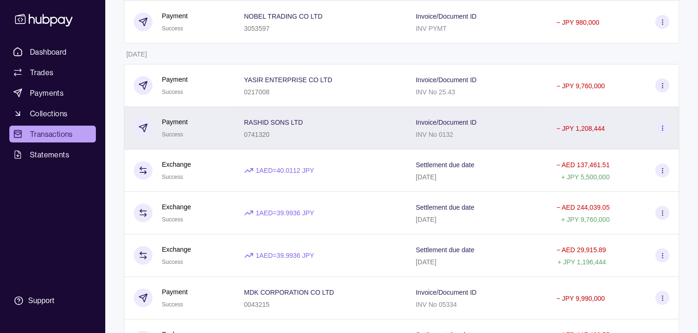
click at [248, 144] on div "RASHID SONS LTD 0741320" at bounding box center [321, 128] width 172 height 43
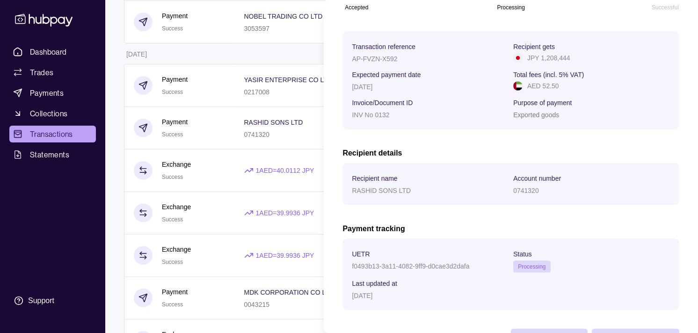
scroll to position [156, 0]
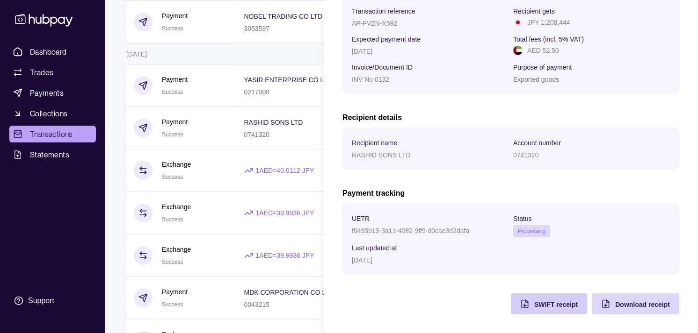
click at [510, 304] on div "SWIFT receipt" at bounding box center [542, 304] width 72 height 21
click at [240, 56] on html "Dashboard Trades Payments Collections Transactions Statements Support M Hello, …" at bounding box center [349, 320] width 698 height 1056
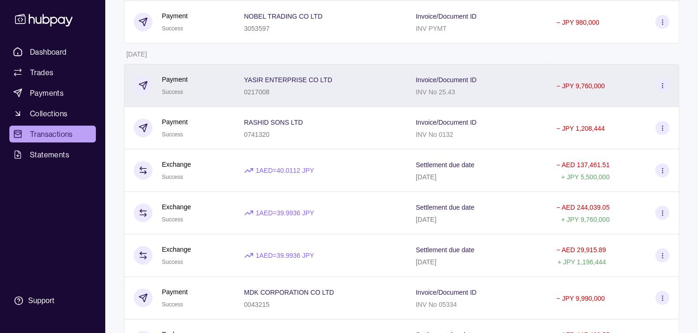
scroll to position [52, 0]
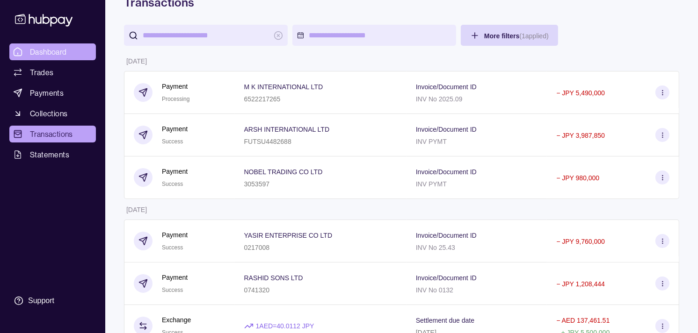
click at [60, 55] on span "Dashboard" at bounding box center [48, 51] width 37 height 11
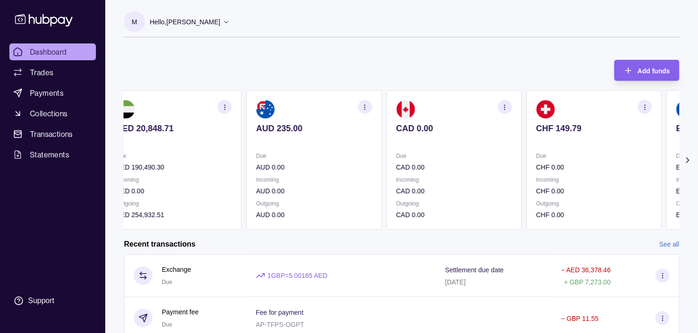
click at [512, 158] on section "CAD 0.00 Due CAD 0.00 Incoming CAD 0.00 Outgoing CAD 0.00" at bounding box center [453, 160] width 135 height 140
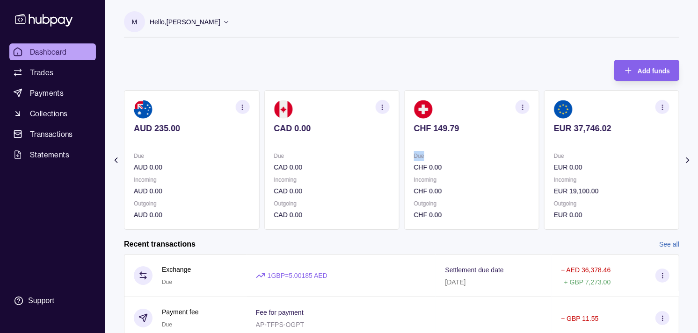
click at [520, 151] on div "AED 20,848.71 Due AED 190,490.30 Incoming AED 0.00 Outgoing AED 254,932.51 AUD …" at bounding box center [401, 160] width 555 height 140
drag, startPoint x: 520, startPoint y: 151, endPoint x: 440, endPoint y: 81, distance: 105.7
click at [440, 81] on div "Add funds AED 20,848.71 Due AED 190,490.30 Incoming AED 0.00 Outgoing AED 254,9…" at bounding box center [401, 140] width 555 height 180
click at [554, 160] on div "Due EUR 0.00 Incoming EUR 19,100.00 Outgoing EUR 0.00" at bounding box center [611, 185] width 115 height 69
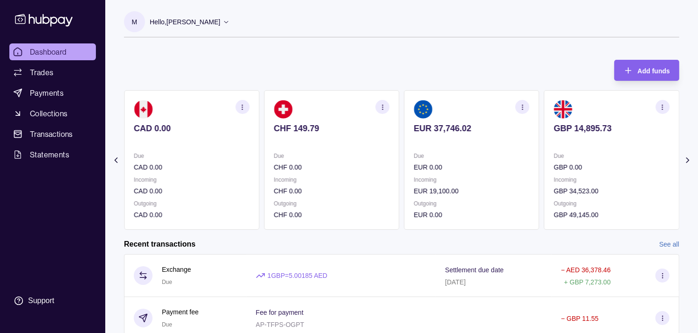
click at [399, 153] on div "AED 20,848.71 Due AED 190,490.30 Incoming AED 0.00 Outgoing AED 254,932.51 AUD …" at bounding box center [121, 160] width 555 height 140
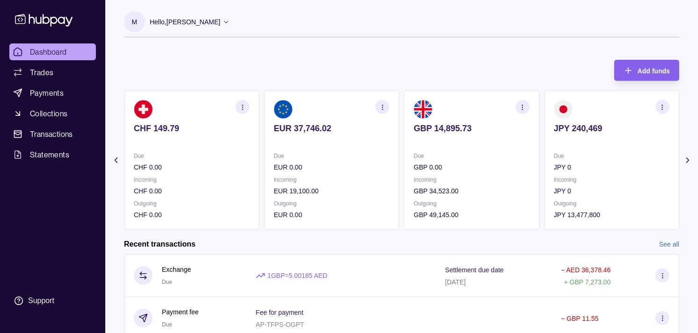
click at [514, 154] on section "GBP 14,895.73 Due GBP 0.00 Incoming GBP 34,523.00 Outgoing GBP 49,145.00" at bounding box center [471, 160] width 135 height 140
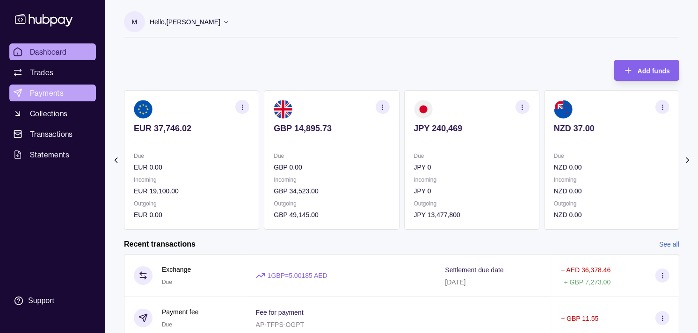
click at [28, 89] on link "Payments" at bounding box center [52, 93] width 86 height 17
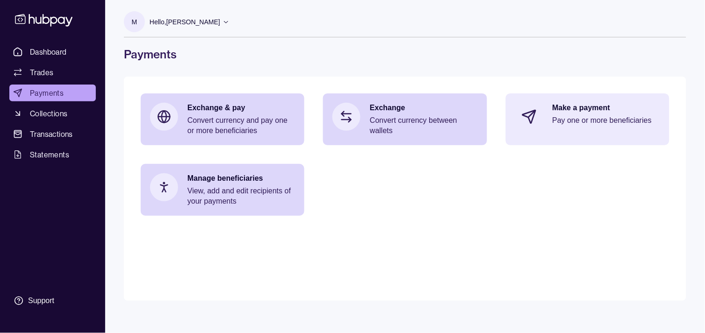
click at [587, 115] on div "Make a payment Pay one or more beneficiaries" at bounding box center [607, 117] width 108 height 28
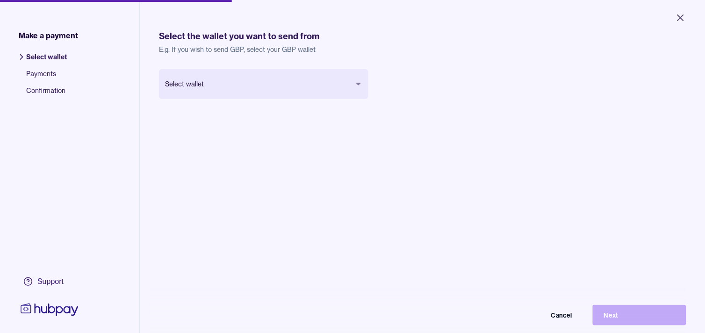
click at [311, 79] on body "Close Make a payment Select wallet Payments Confirmation Support Select the wal…" at bounding box center [352, 166] width 705 height 333
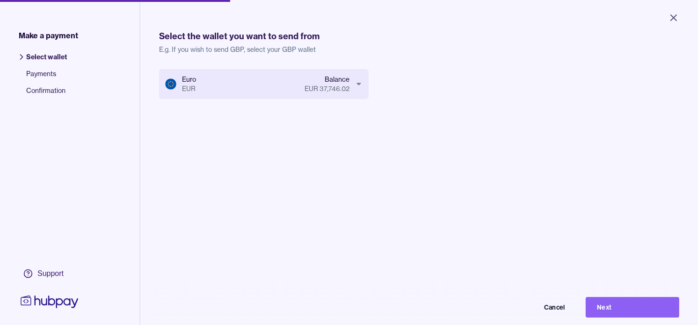
click at [653, 316] on button "Next" at bounding box center [632, 307] width 94 height 21
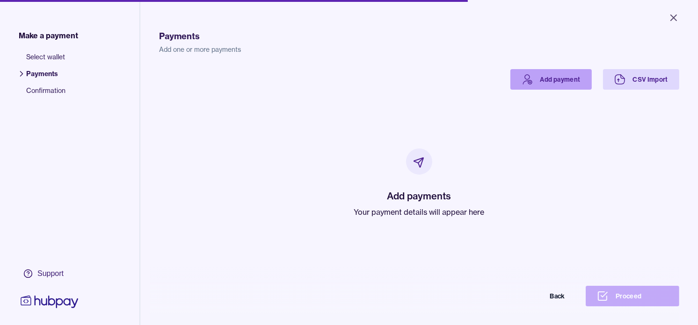
click at [550, 82] on link "Add payment" at bounding box center [550, 79] width 81 height 21
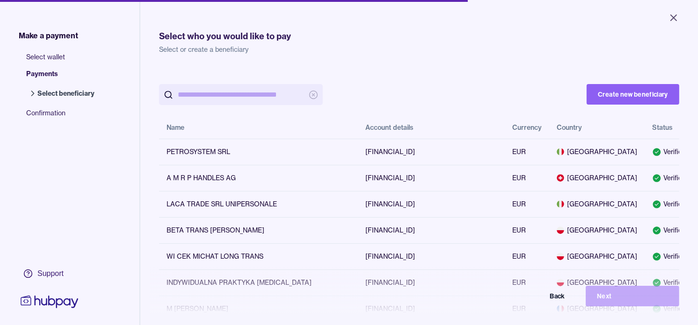
click at [262, 89] on input "search" at bounding box center [241, 94] width 126 height 21
paste input "**********"
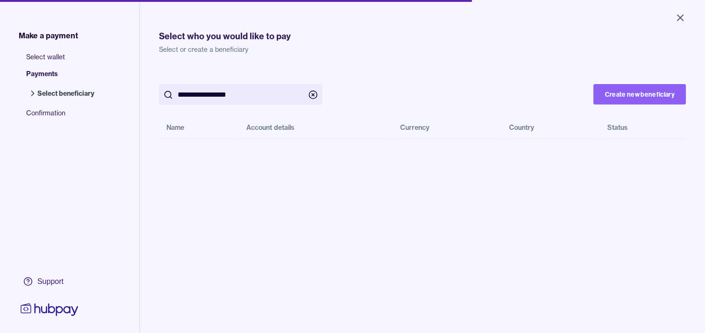
type input "**********"
click at [683, 14] on icon "Close" at bounding box center [680, 17] width 11 height 11
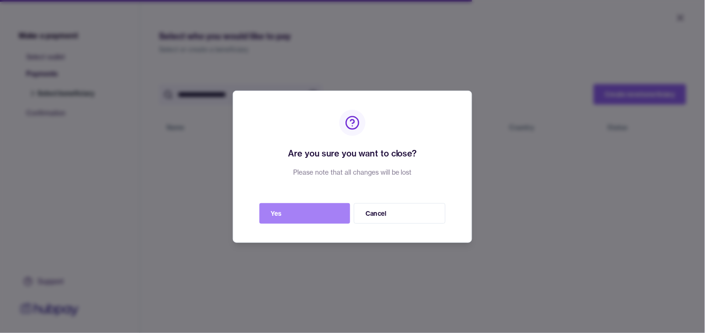
click at [321, 211] on button "Yes" at bounding box center [304, 213] width 91 height 21
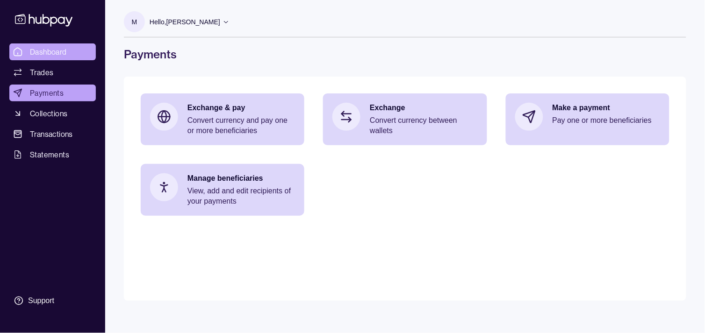
click at [52, 50] on span "Dashboard" at bounding box center [48, 51] width 37 height 11
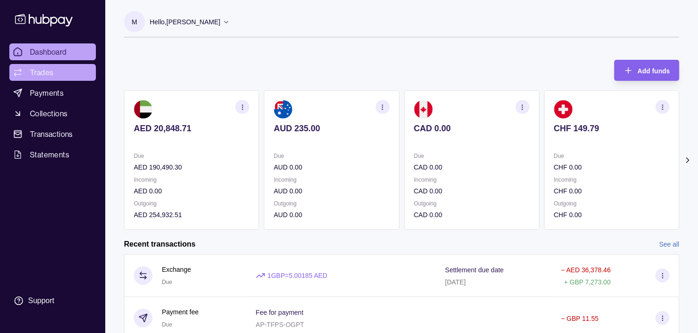
click at [47, 68] on span "Trades" at bounding box center [41, 72] width 23 height 11
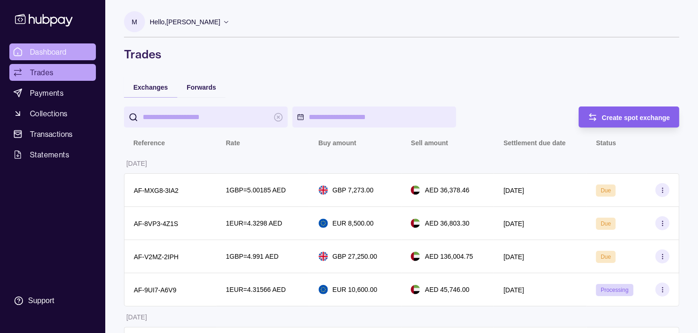
click at [62, 55] on span "Dashboard" at bounding box center [48, 51] width 37 height 11
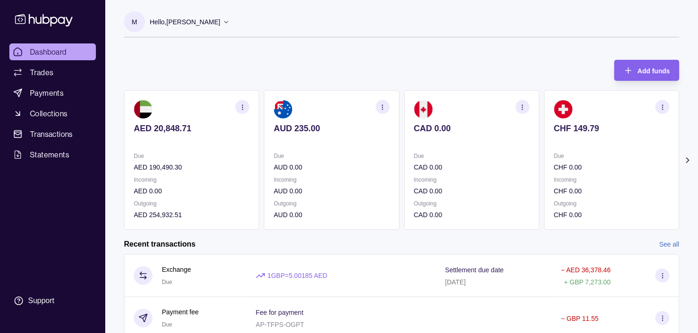
click at [414, 145] on section "CAD 0.00 Due CAD 0.00 Incoming CAD 0.00 Outgoing CAD 0.00" at bounding box center [471, 160] width 135 height 140
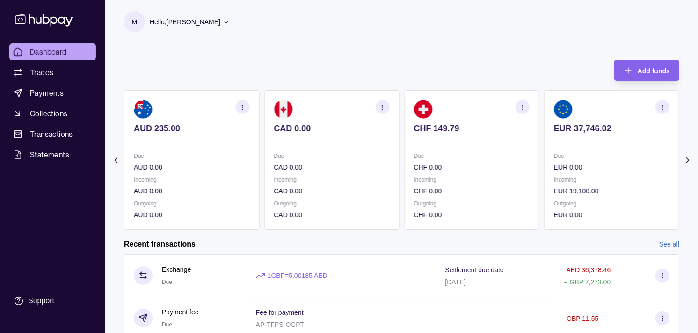
click at [661, 111] on section "button" at bounding box center [662, 107] width 14 height 14
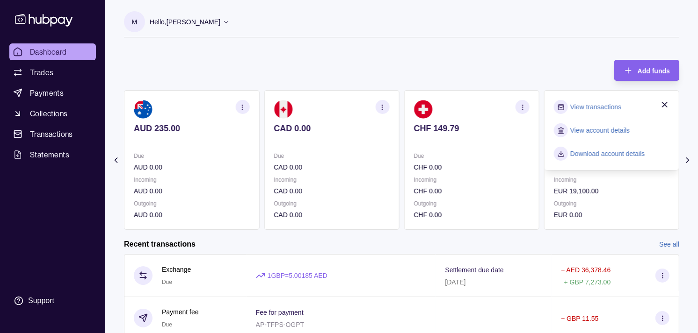
click at [597, 108] on link "View transactions" at bounding box center [595, 107] width 51 height 10
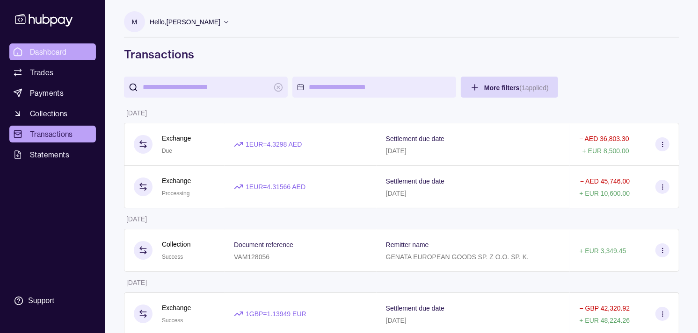
click at [67, 50] on link "Dashboard" at bounding box center [52, 51] width 86 height 17
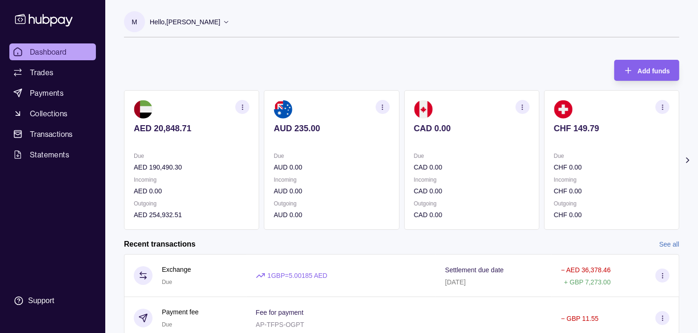
click at [241, 108] on icon "button" at bounding box center [242, 107] width 7 height 7
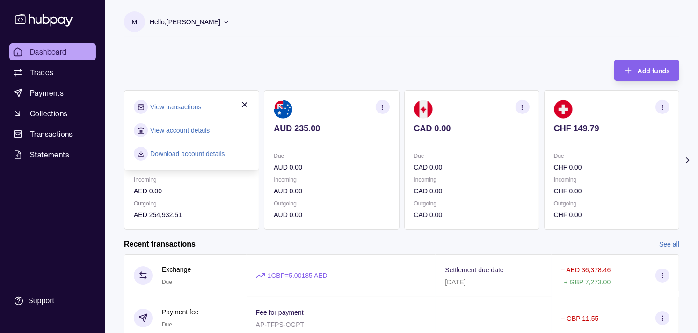
click at [186, 107] on link "View transactions" at bounding box center [175, 107] width 51 height 10
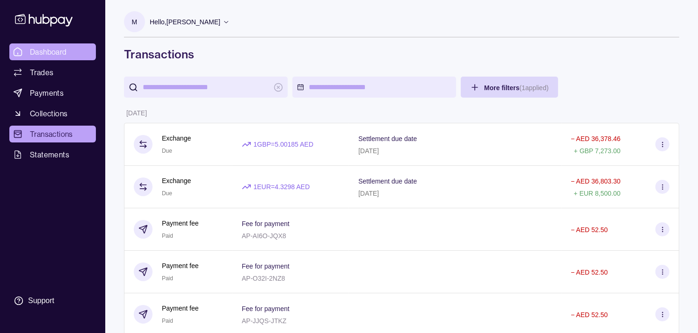
click at [53, 57] on span "Dashboard" at bounding box center [48, 51] width 37 height 11
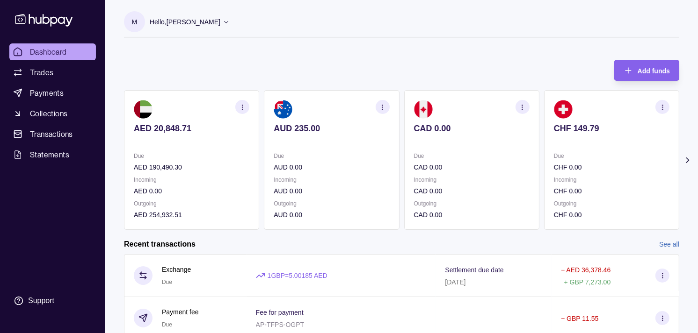
click at [568, 151] on p "Due" at bounding box center [611, 156] width 115 height 10
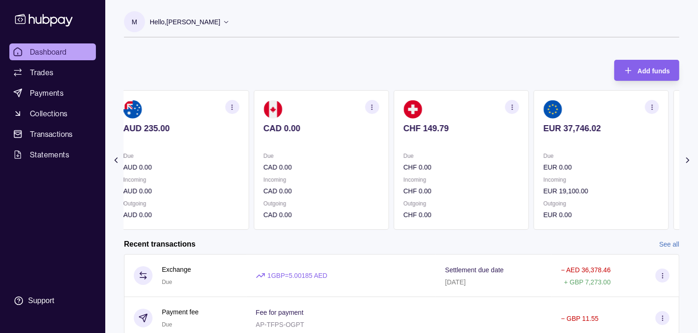
click at [544, 143] on section "EUR 37,746.02 Due EUR 0.00 Incoming EUR 19,100.00 Outgoing EUR 0.00" at bounding box center [600, 160] width 135 height 140
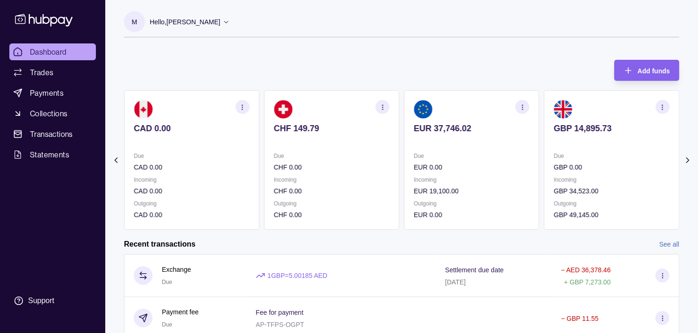
click at [544, 134] on section "GBP 14,895.73 Due GBP 0.00 Incoming GBP 34,523.00 Outgoing GBP 49,145.00" at bounding box center [611, 160] width 135 height 140
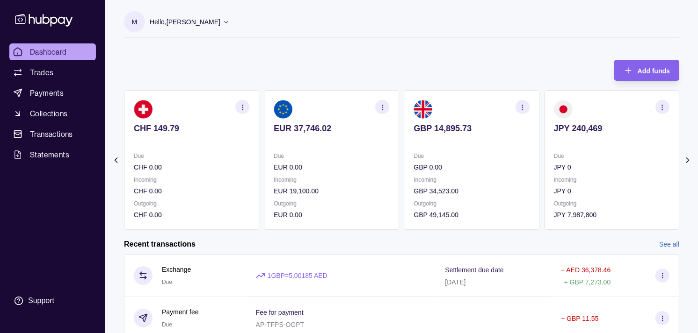
click at [518, 133] on section "GBP 14,895.73 Due GBP 0.00 Incoming GBP 34,523.00 Outgoing GBP 49,145.00" at bounding box center [471, 160] width 135 height 140
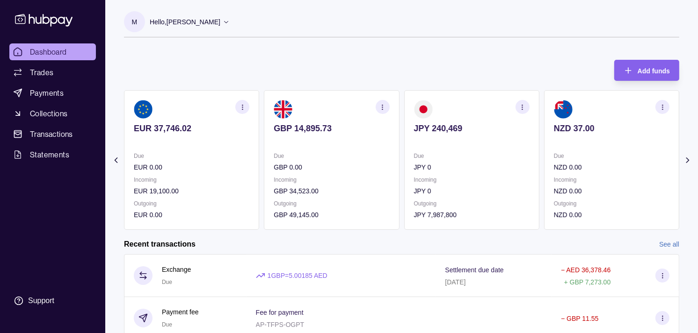
click at [520, 108] on icon "button" at bounding box center [521, 107] width 7 height 7
click at [477, 108] on link "View transactions" at bounding box center [455, 107] width 51 height 10
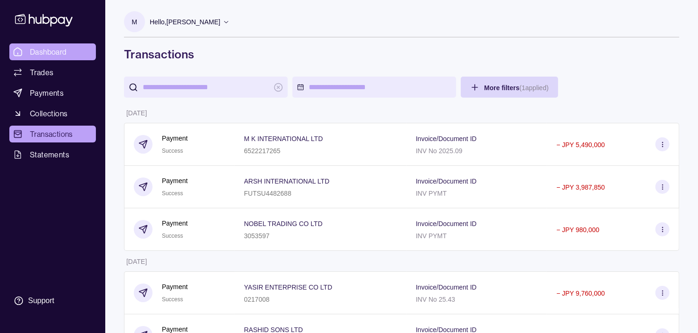
click at [67, 50] on link "Dashboard" at bounding box center [52, 51] width 86 height 17
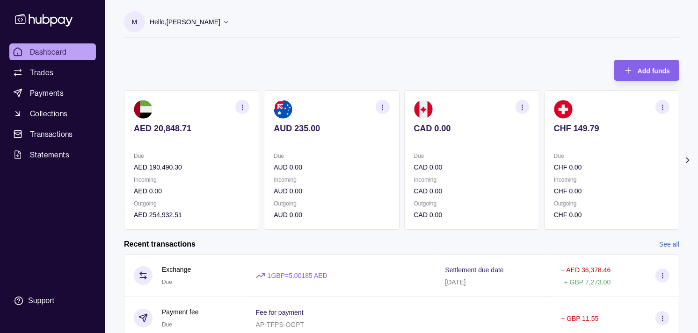
click at [443, 145] on section "CAD 0.00 Due CAD 0.00 Incoming CAD 0.00 Outgoing CAD 0.00" at bounding box center [471, 160] width 135 height 140
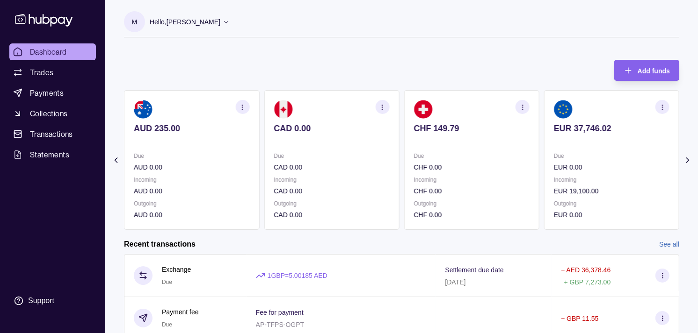
click at [456, 144] on p at bounding box center [471, 141] width 115 height 10
click at [414, 151] on p "Due" at bounding box center [471, 156] width 115 height 10
click at [435, 149] on section "EUR 37,746.02 Due EUR 0.00 Incoming EUR 19,100.00 Outgoing EUR 0.00" at bounding box center [471, 160] width 135 height 140
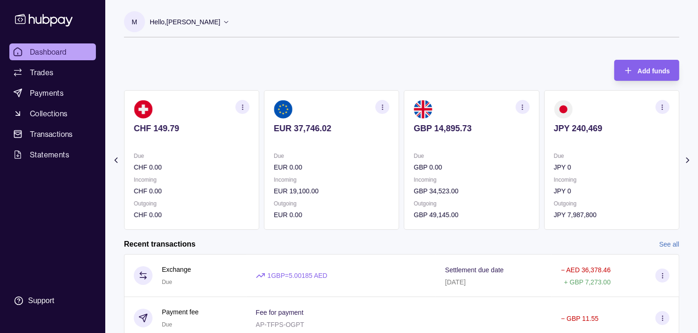
click at [451, 156] on p "Due" at bounding box center [471, 156] width 115 height 10
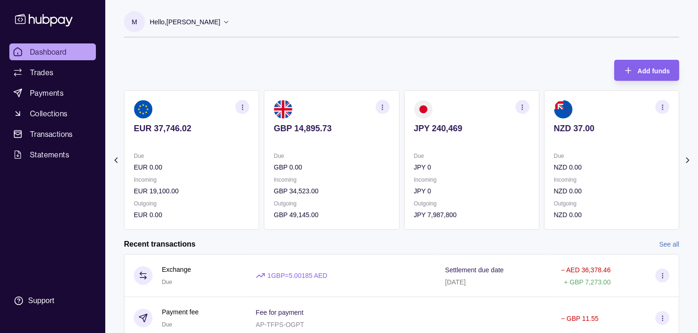
click at [380, 105] on icon "button" at bounding box center [382, 107] width 7 height 7
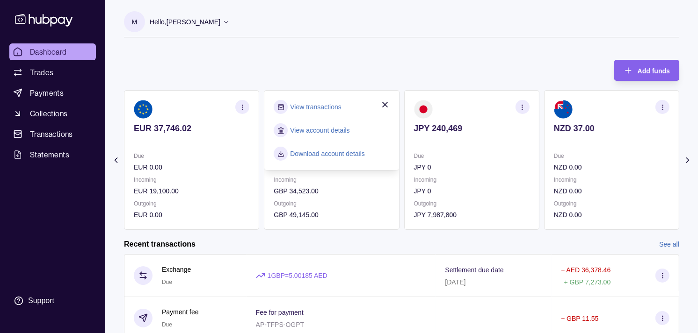
click at [329, 106] on link "View transactions" at bounding box center [315, 107] width 51 height 10
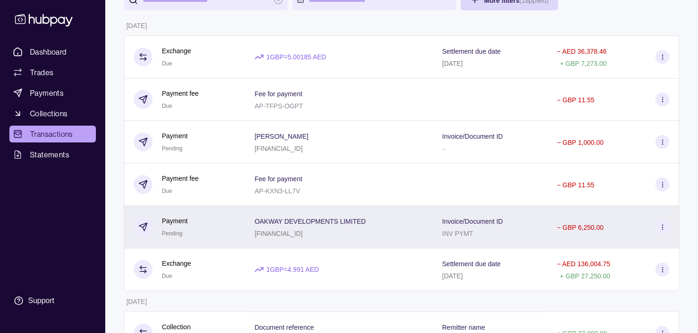
scroll to position [104, 0]
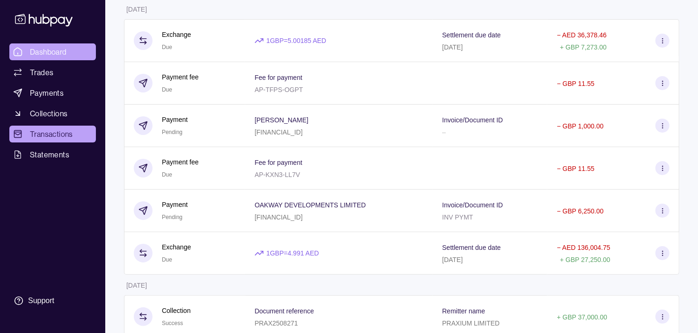
click at [76, 50] on link "Dashboard" at bounding box center [52, 51] width 86 height 17
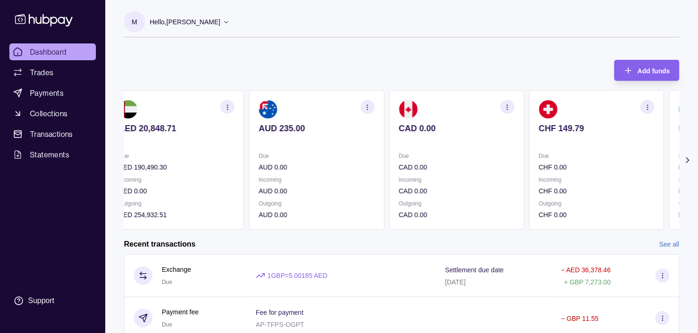
click at [573, 157] on p "Due" at bounding box center [596, 156] width 115 height 10
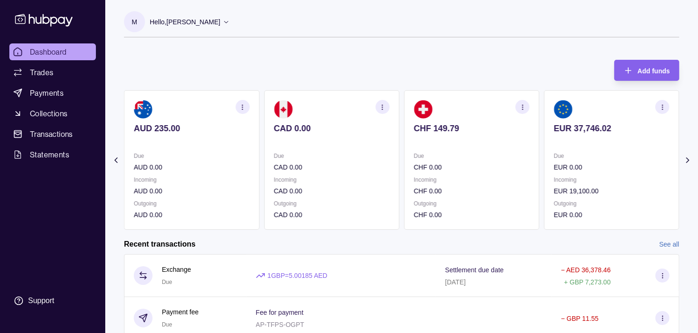
click at [588, 157] on p "Due" at bounding box center [611, 156] width 115 height 10
click at [582, 176] on p "Incoming" at bounding box center [611, 180] width 115 height 10
click at [568, 170] on div "Due GBP 0.00 Incoming GBP 34,523.00 Outgoing GBP 49,145.00" at bounding box center [611, 185] width 115 height 69
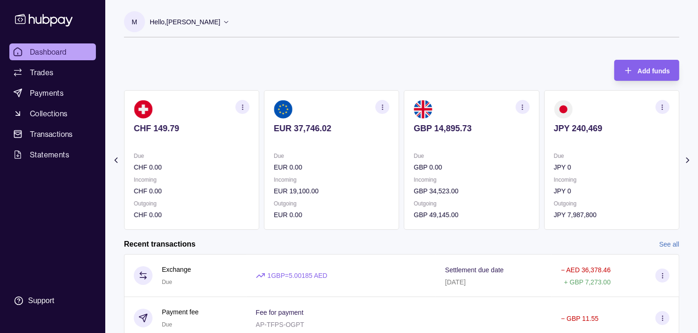
click at [581, 174] on div "Due JPY 0 Incoming JPY 0 Outgoing JPY 7,987,800" at bounding box center [611, 185] width 115 height 69
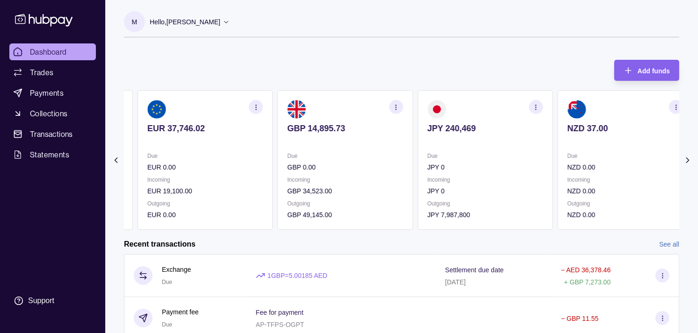
click at [573, 180] on section "NZD 37.00 Due NZD 0.00 Incoming NZD 0.00 Outgoing NZD 0.00" at bounding box center [624, 160] width 135 height 140
